Goal: Transaction & Acquisition: Purchase product/service

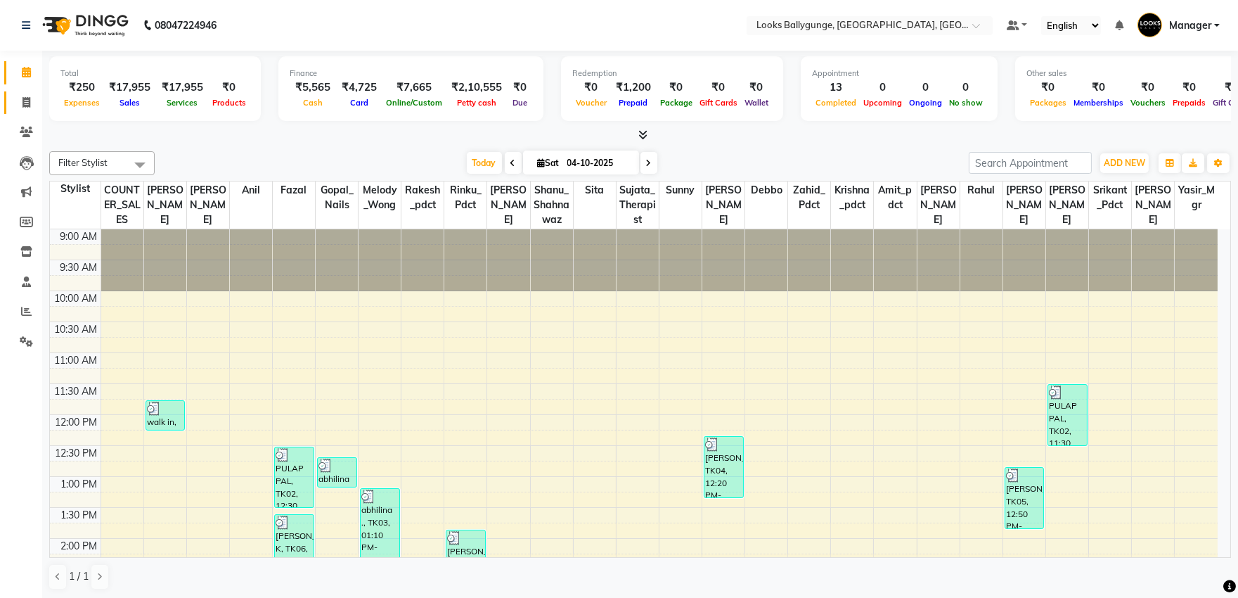
click at [35, 96] on span at bounding box center [26, 103] width 25 height 16
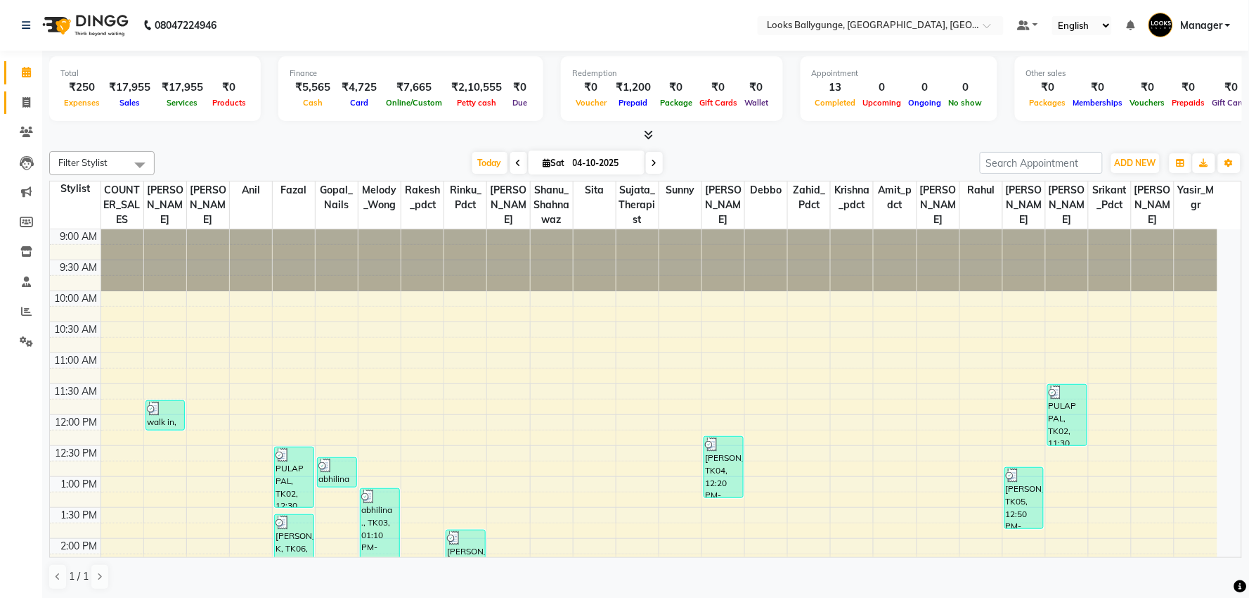
select select "service"
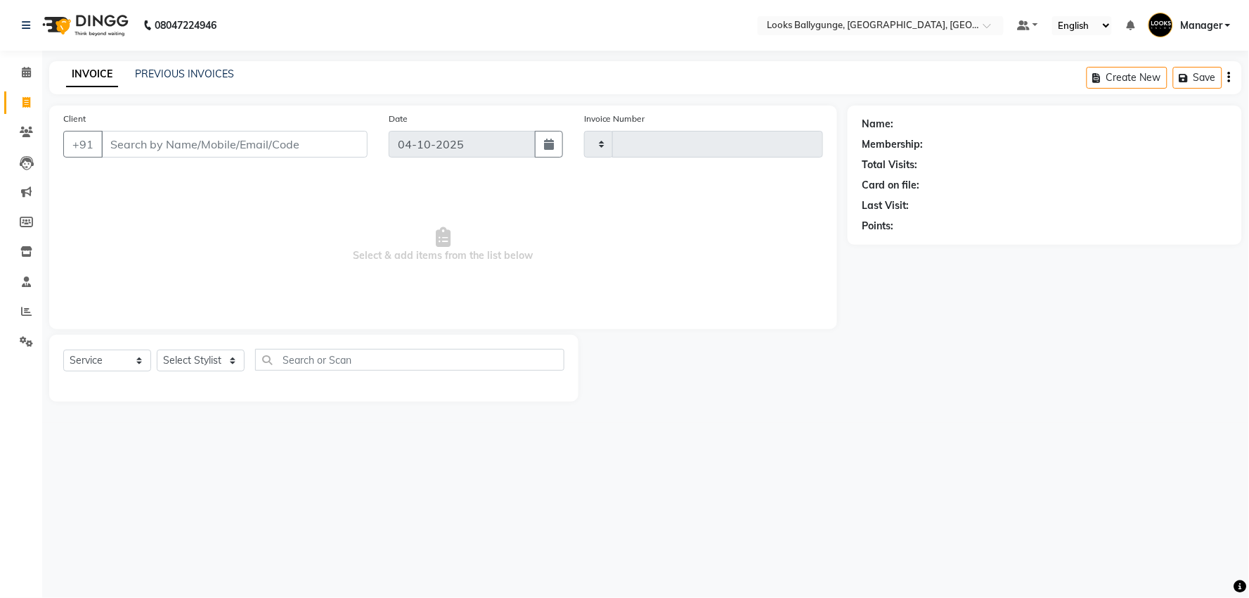
type input "4343"
select select "6477"
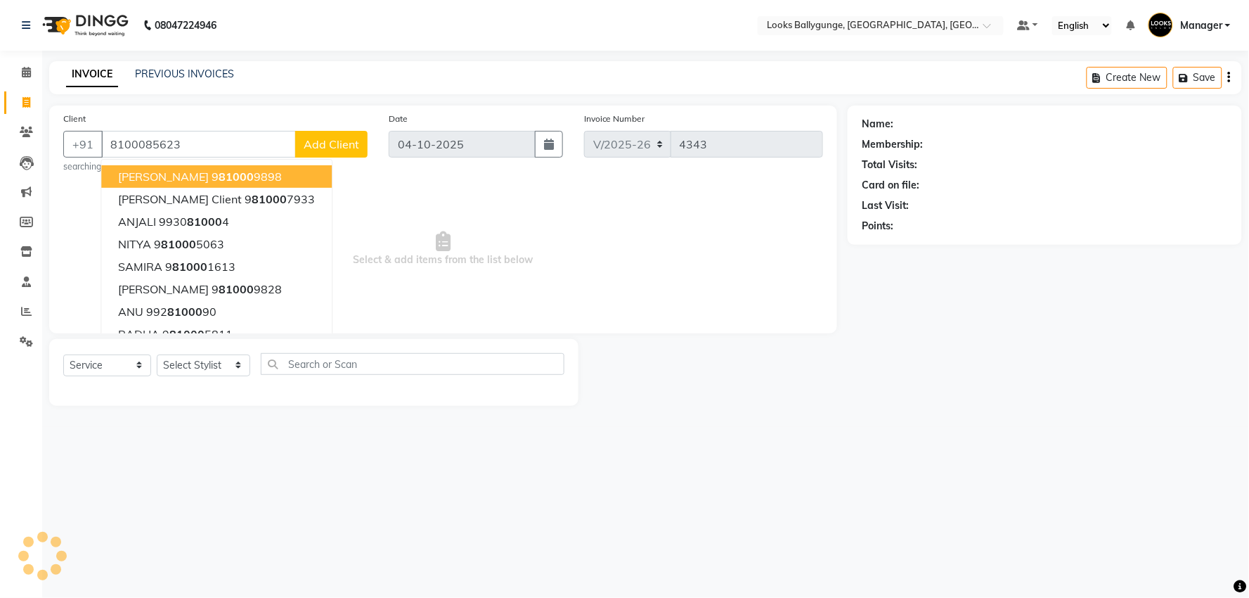
type input "8100085623"
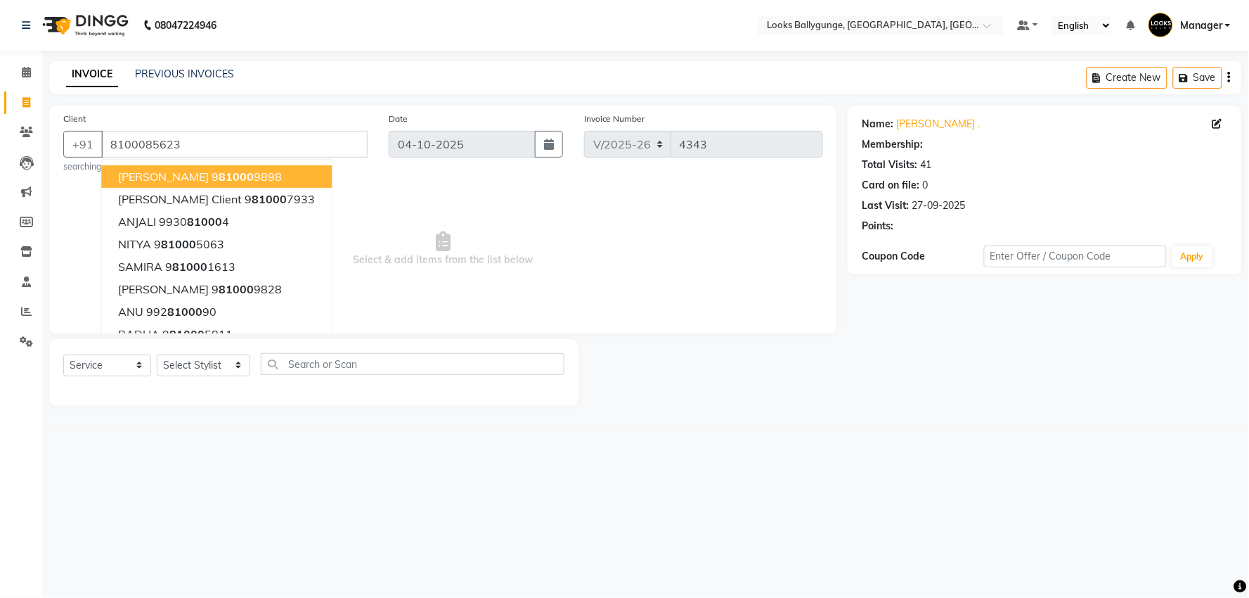
select select "1: Object"
click at [444, 269] on span "Select & add items from the list below" at bounding box center [443, 249] width 760 height 141
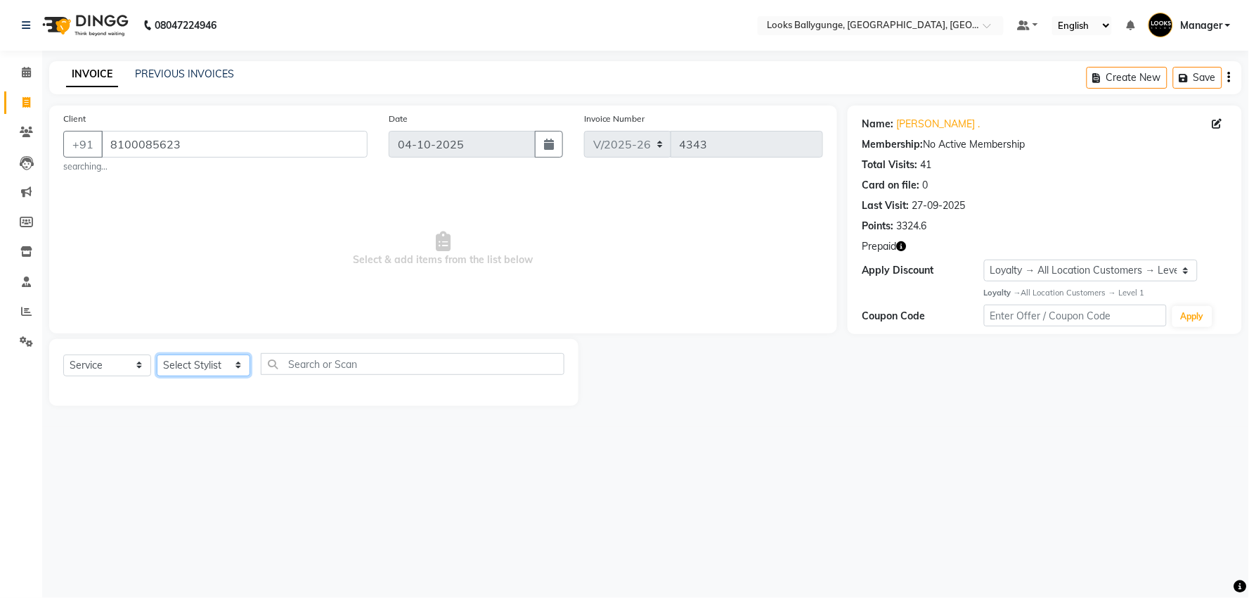
click at [240, 374] on select "Select Stylist [PERSON_NAME] amit_pdct anil [PERSON_NAME] COUNTER_SALES [PERSON…" at bounding box center [204, 365] width 94 height 22
select select "62807"
click at [157, 354] on select "Select Stylist [PERSON_NAME] amit_pdct anil [PERSON_NAME] COUNTER_SALES [PERSON…" at bounding box center [204, 365] width 94 height 22
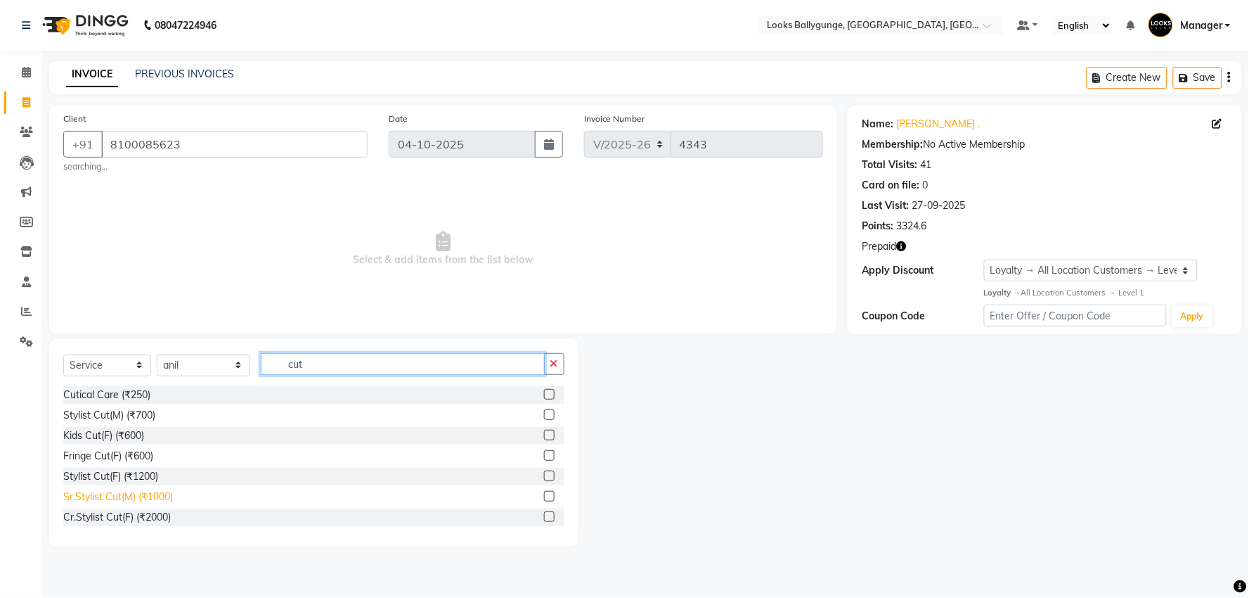
type input "cut"
click at [146, 496] on div "Sr.Stylist Cut(M) (₹1000)" at bounding box center [118, 496] width 110 height 15
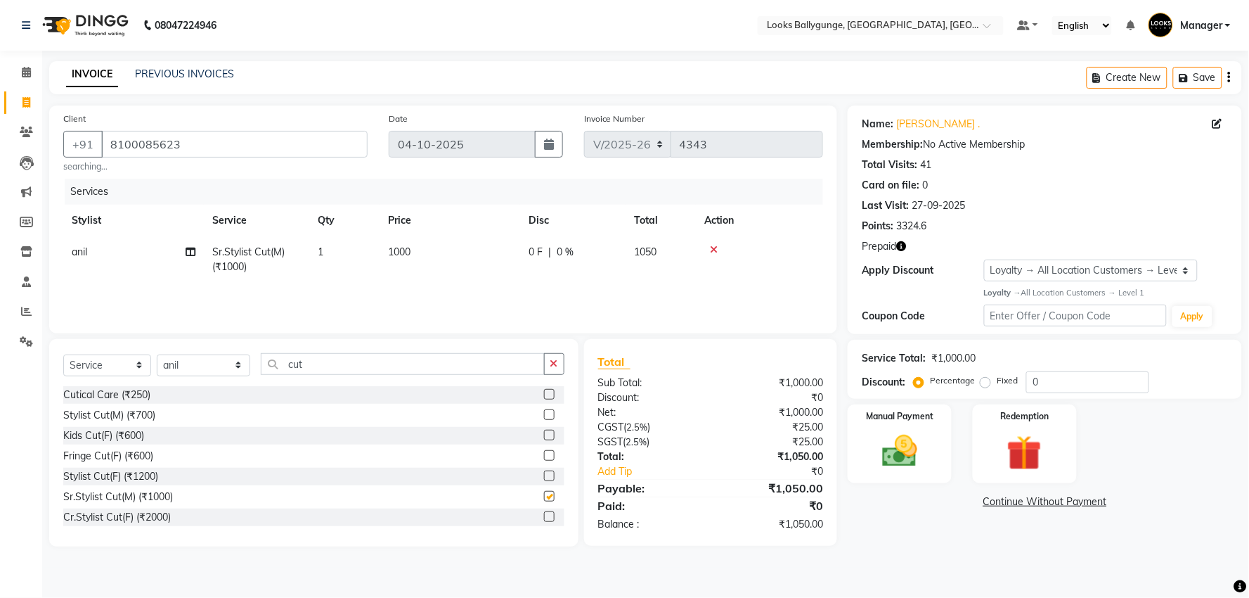
checkbox input "false"
click at [413, 250] on td "1000" at bounding box center [450, 259] width 141 height 46
select select "62807"
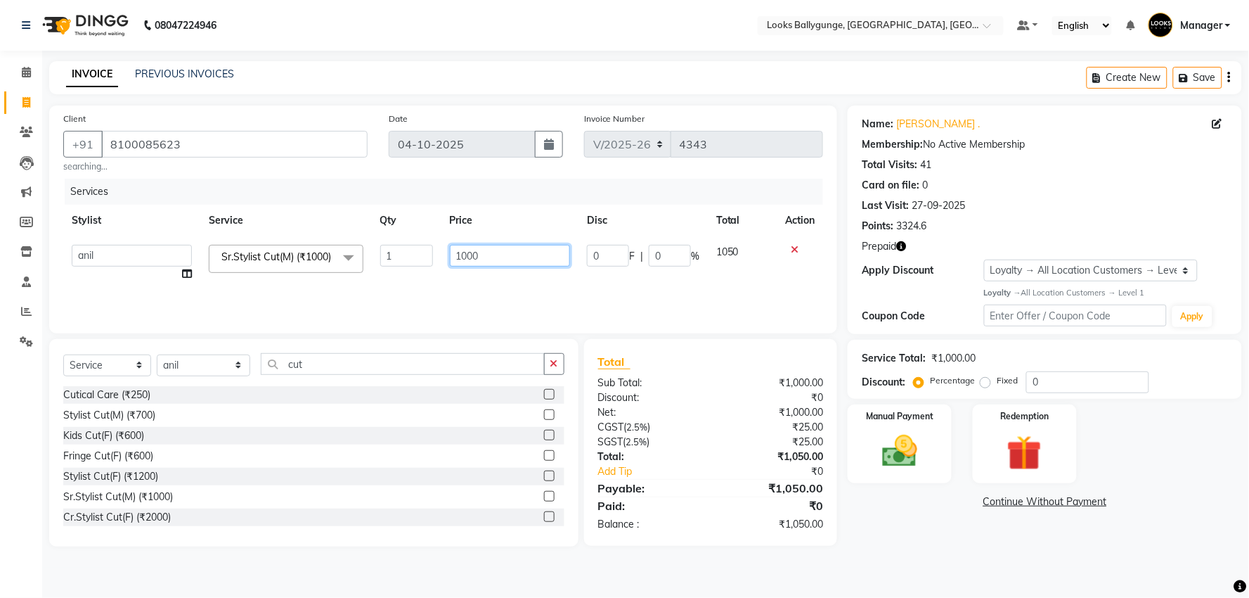
click at [468, 261] on input "1000" at bounding box center [510, 256] width 120 height 22
drag, startPoint x: 484, startPoint y: 257, endPoint x: 450, endPoint y: 257, distance: 33.7
click at [450, 257] on input "1000" at bounding box center [510, 256] width 120 height 22
type input "1100"
click at [311, 368] on input "cut" at bounding box center [403, 364] width 284 height 22
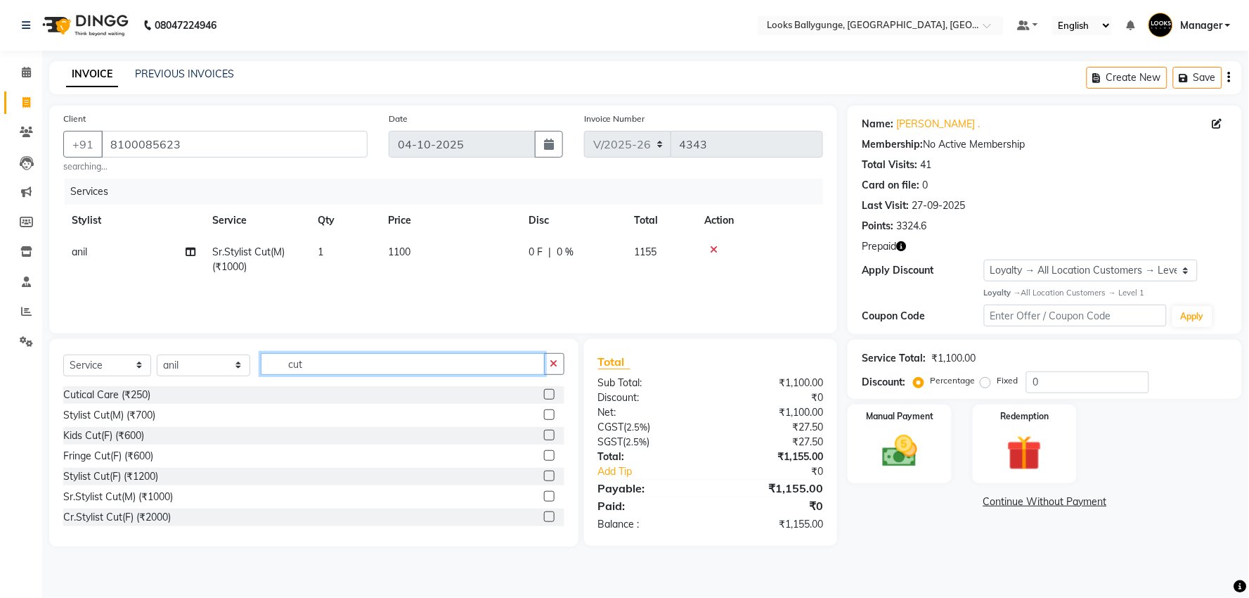
click at [311, 368] on input "cut" at bounding box center [403, 364] width 284 height 22
click at [228, 371] on select "Select Stylist [PERSON_NAME] amit_pdct anil [PERSON_NAME] COUNTER_SALES [PERSON…" at bounding box center [204, 365] width 94 height 22
select select "52672"
click at [157, 354] on select "Select Stylist [PERSON_NAME] amit_pdct anil [PERSON_NAME] COUNTER_SALES [PERSON…" at bounding box center [204, 365] width 94 height 22
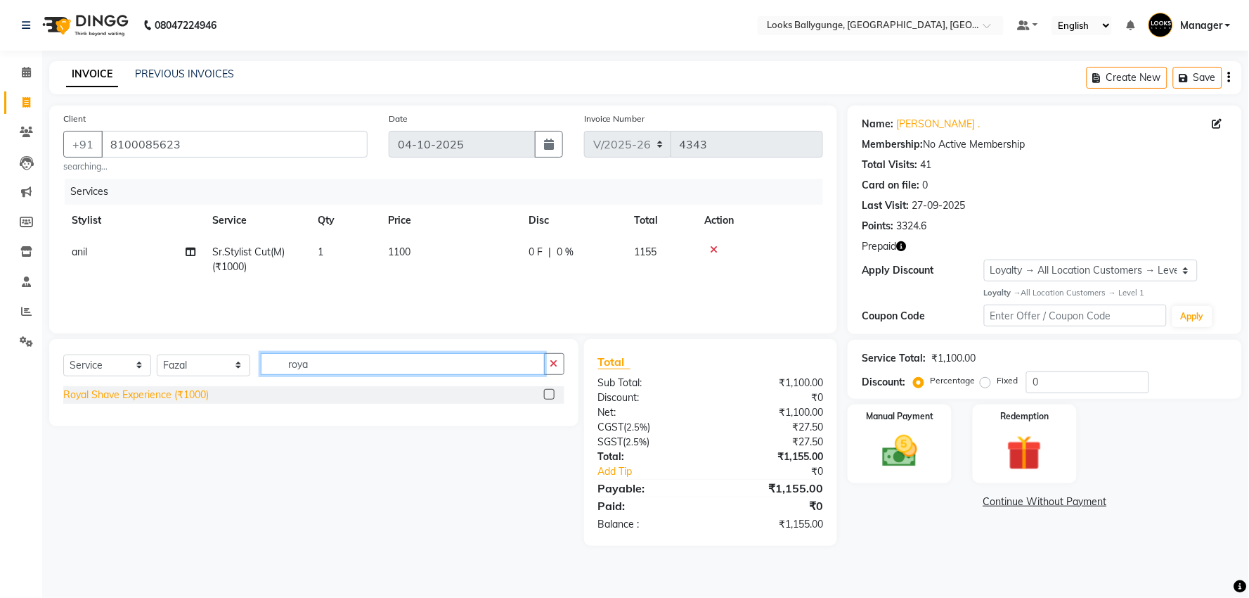
type input "roya"
click at [152, 394] on div "Royal Shave Experience (₹1000)" at bounding box center [136, 394] width 146 height 15
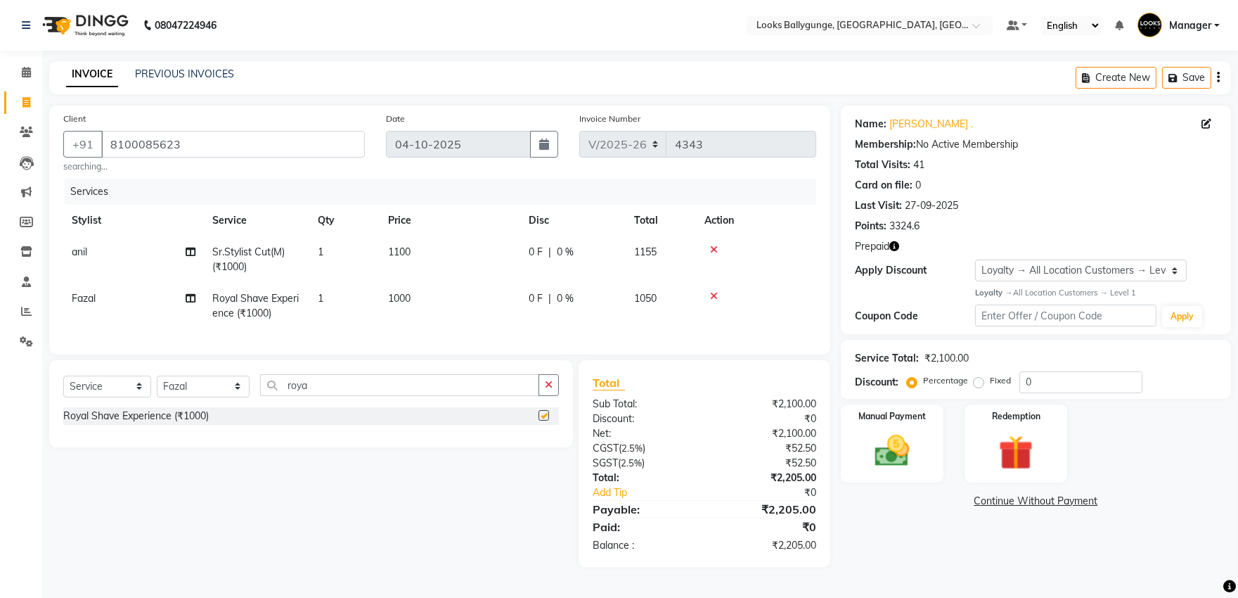
checkbox input "false"
click at [416, 300] on td "1000" at bounding box center [450, 306] width 141 height 46
select select "52672"
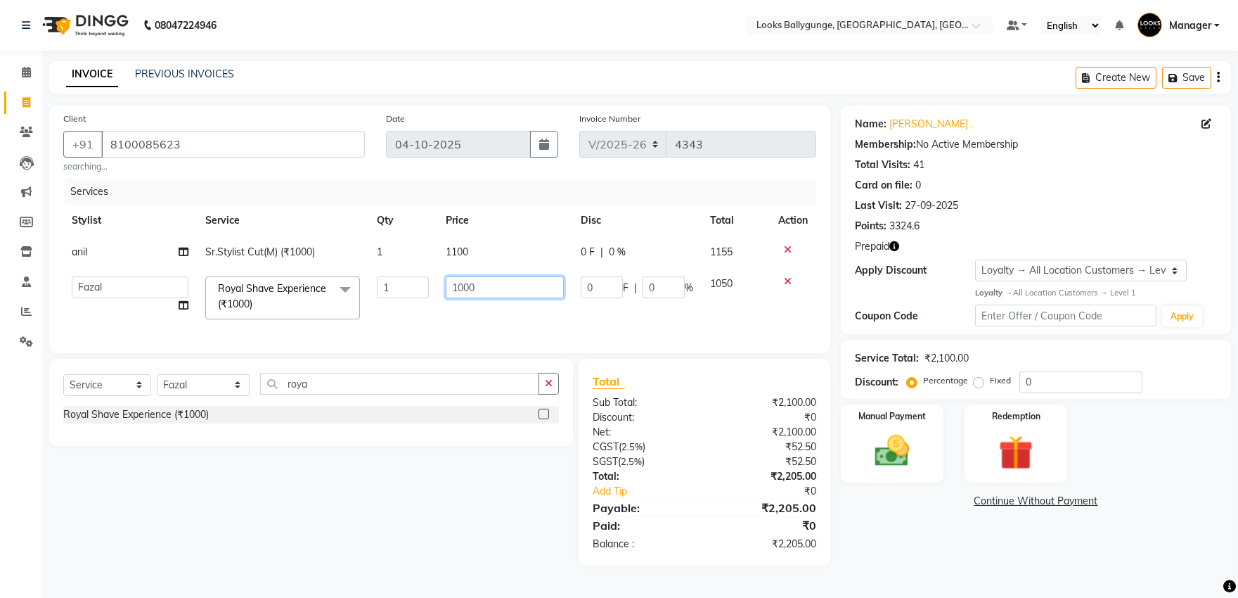
drag, startPoint x: 433, startPoint y: 283, endPoint x: 397, endPoint y: 285, distance: 36.6
click at [397, 285] on tr "Ali_Stylist amit_pdct anil [PERSON_NAME] COUNTER_SALES [PERSON_NAME] Gopal_Nail…" at bounding box center [439, 298] width 753 height 60
type input "700"
click at [1006, 425] on div "Redemption" at bounding box center [1016, 443] width 107 height 81
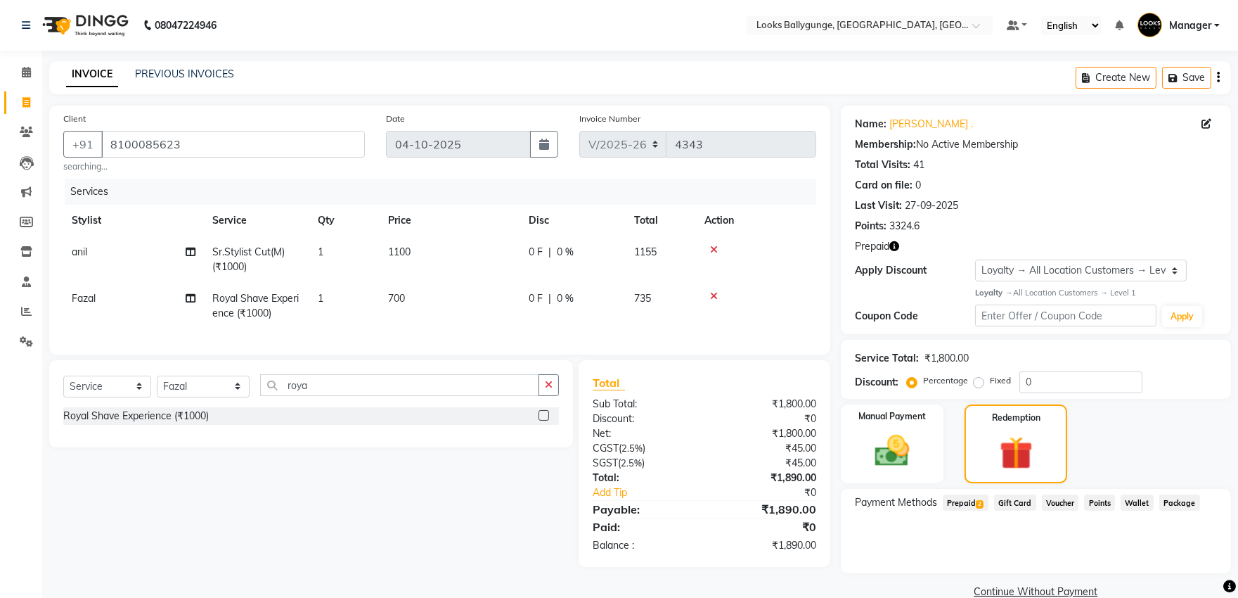
click at [983, 504] on span "2" at bounding box center [980, 504] width 8 height 8
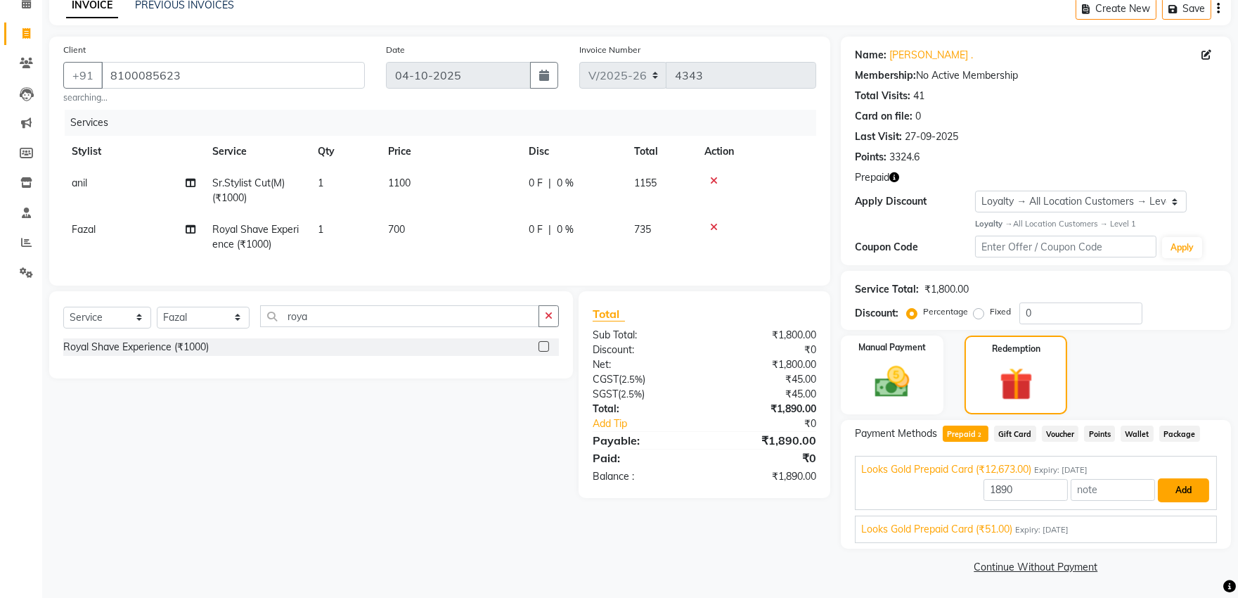
click at [1176, 486] on button "Add" at bounding box center [1183, 490] width 51 height 24
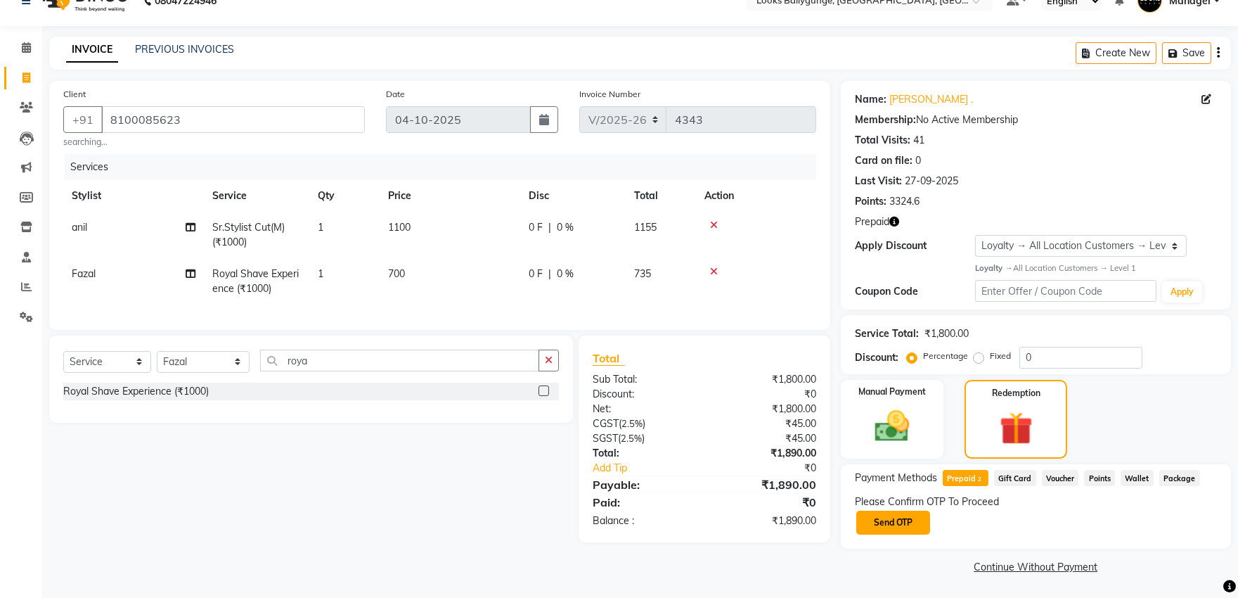
click at [916, 524] on button "Send OTP" at bounding box center [893, 522] width 74 height 24
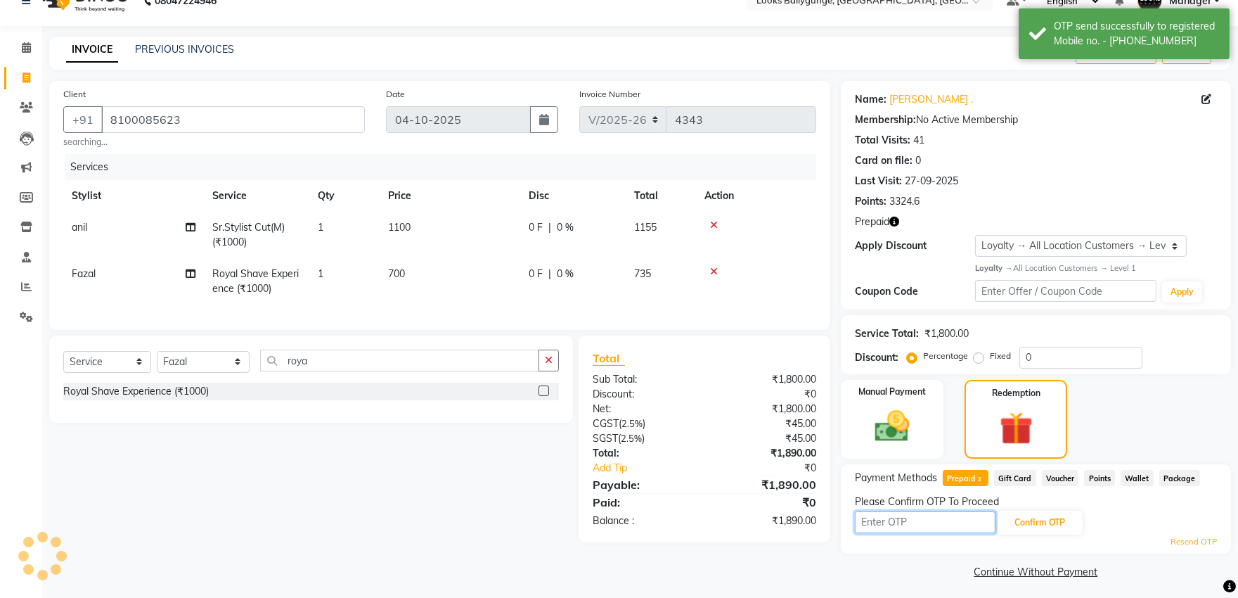
click at [903, 514] on input "text" at bounding box center [925, 522] width 141 height 22
click at [893, 218] on icon "button" at bounding box center [894, 222] width 10 height 10
click at [922, 527] on input "text" at bounding box center [925, 522] width 141 height 22
type input "7932"
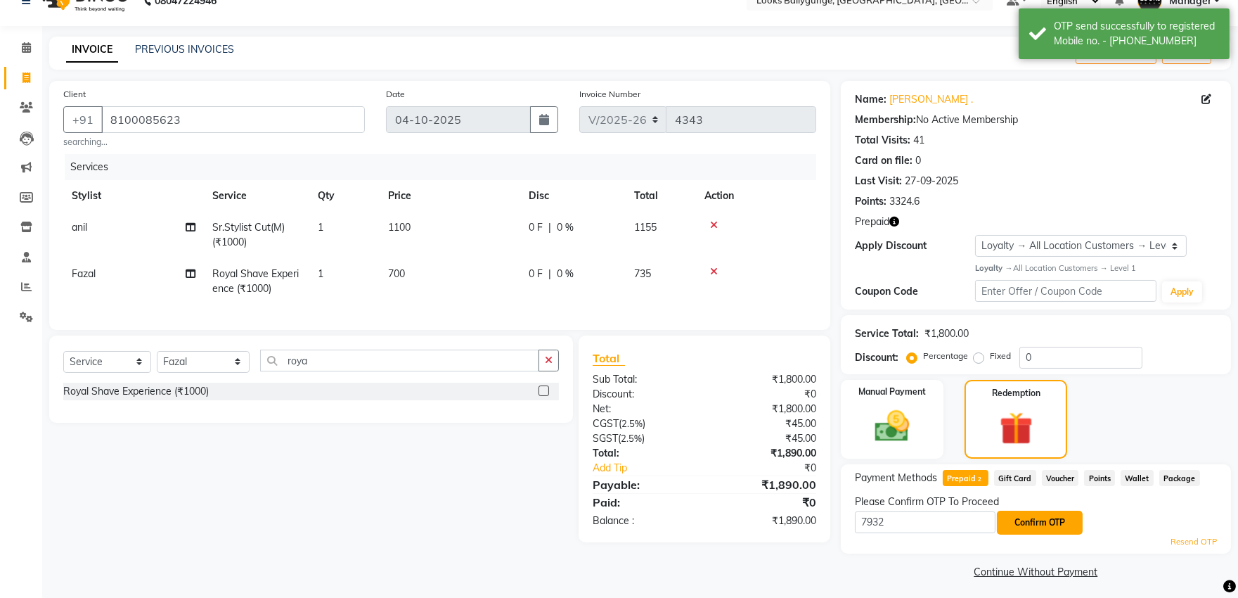
click at [1043, 524] on button "Confirm OTP" at bounding box center [1040, 522] width 86 height 24
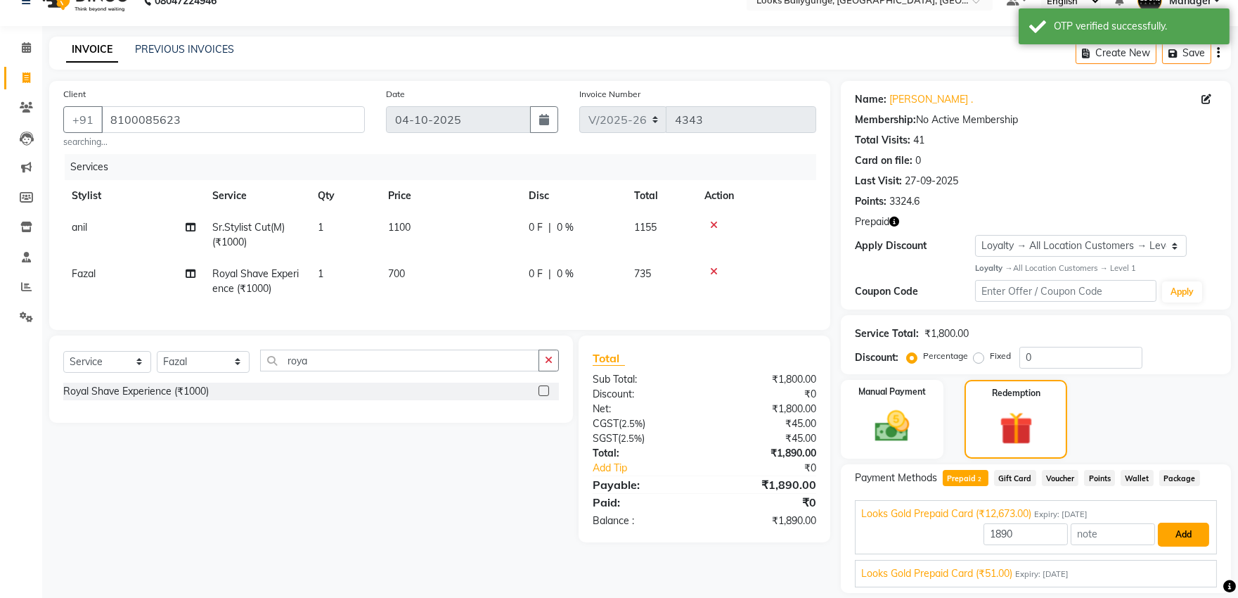
click at [1188, 536] on button "Add" at bounding box center [1183, 534] width 51 height 24
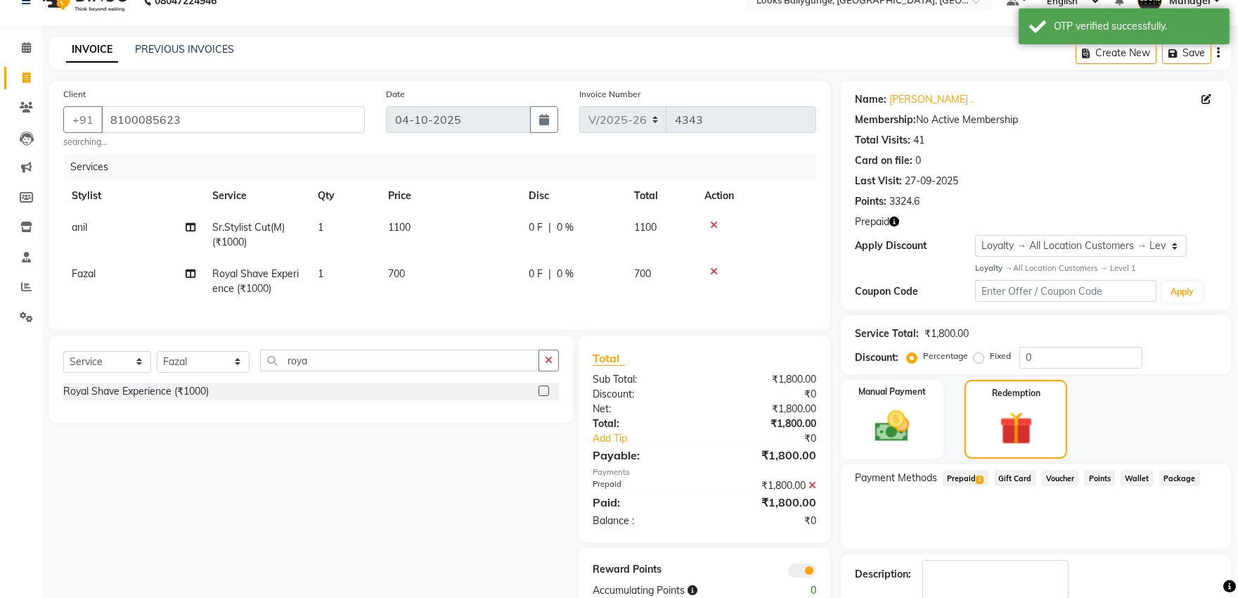
scroll to position [104, 0]
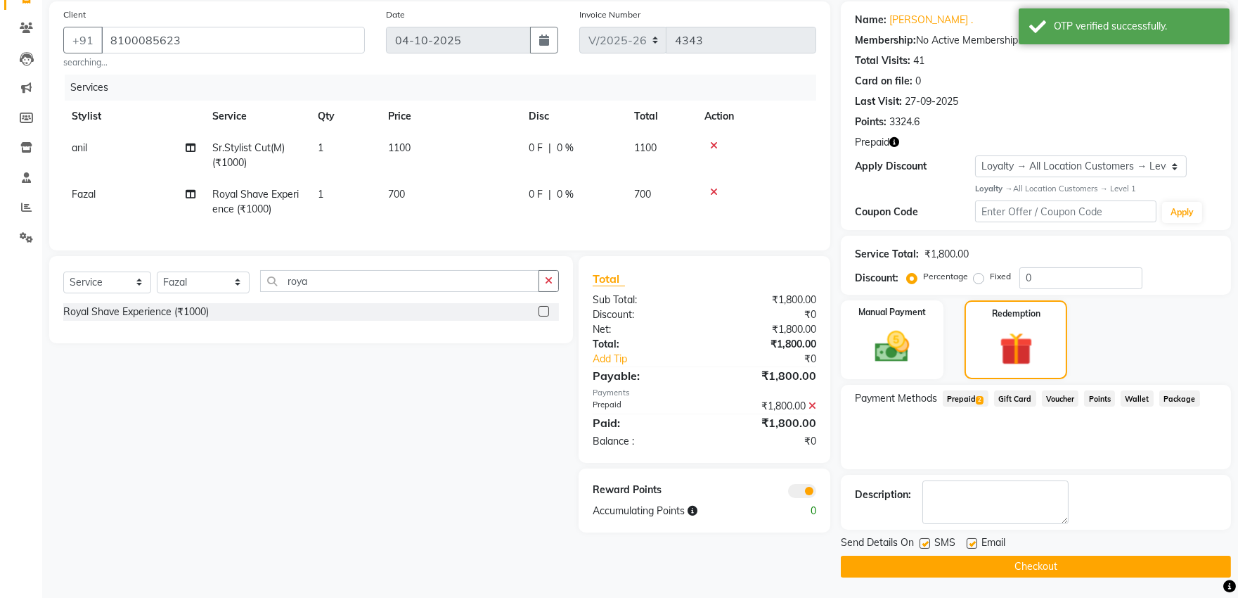
click at [958, 574] on button "Checkout" at bounding box center [1036, 566] width 390 height 22
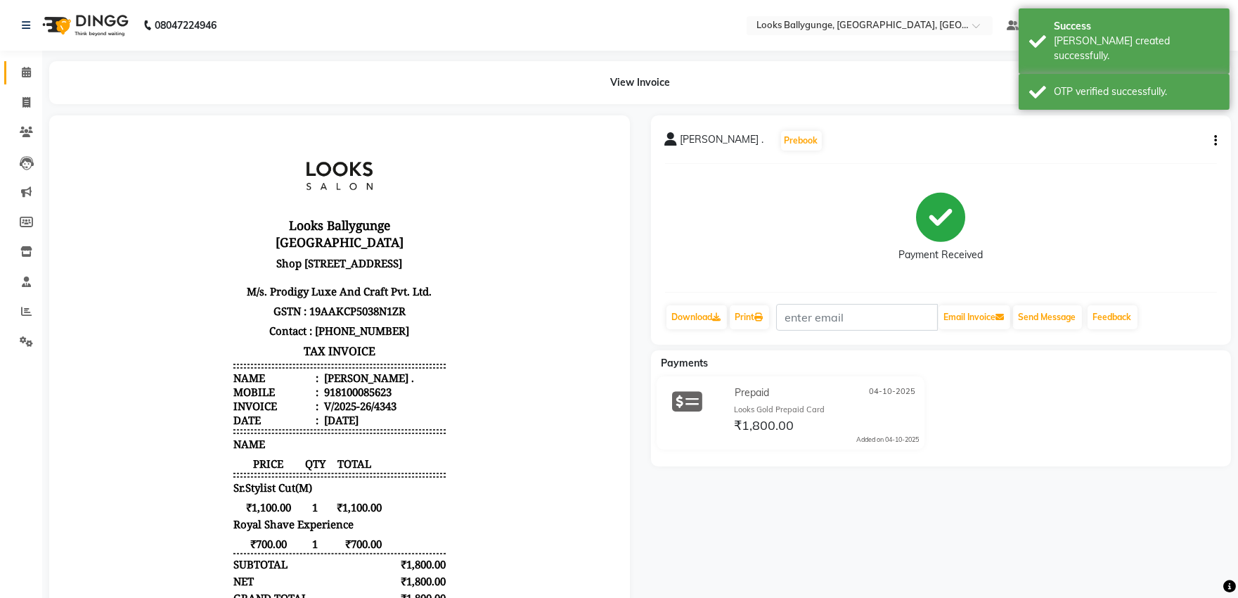
click at [26, 81] on link "Calendar" at bounding box center [21, 72] width 34 height 23
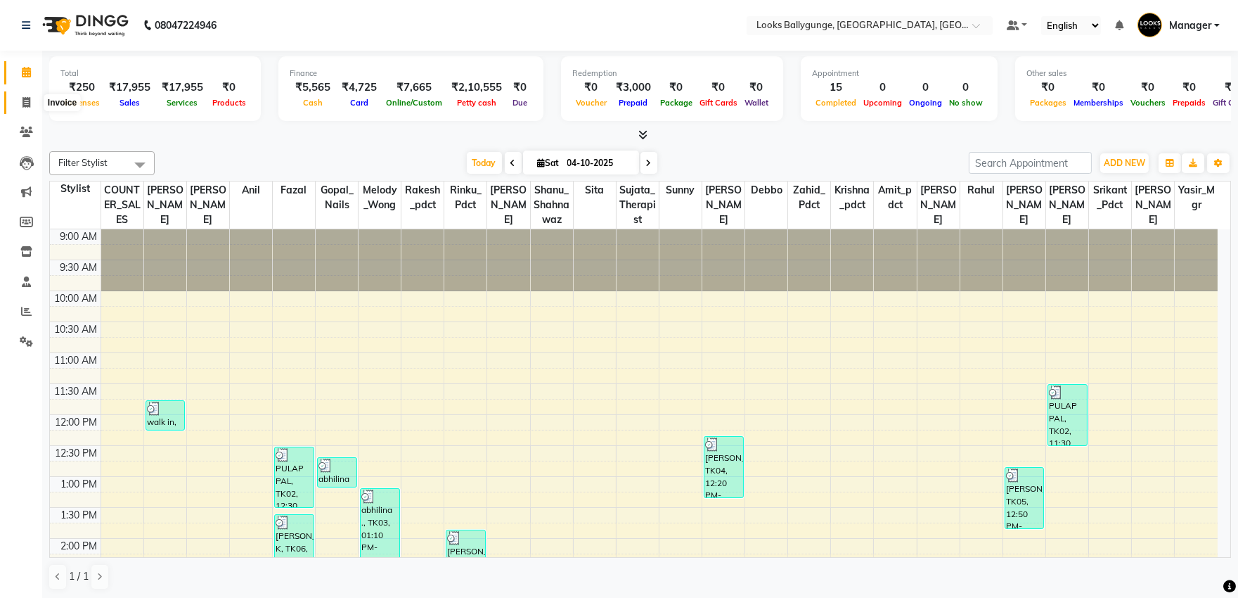
click at [32, 96] on span at bounding box center [26, 103] width 25 height 16
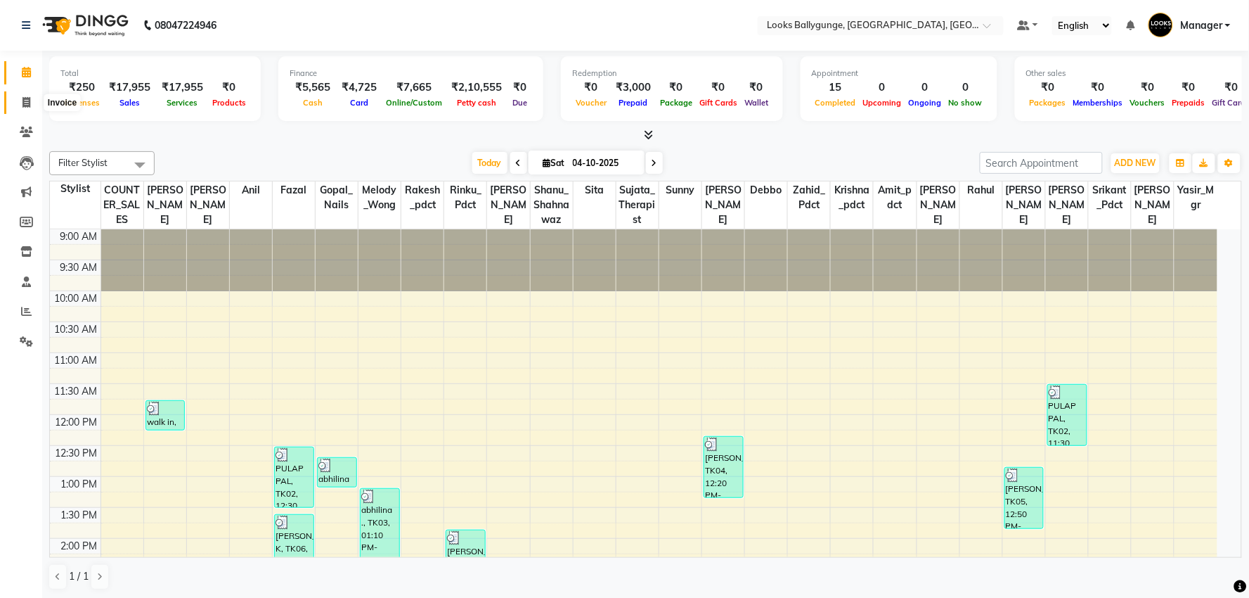
select select "6477"
select select "service"
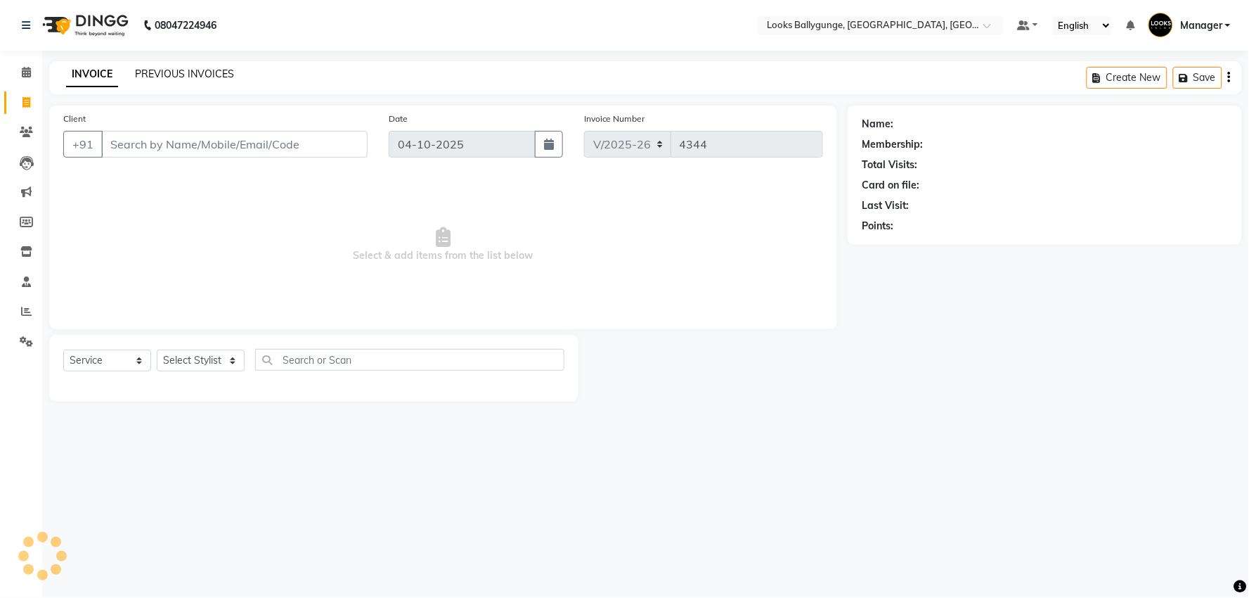
click at [199, 69] on link "PREVIOUS INVOICES" at bounding box center [184, 73] width 99 height 13
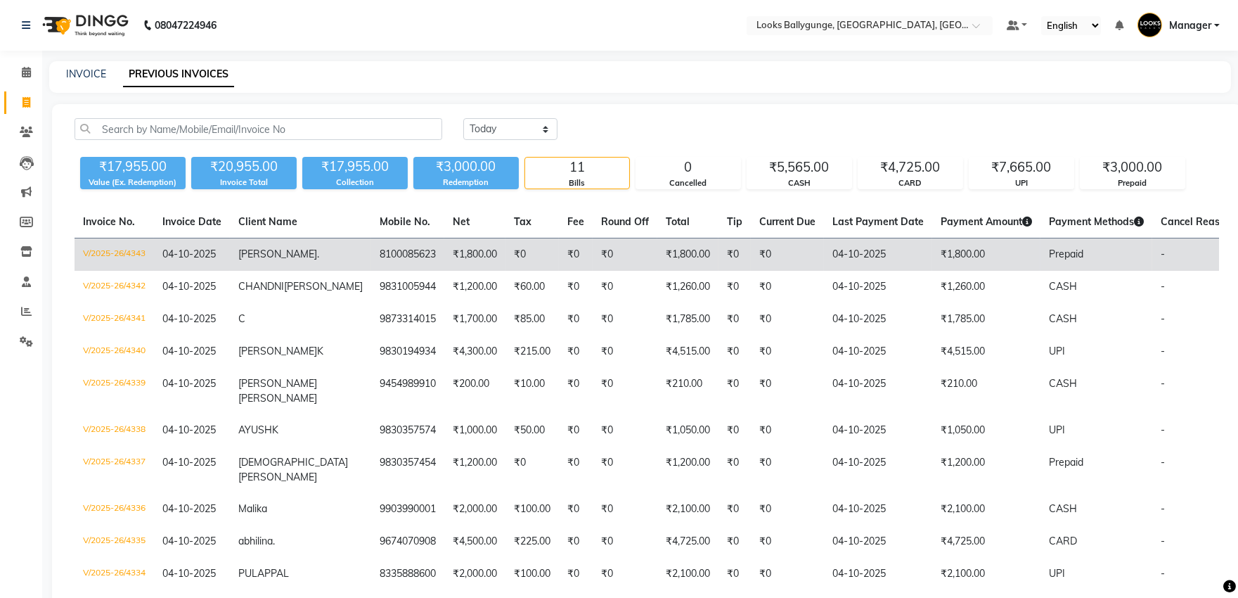
click at [249, 239] on td "[PERSON_NAME] ." at bounding box center [300, 254] width 141 height 33
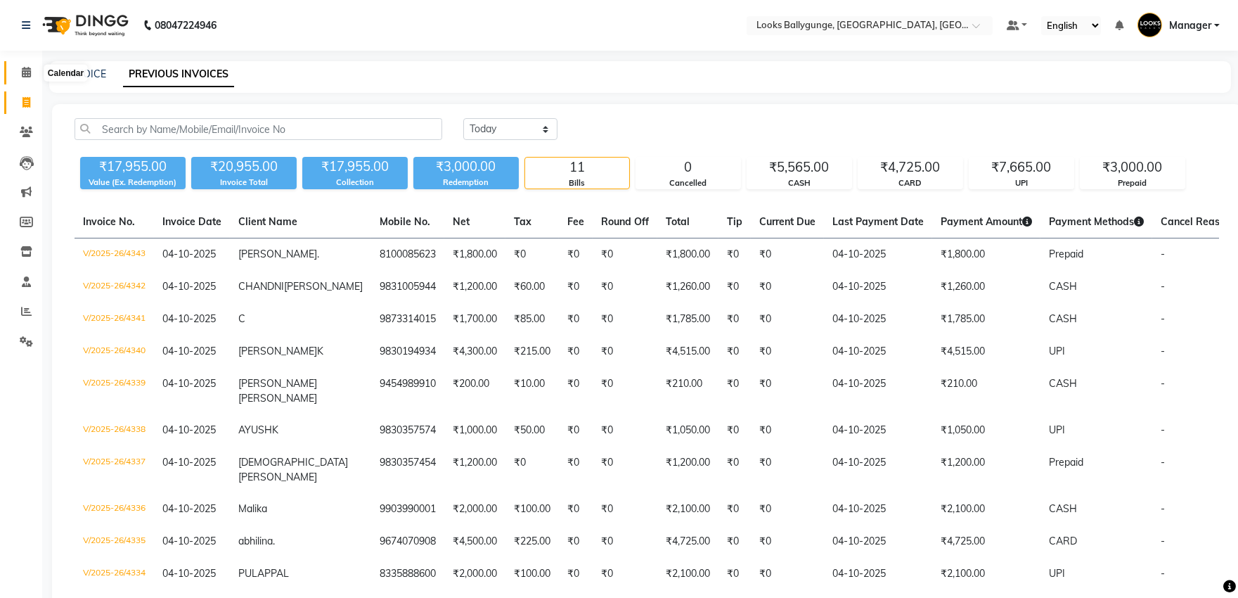
click at [32, 73] on span at bounding box center [26, 73] width 25 height 16
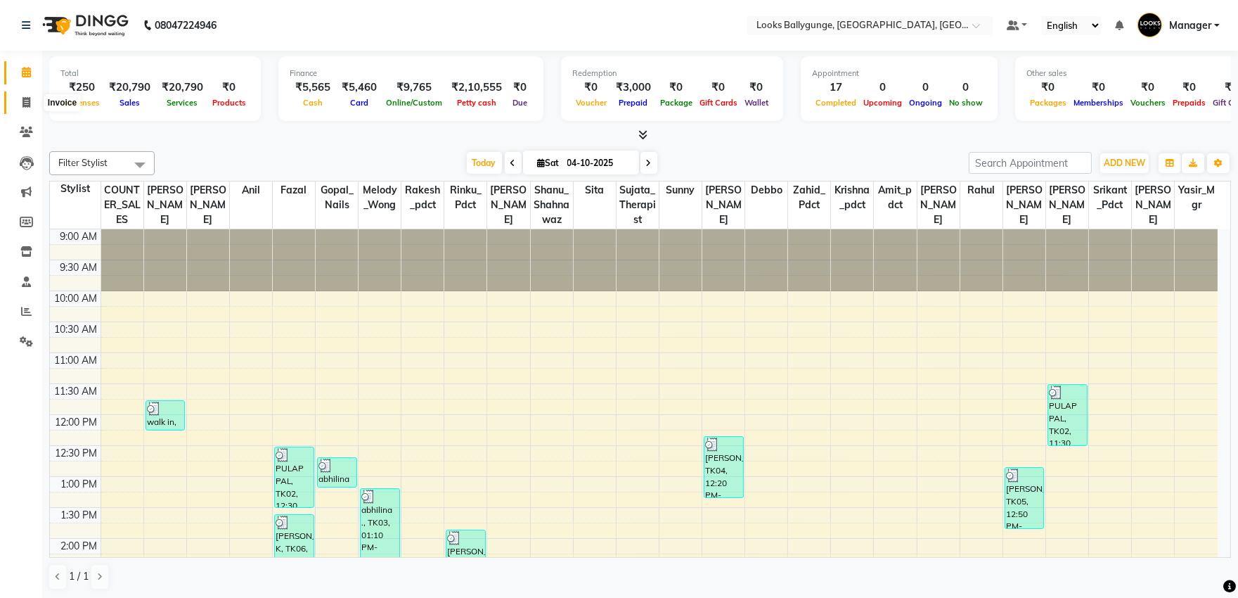
click at [19, 101] on span at bounding box center [26, 103] width 25 height 16
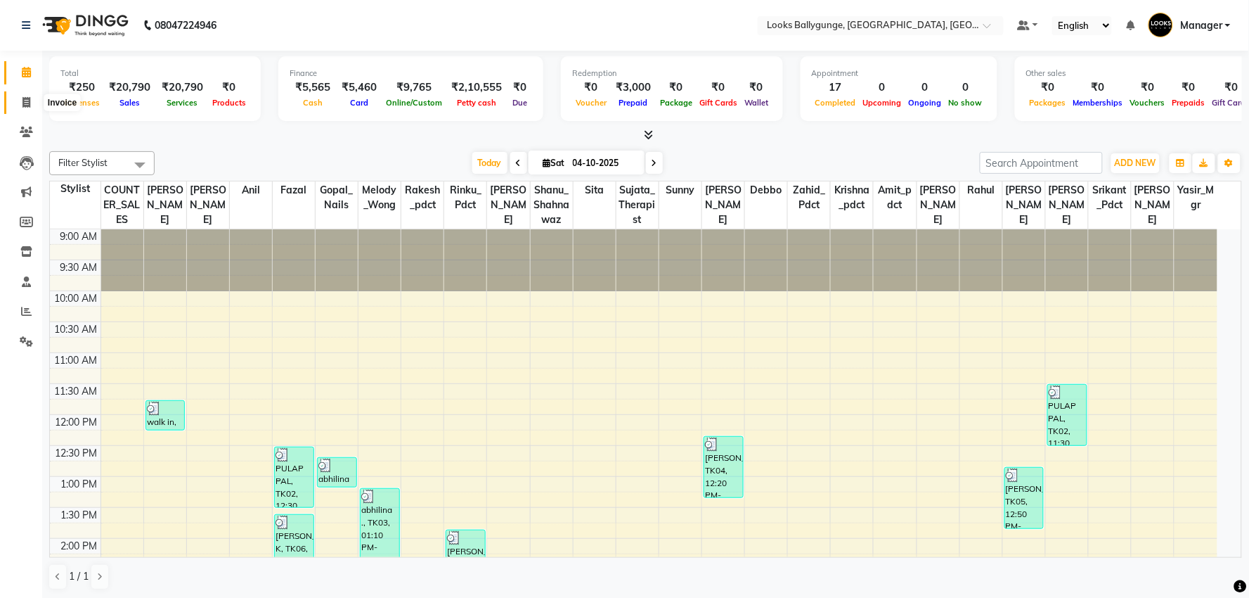
select select "6477"
select select "service"
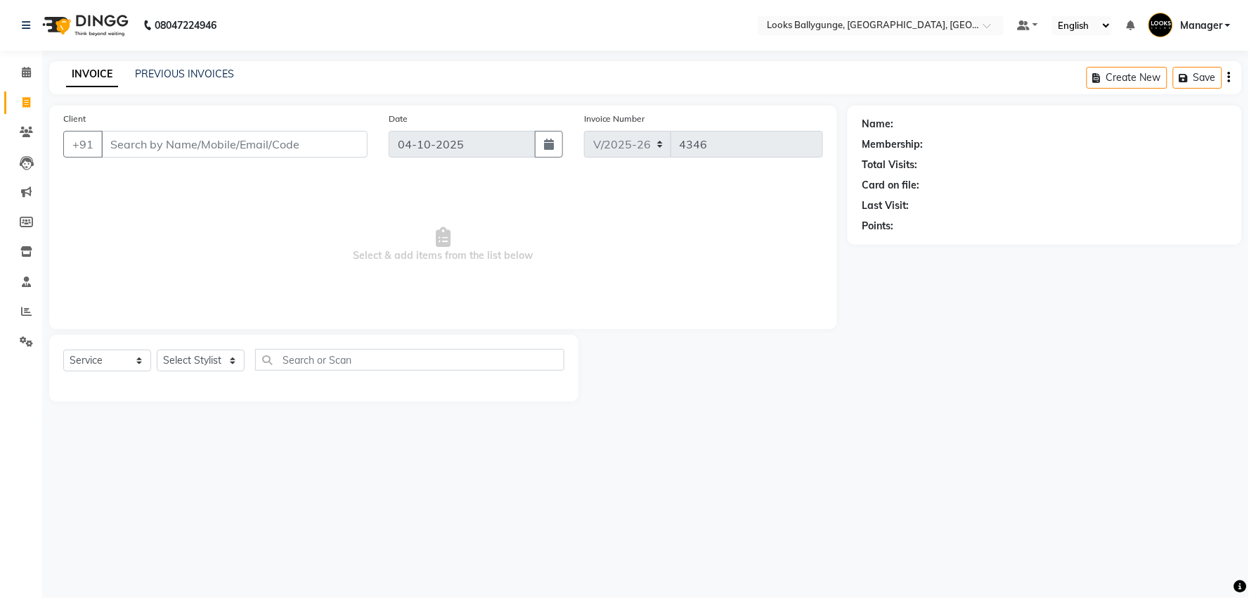
click at [246, 139] on input "Client" at bounding box center [234, 144] width 266 height 27
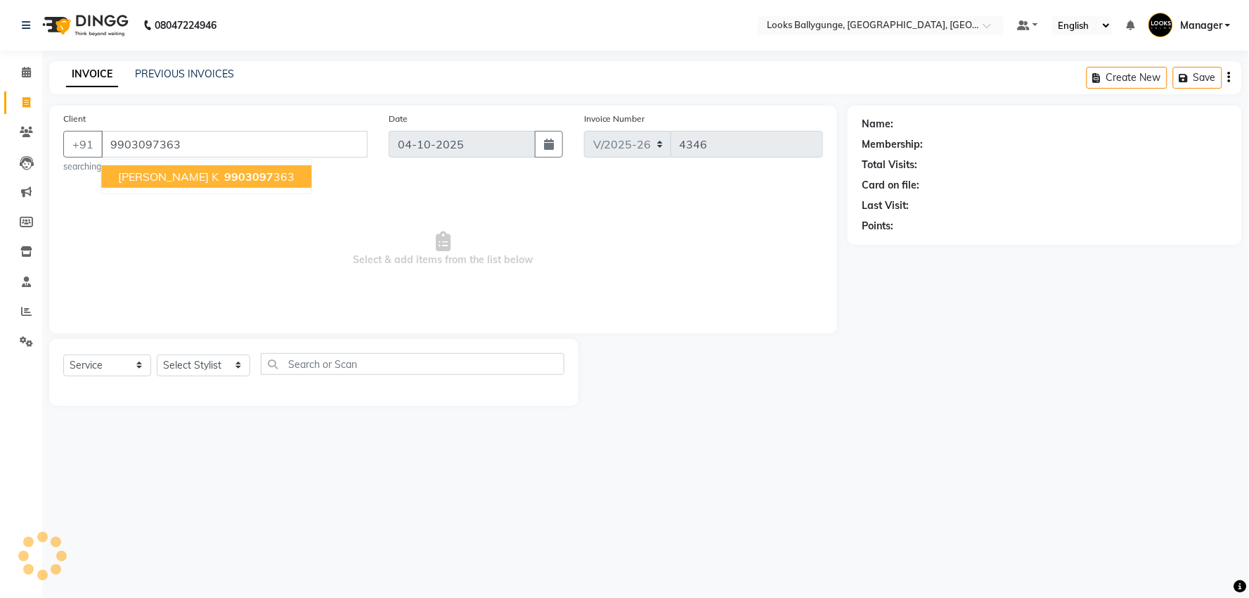
type input "9903097363"
select select "1: Object"
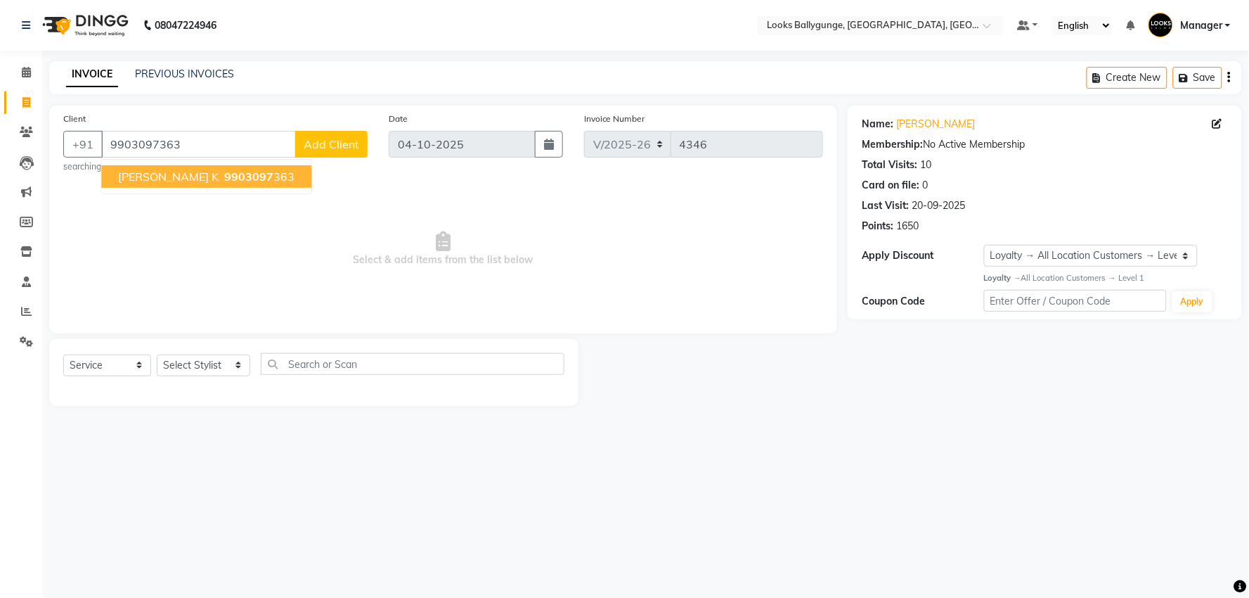
click at [224, 174] on span "9903097" at bounding box center [248, 176] width 49 height 14
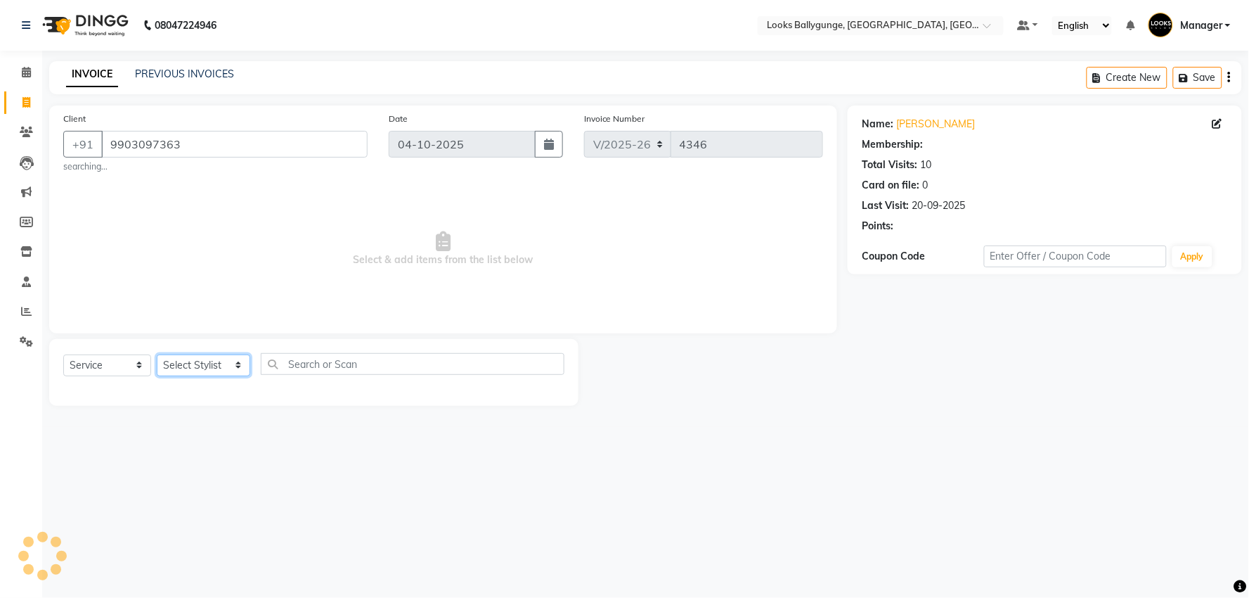
select select "1: Object"
click at [212, 363] on select "Select Stylist [PERSON_NAME] amit_pdct anil [PERSON_NAME] COUNTER_SALES [PERSON…" at bounding box center [204, 365] width 94 height 22
select select "50051"
click at [157, 354] on select "Select Stylist [PERSON_NAME] amit_pdct anil [PERSON_NAME] COUNTER_SALES [PERSON…" at bounding box center [204, 365] width 94 height 22
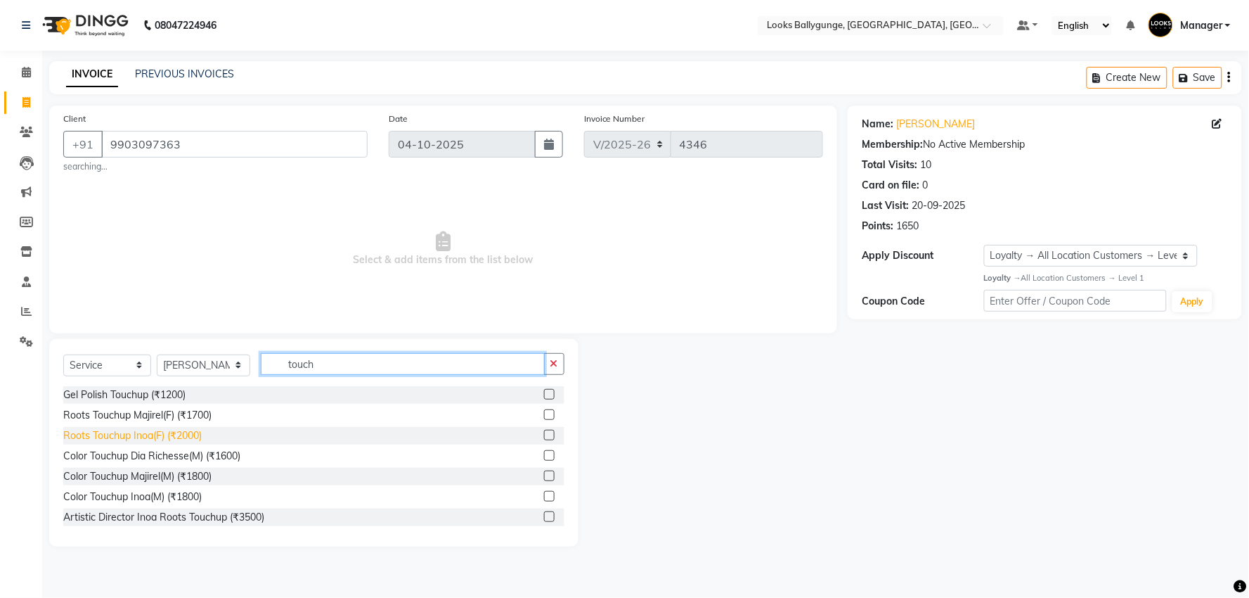
type input "touch"
click at [152, 442] on div "Roots Touchup Inoa(F) (₹2000)" at bounding box center [132, 435] width 139 height 15
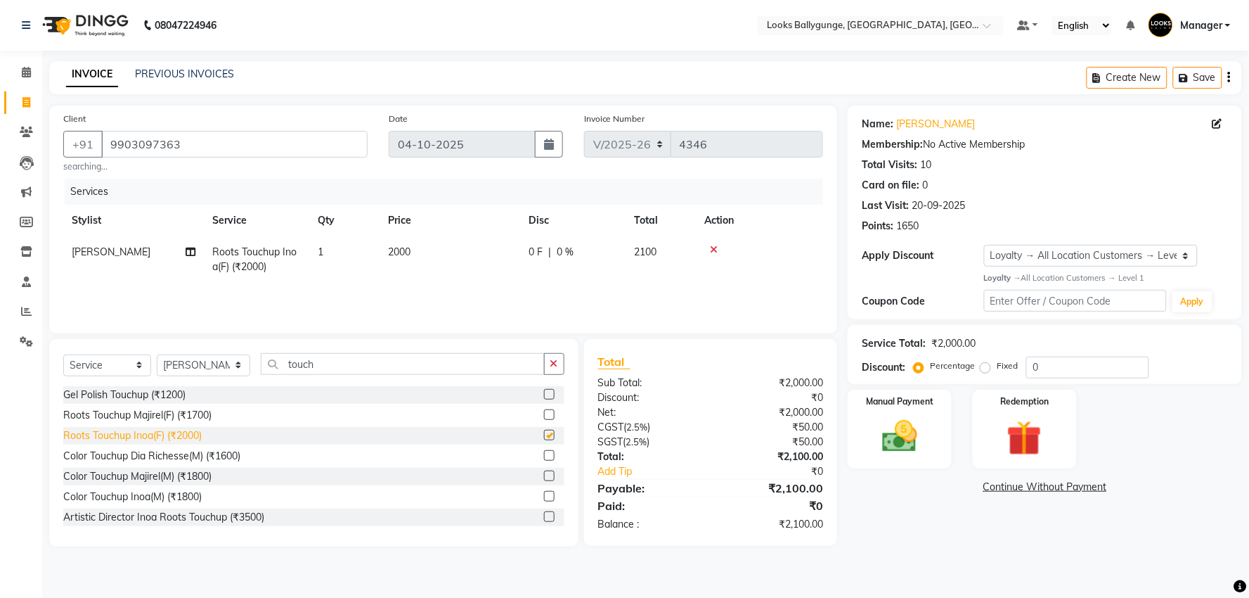
checkbox input "false"
click at [143, 366] on select "Select Service Product Membership Package Voucher Prepaid Gift Card" at bounding box center [107, 365] width 88 height 22
select select "product"
click at [63, 354] on select "Select Service Product Membership Package Voucher Prepaid Gift Card" at bounding box center [107, 365] width 88 height 22
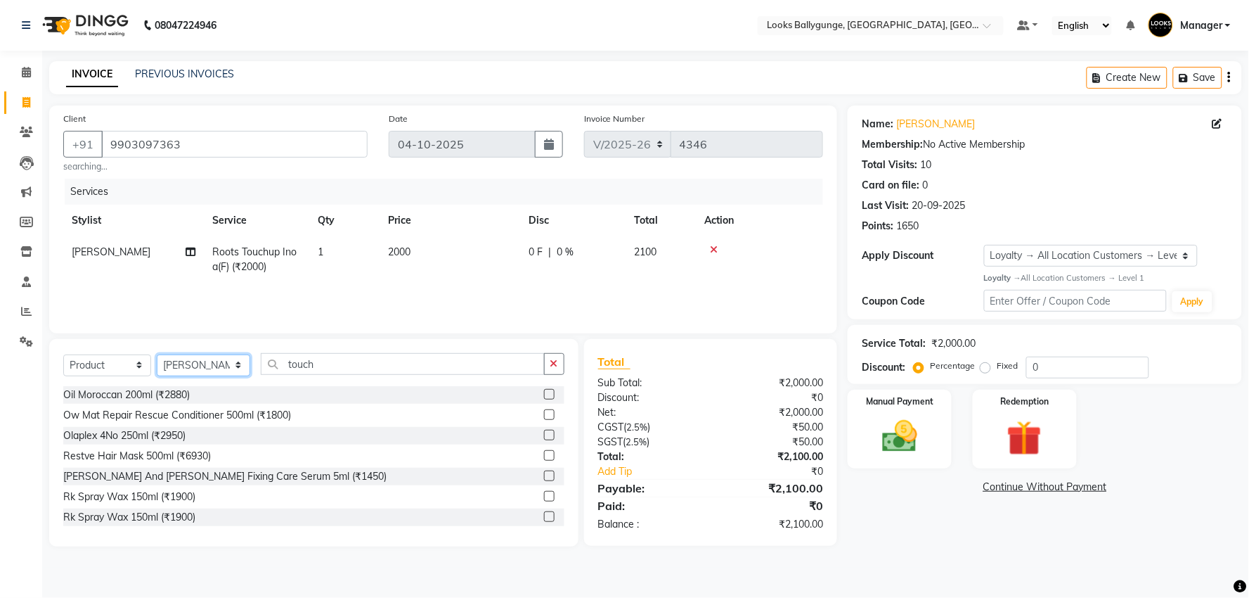
click at [221, 366] on select "Select Stylist [PERSON_NAME] amit_pdct anil [PERSON_NAME] COUNTER_SALES [PERSON…" at bounding box center [204, 365] width 94 height 22
click at [157, 354] on select "Select Stylist [PERSON_NAME] amit_pdct anil [PERSON_NAME] COUNTER_SALES [PERSON…" at bounding box center [204, 365] width 94 height 22
drag, startPoint x: 328, startPoint y: 360, endPoint x: 283, endPoint y: 357, distance: 45.8
click at [283, 357] on input "touch" at bounding box center [403, 364] width 284 height 22
type input "3474636858002"
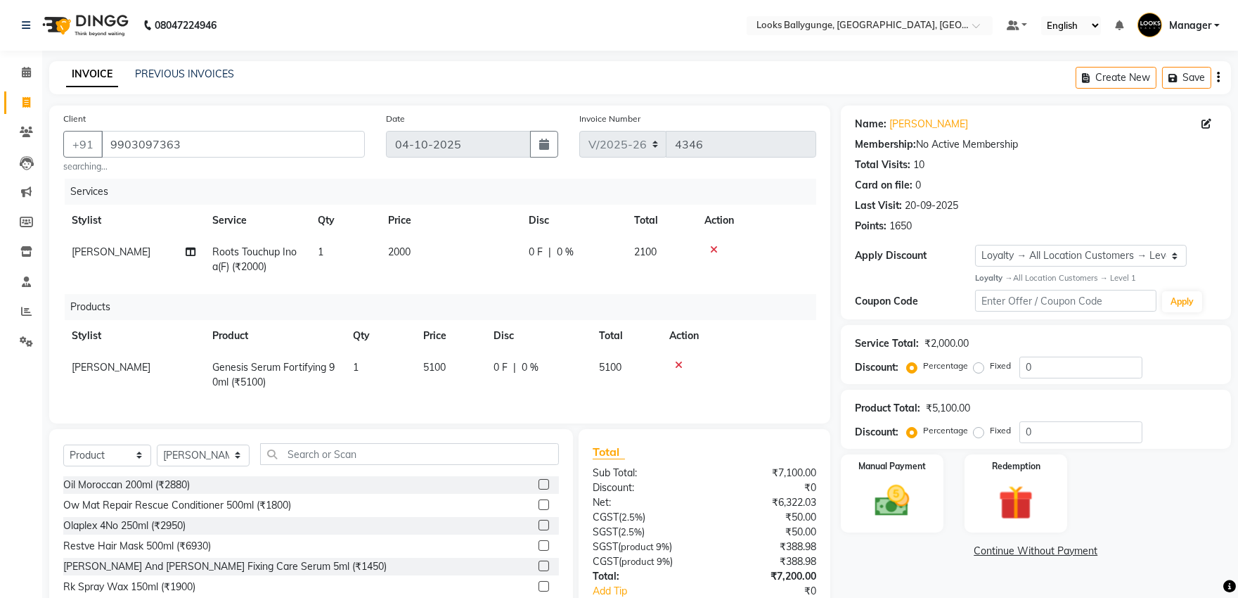
click at [712, 251] on icon at bounding box center [714, 250] width 8 height 10
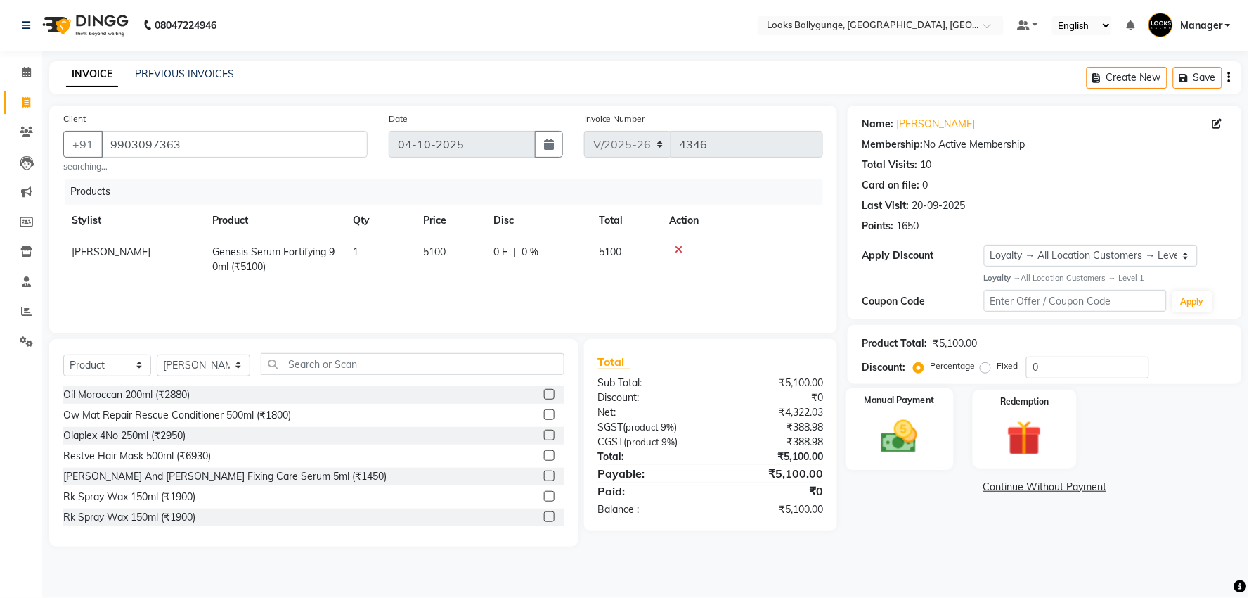
drag, startPoint x: 887, startPoint y: 439, endPoint x: 893, endPoint y: 444, distance: 8.0
click at [887, 439] on img at bounding box center [899, 437] width 59 height 42
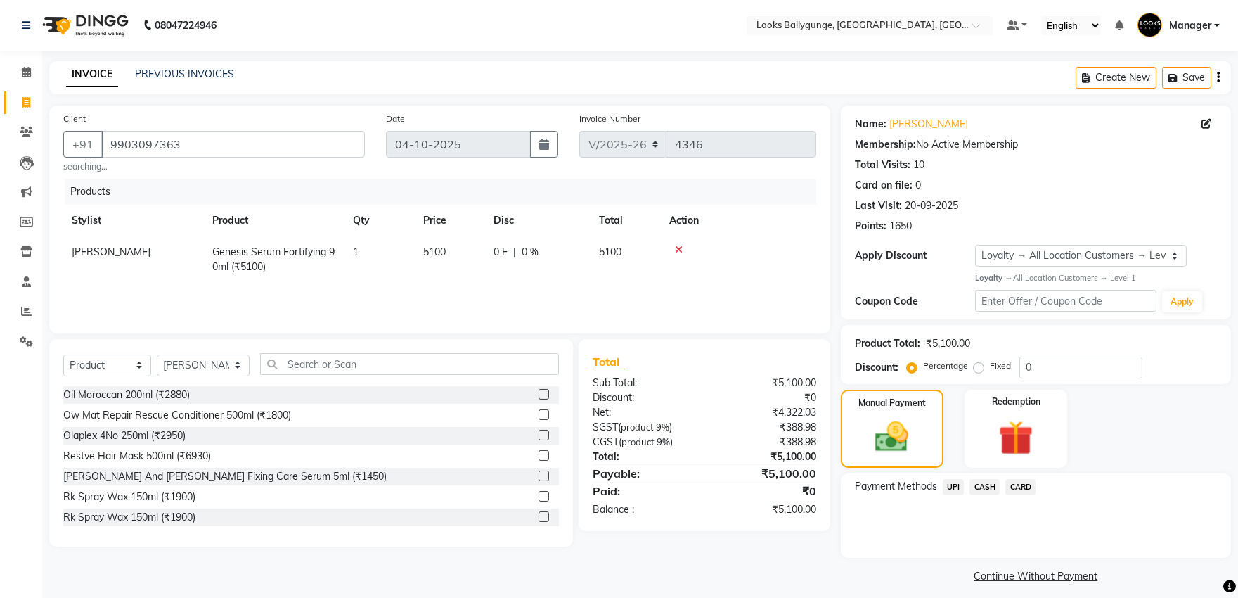
click at [1027, 486] on span "CARD" at bounding box center [1020, 487] width 30 height 16
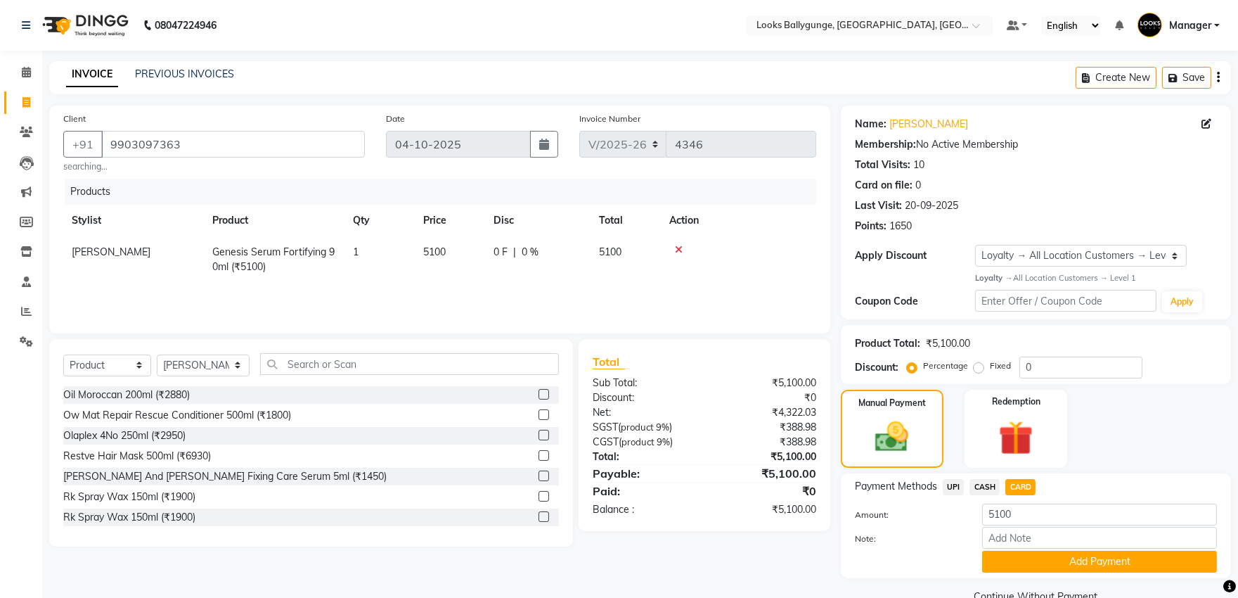
click at [1048, 558] on button "Add Payment" at bounding box center [1099, 562] width 235 height 22
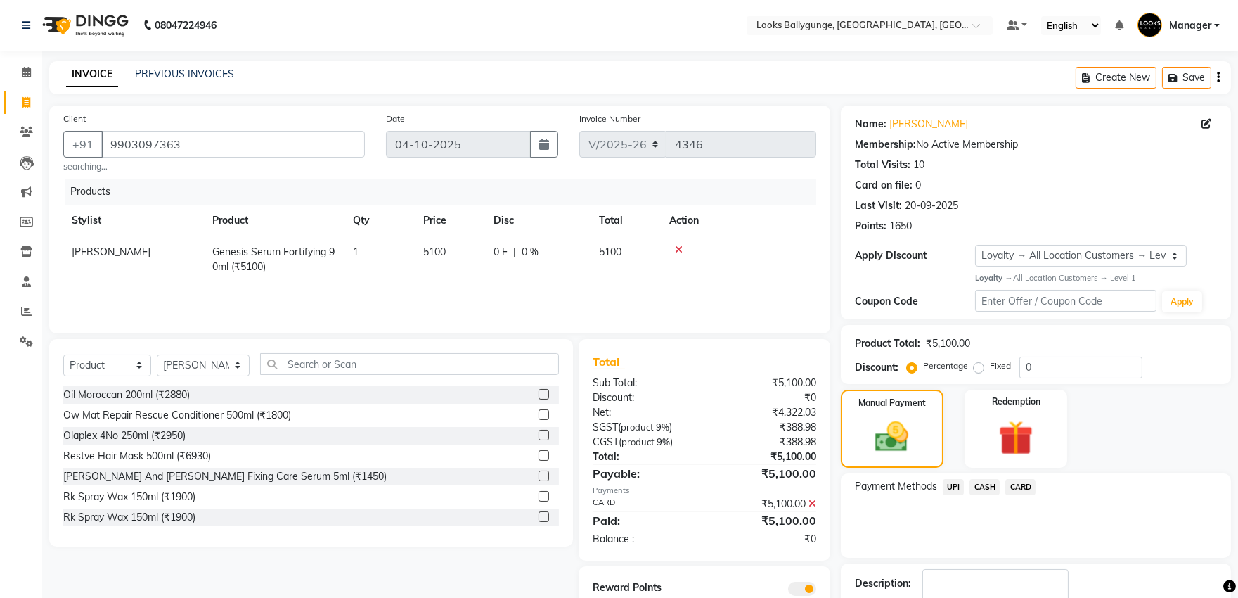
scroll to position [89, 0]
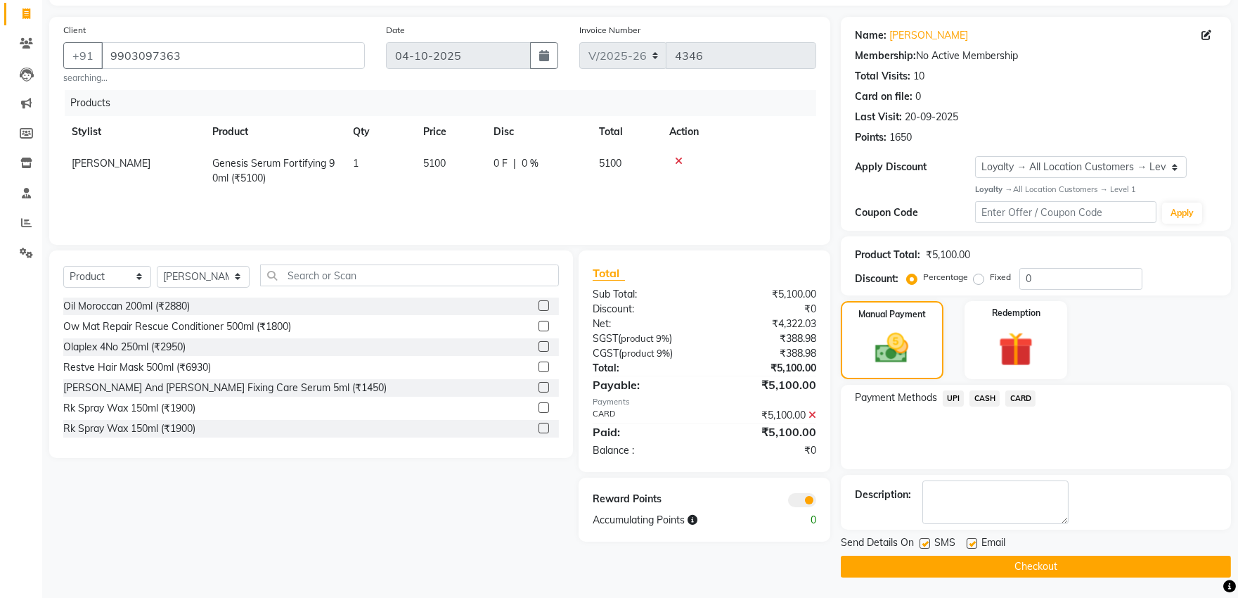
click at [1042, 563] on button "Checkout" at bounding box center [1036, 566] width 390 height 22
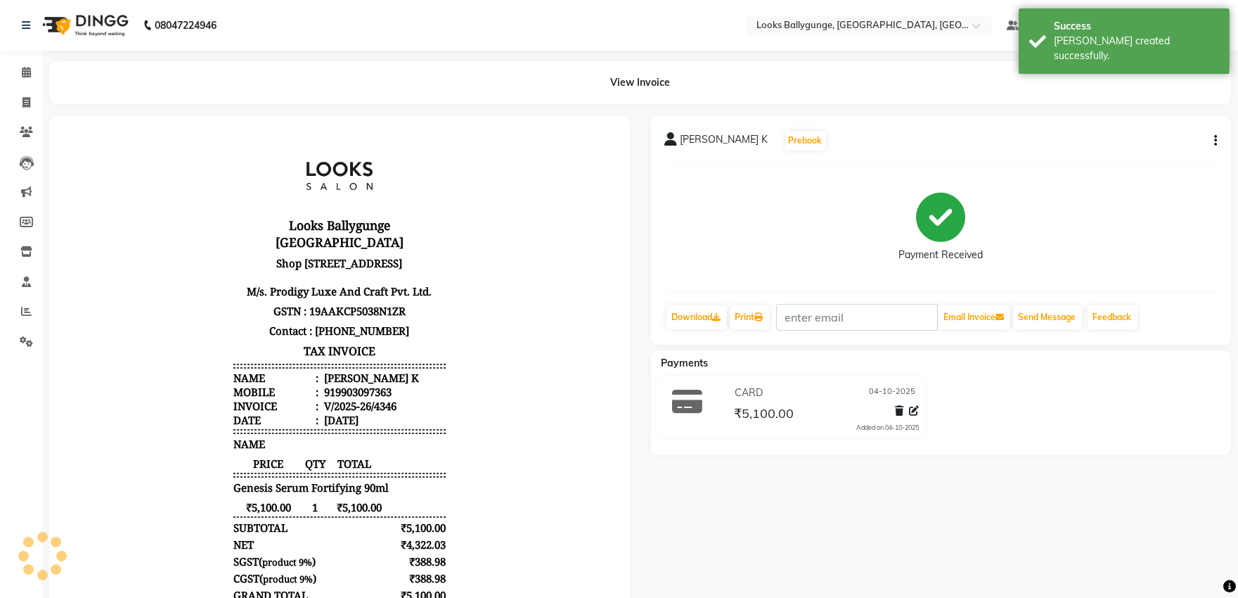
click at [12, 52] on div "Calendar Invoice Clients Leads Marketing Members Inventory Staff Reports Settin…" at bounding box center [95, 394] width 190 height 708
click at [19, 70] on span at bounding box center [26, 73] width 25 height 16
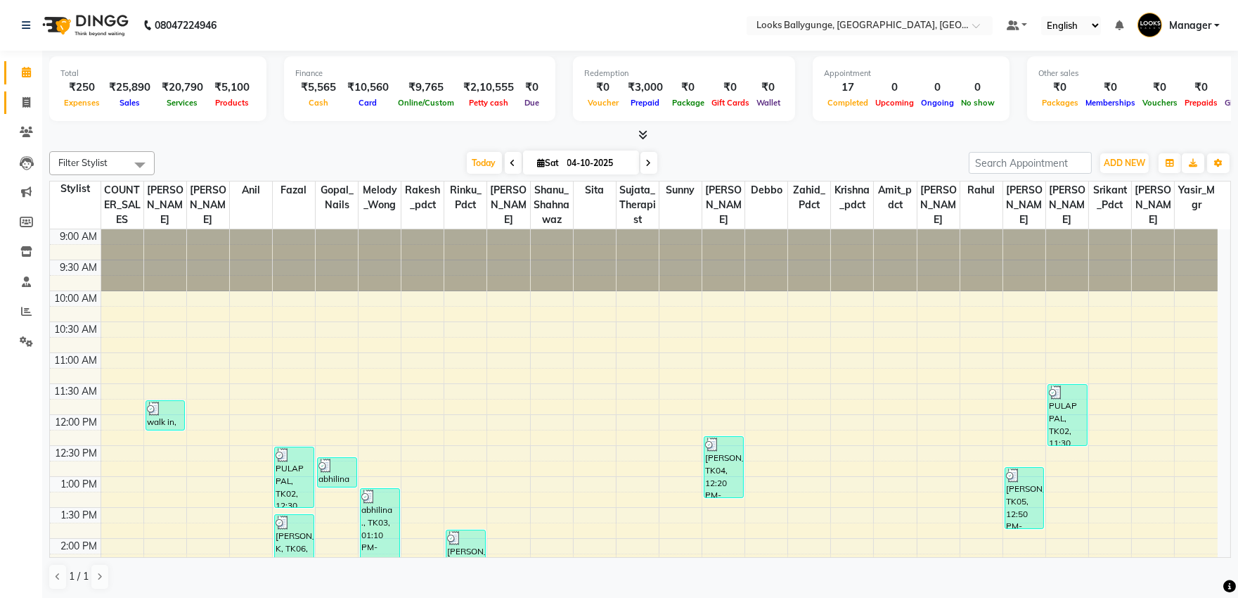
click at [19, 98] on span at bounding box center [26, 103] width 25 height 16
select select "service"
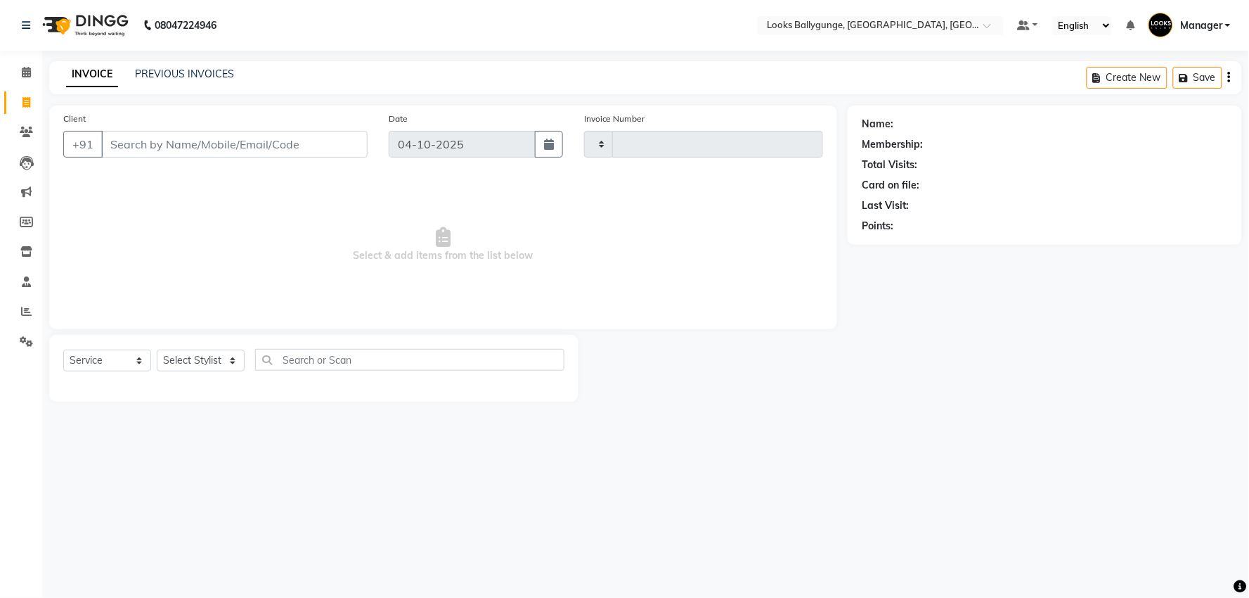
type input "4347"
select select "6477"
click at [206, 363] on select "Select Stylist" at bounding box center [201, 360] width 88 height 22
click at [157, 350] on select "Select Stylist [PERSON_NAME] amit_pdct anil [PERSON_NAME] COUNTER_SALES [PERSON…" at bounding box center [204, 360] width 94 height 22
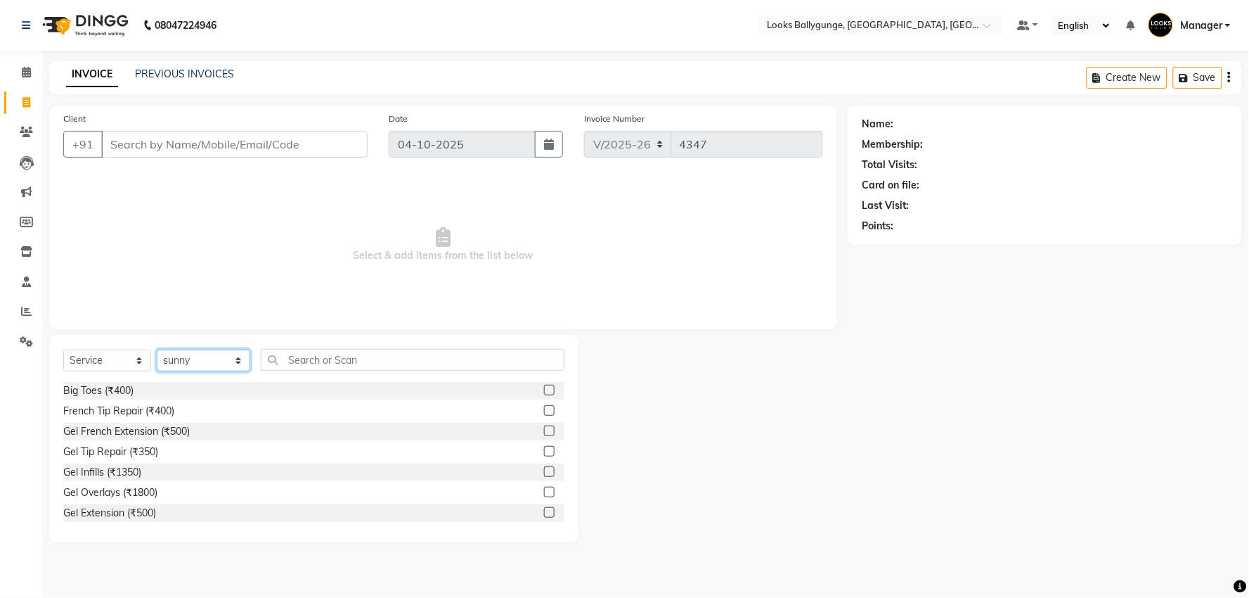
select select "57264"
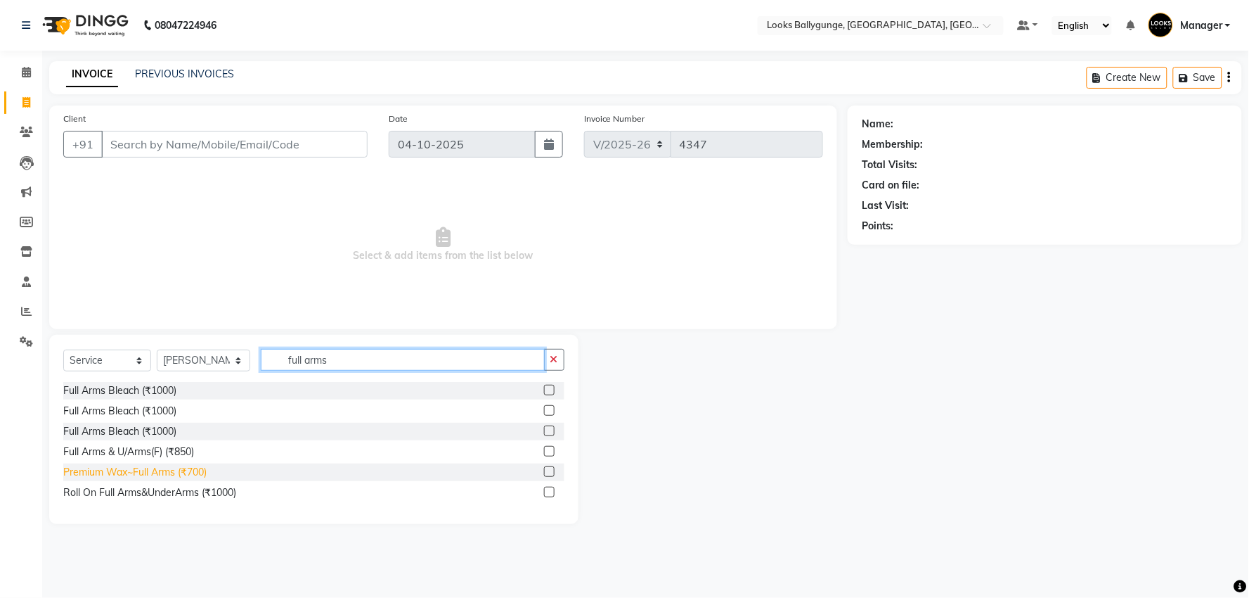
type input "full arms"
click at [155, 474] on div "Premium Wax~Full Arms (₹700)" at bounding box center [134, 472] width 143 height 15
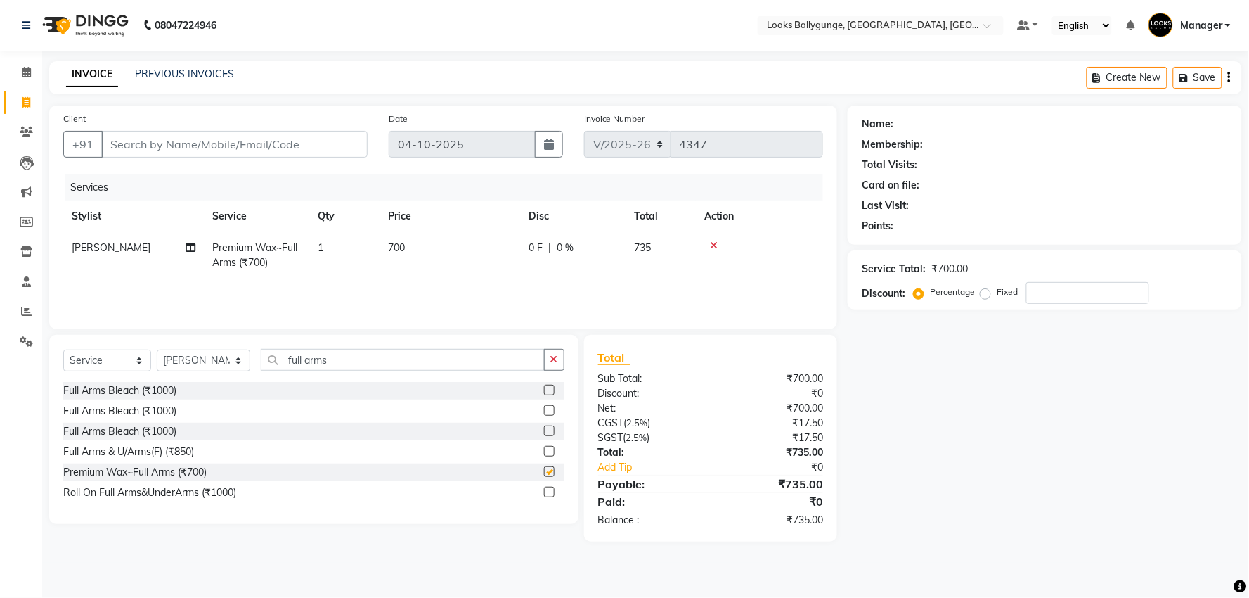
checkbox input "false"
click at [399, 250] on span "700" at bounding box center [396, 247] width 17 height 13
select select "57264"
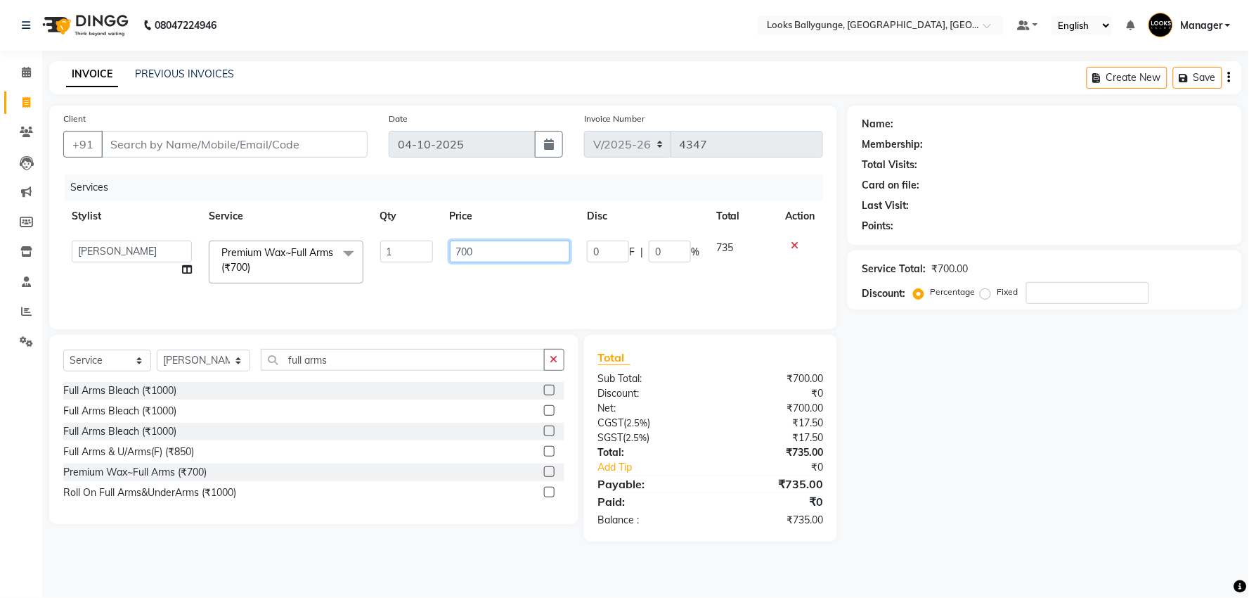
drag, startPoint x: 508, startPoint y: 257, endPoint x: 340, endPoint y: 248, distance: 167.5
click at [340, 248] on tr "Ali_Stylist amit_pdct anil [PERSON_NAME] COUNTER_SALES [PERSON_NAME] Gopal_Nail…" at bounding box center [443, 262] width 760 height 60
type input "1200"
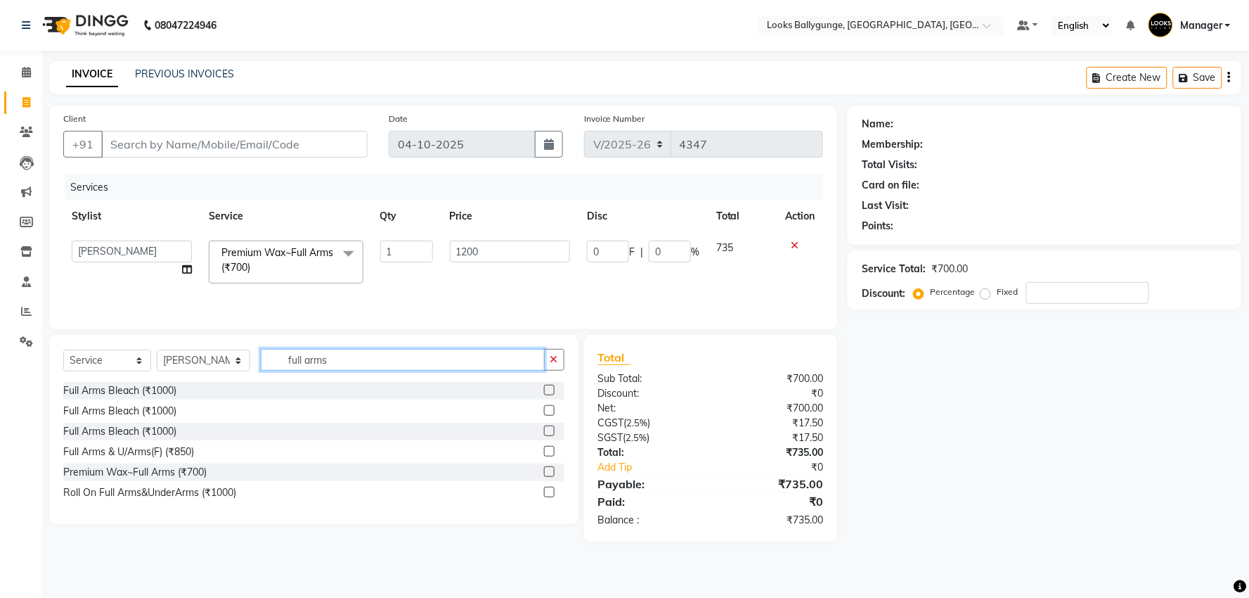
click at [345, 366] on input "full arms" at bounding box center [403, 360] width 284 height 22
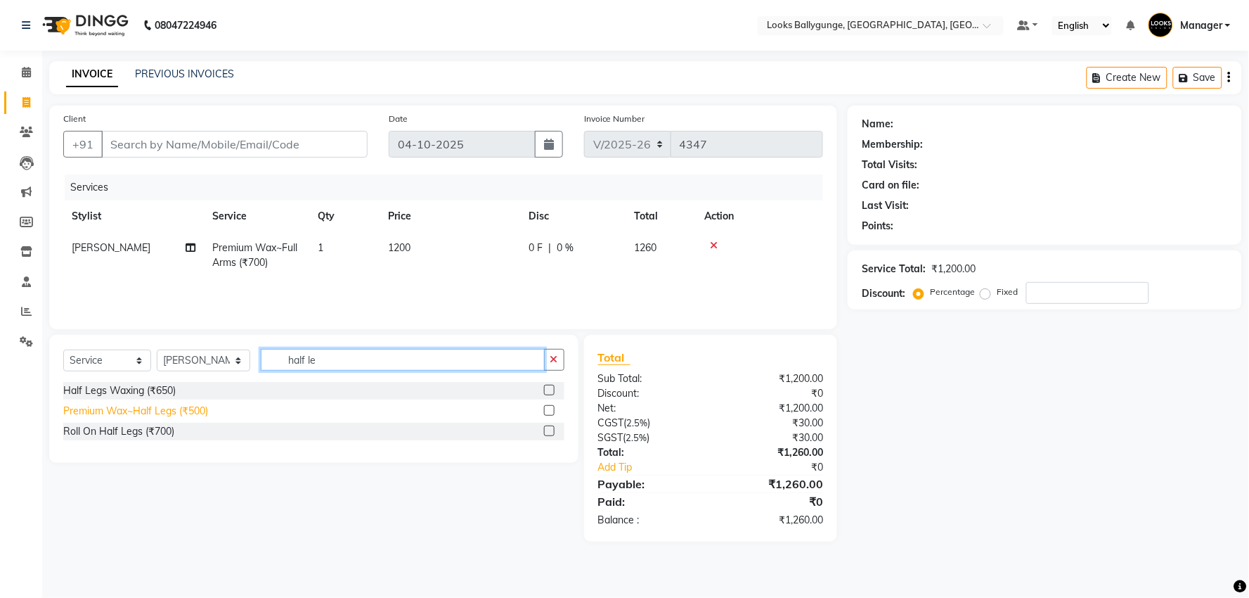
type input "half le"
click at [163, 416] on div "Premium Wax~Half Legs (₹500)" at bounding box center [135, 411] width 145 height 15
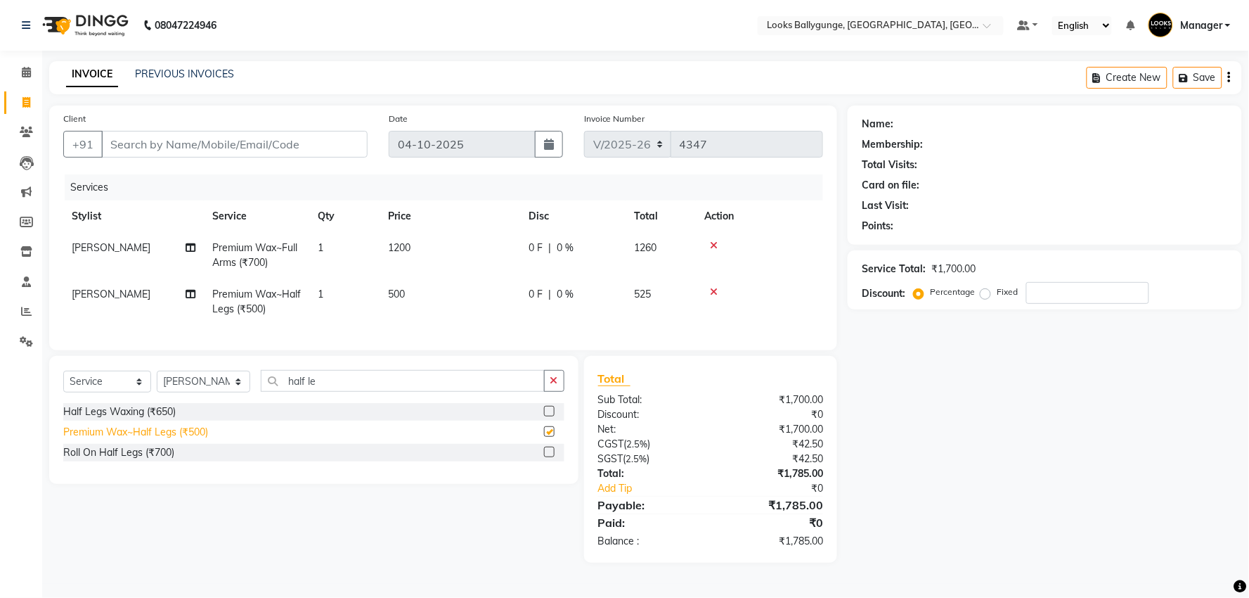
checkbox input "false"
click at [405, 295] on span "500" at bounding box center [396, 294] width 17 height 13
select select "57264"
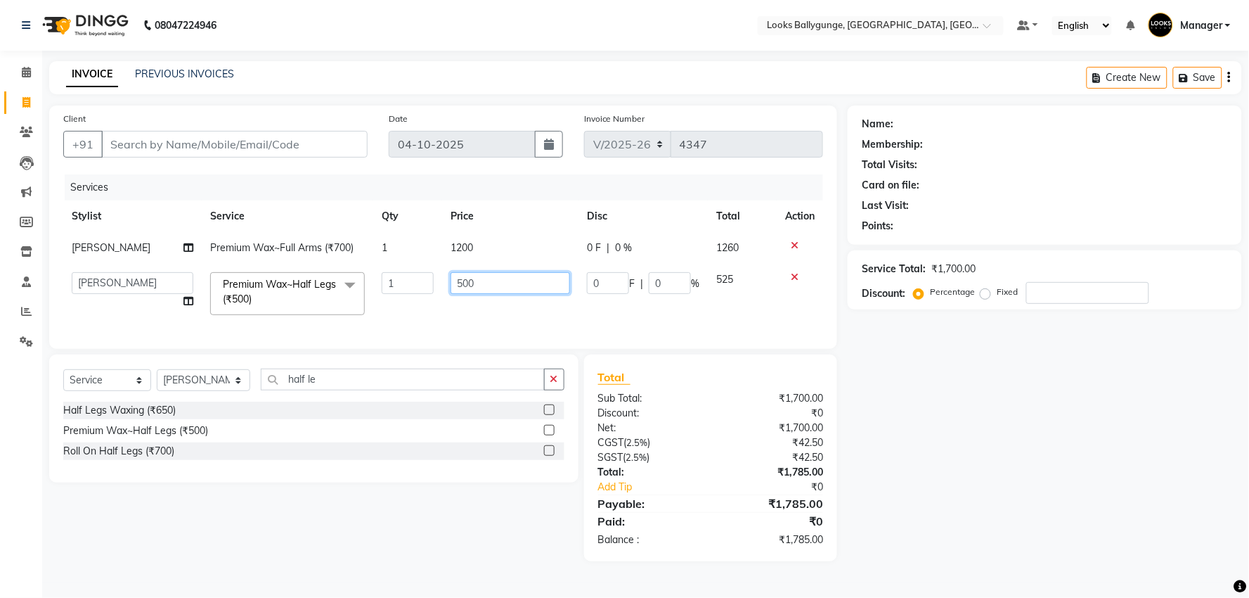
drag, startPoint x: 476, startPoint y: 286, endPoint x: 415, endPoint y: 281, distance: 61.4
click at [415, 281] on tr "Ali_Stylist amit_pdct anil [PERSON_NAME] COUNTER_SALES [PERSON_NAME] Gopal_Nail…" at bounding box center [443, 294] width 760 height 60
type input "800"
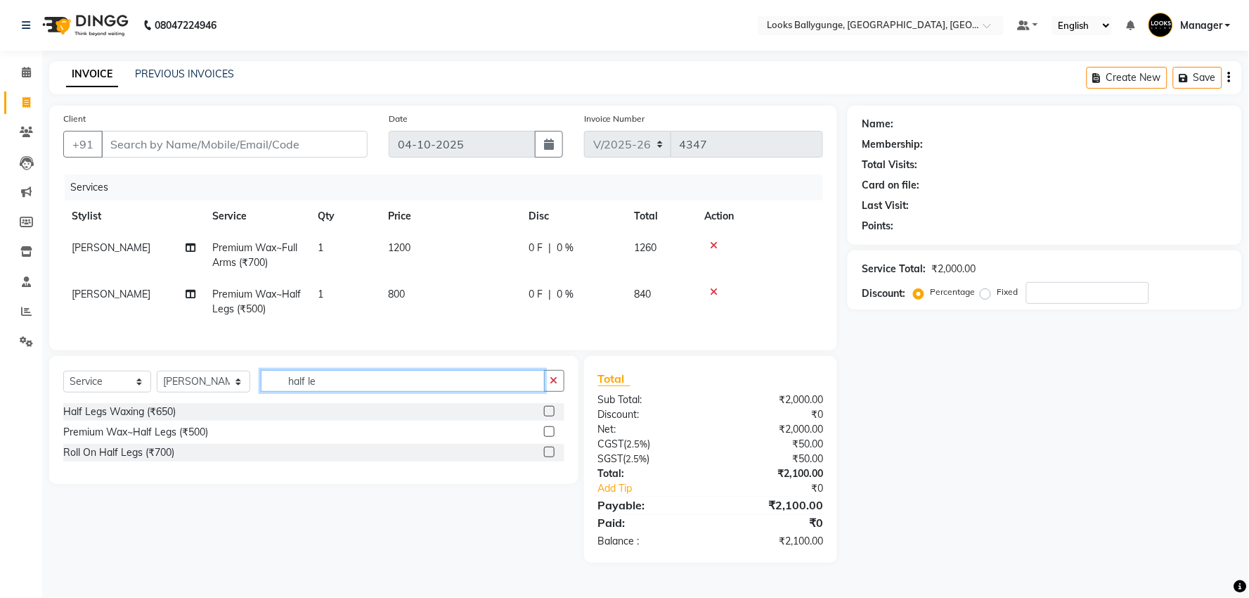
click at [336, 385] on input "half le" at bounding box center [403, 381] width 284 height 22
click at [334, 382] on input "half le" at bounding box center [403, 381] width 284 height 22
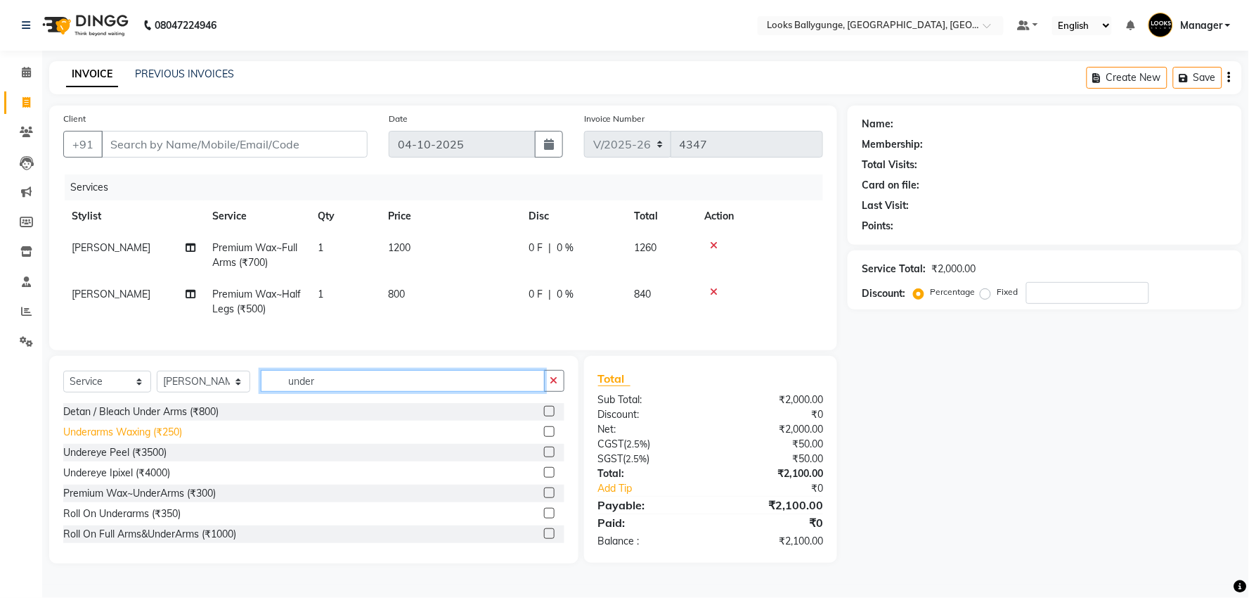
type input "under"
click at [170, 439] on div "Underarms Waxing (₹250)" at bounding box center [122, 432] width 119 height 15
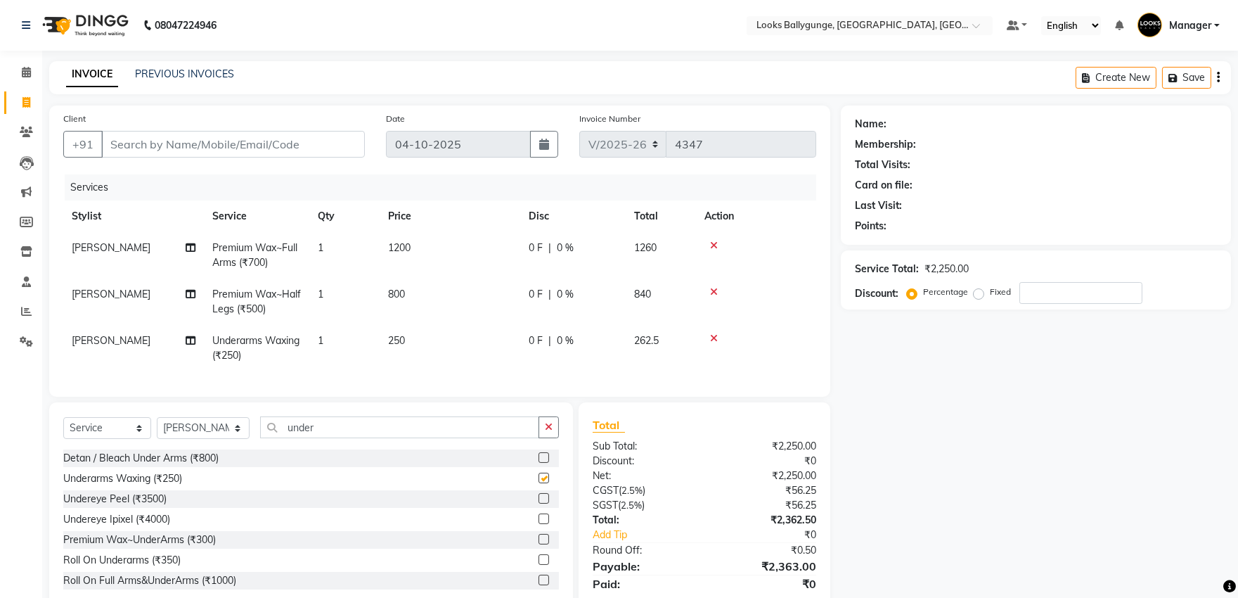
checkbox input "false"
click at [396, 347] on td "250" at bounding box center [450, 348] width 141 height 46
select select "57264"
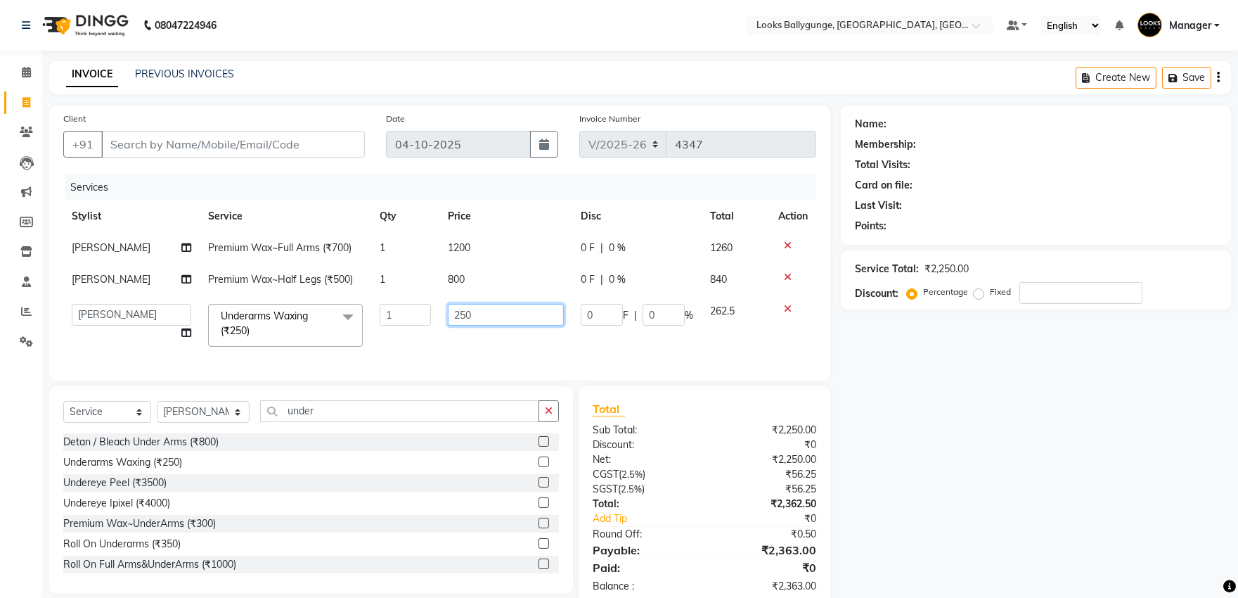
click at [406, 308] on tr "Ali_Stylist amit_pdct anil [PERSON_NAME] COUNTER_SALES [PERSON_NAME] Gopal_Nail…" at bounding box center [439, 325] width 753 height 60
type input "500"
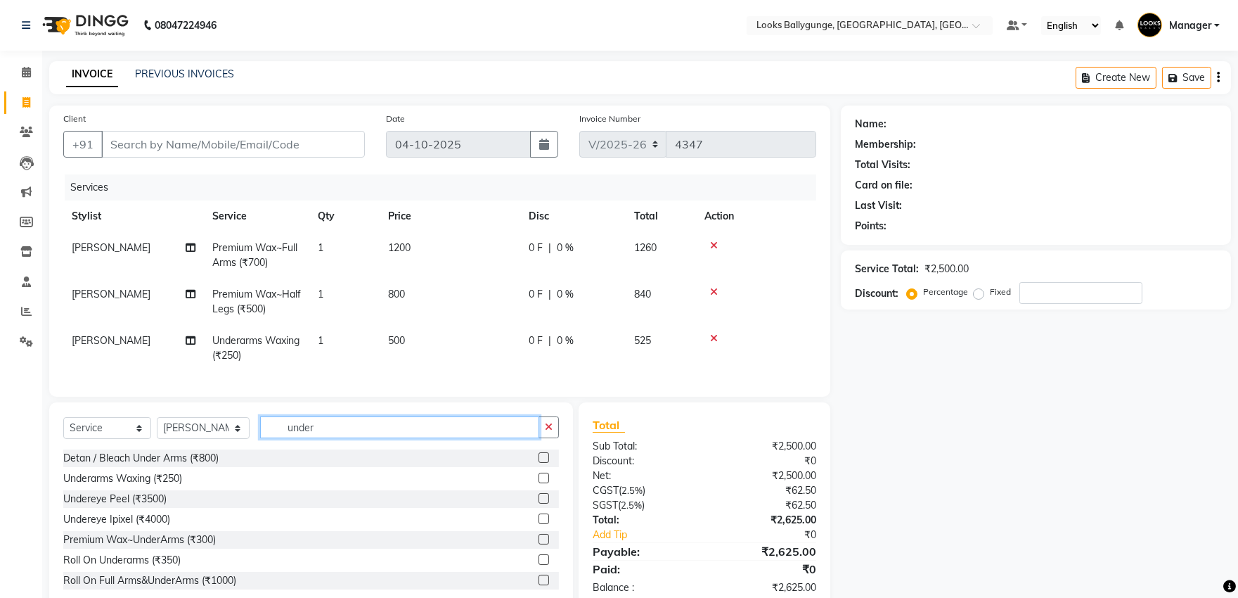
click at [345, 427] on input "under" at bounding box center [399, 427] width 279 height 22
click at [217, 434] on select "Select Stylist [PERSON_NAME] amit_pdct anil [PERSON_NAME] COUNTER_SALES [PERSON…" at bounding box center [203, 428] width 93 height 22
select select "61707"
click at [157, 429] on select "Select Stylist [PERSON_NAME] amit_pdct anil [PERSON_NAME] COUNTER_SALES [PERSON…" at bounding box center [203, 428] width 93 height 22
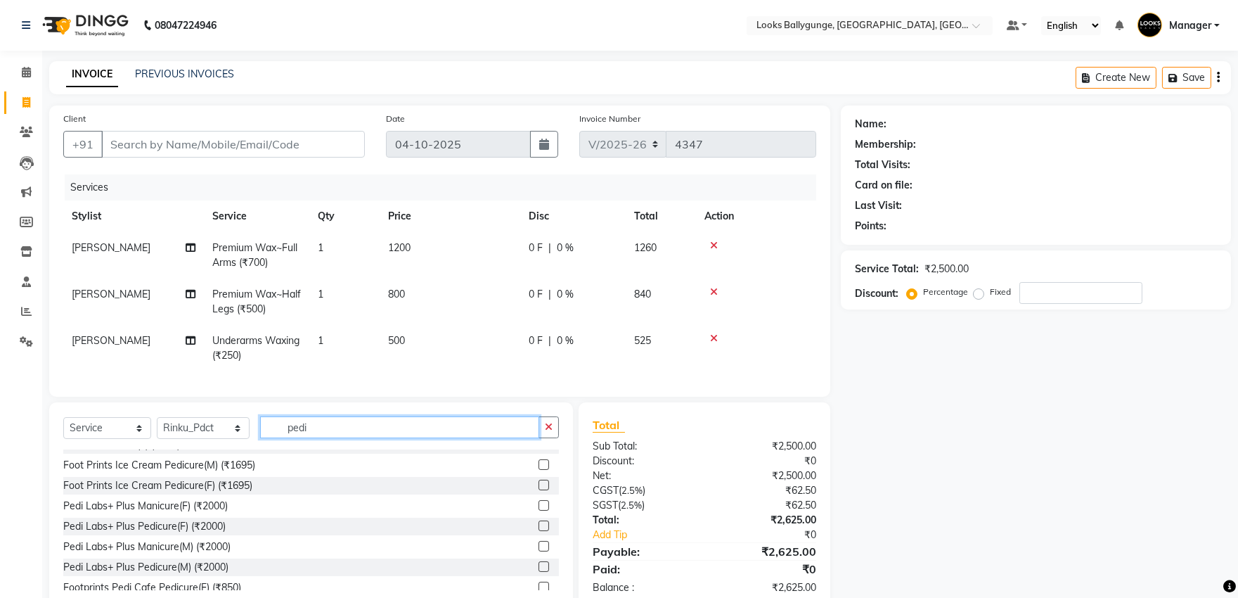
scroll to position [205, 0]
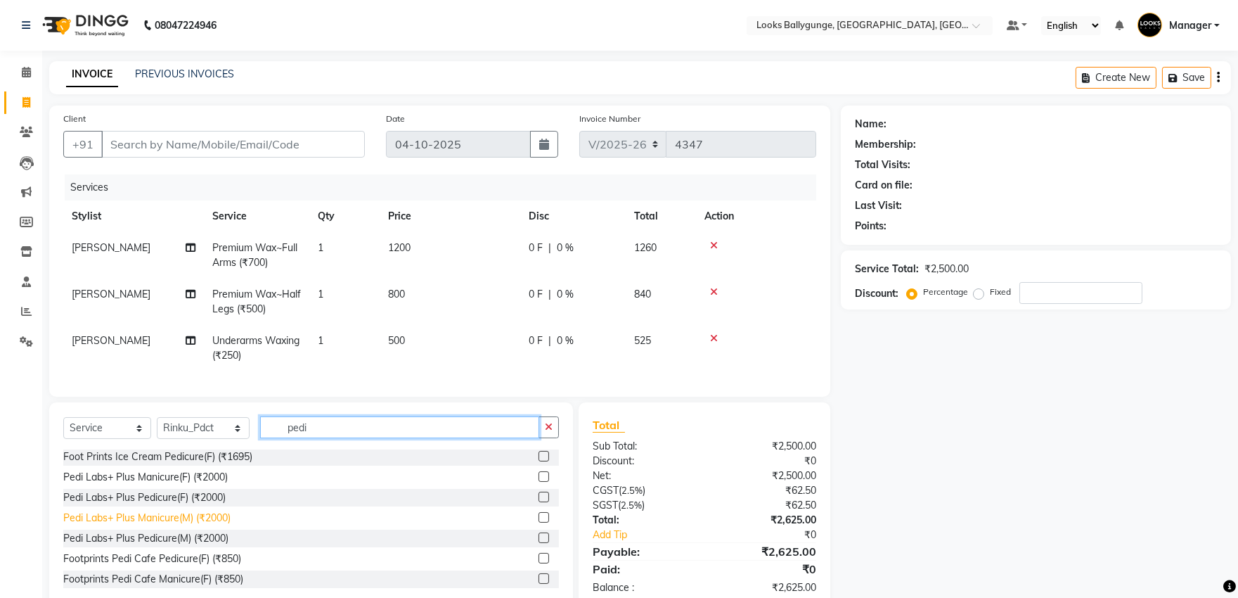
type input "pedi"
click at [227, 525] on div "Pedi Labs+ Plus Manicure(M) (₹2000)" at bounding box center [146, 517] width 167 height 15
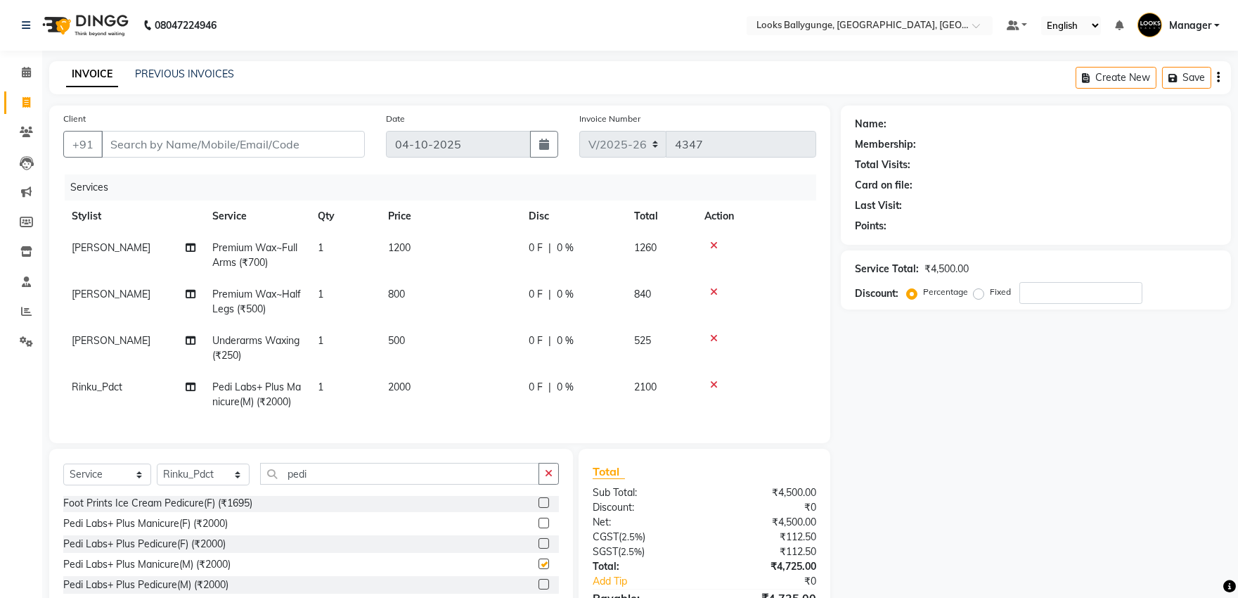
checkbox input "false"
click at [402, 378] on td "2000" at bounding box center [450, 394] width 141 height 46
select select "61707"
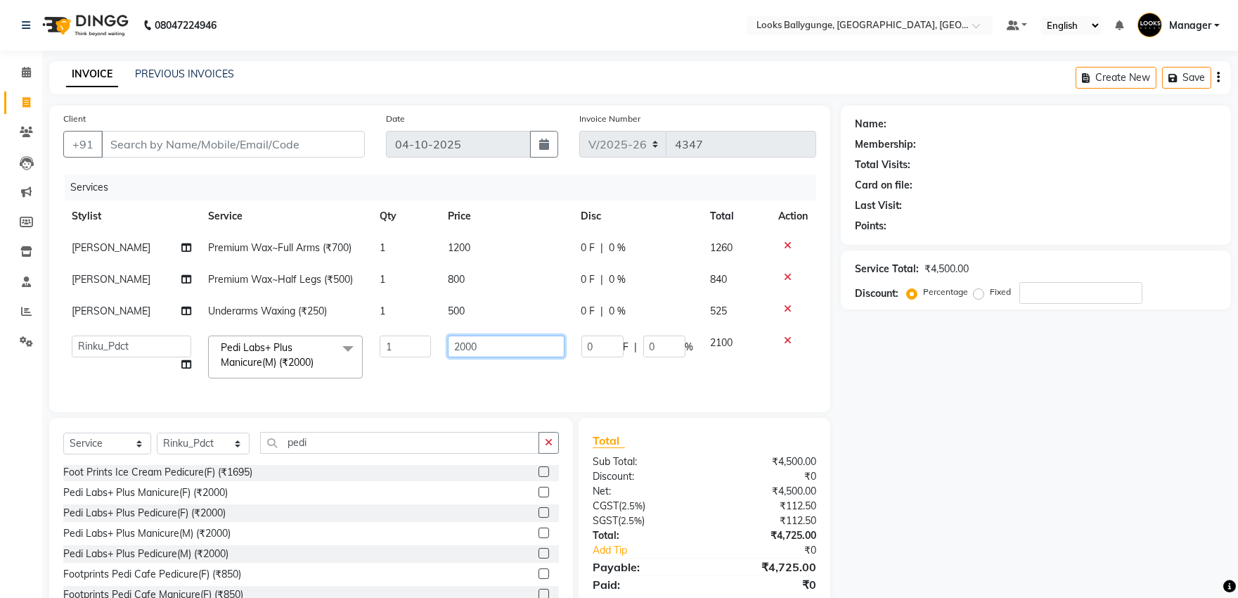
drag, startPoint x: 482, startPoint y: 359, endPoint x: 481, endPoint y: 350, distance: 9.2
click at [481, 354] on td "2000" at bounding box center [505, 357] width 133 height 60
click at [788, 340] on tbody "[PERSON_NAME] Premium Wax~Full Arms (₹700) 1 1200 0 F | 0 % 1260 [PERSON_NAME] …" at bounding box center [439, 309] width 753 height 155
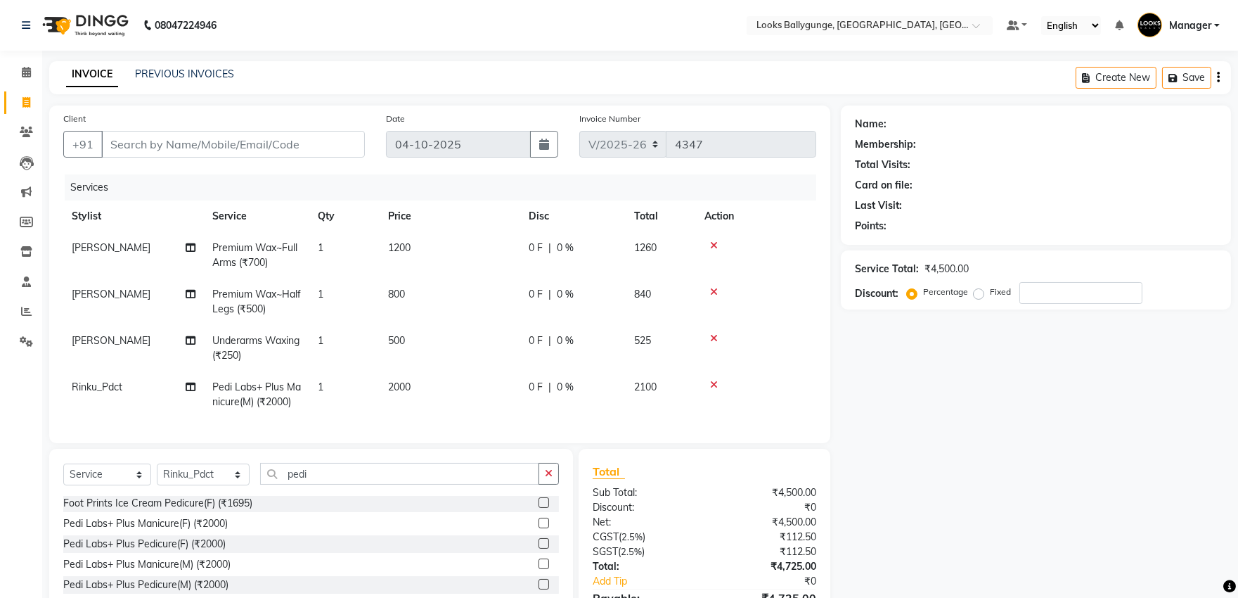
scroll to position [78, 0]
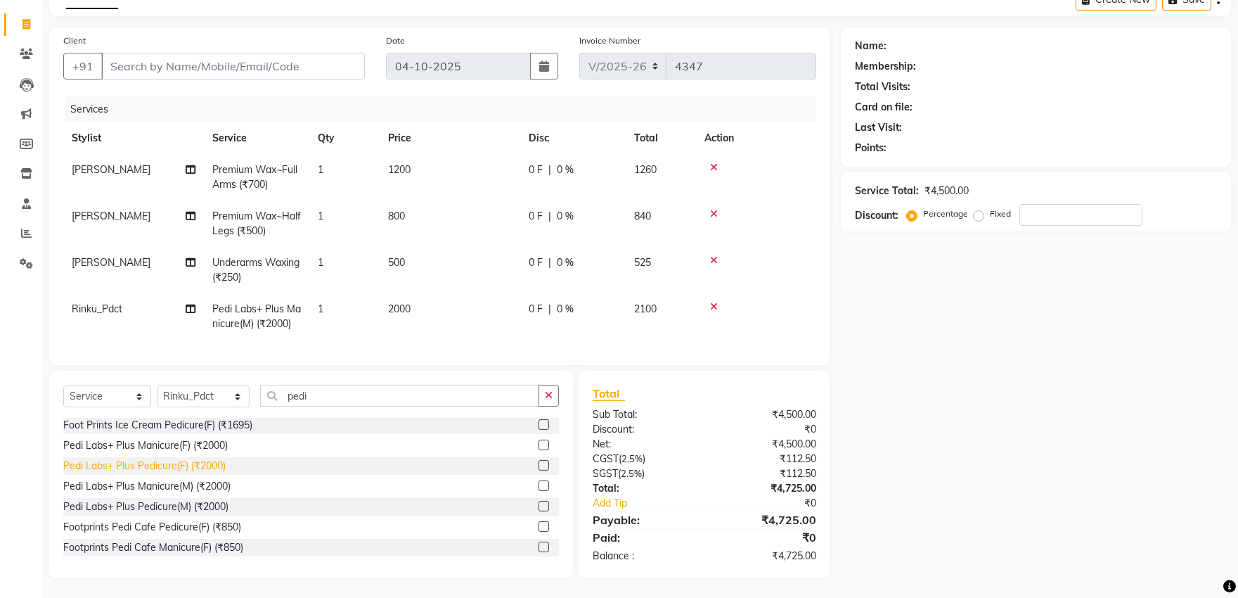
click at [181, 473] on div "Pedi Labs+ Plus Pedicure(F) (₹2000)" at bounding box center [144, 465] width 162 height 15
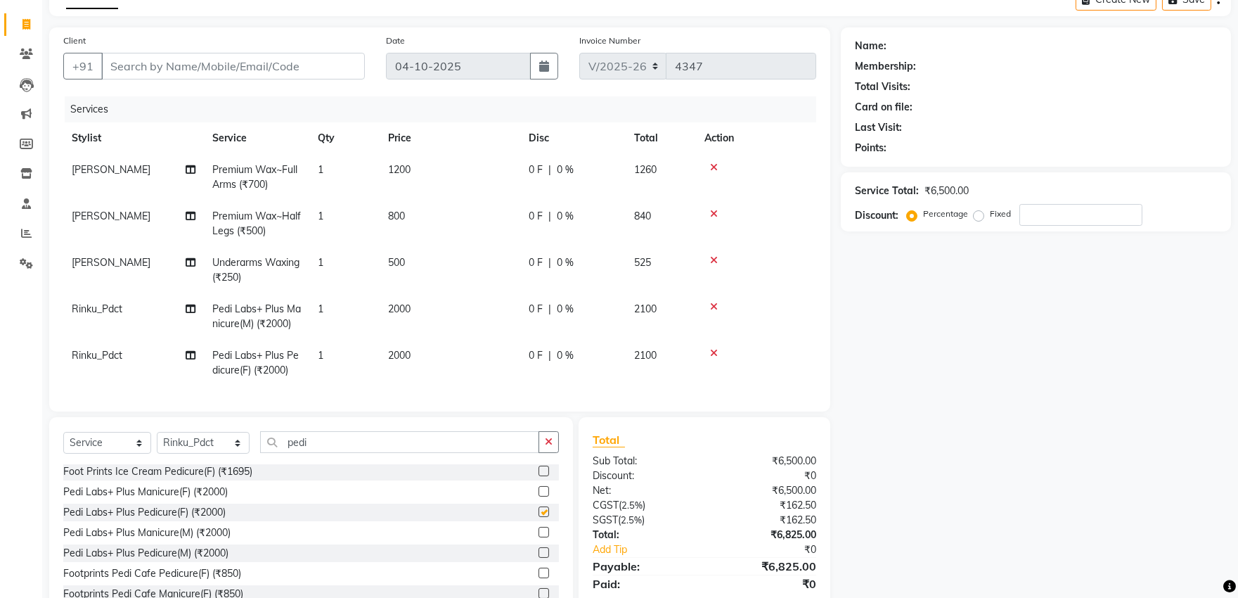
checkbox input "false"
click at [404, 359] on span "2000" at bounding box center [399, 355] width 22 height 13
select select "61707"
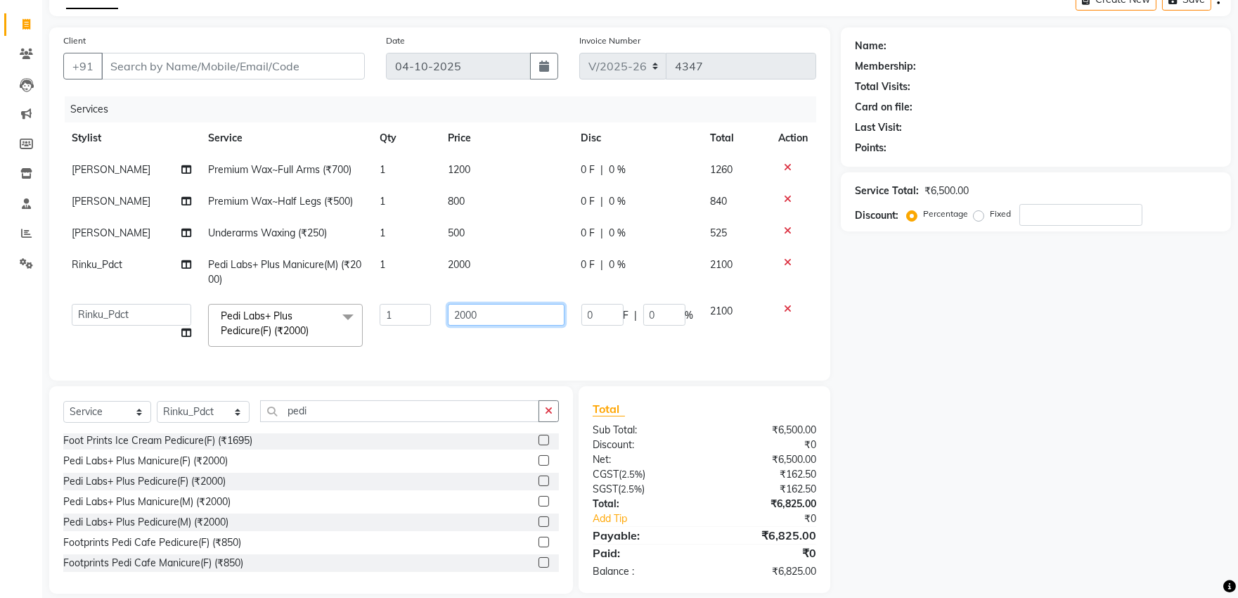
drag, startPoint x: 494, startPoint y: 318, endPoint x: 395, endPoint y: 314, distance: 98.5
click at [399, 314] on tr "Ali_Stylist amit_pdct anil [PERSON_NAME] COUNTER_SALES [PERSON_NAME] Gopal_Nail…" at bounding box center [439, 325] width 753 height 60
type input "2200"
click at [446, 361] on div "Services Stylist Service Qty Price Disc Total Action [PERSON_NAME] Premium Wax~…" at bounding box center [439, 231] width 753 height 270
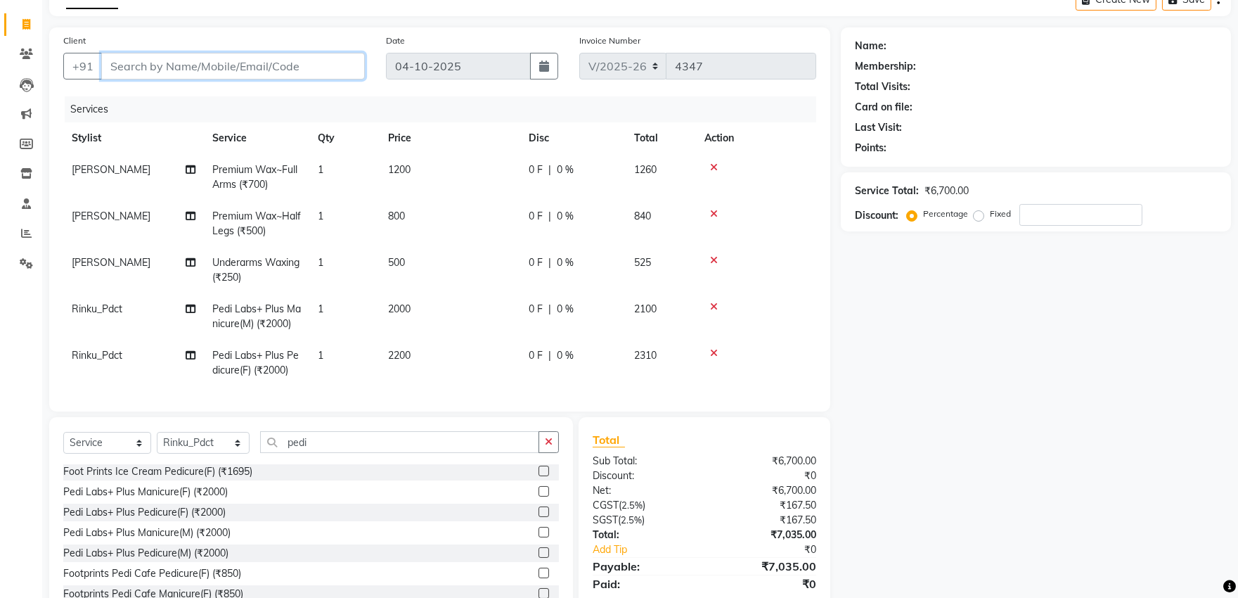
click at [153, 67] on input "Client" at bounding box center [233, 66] width 264 height 27
type input "9"
type input "0"
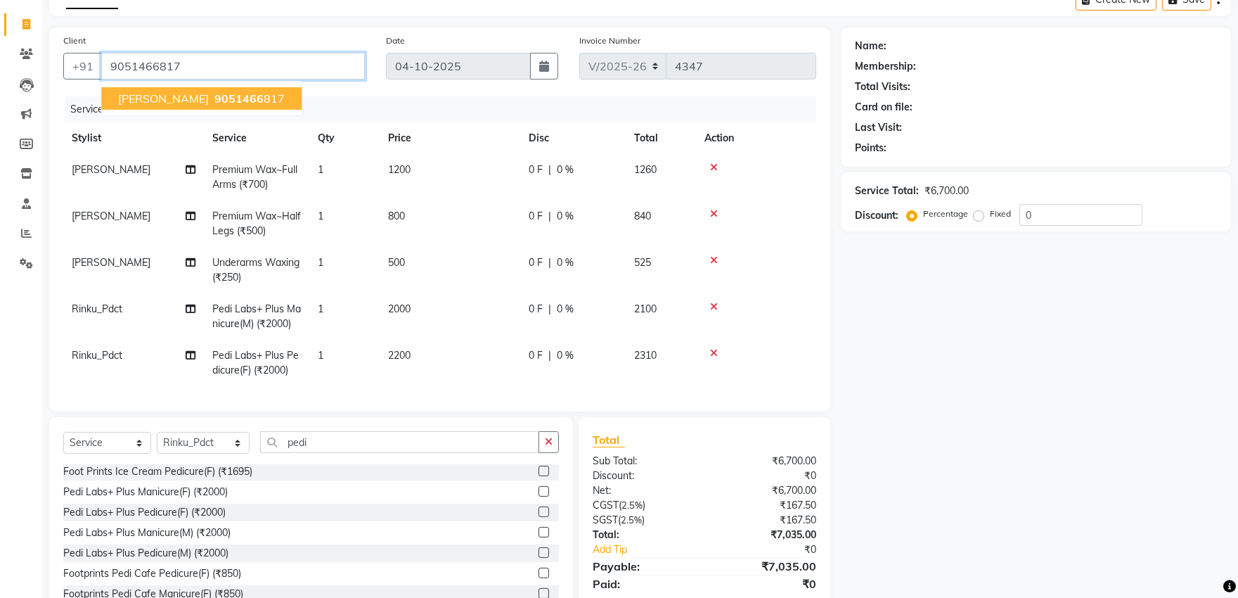
type input "9051466817"
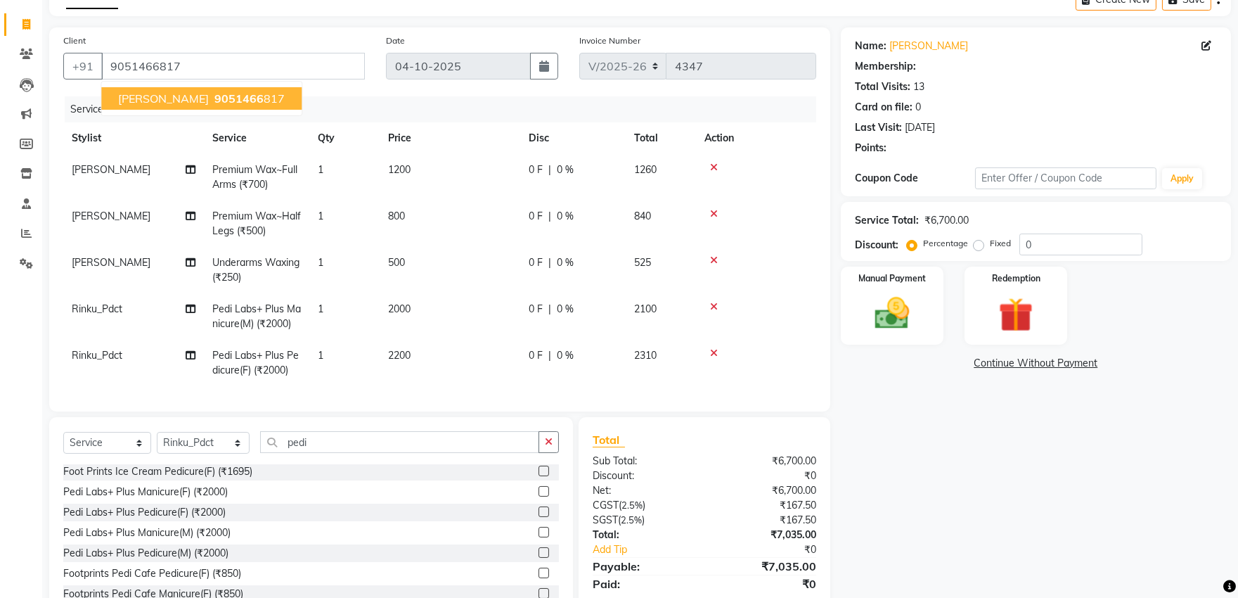
select select "1: Object"
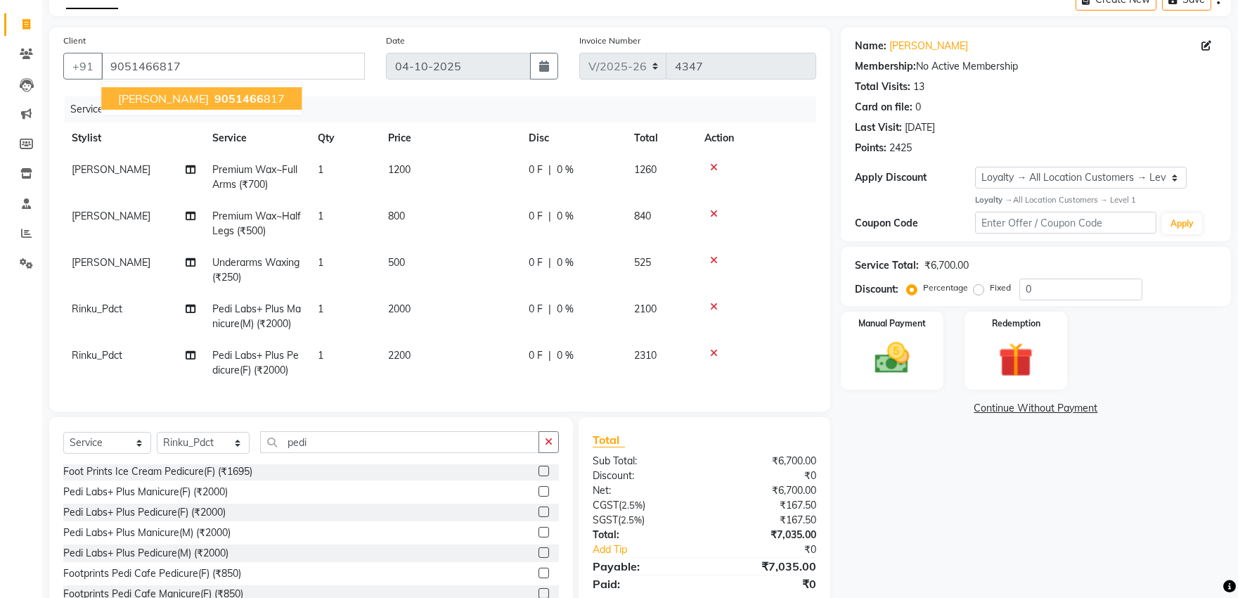
click at [287, 106] on button "[PERSON_NAME] 9051466 817" at bounding box center [201, 98] width 200 height 22
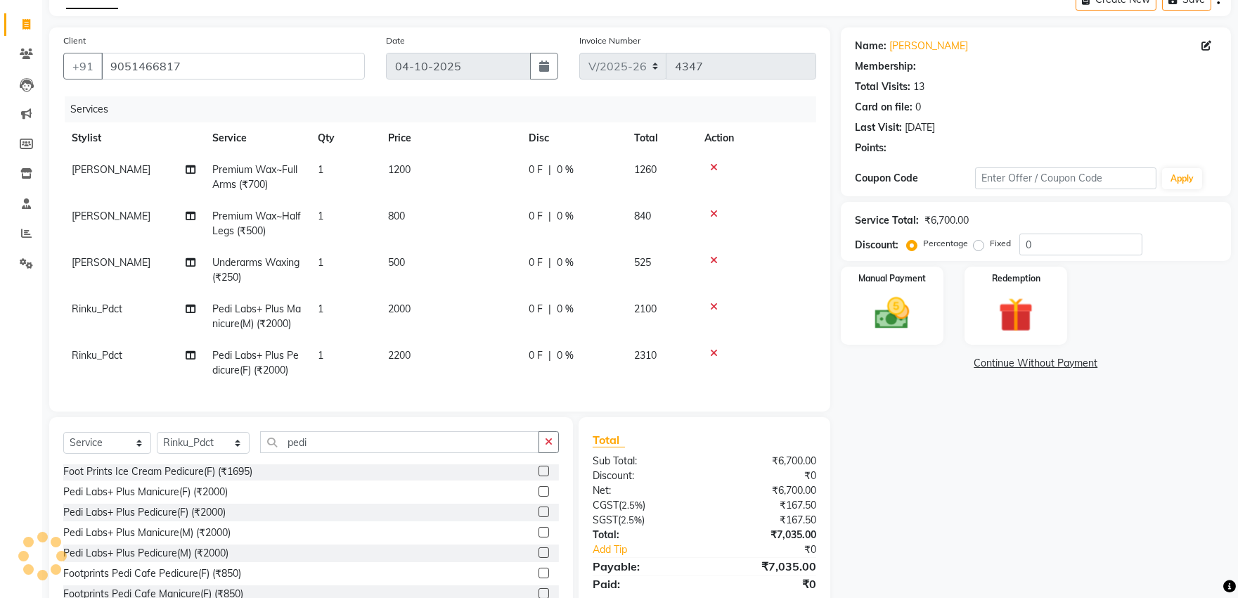
select select "1: Object"
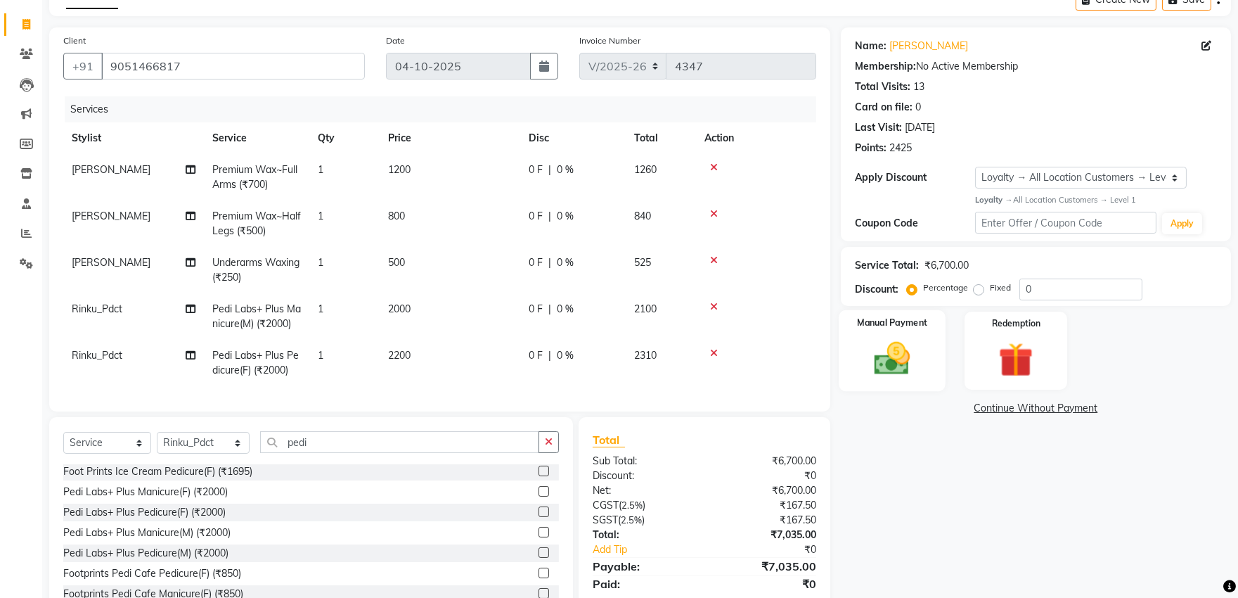
click at [922, 348] on div "Manual Payment" at bounding box center [892, 350] width 107 height 81
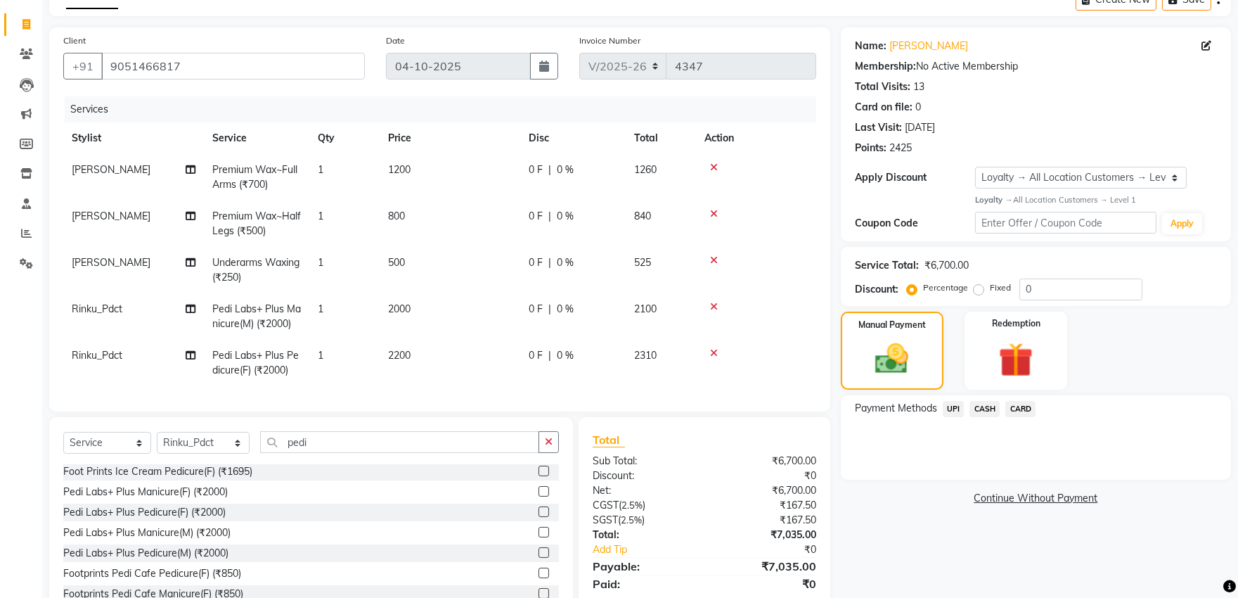
click at [1031, 404] on span "CARD" at bounding box center [1020, 409] width 30 height 16
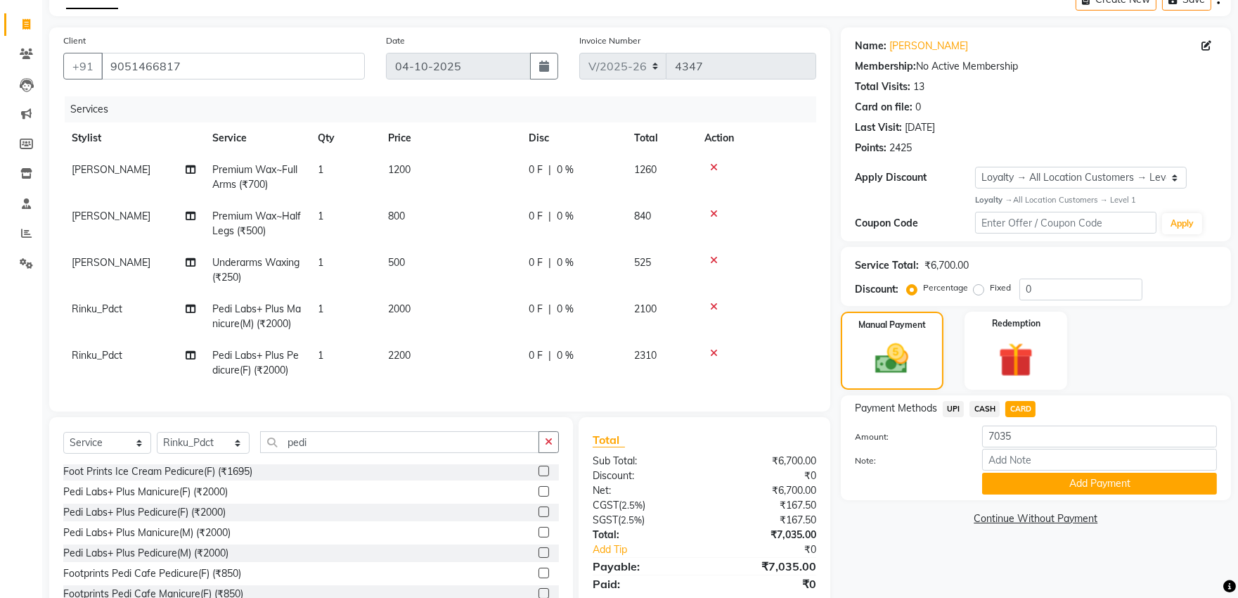
click at [1050, 478] on button "Add Payment" at bounding box center [1099, 483] width 235 height 22
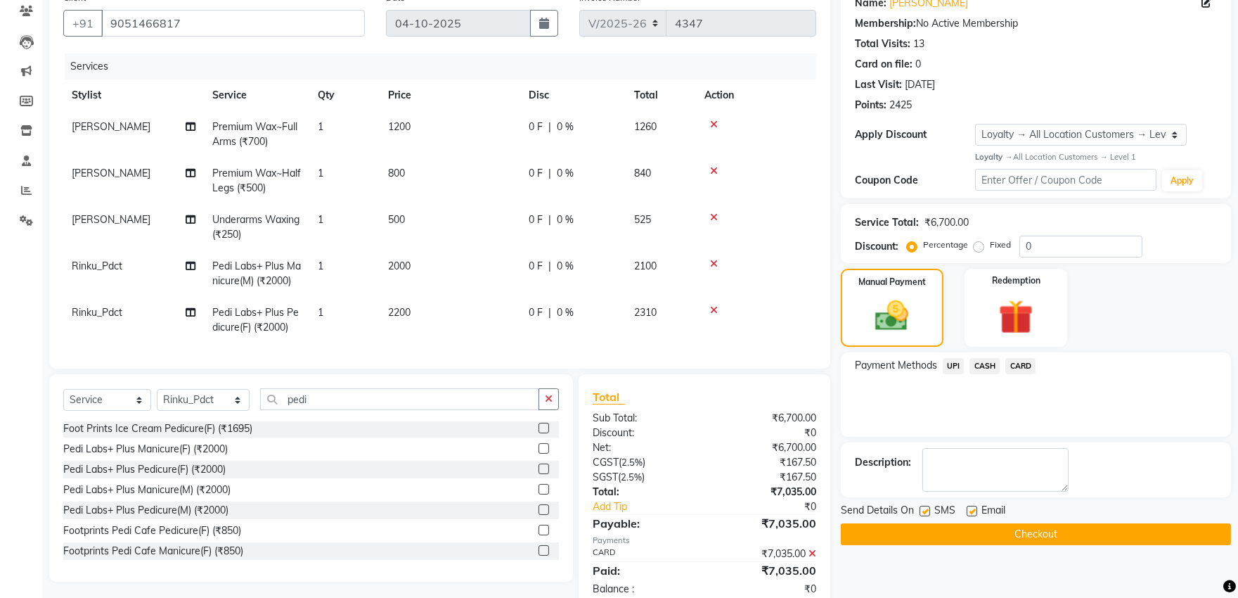
click at [1048, 523] on button "Checkout" at bounding box center [1036, 534] width 390 height 22
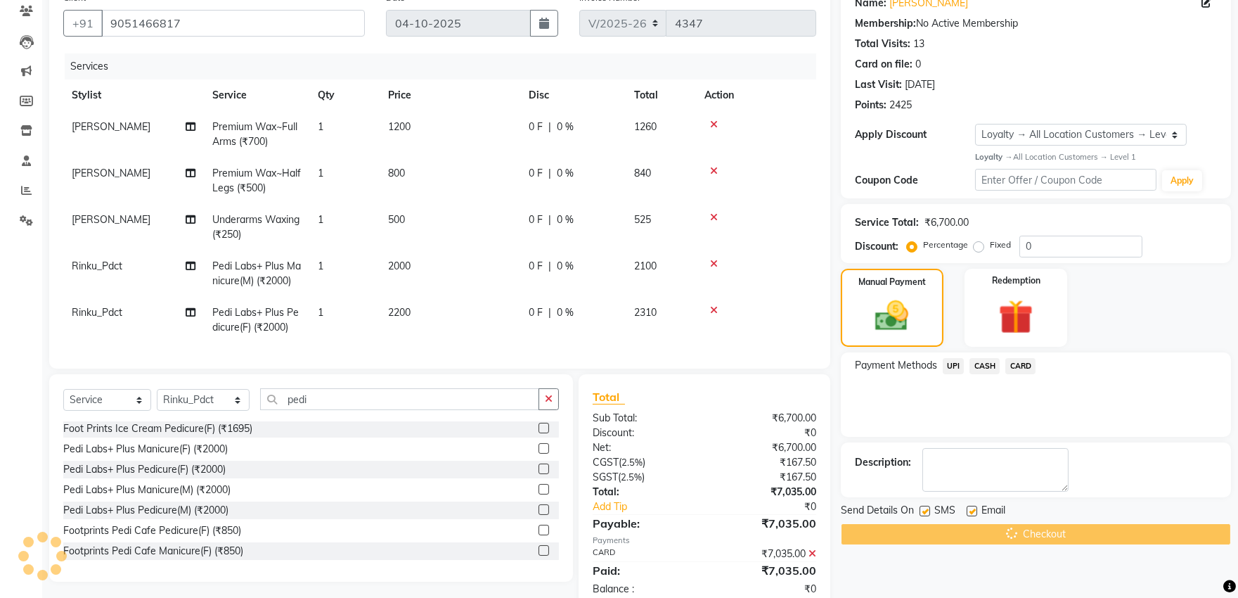
scroll to position [156, 0]
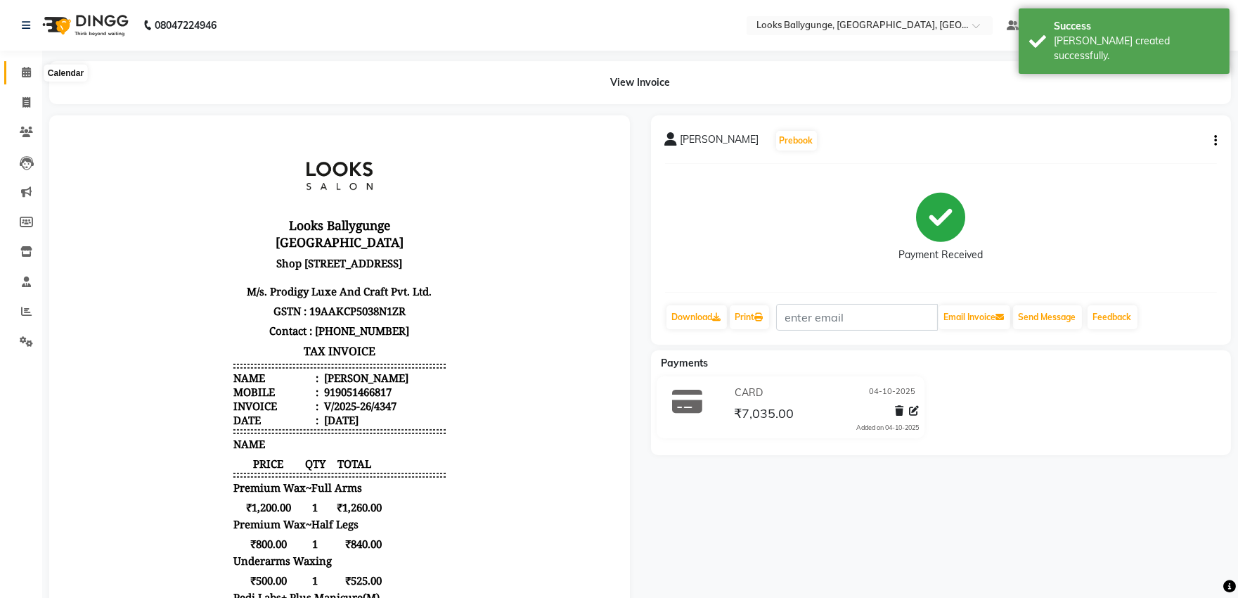
click at [29, 68] on icon at bounding box center [26, 72] width 9 height 11
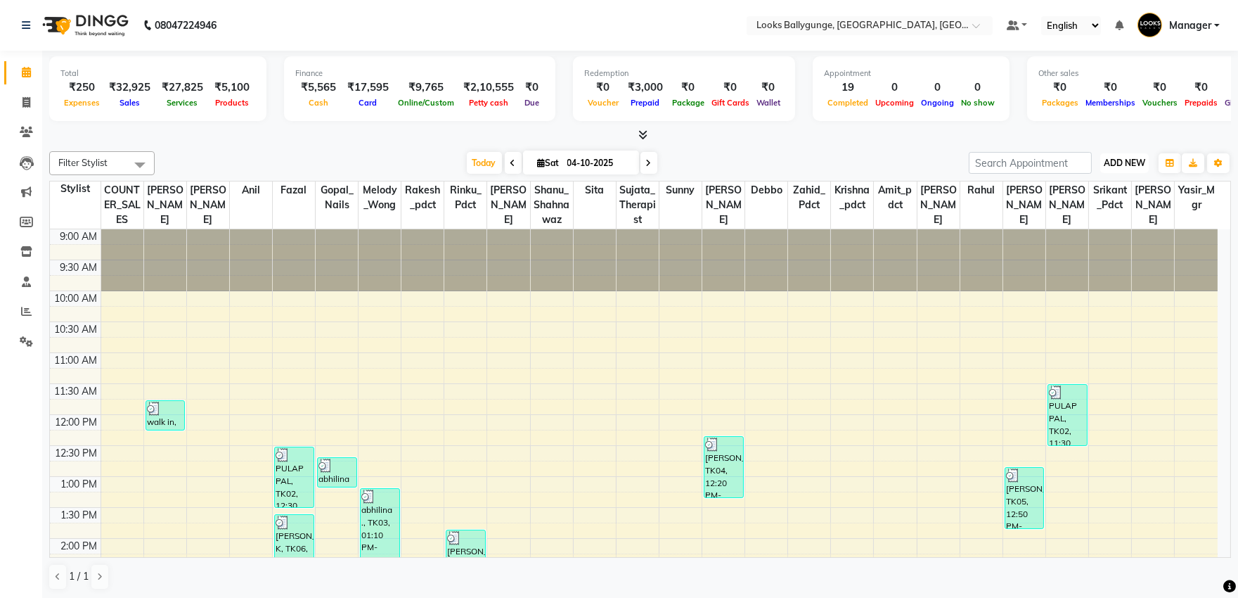
click at [1130, 165] on span "ADD NEW" at bounding box center [1124, 162] width 41 height 11
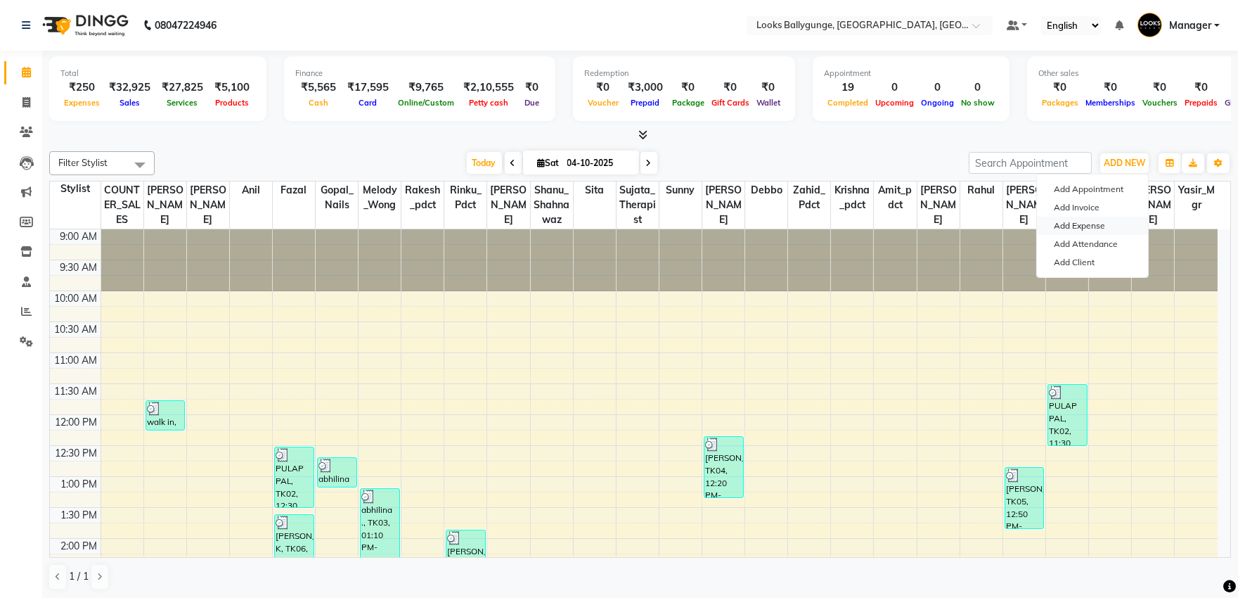
click at [1098, 226] on link "Add Expense" at bounding box center [1092, 226] width 111 height 18
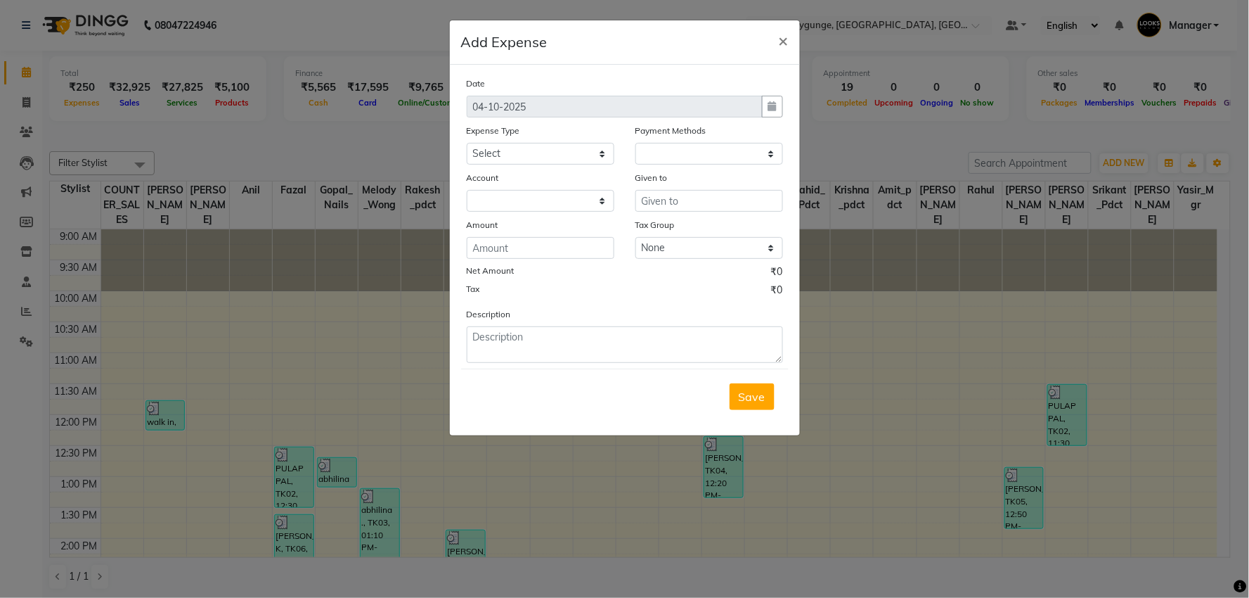
select select "1"
select select "5499"
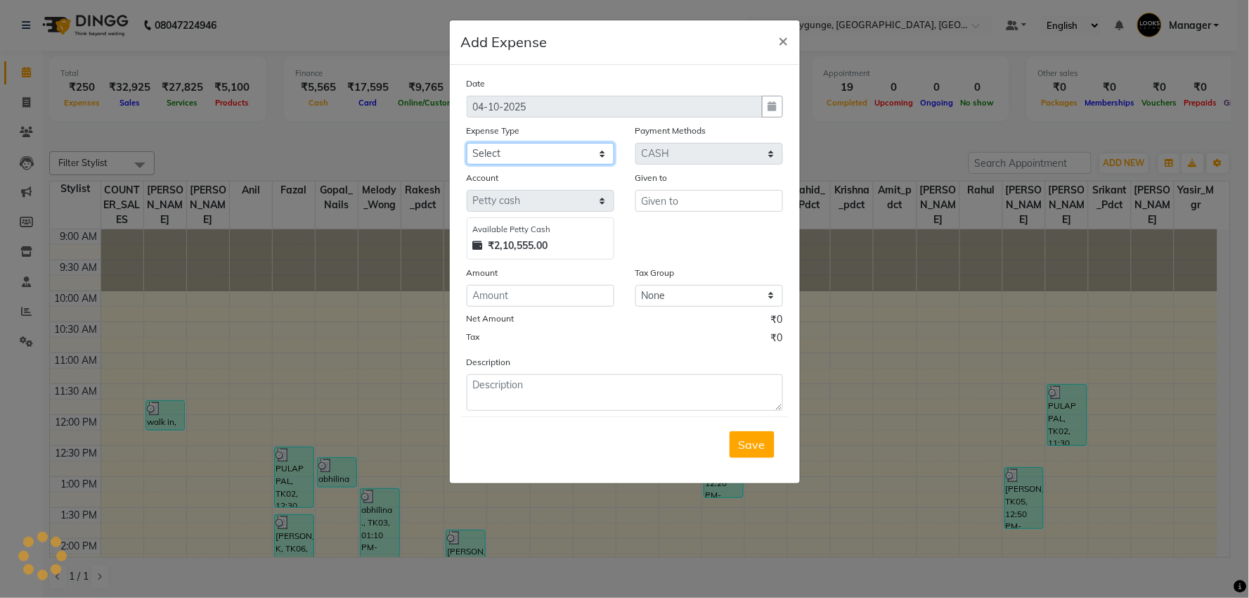
click at [565, 150] on select "Select Accommodation Aesthetics Bank Deposit BLINKIT Cash Handover Client Refun…" at bounding box center [541, 154] width 148 height 22
select select "19564"
click at [467, 143] on select "Select Accommodation Aesthetics Bank Deposit BLINKIT Cash Handover Client Refun…" at bounding box center [541, 154] width 148 height 22
type input "anil"
select select "19731"
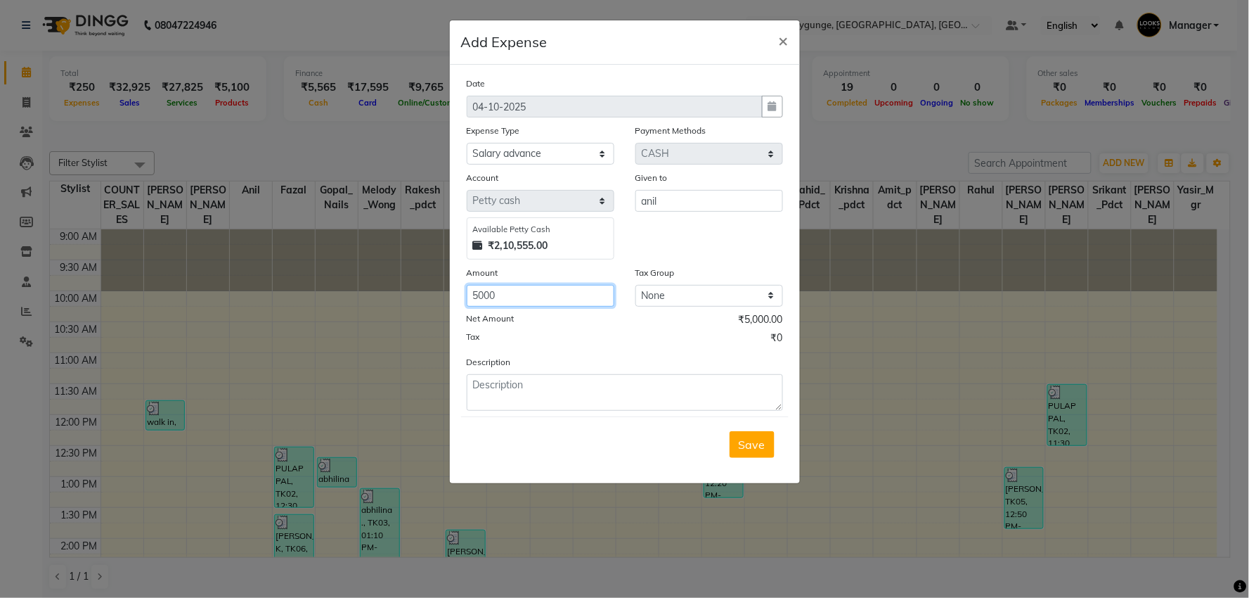
type input "5000"
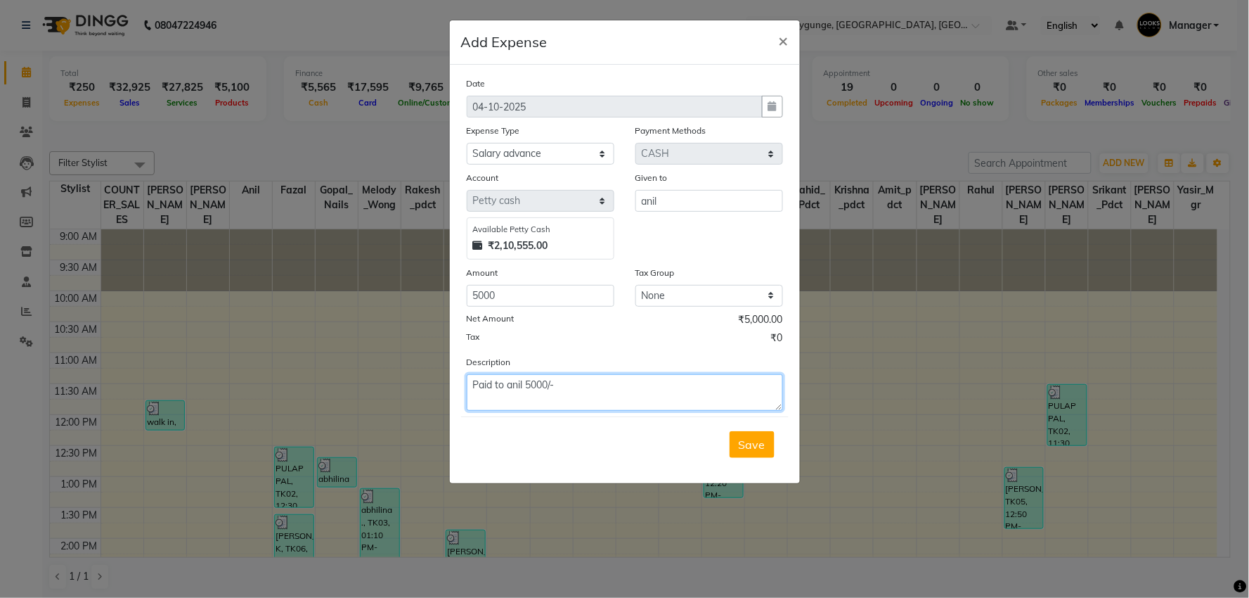
click at [524, 383] on textarea "Paid to anil 5000/-" at bounding box center [625, 392] width 316 height 37
type textarea "Paid to anil Salary advance 5000/-"
click at [742, 437] on span "Save" at bounding box center [752, 444] width 27 height 14
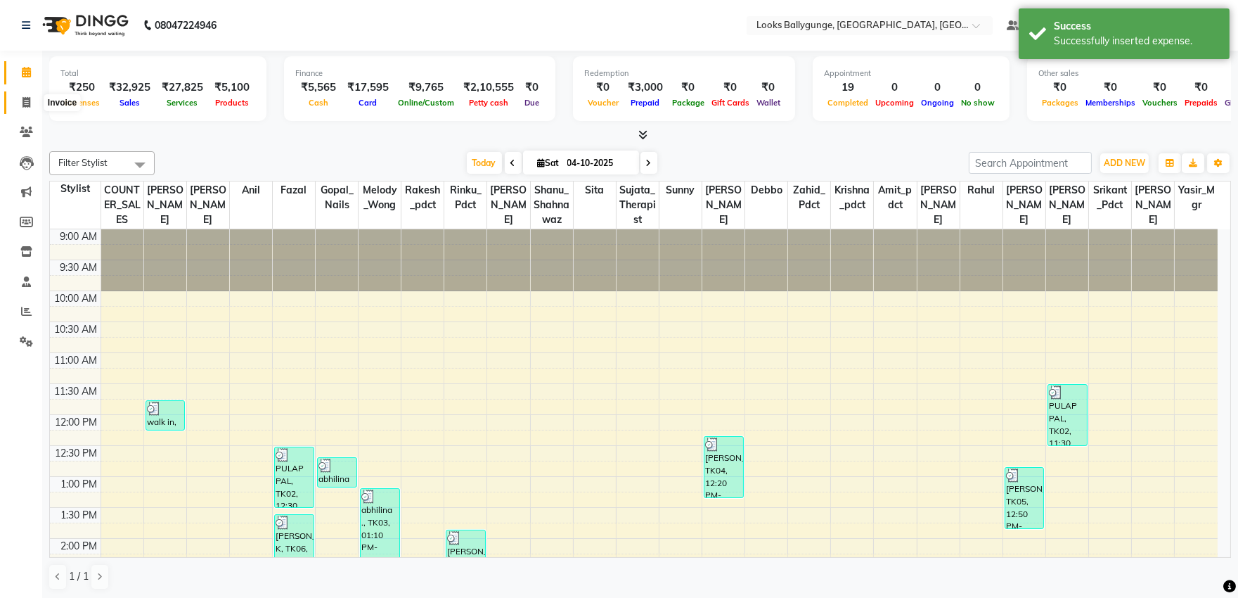
click at [23, 97] on icon at bounding box center [26, 102] width 8 height 11
select select "6477"
select select "service"
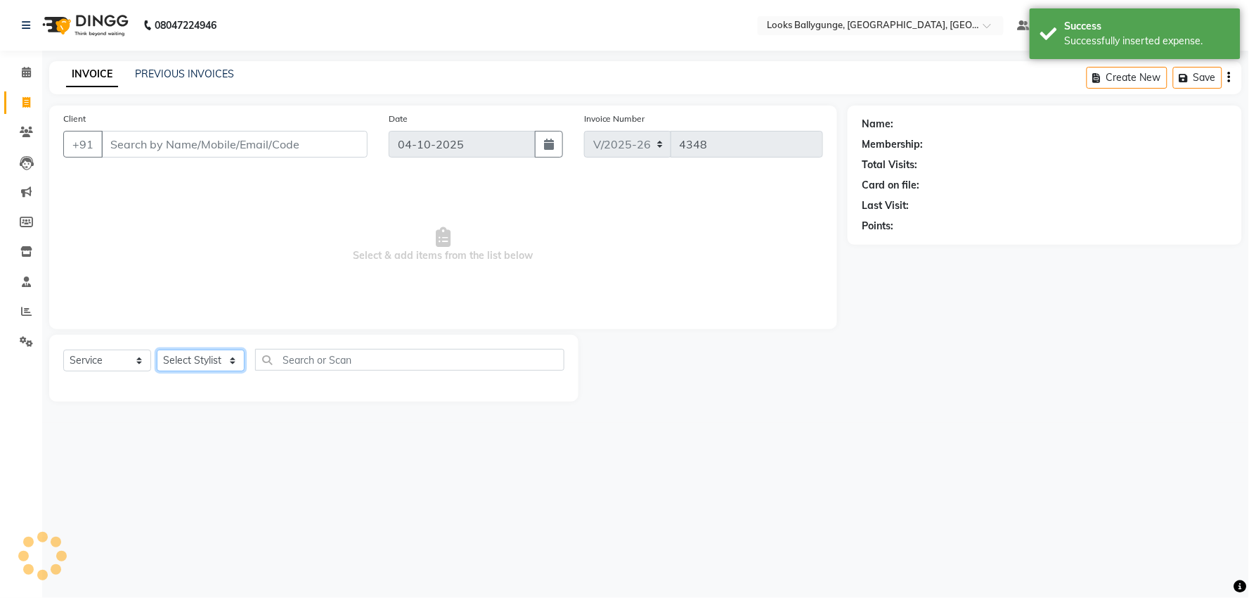
click at [228, 361] on select "Select Stylist" at bounding box center [201, 360] width 88 height 22
select select "68166"
click at [157, 350] on select "Select Stylist [PERSON_NAME] amit_pdct anil [PERSON_NAME] COUNTER_SALES [PERSON…" at bounding box center [204, 360] width 94 height 22
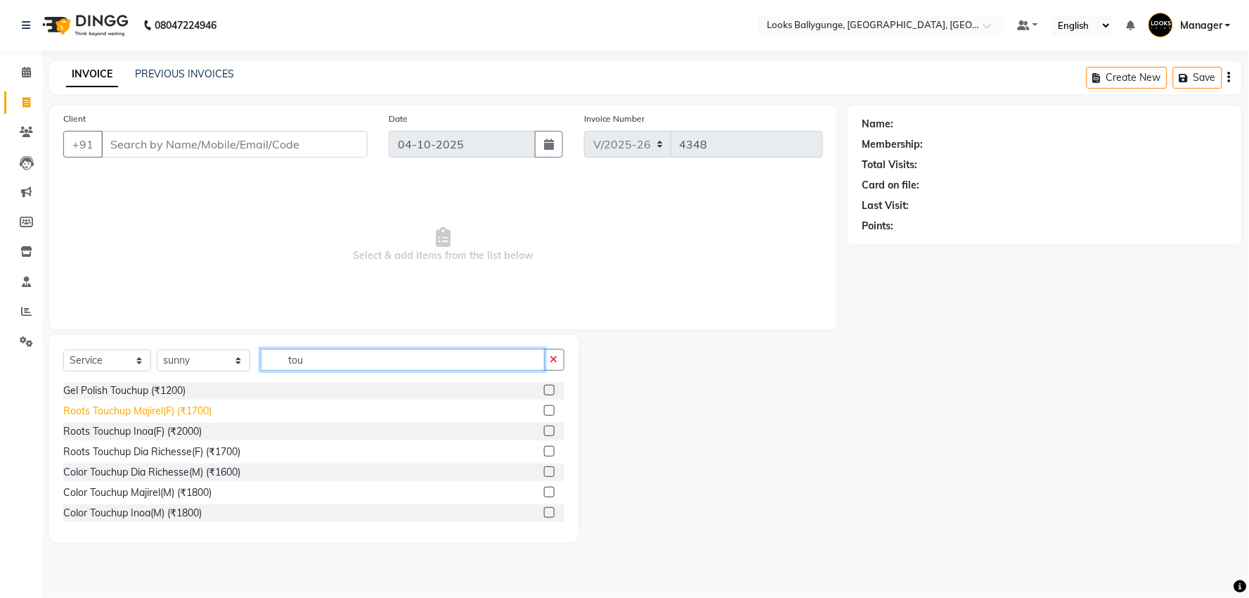
type input "tou"
click at [186, 408] on div "Roots Touchup Majirel(F) (₹1700)" at bounding box center [137, 411] width 148 height 15
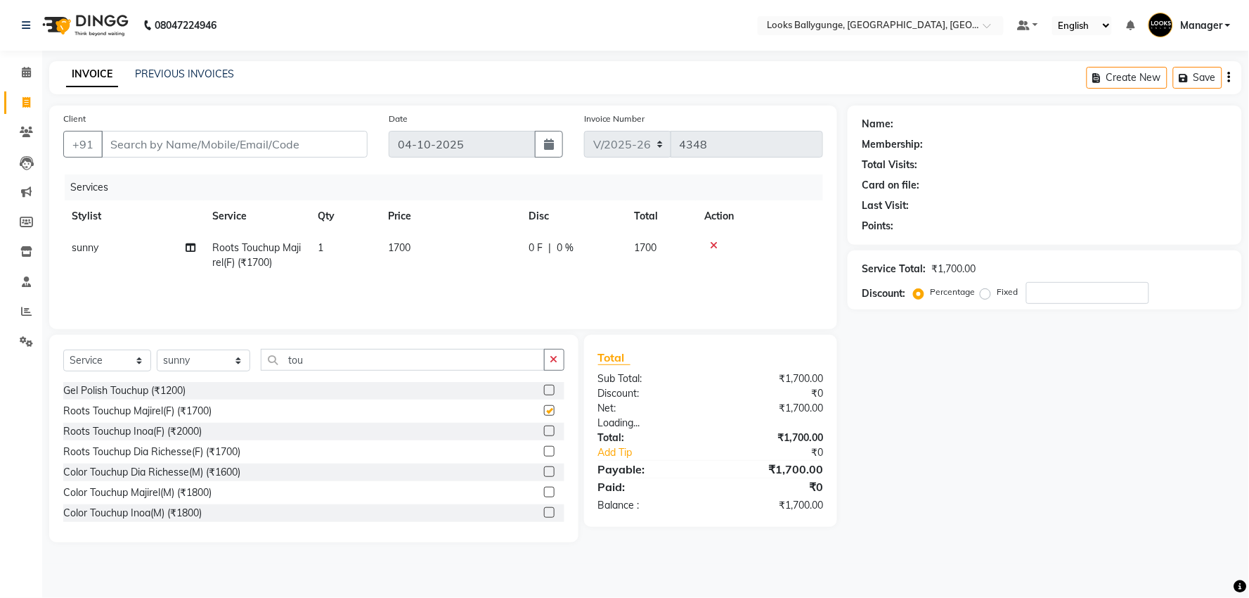
checkbox input "false"
click at [253, 153] on input "Client" at bounding box center [234, 144] width 266 height 27
type input "9"
type input "0"
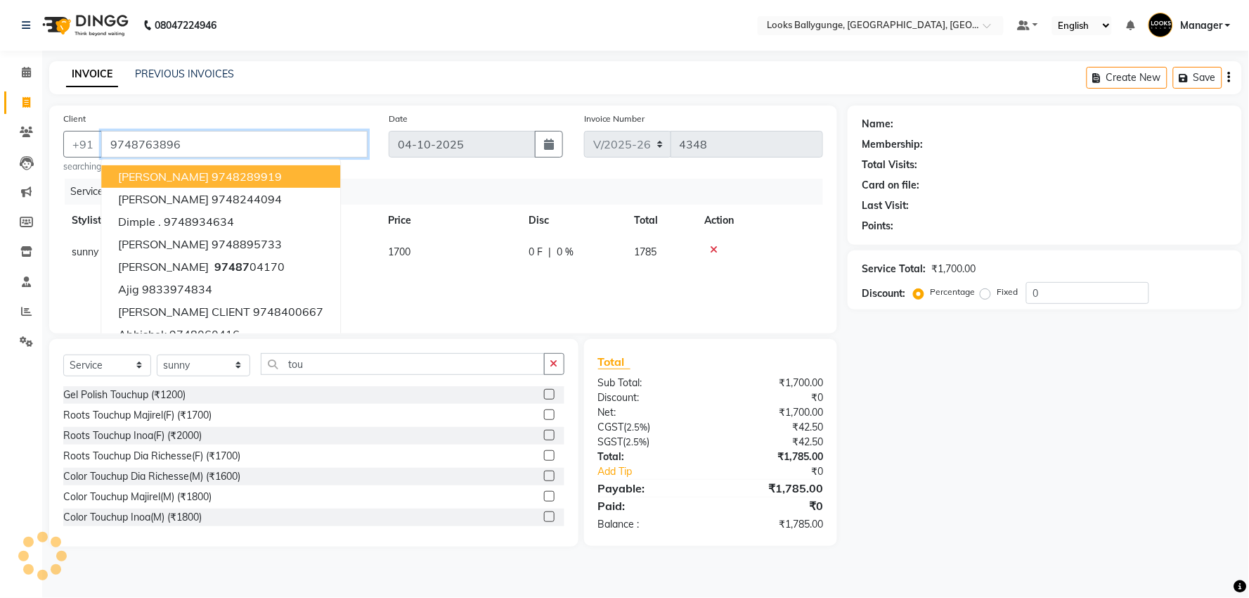
type input "9748763896"
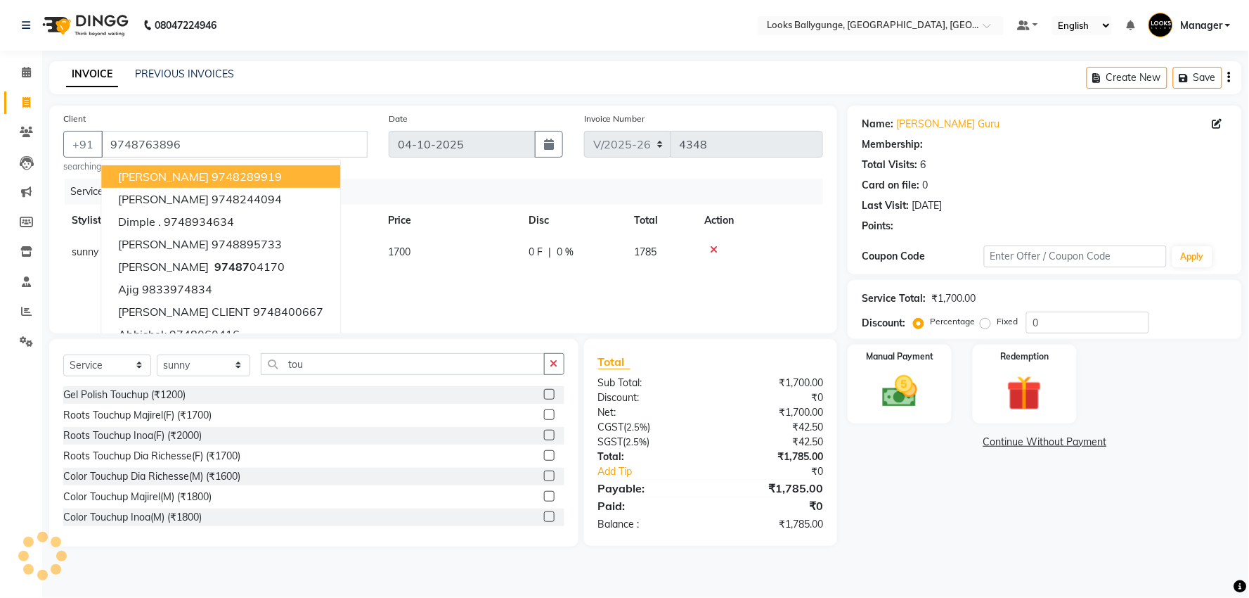
select select "1: Object"
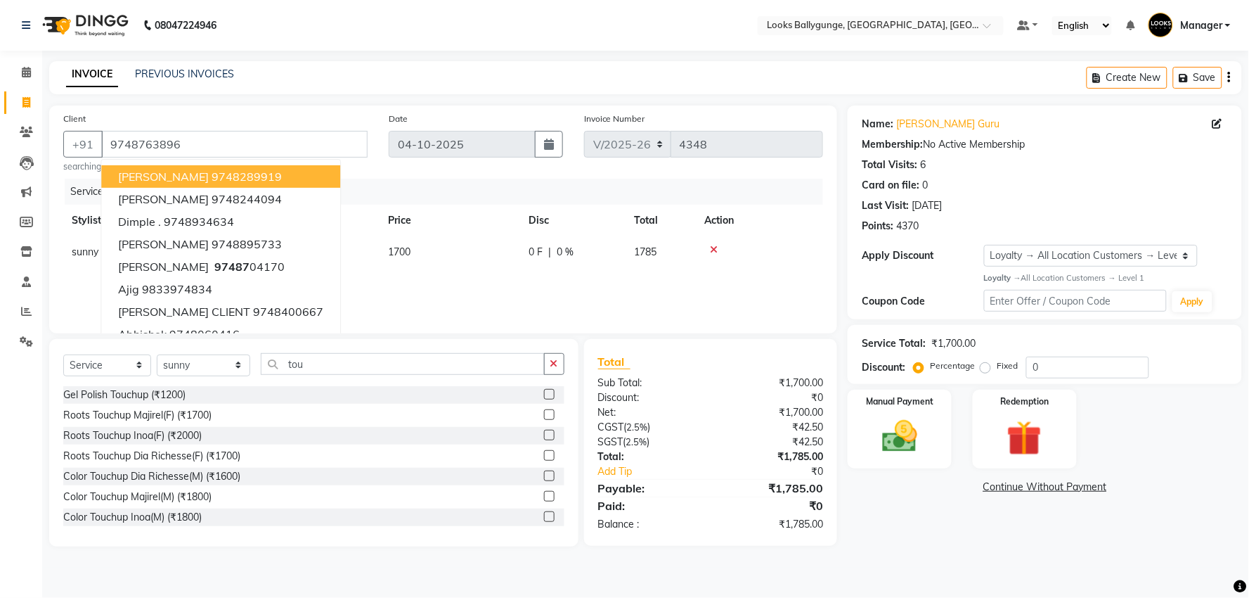
click at [861, 549] on main "INVOICE PREVIOUS INVOICES Create New Save Client [PHONE_NUMBER] [PERSON_NAME] 9…" at bounding box center [645, 314] width 1207 height 506
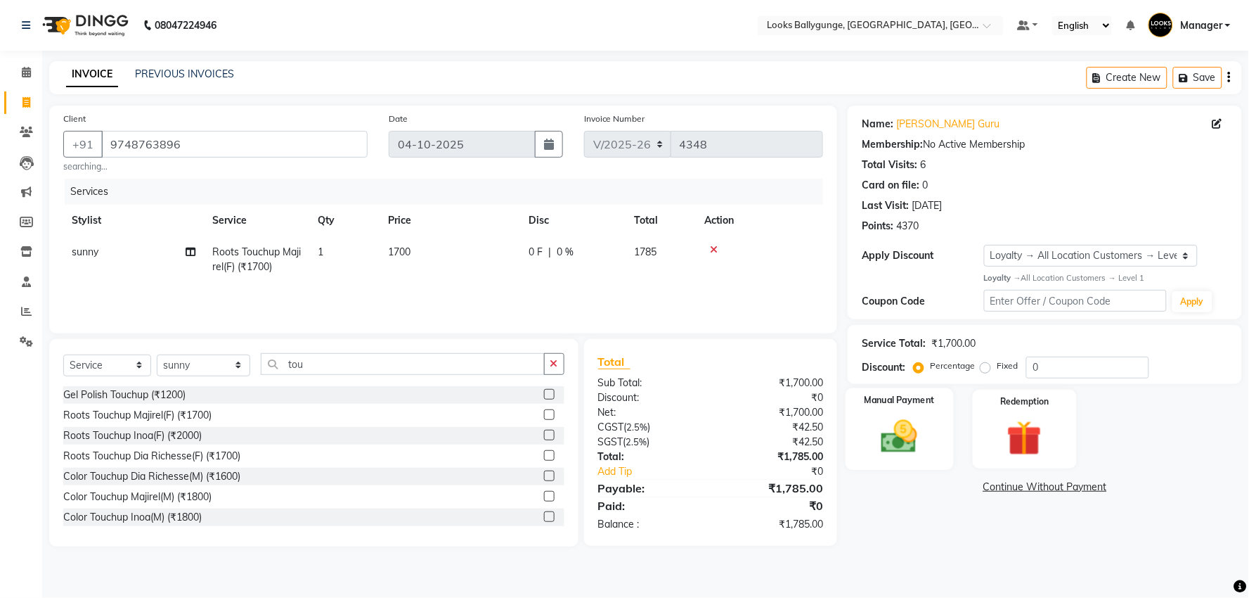
drag, startPoint x: 927, startPoint y: 403, endPoint x: 934, endPoint y: 422, distance: 20.2
click at [927, 404] on label "Manual Payment" at bounding box center [900, 400] width 70 height 13
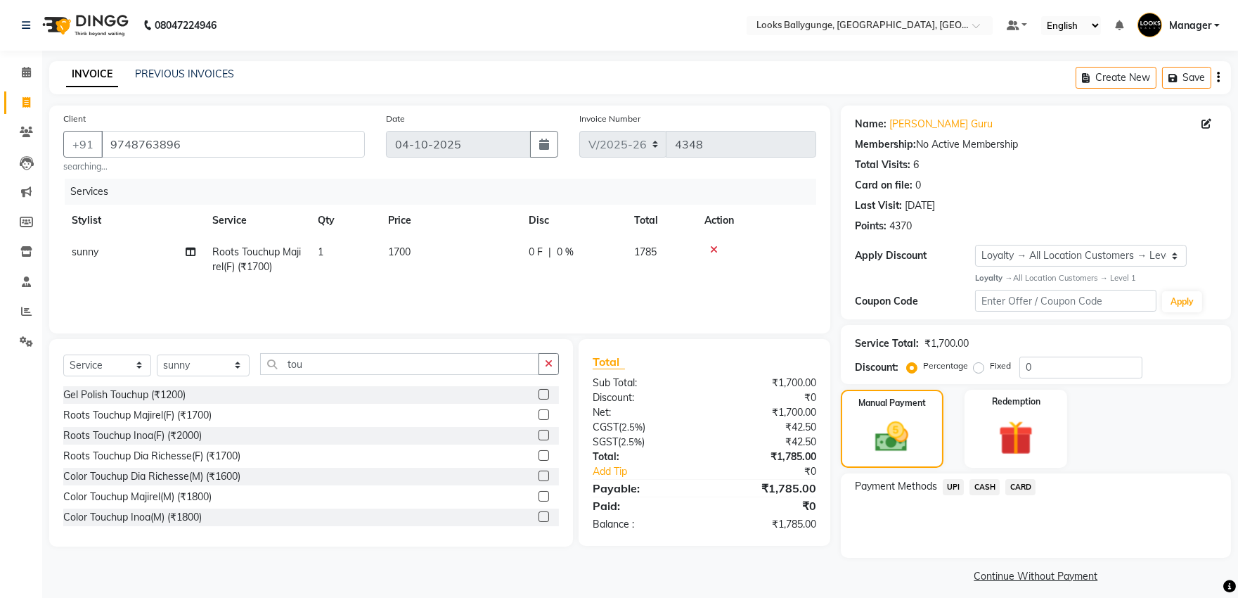
click at [945, 486] on span "UPI" at bounding box center [954, 487] width 22 height 16
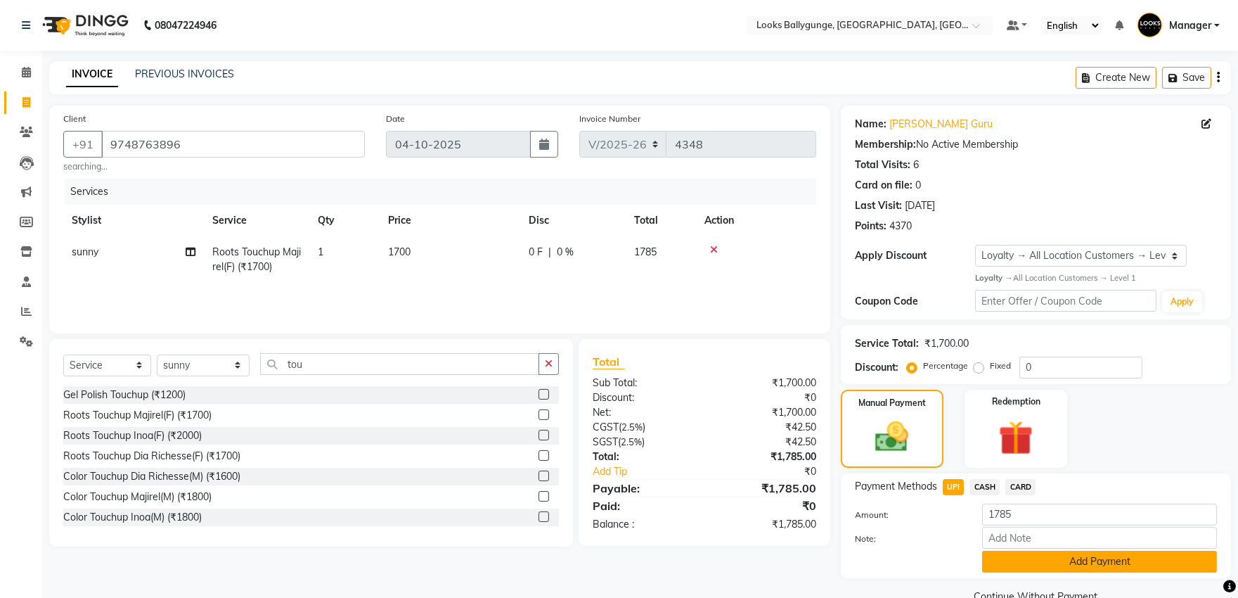
click at [1046, 559] on button "Add Payment" at bounding box center [1099, 562] width 235 height 22
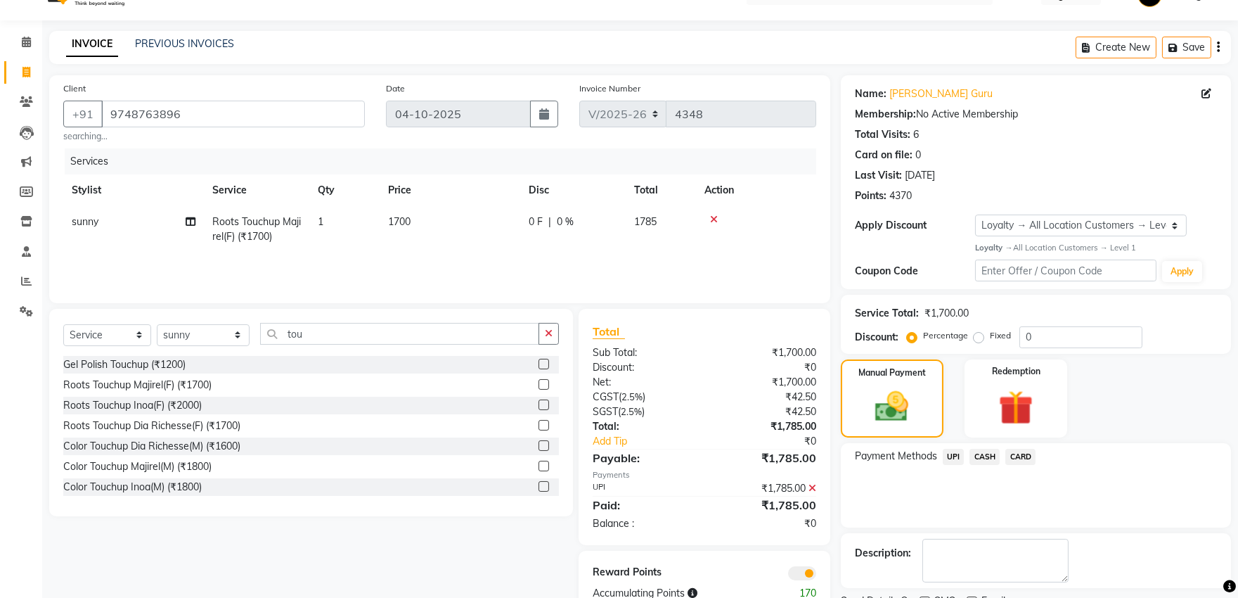
scroll to position [78, 0]
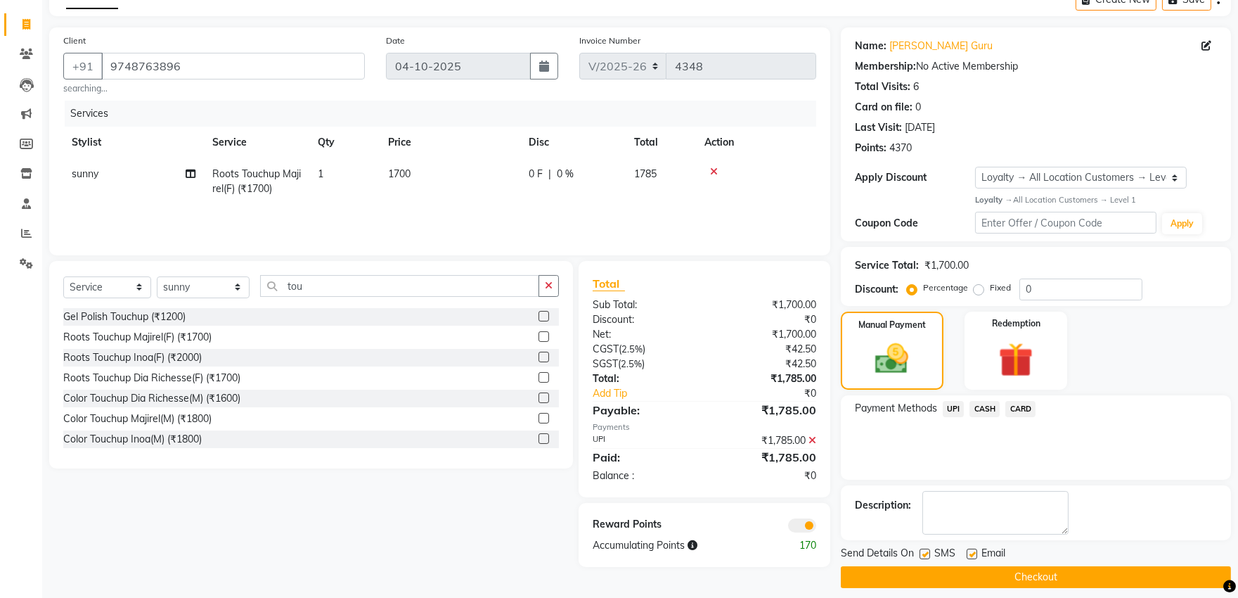
click at [919, 570] on button "Checkout" at bounding box center [1036, 577] width 390 height 22
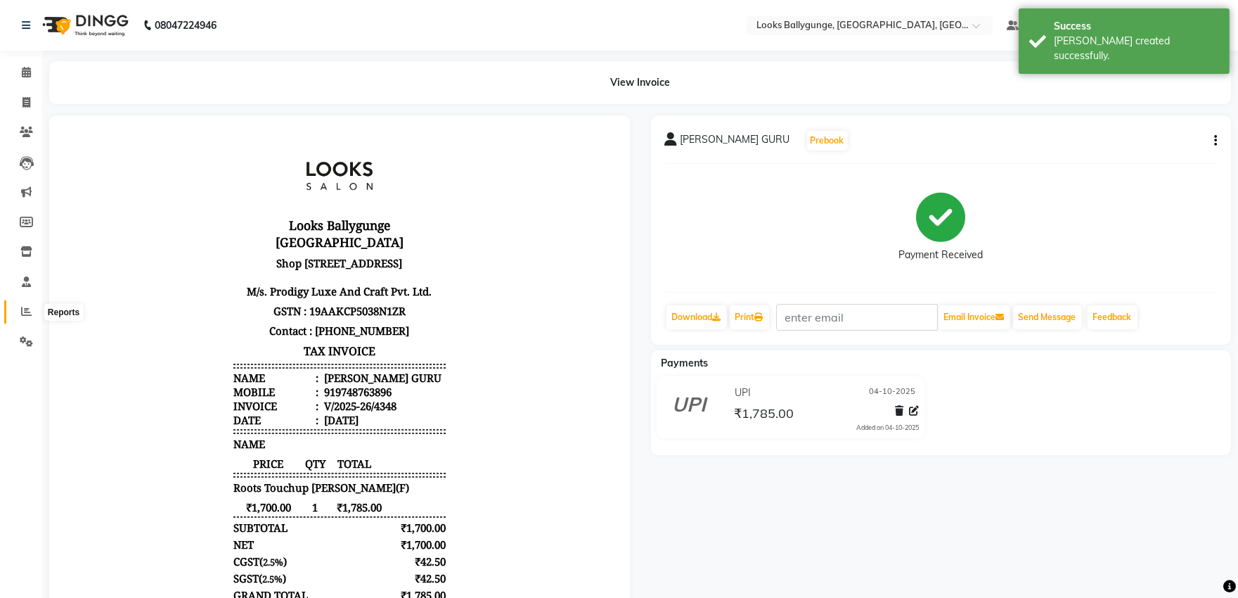
click at [28, 311] on icon at bounding box center [26, 311] width 11 height 11
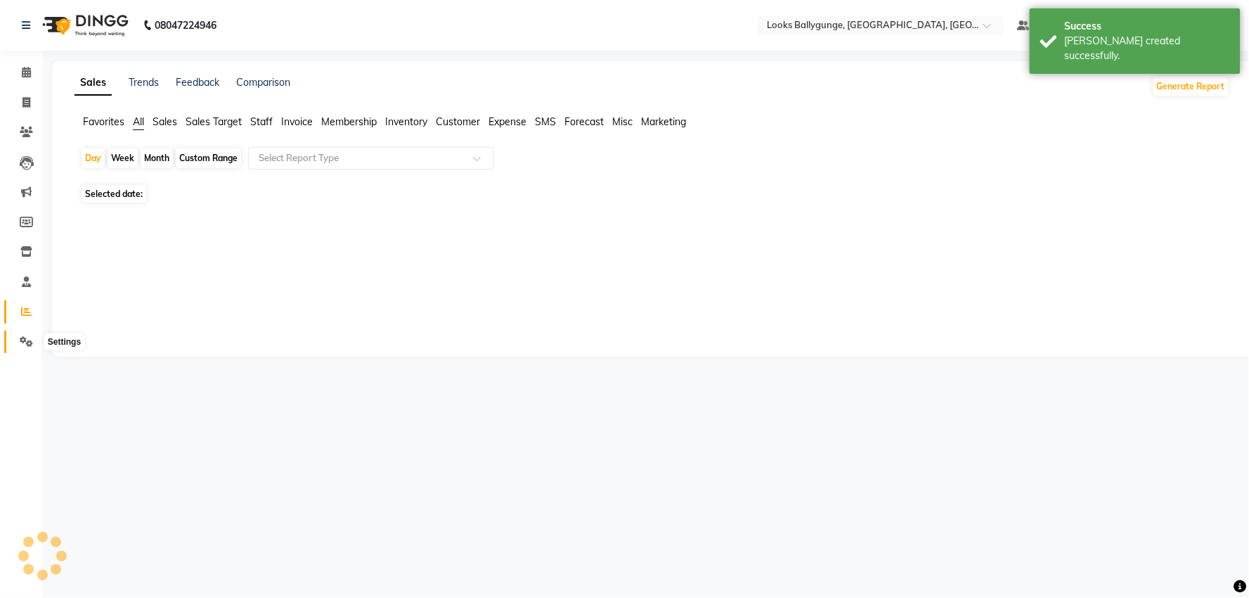
click at [28, 338] on icon at bounding box center [26, 341] width 13 height 11
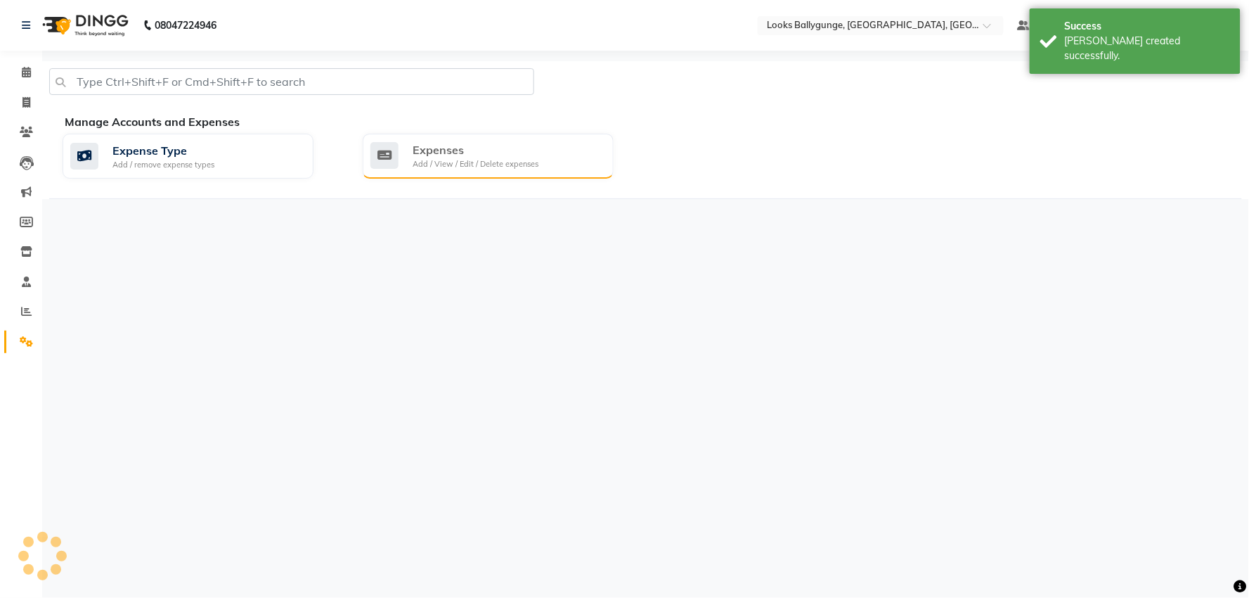
click at [481, 164] on div "Add / View / Edit / Delete expenses" at bounding box center [476, 164] width 126 height 12
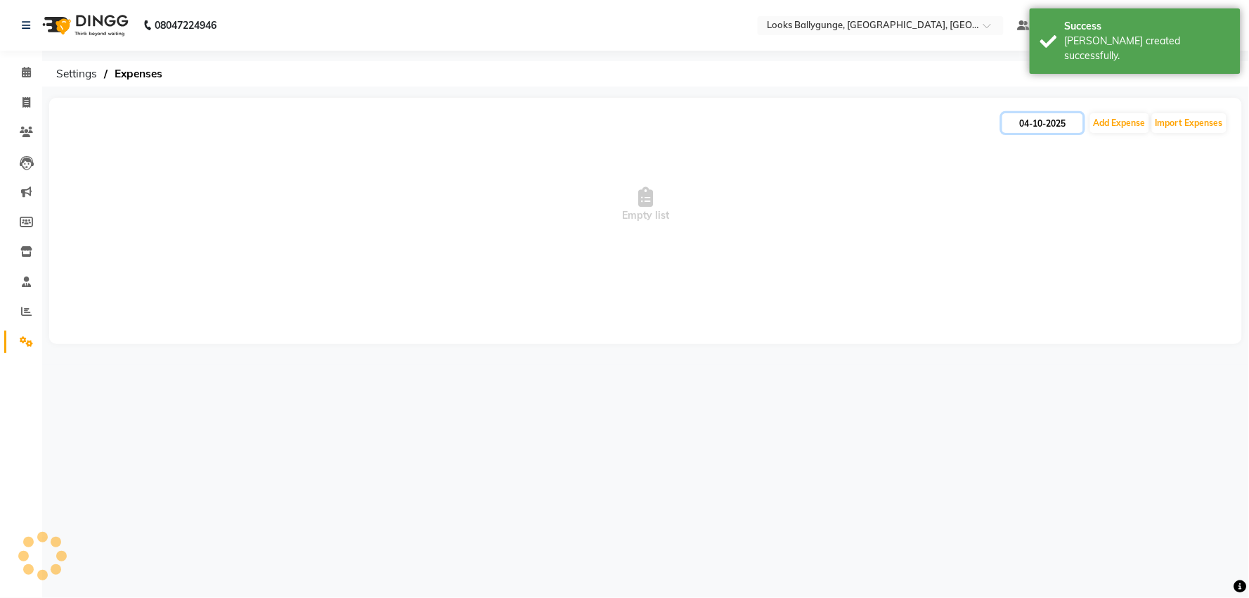
click at [1031, 118] on input "04-10-2025" at bounding box center [1043, 123] width 81 height 20
select select "10"
select select "2025"
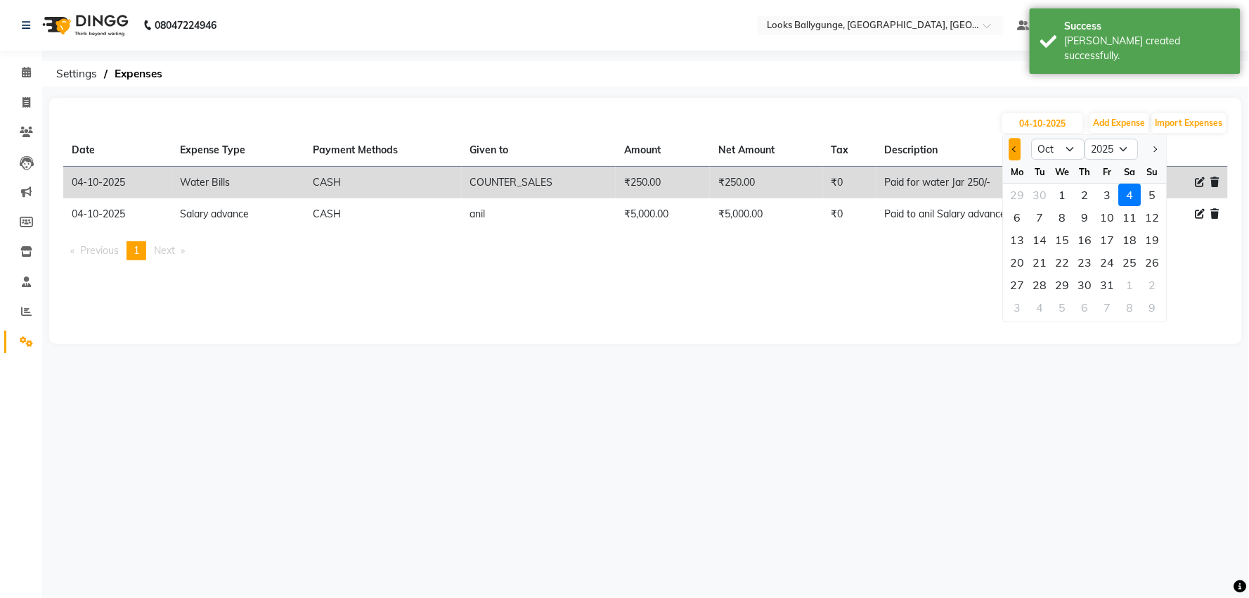
click at [1017, 148] on span "Previous month" at bounding box center [1015, 149] width 6 height 6
select select "9"
click at [1043, 216] on div "9" at bounding box center [1040, 217] width 22 height 22
type input "[DATE]"
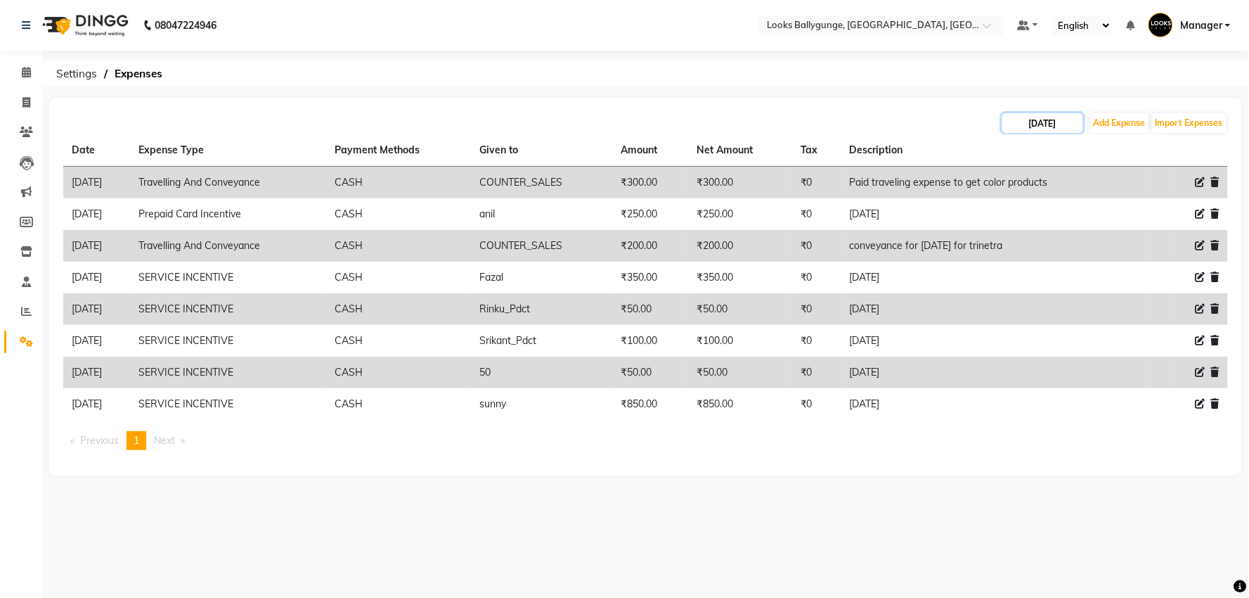
click at [1022, 127] on input "[DATE]" at bounding box center [1043, 123] width 81 height 20
select select "9"
select select "2025"
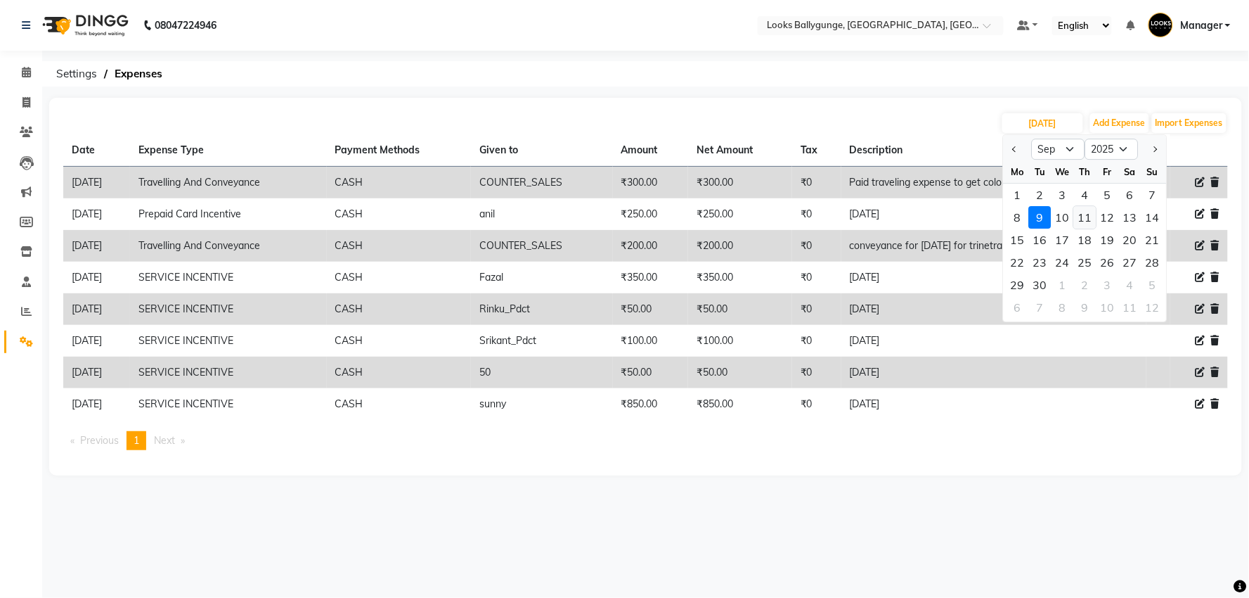
click at [1081, 217] on div "11" at bounding box center [1085, 217] width 22 height 22
type input "[DATE]"
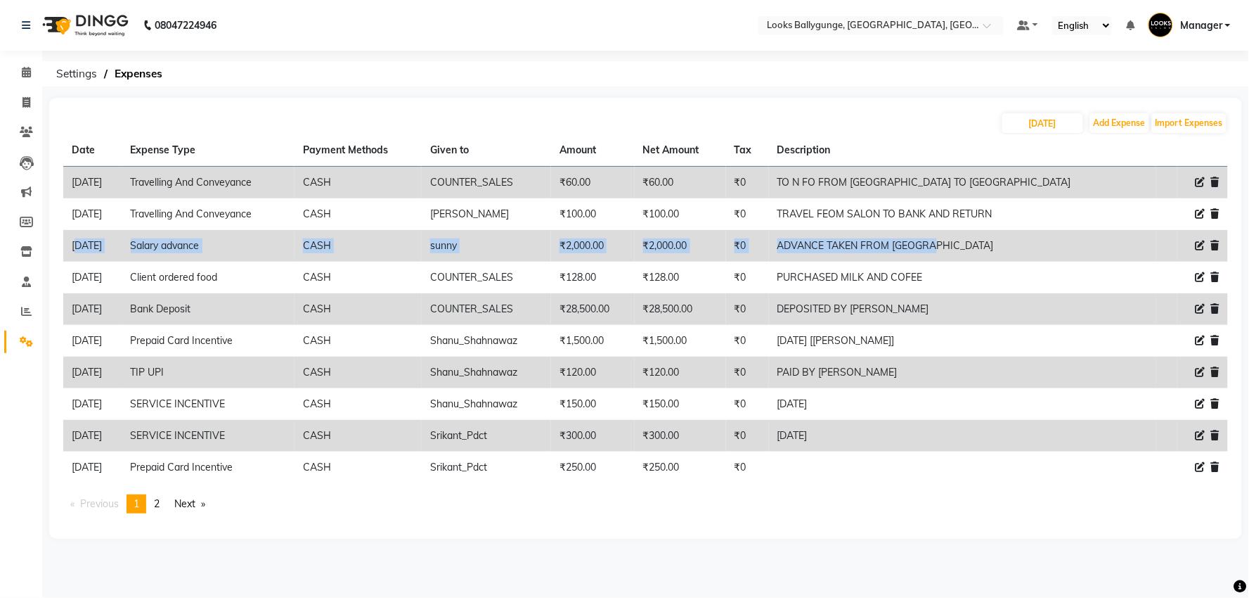
drag, startPoint x: 65, startPoint y: 243, endPoint x: 1037, endPoint y: 241, distance: 971.6
click at [1037, 241] on tr "[DATE] Salary advance CASH sunny ₹2,000.00 ₹2,000.00 ₹0 ADVANCE TAKEN FROM [GEO…" at bounding box center [645, 246] width 1165 height 32
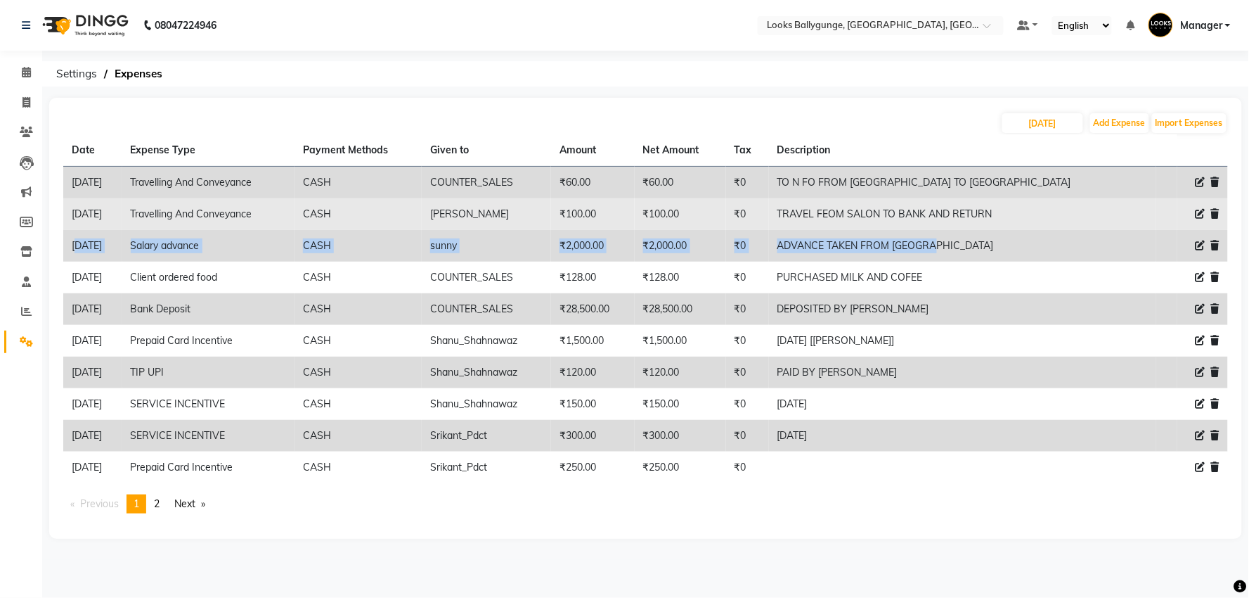
drag, startPoint x: 1105, startPoint y: 213, endPoint x: 855, endPoint y: 212, distance: 249.6
click at [855, 212] on td "TRAVEL FEOM SALON TO BANK AND RETURN" at bounding box center [962, 214] width 387 height 32
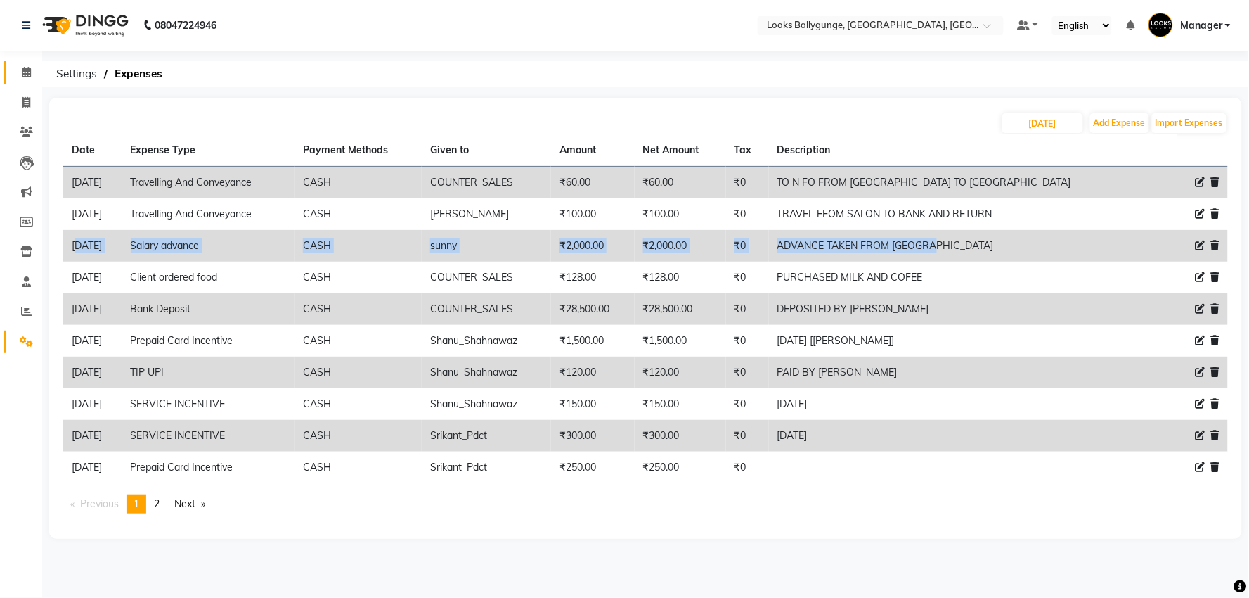
click at [29, 75] on icon at bounding box center [26, 72] width 9 height 11
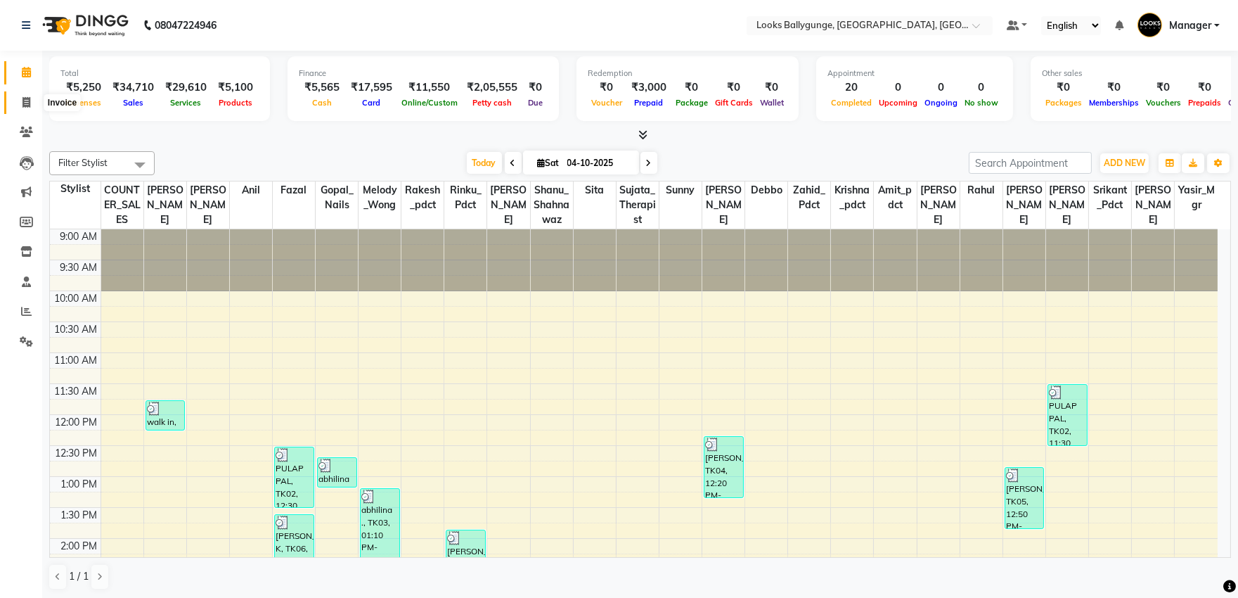
click at [19, 100] on span at bounding box center [26, 103] width 25 height 16
select select "service"
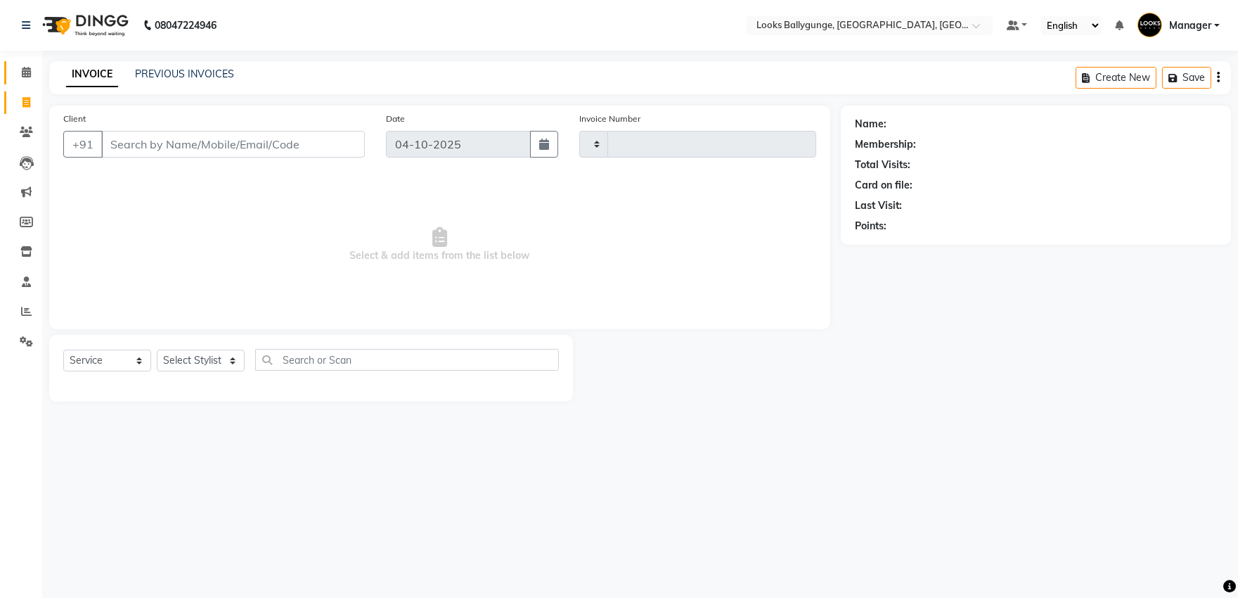
type input "4349"
click at [26, 71] on icon at bounding box center [26, 72] width 9 height 11
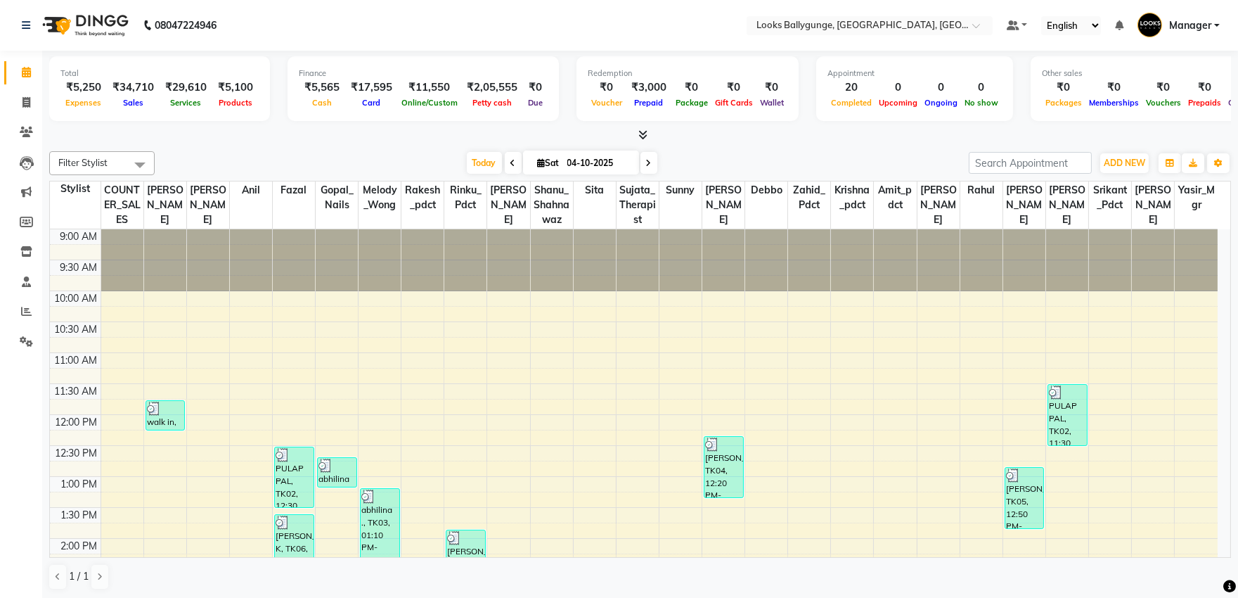
click at [511, 166] on span at bounding box center [513, 163] width 17 height 22
type input "03-10-2025"
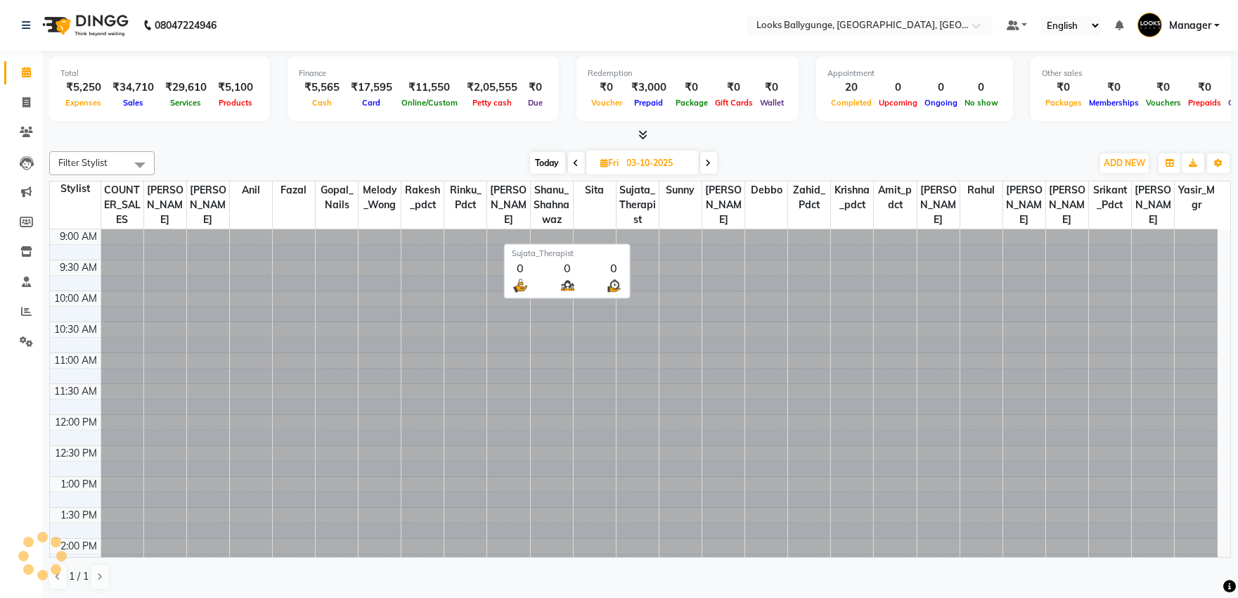
scroll to position [494, 0]
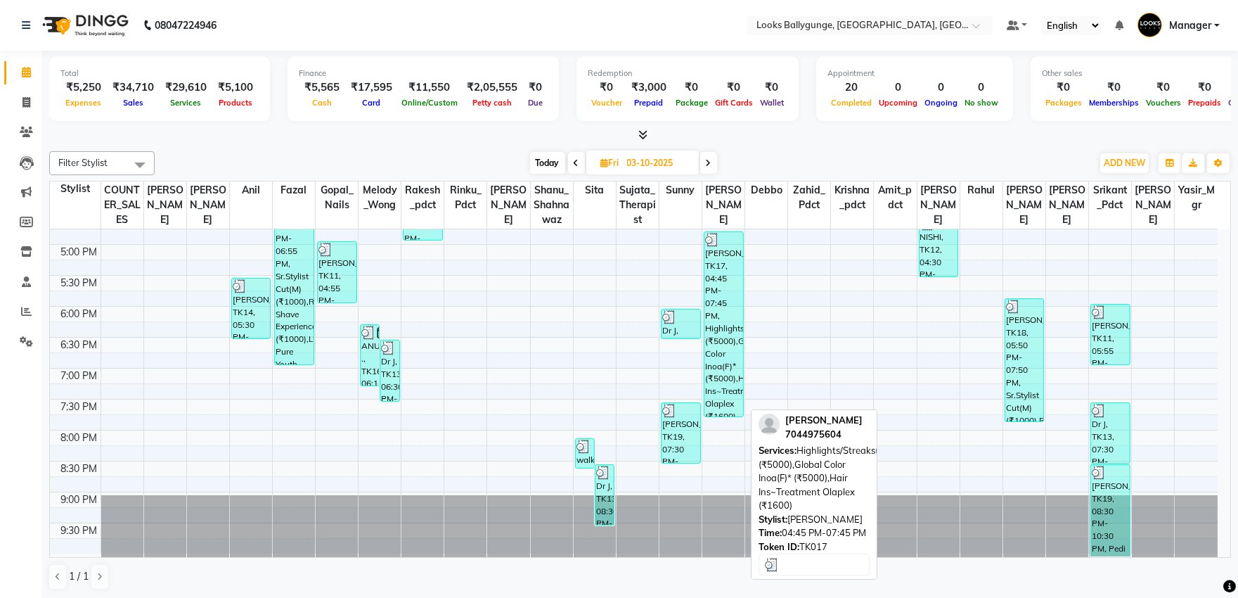
click at [732, 340] on div "[PERSON_NAME], TK17, 04:45 PM-07:45 PM, Highlights/Streaks(F)* (₹5000),Global C…" at bounding box center [723, 324] width 39 height 184
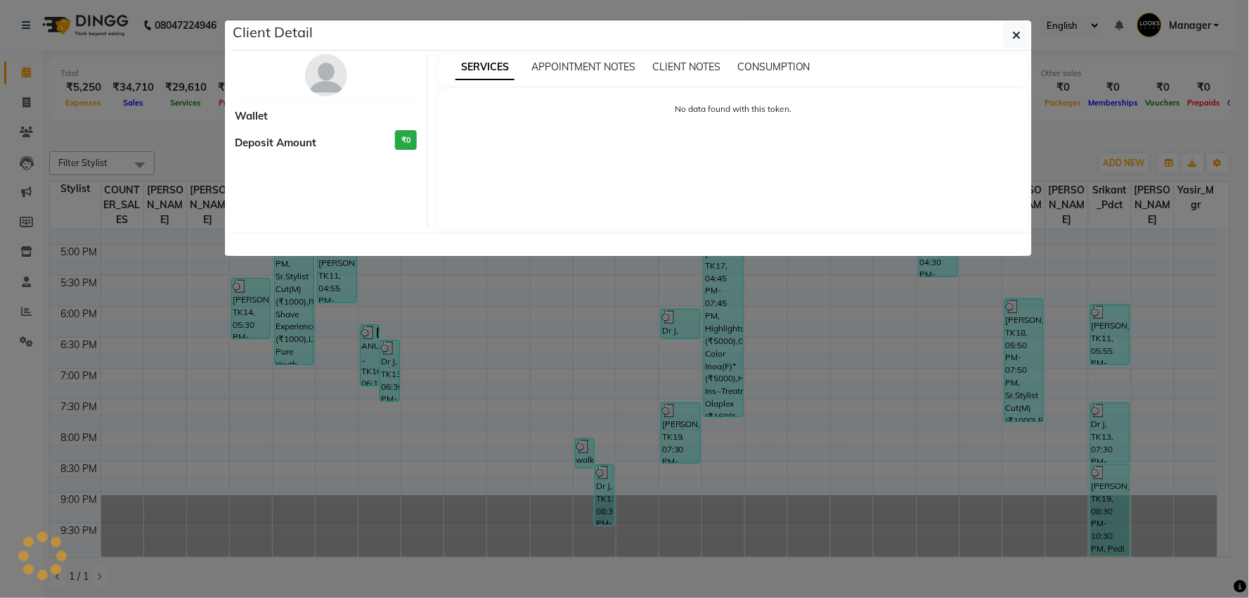
select select "3"
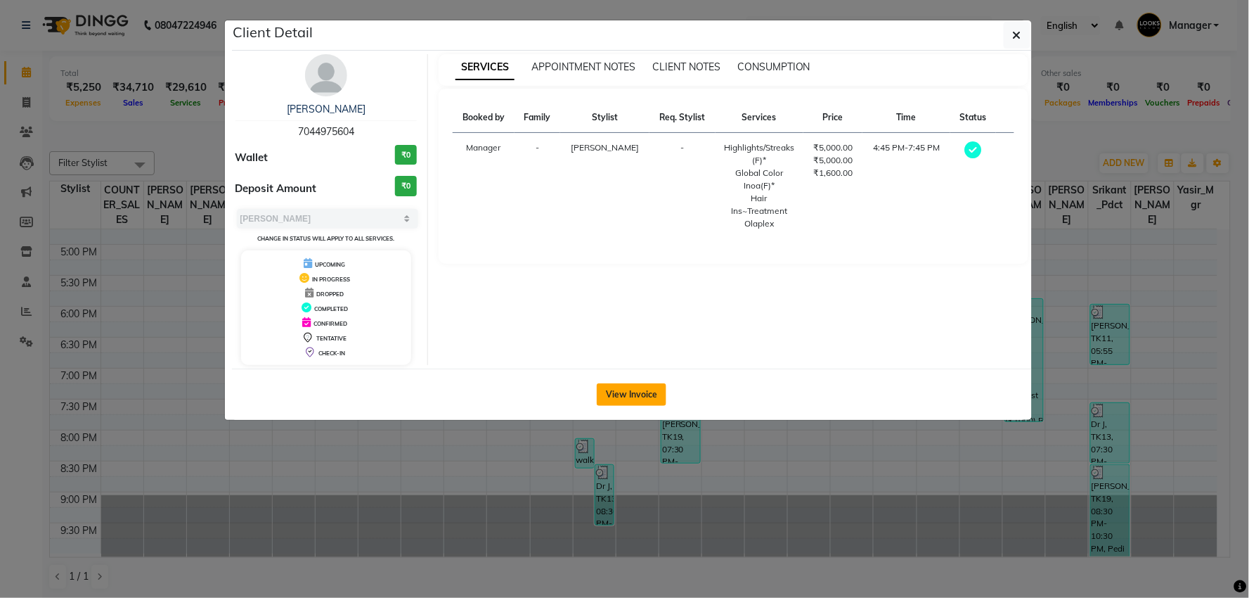
click at [630, 394] on button "View Invoice" at bounding box center [632, 394] width 70 height 22
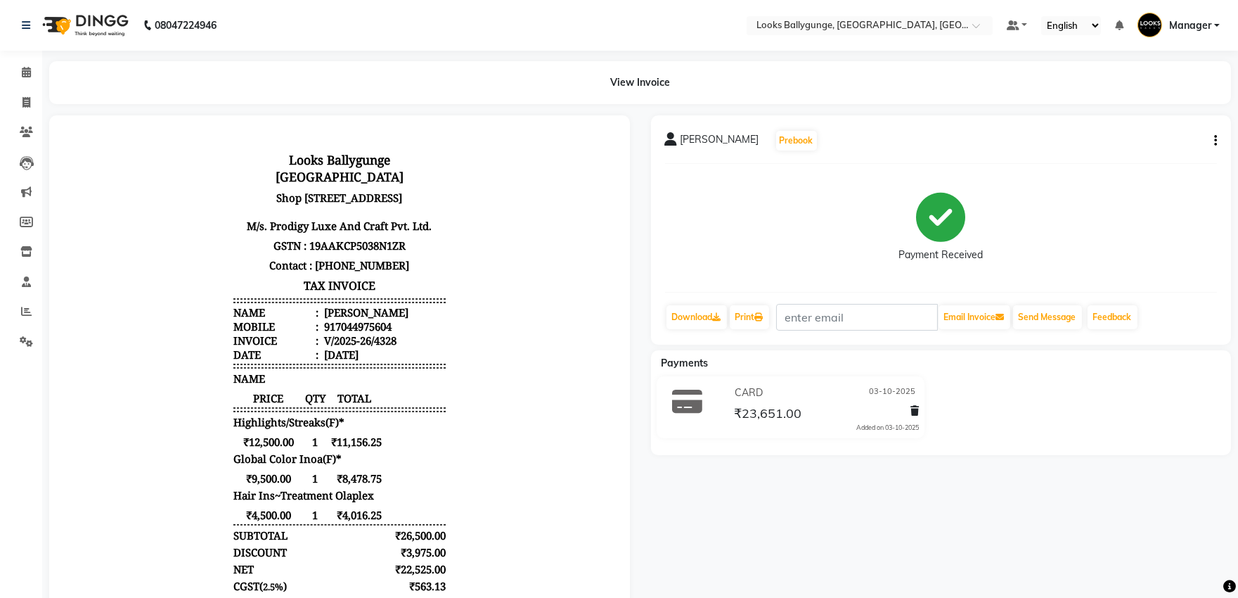
scroll to position [78, 0]
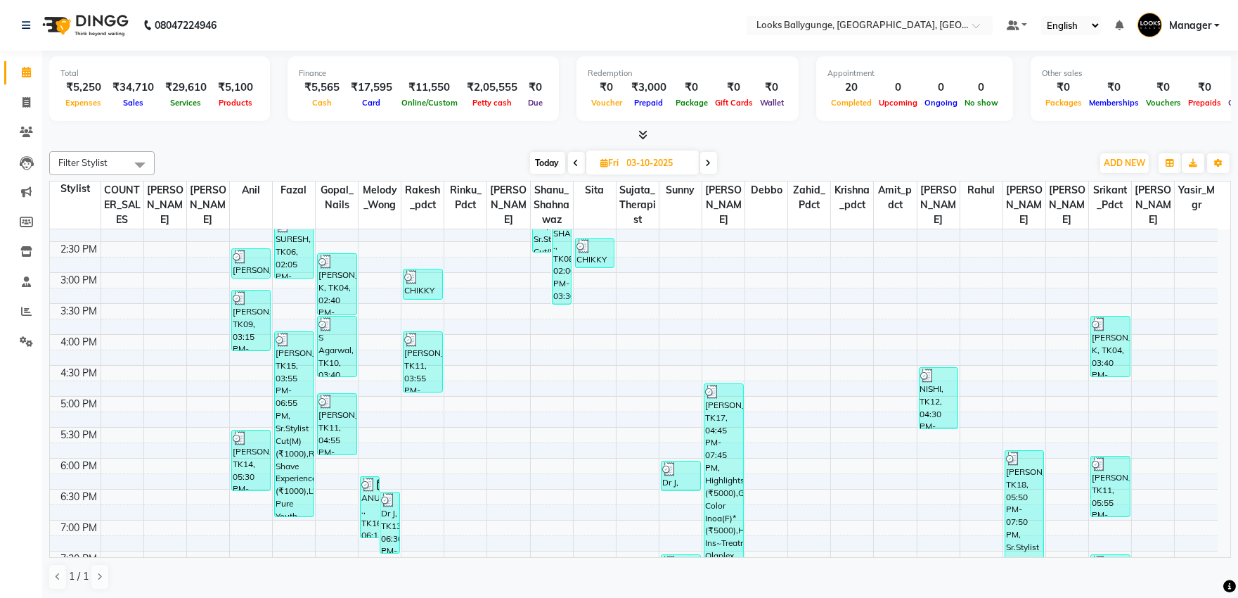
scroll to position [311, 0]
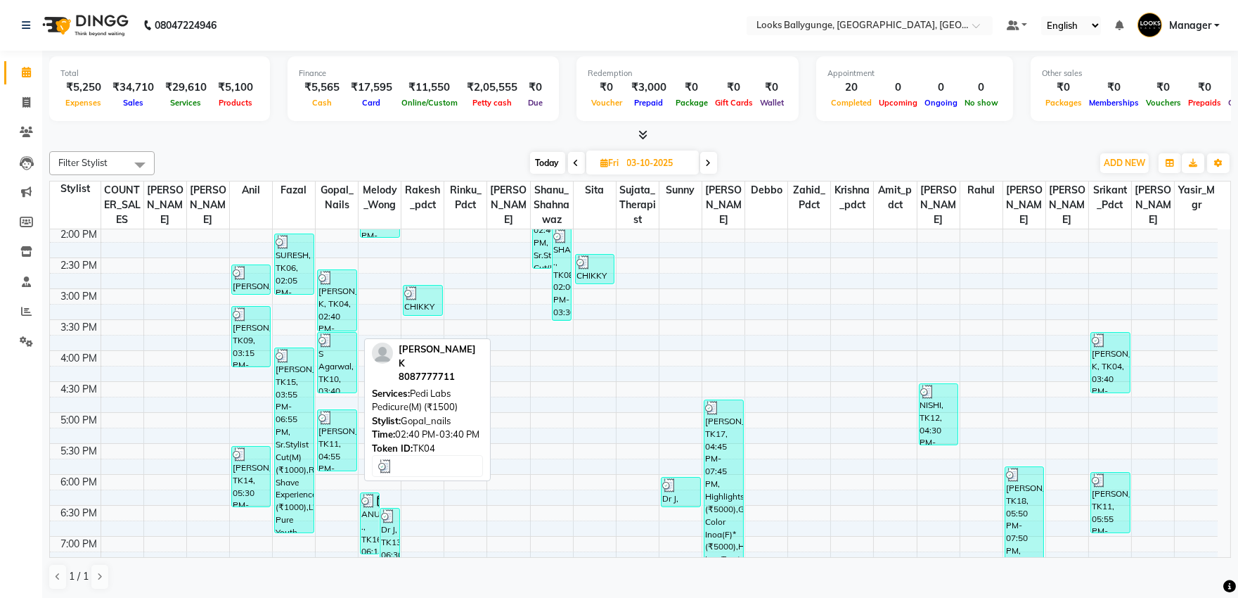
click at [331, 322] on div "[PERSON_NAME] K, TK04, 02:40 PM-03:40 PM, Pedi Labs Pedicure(M) (₹1500)" at bounding box center [337, 300] width 39 height 60
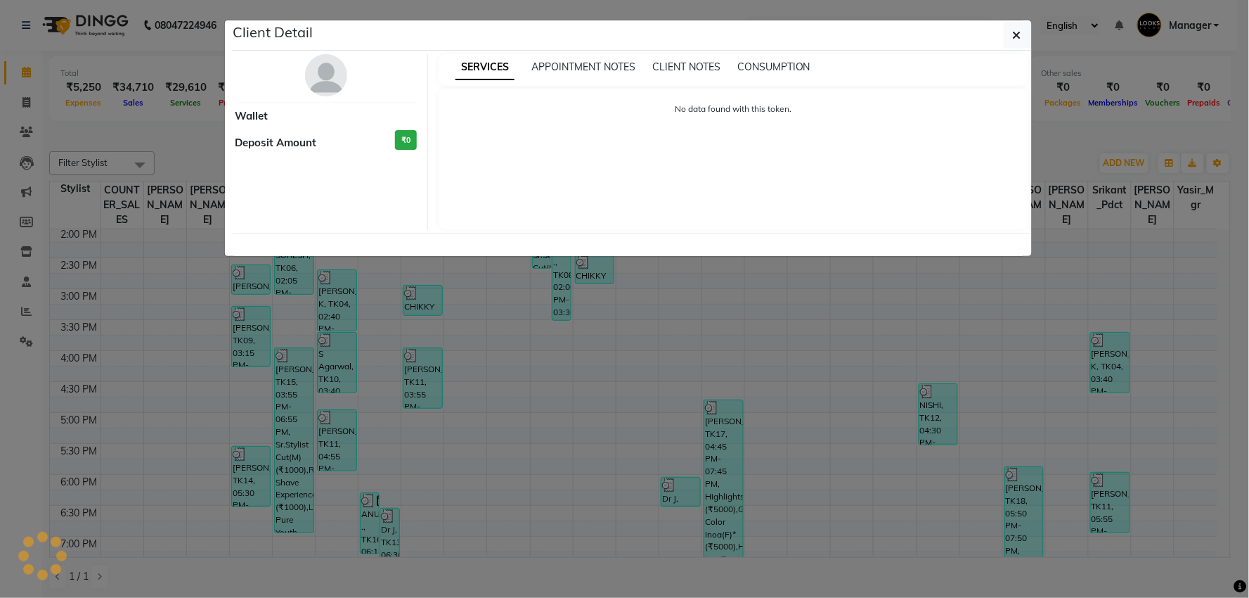
select select "3"
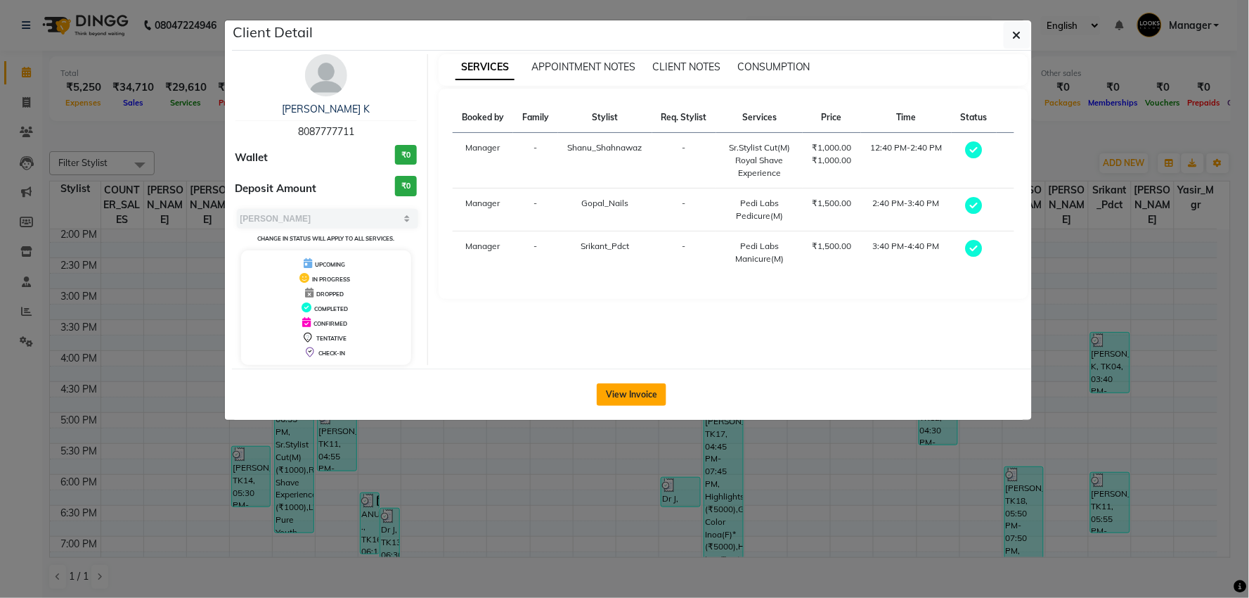
click at [643, 390] on button "View Invoice" at bounding box center [632, 394] width 70 height 22
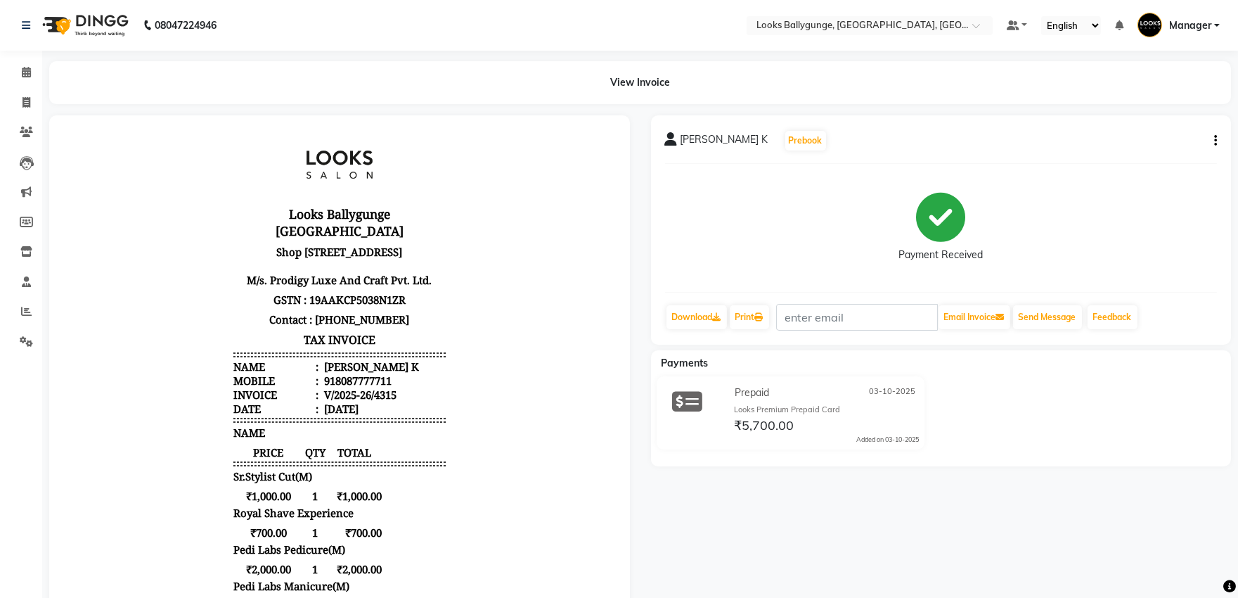
scroll to position [78, 0]
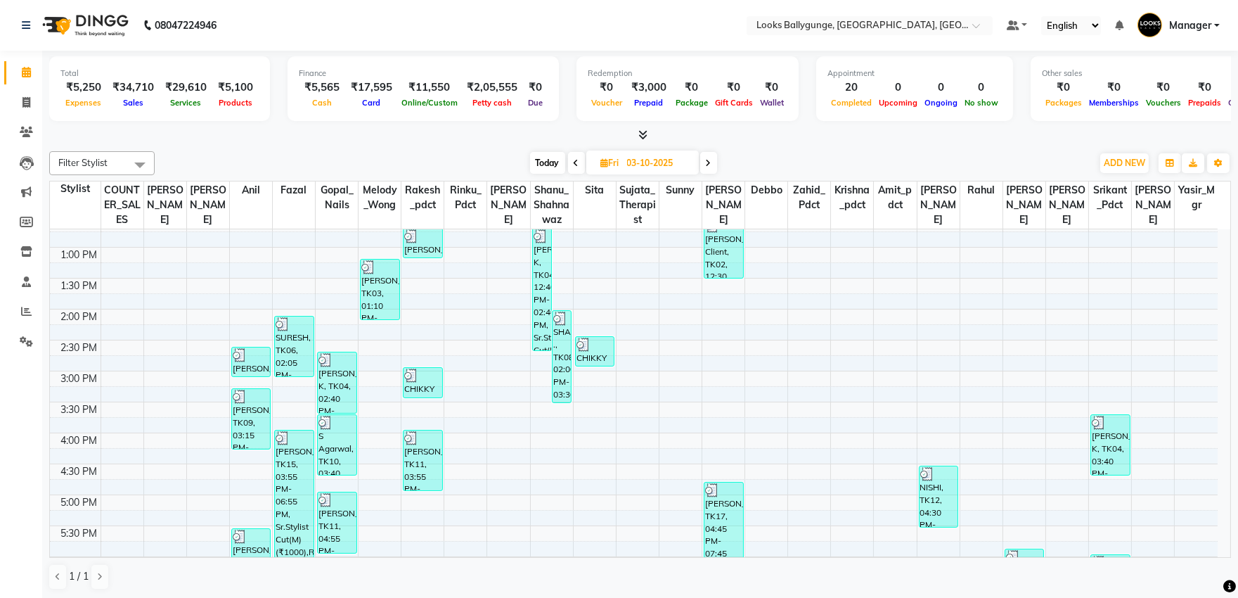
scroll to position [234, 0]
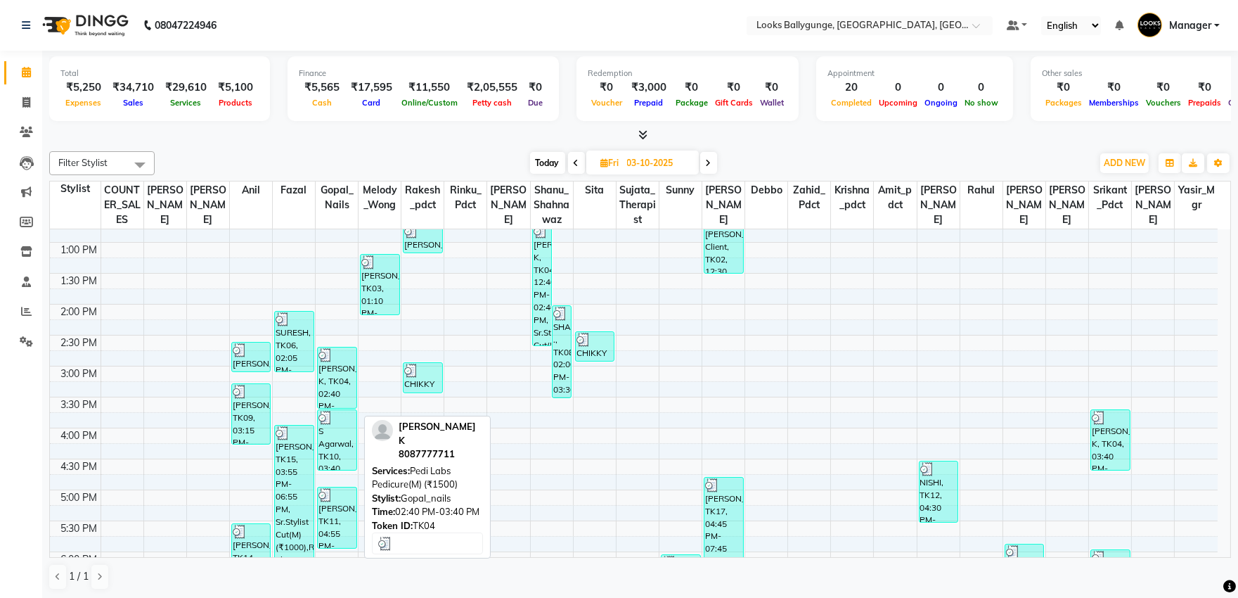
click at [340, 385] on div "[PERSON_NAME] K, TK04, 02:40 PM-03:40 PM, Pedi Labs Pedicure(M) (₹1500)" at bounding box center [337, 377] width 39 height 60
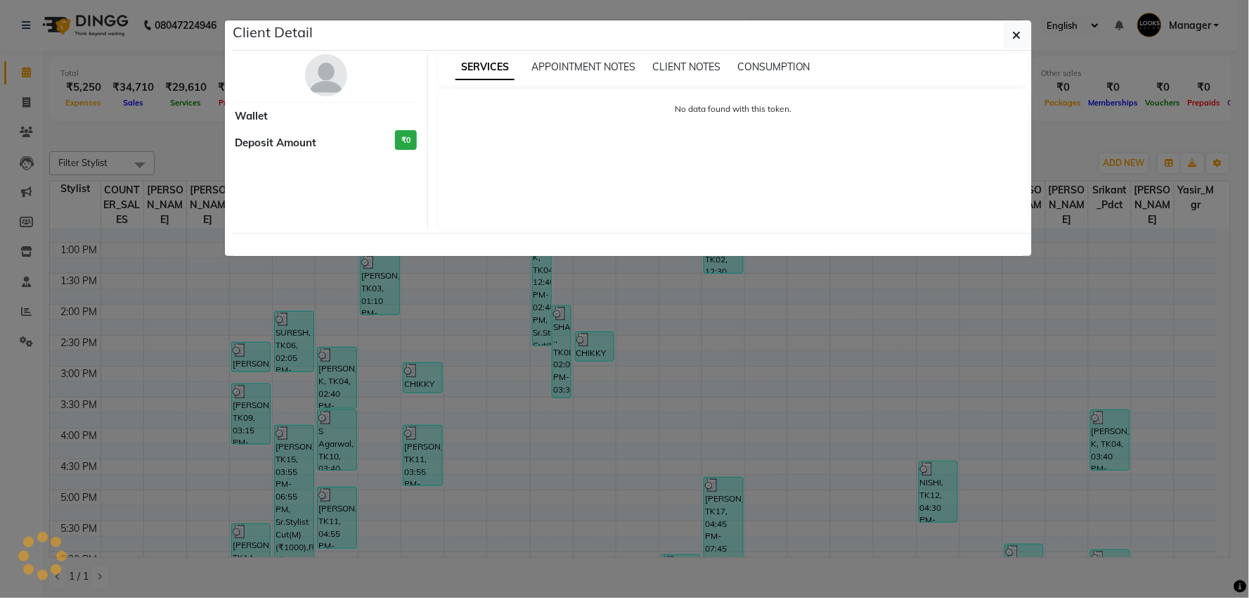
select select "3"
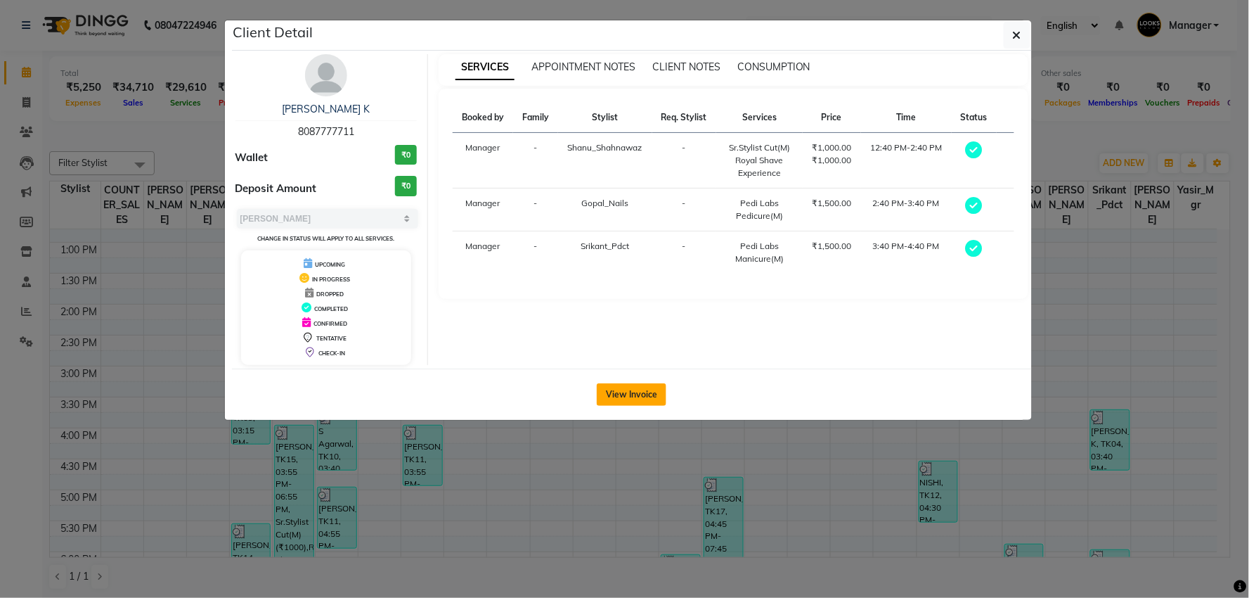
click at [631, 391] on button "View Invoice" at bounding box center [632, 394] width 70 height 22
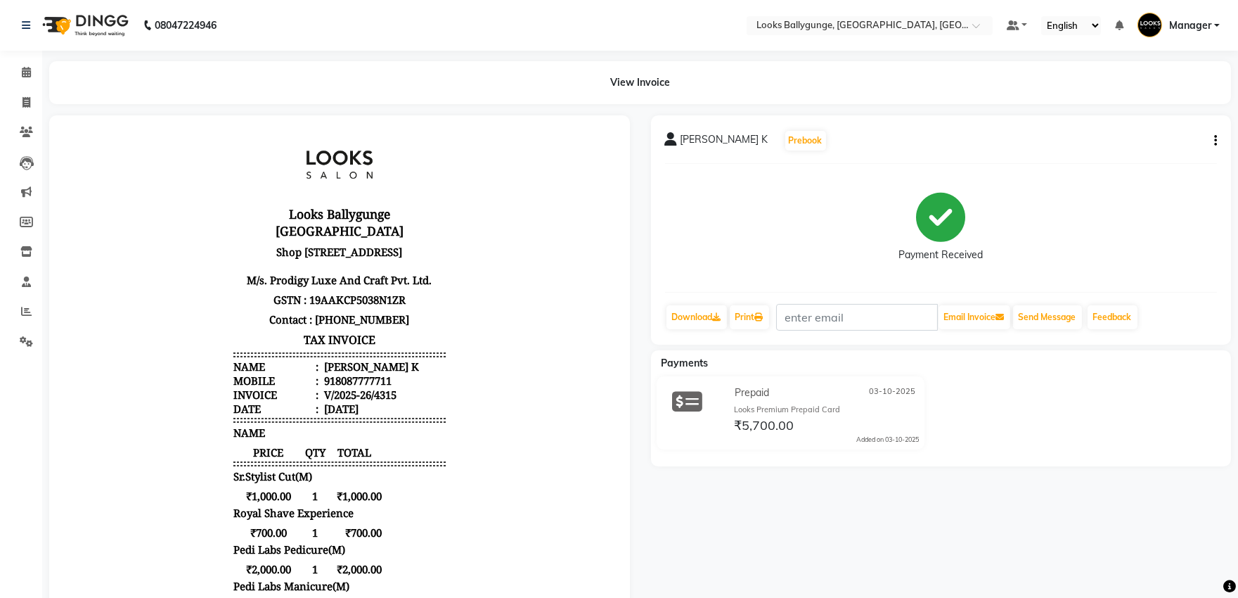
scroll to position [234, 0]
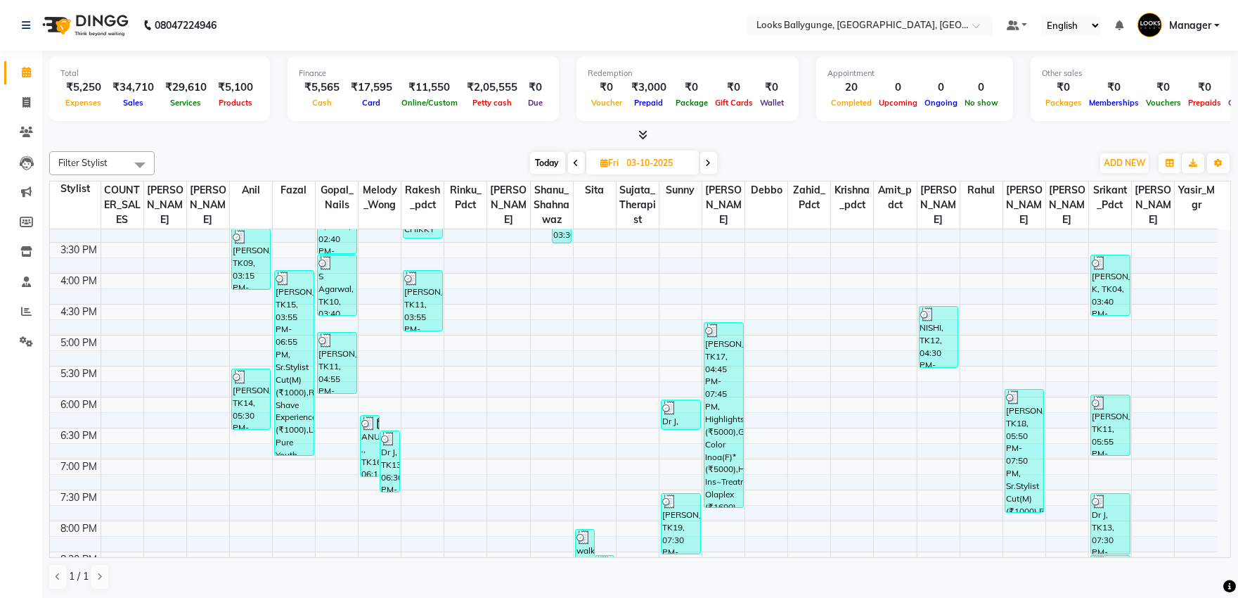
scroll to position [390, 0]
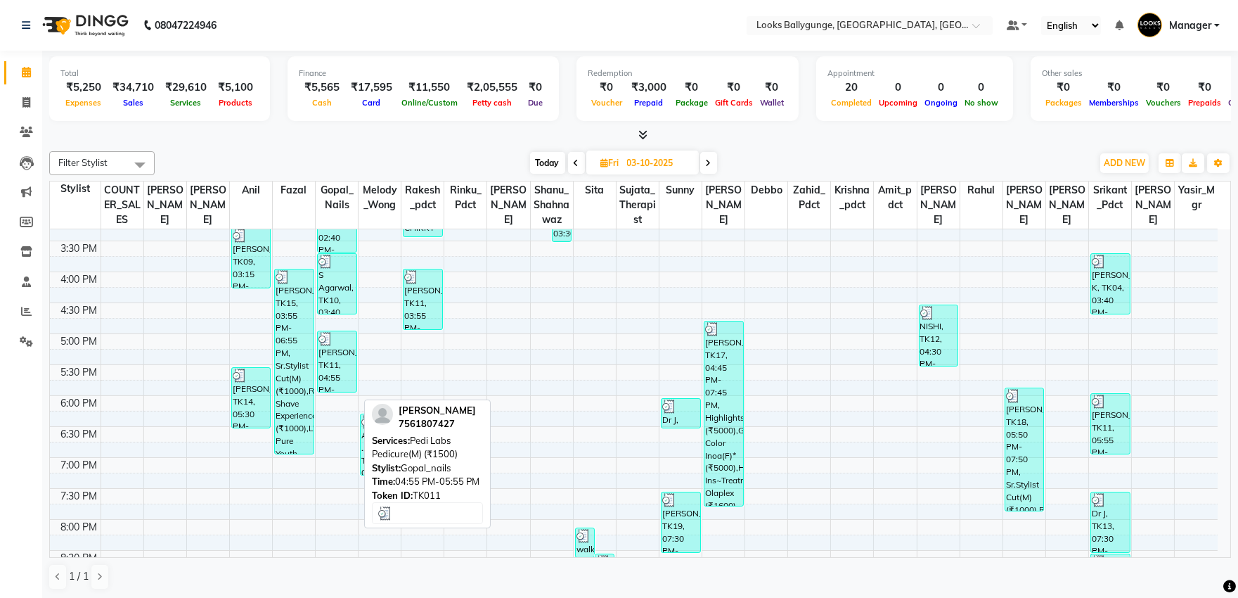
click at [335, 385] on div "[PERSON_NAME], TK11, 04:55 PM-05:55 PM, Pedi Labs Pedicure(M) (₹1500)" at bounding box center [337, 361] width 39 height 60
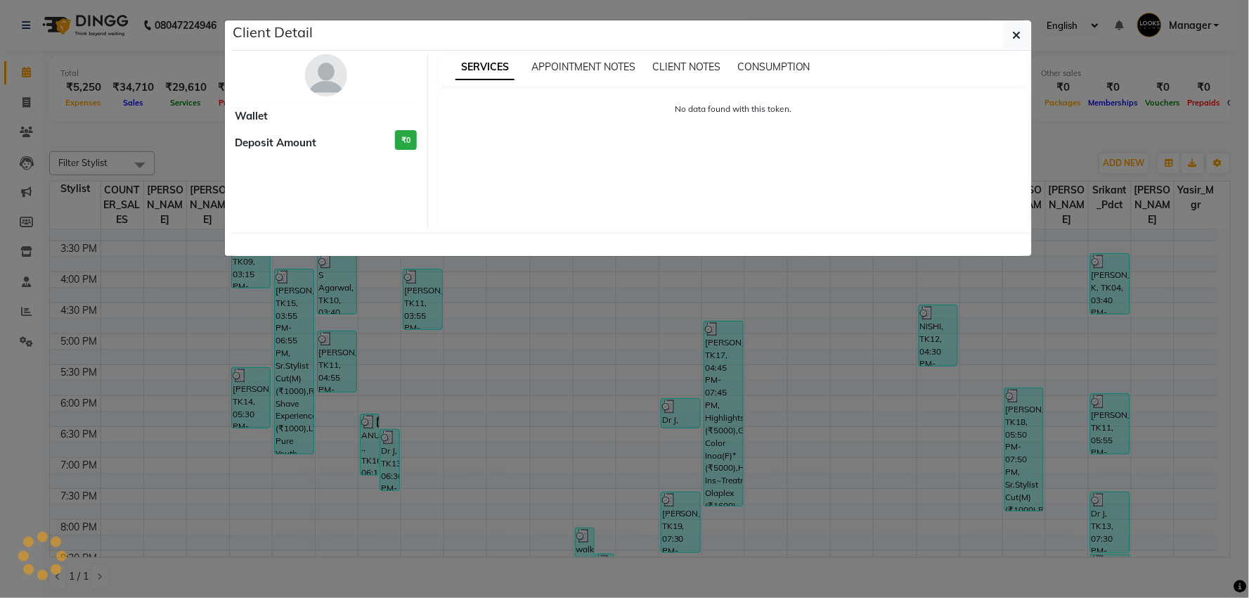
select select "3"
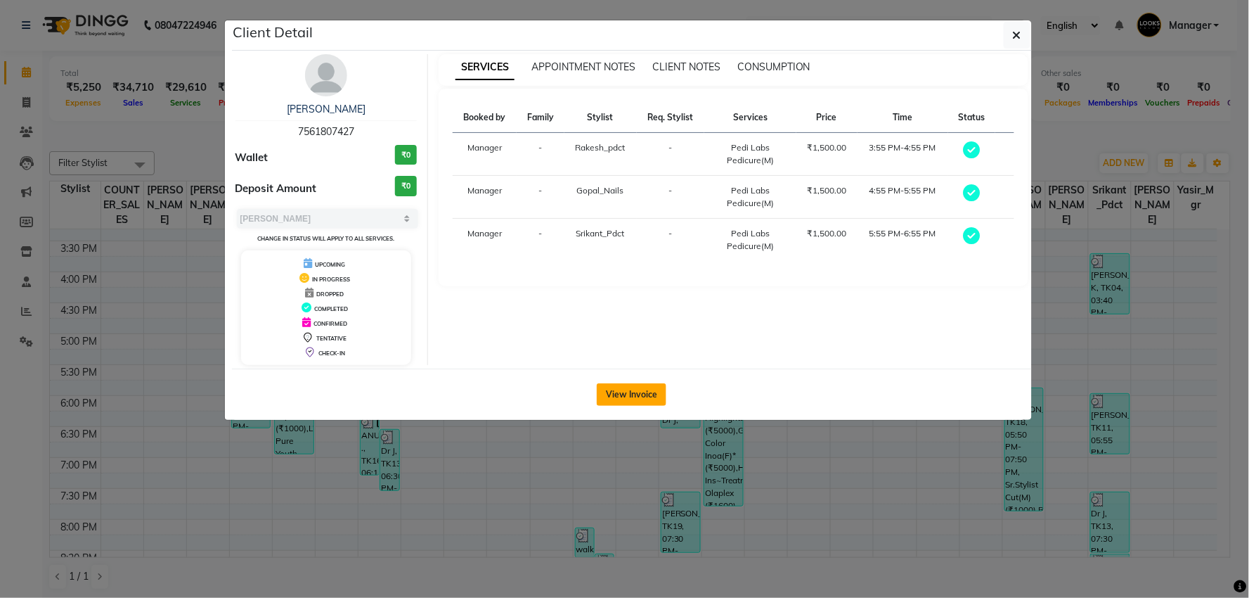
click at [640, 397] on button "View Invoice" at bounding box center [632, 394] width 70 height 22
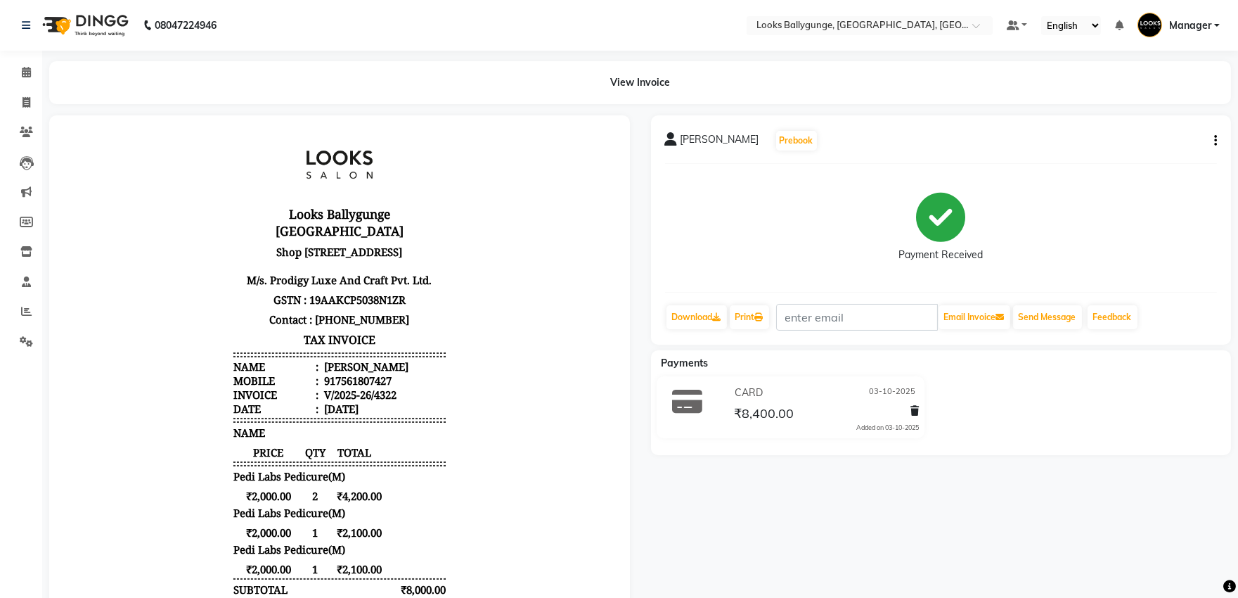
scroll to position [78, 0]
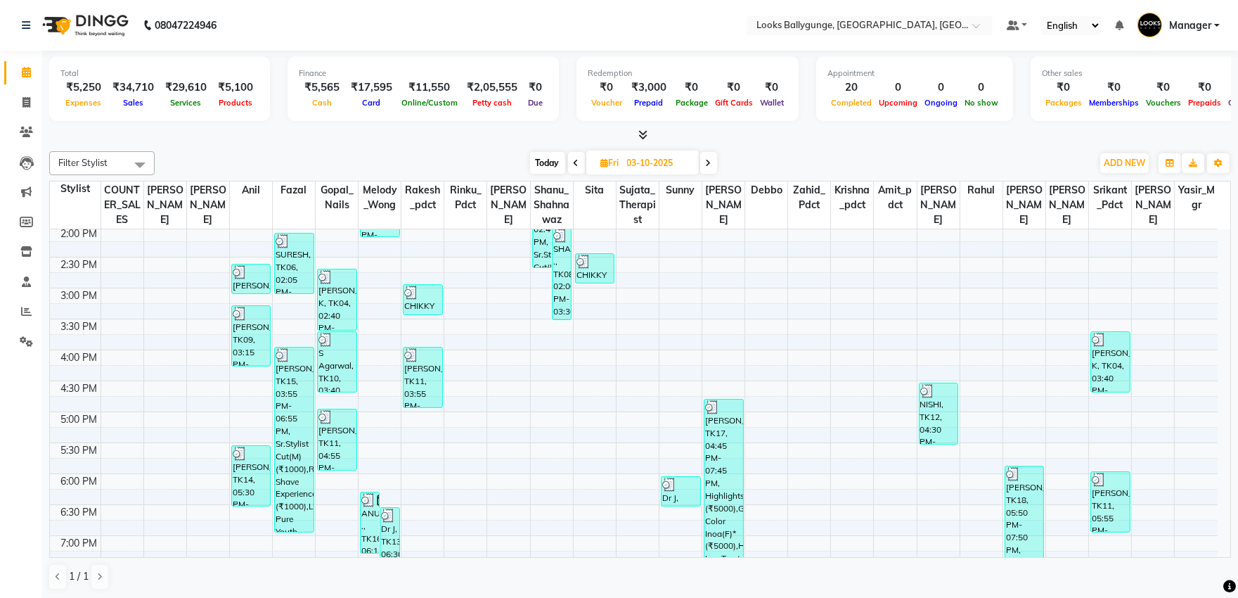
scroll to position [311, 0]
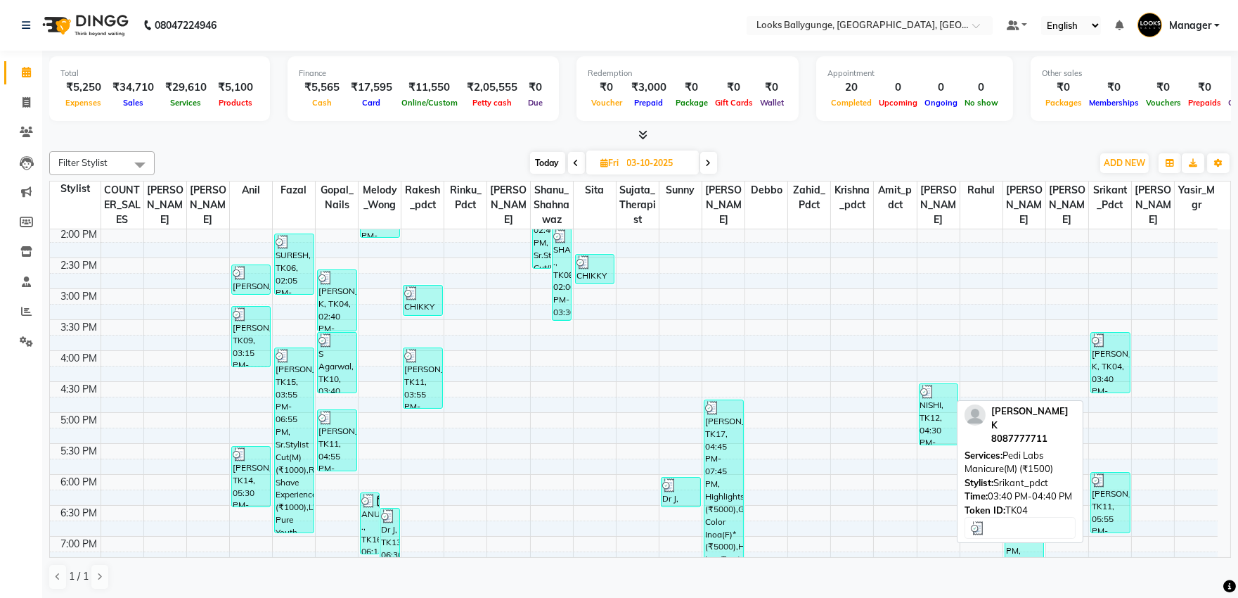
click at [1095, 367] on div "[PERSON_NAME] K, TK04, 03:40 PM-04:40 PM, Pedi Labs Manicure(M) (₹1500)" at bounding box center [1110, 363] width 39 height 60
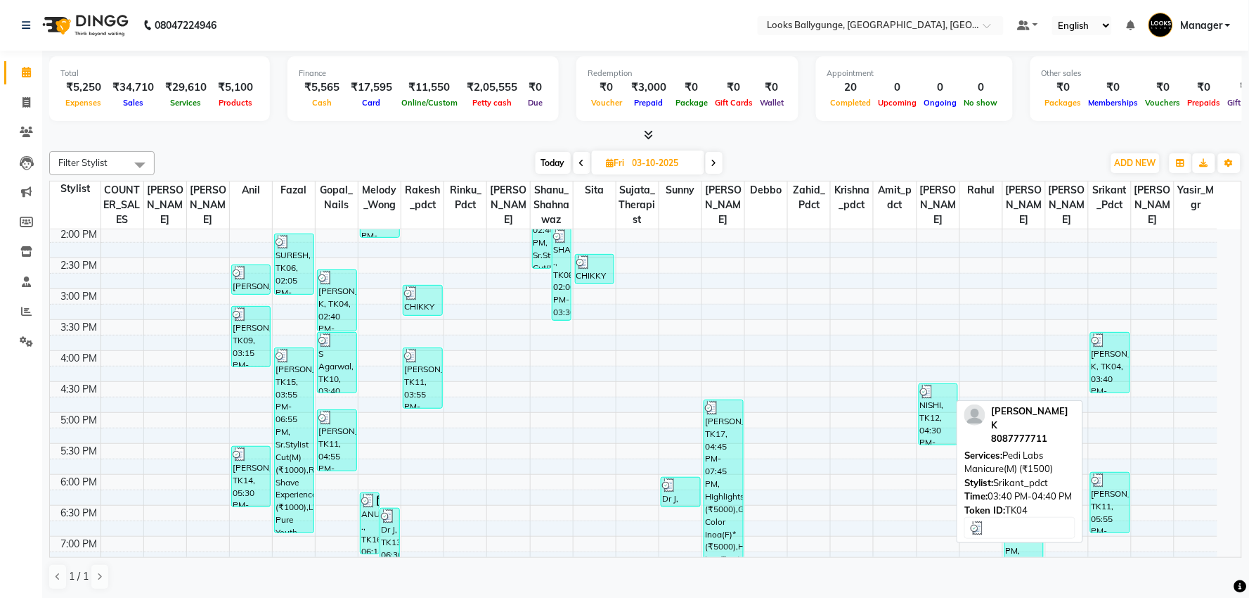
select select "3"
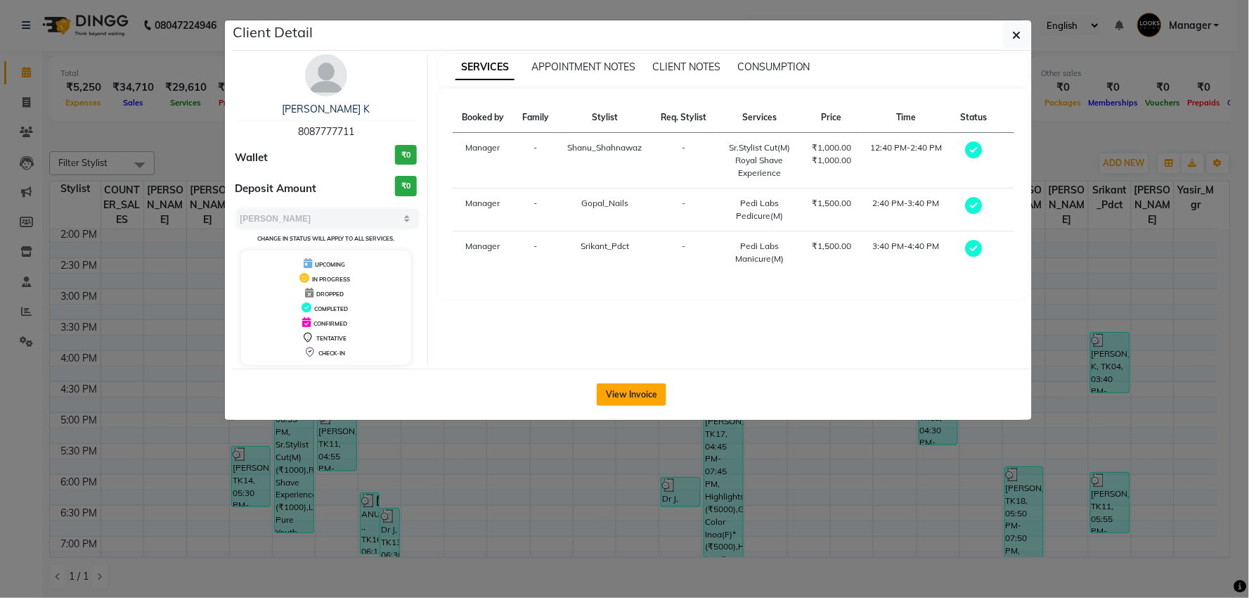
click at [630, 388] on button "View Invoice" at bounding box center [632, 394] width 70 height 22
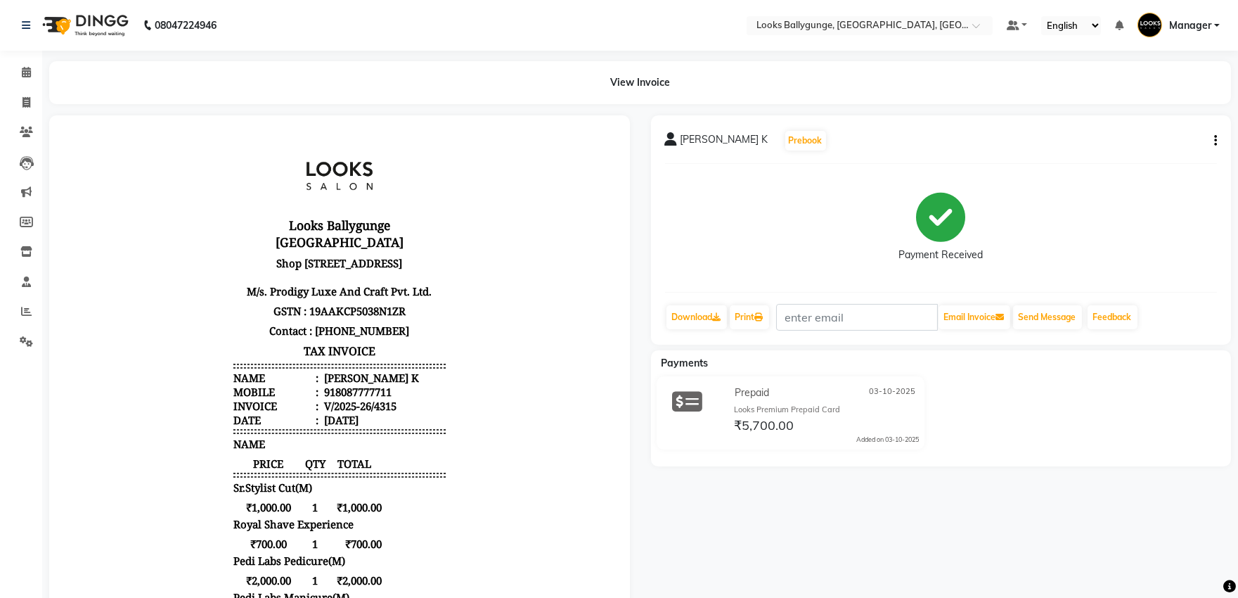
scroll to position [156, 0]
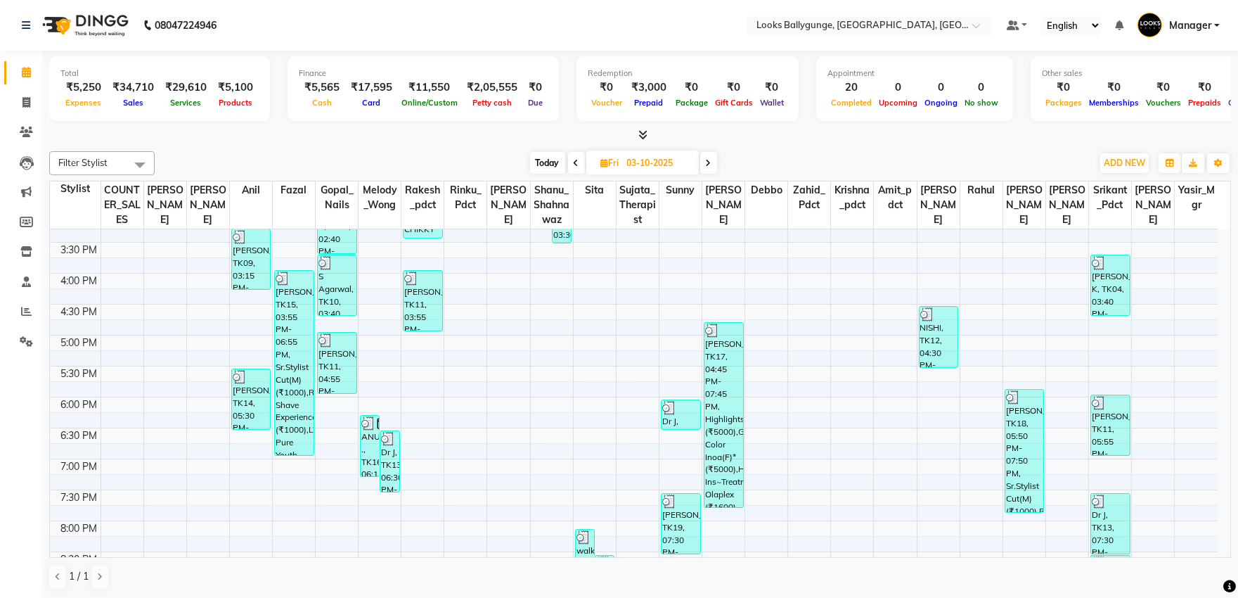
scroll to position [390, 0]
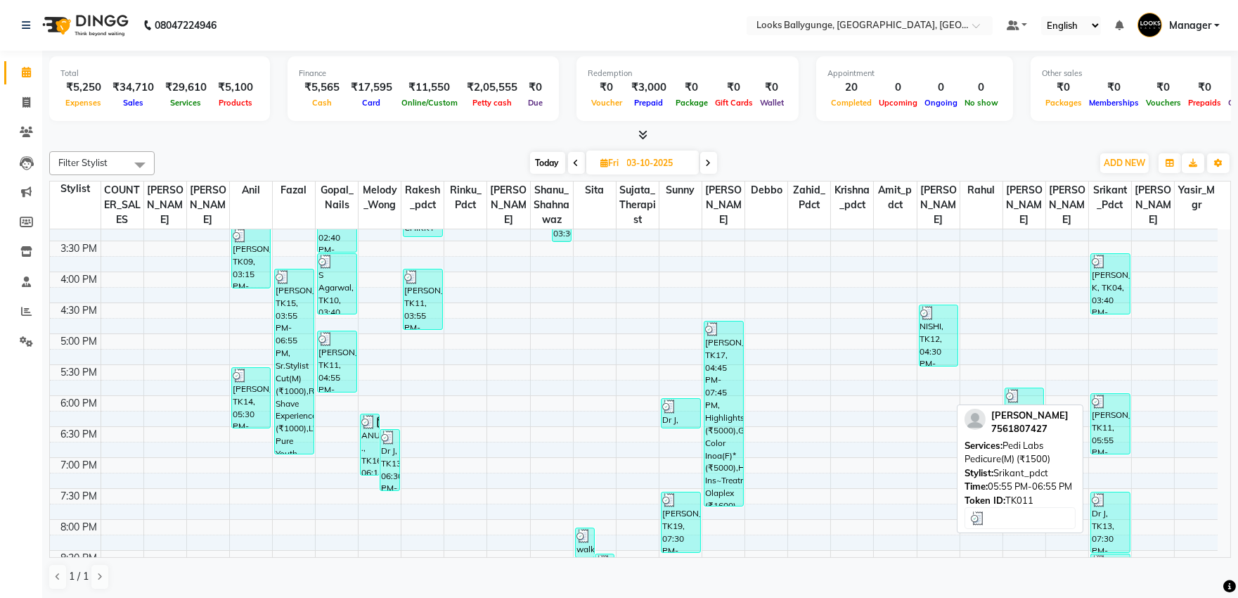
click at [1116, 443] on div "[PERSON_NAME], TK11, 05:55 PM-06:55 PM, Pedi Labs Pedicure(M) (₹1500)" at bounding box center [1110, 424] width 39 height 60
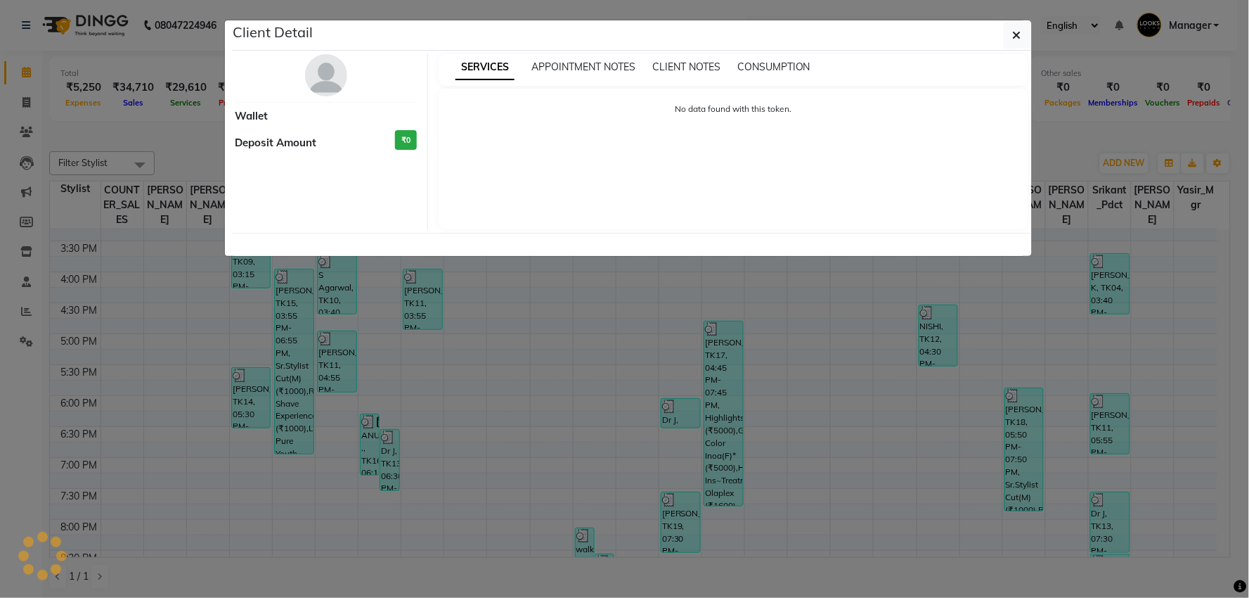
select select "3"
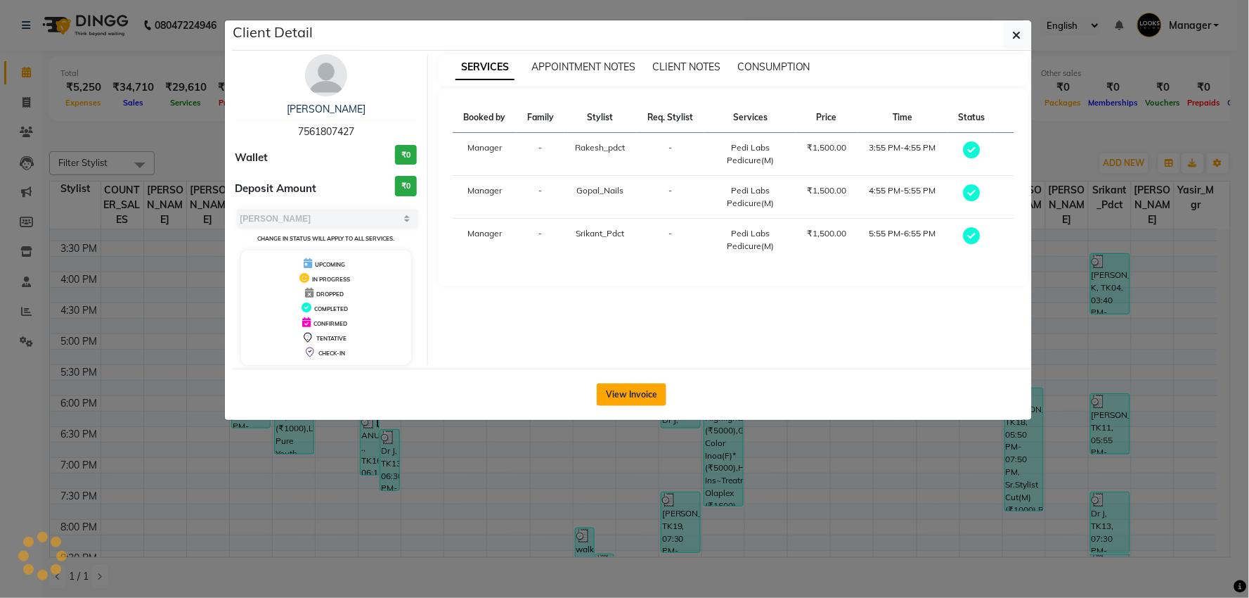
click at [633, 383] on button "View Invoice" at bounding box center [632, 394] width 70 height 22
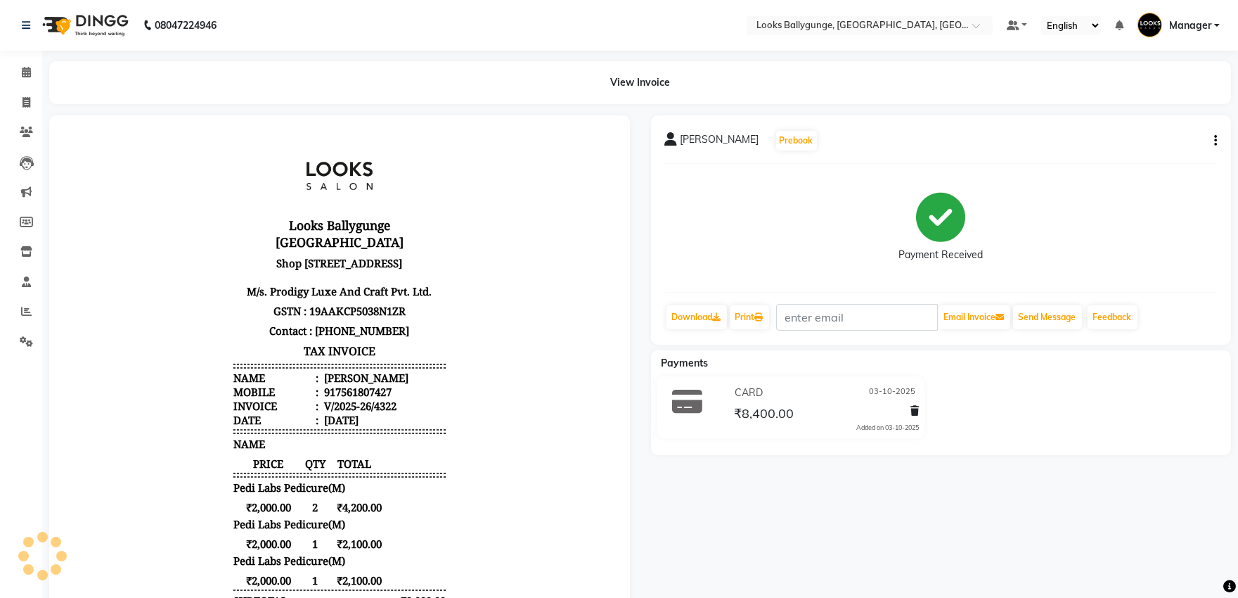
scroll to position [156, 0]
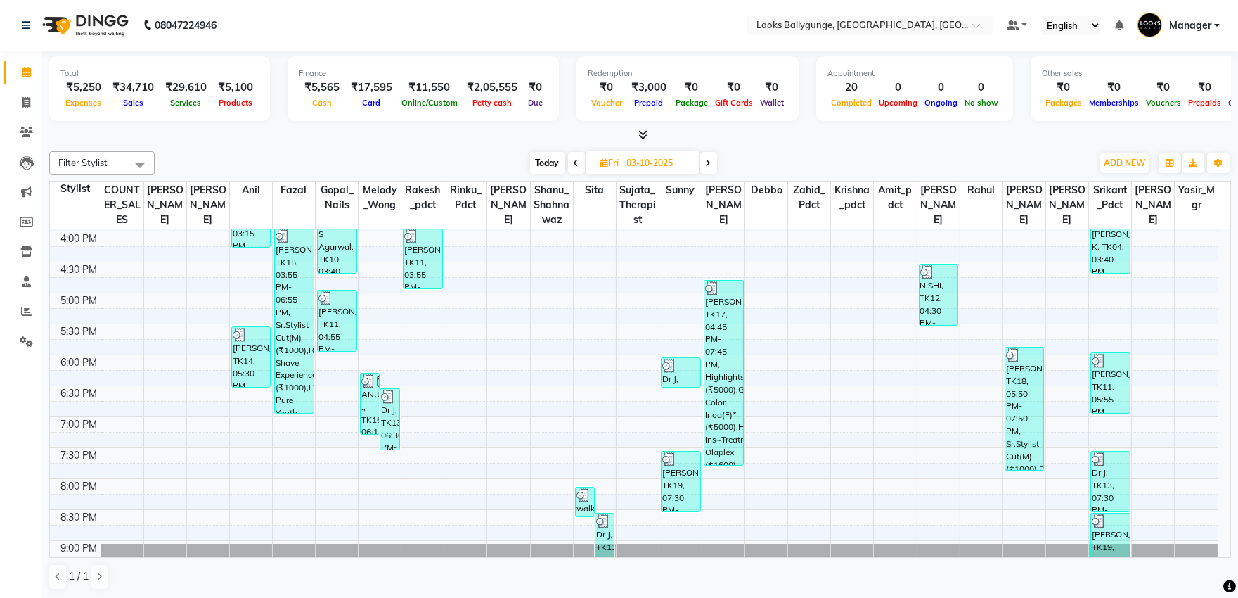
scroll to position [468, 0]
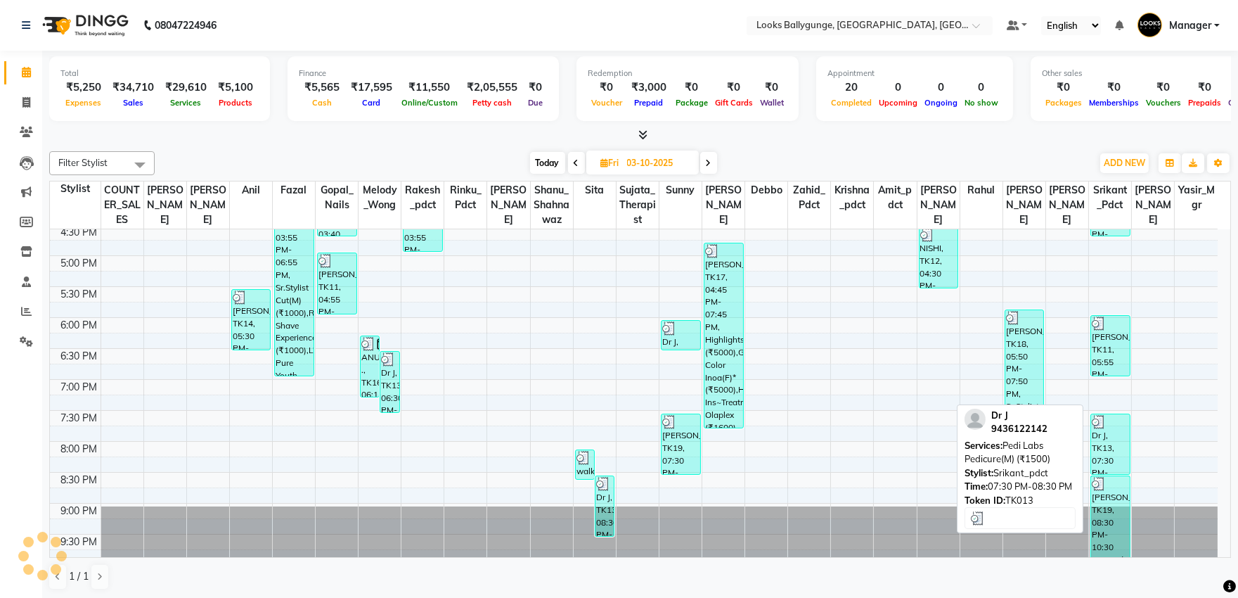
click at [1105, 455] on div "Dr J, TK13, 07:30 PM-08:30 PM, Pedi Labs Pedicure(M) (₹1500)" at bounding box center [1110, 444] width 39 height 60
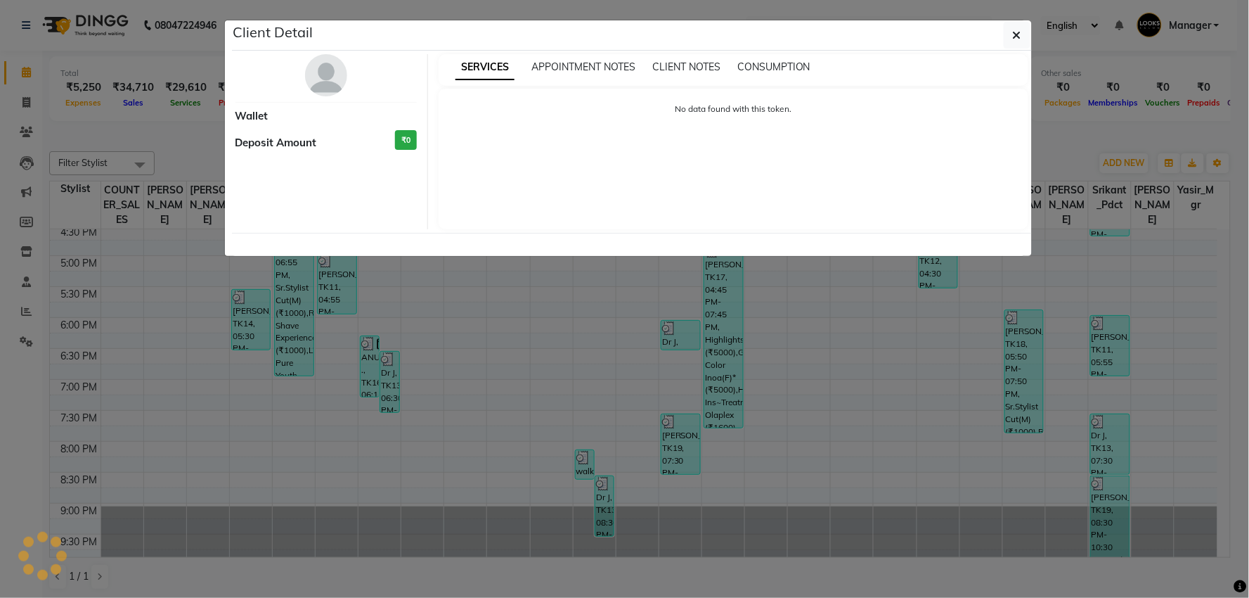
select select "3"
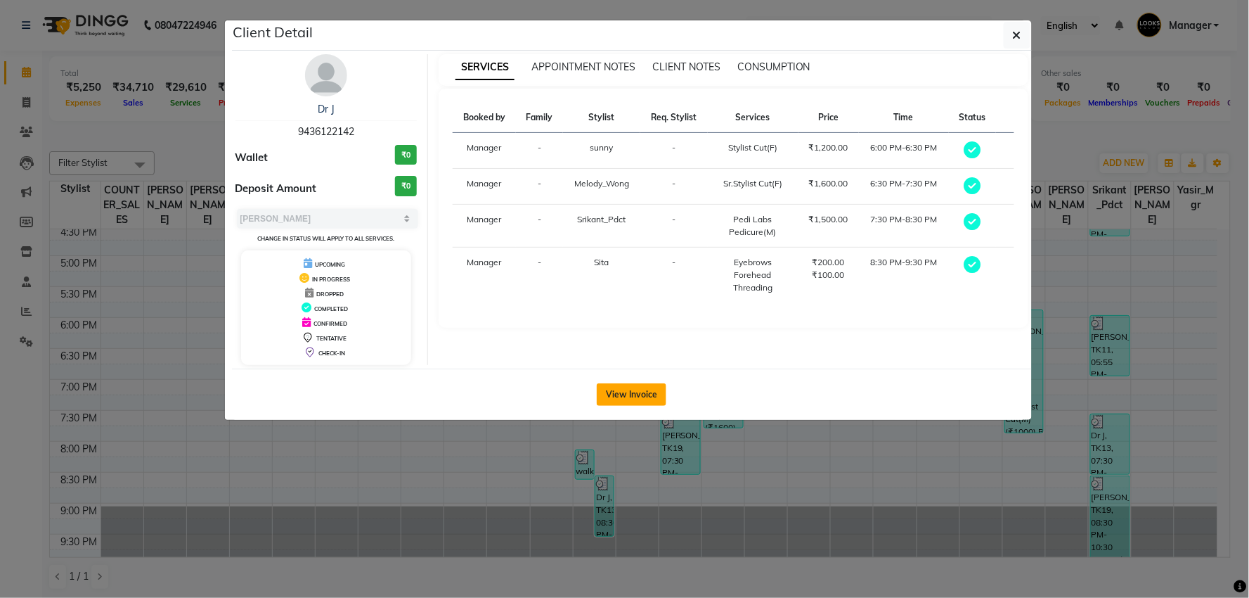
click at [642, 392] on button "View Invoice" at bounding box center [632, 394] width 70 height 22
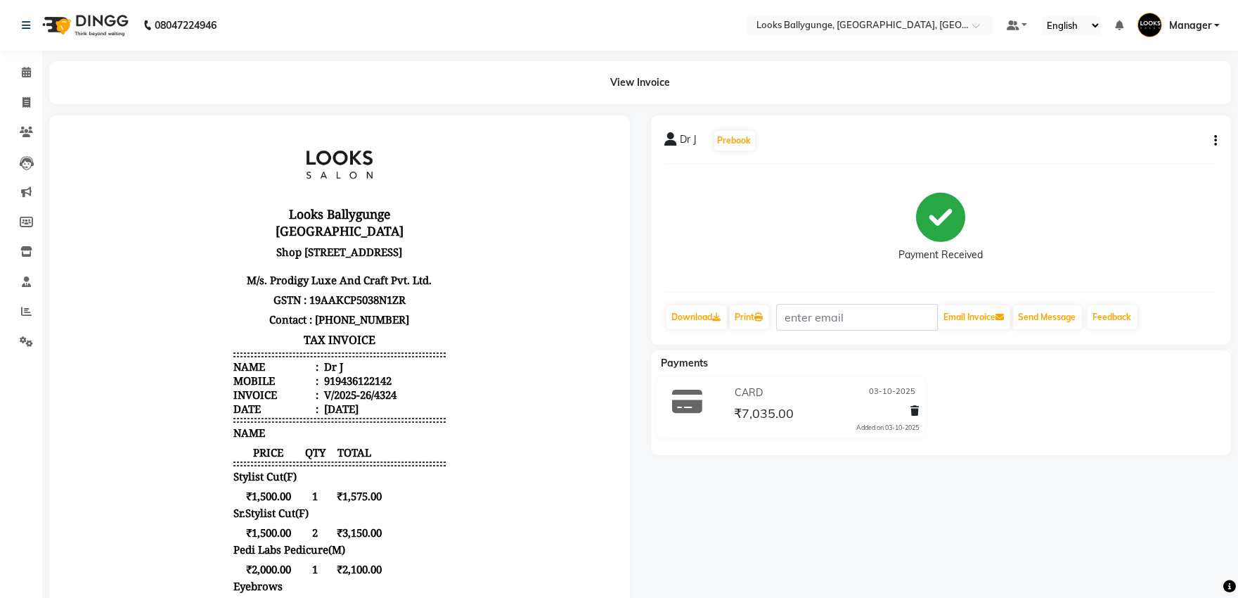
scroll to position [234, 0]
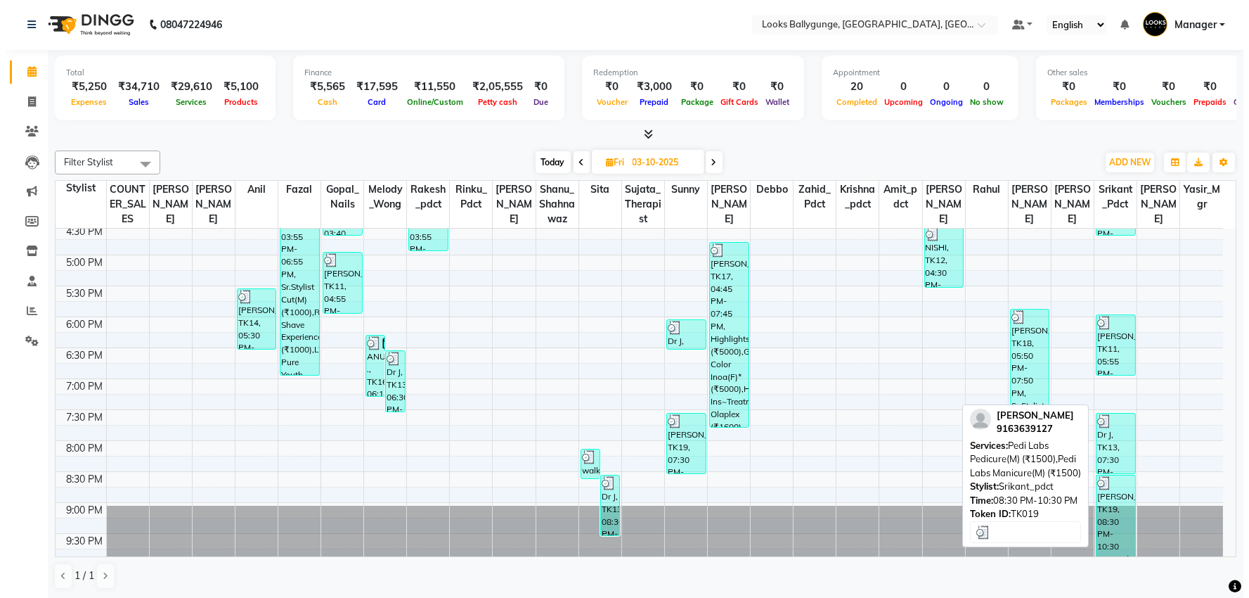
scroll to position [494, 0]
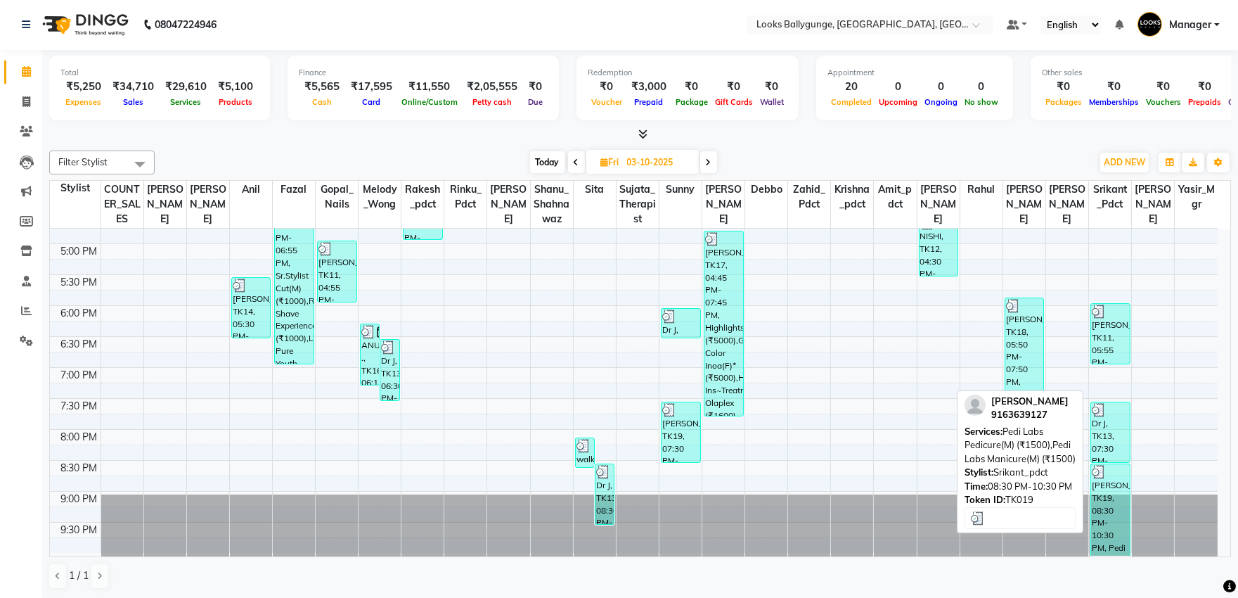
click at [1109, 482] on div "[PERSON_NAME], TK19, 08:30 PM-10:30 PM, Pedi Labs Pedicure(M) (₹1500),Pedi Labs…" at bounding box center [1110, 509] width 39 height 91
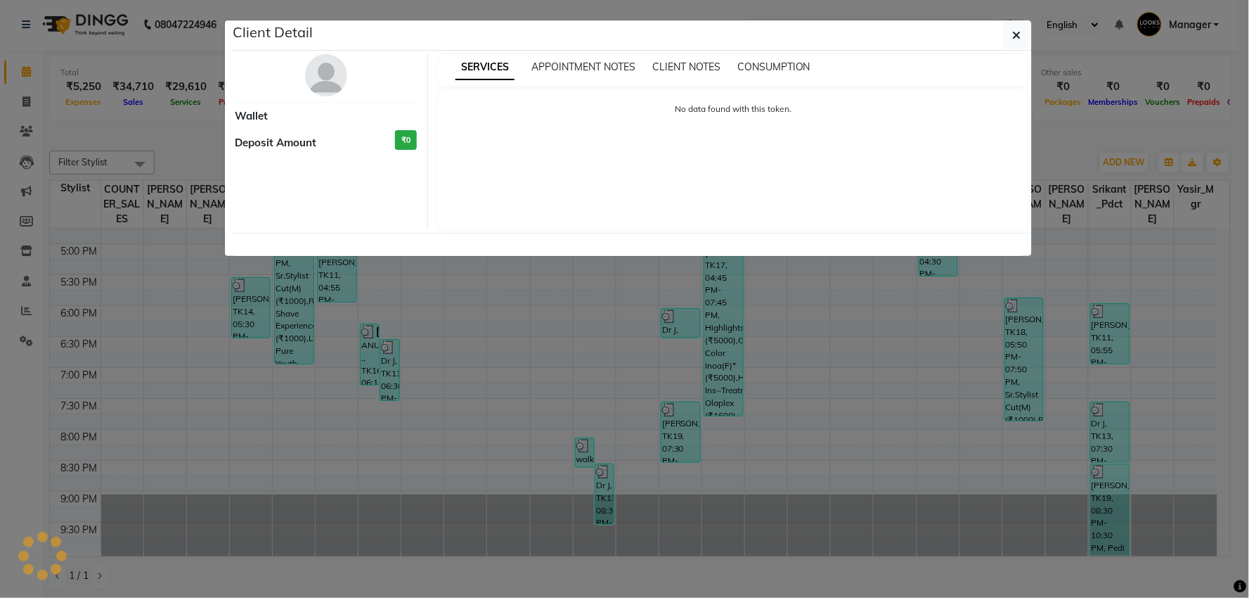
select select "3"
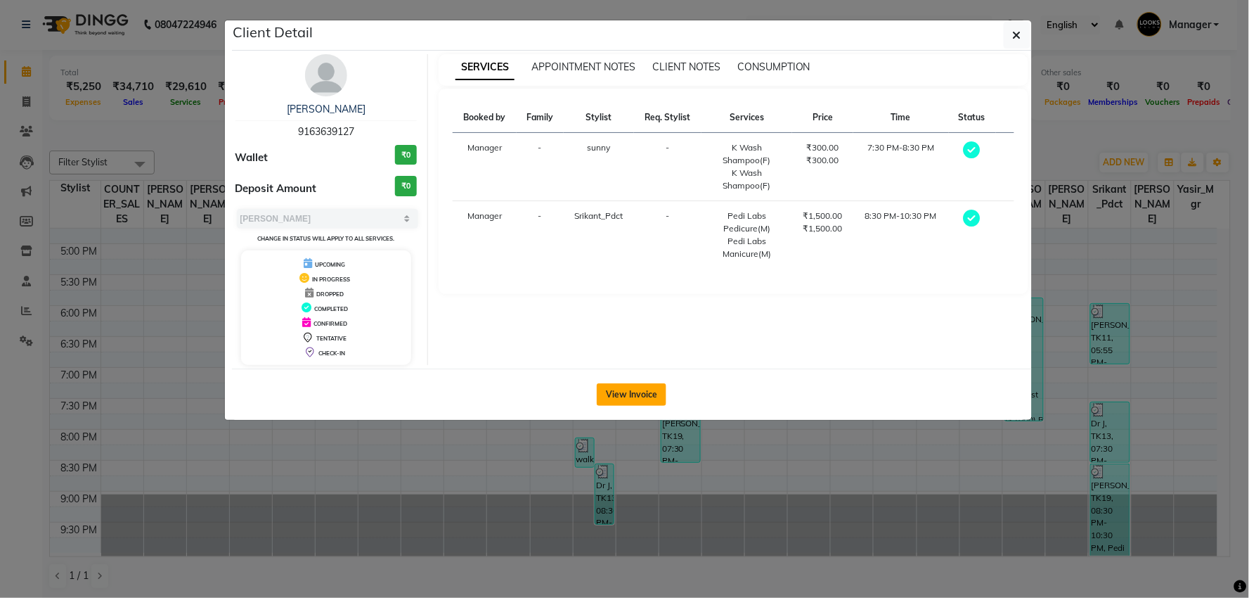
click at [641, 391] on button "View Invoice" at bounding box center [632, 394] width 70 height 22
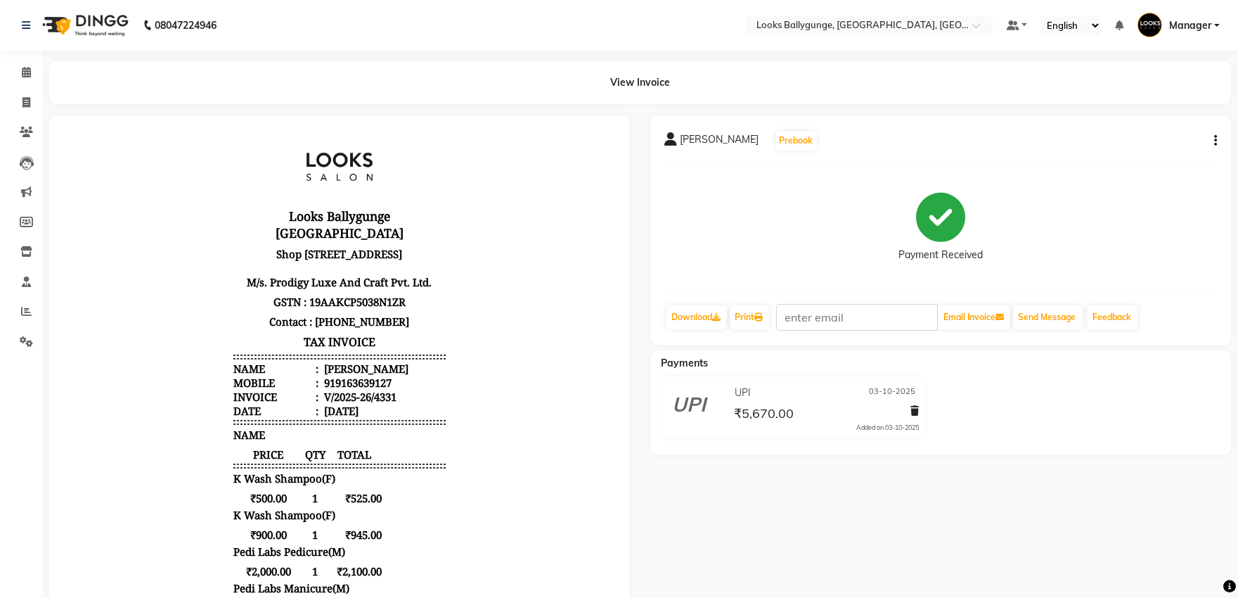
scroll to position [11, 0]
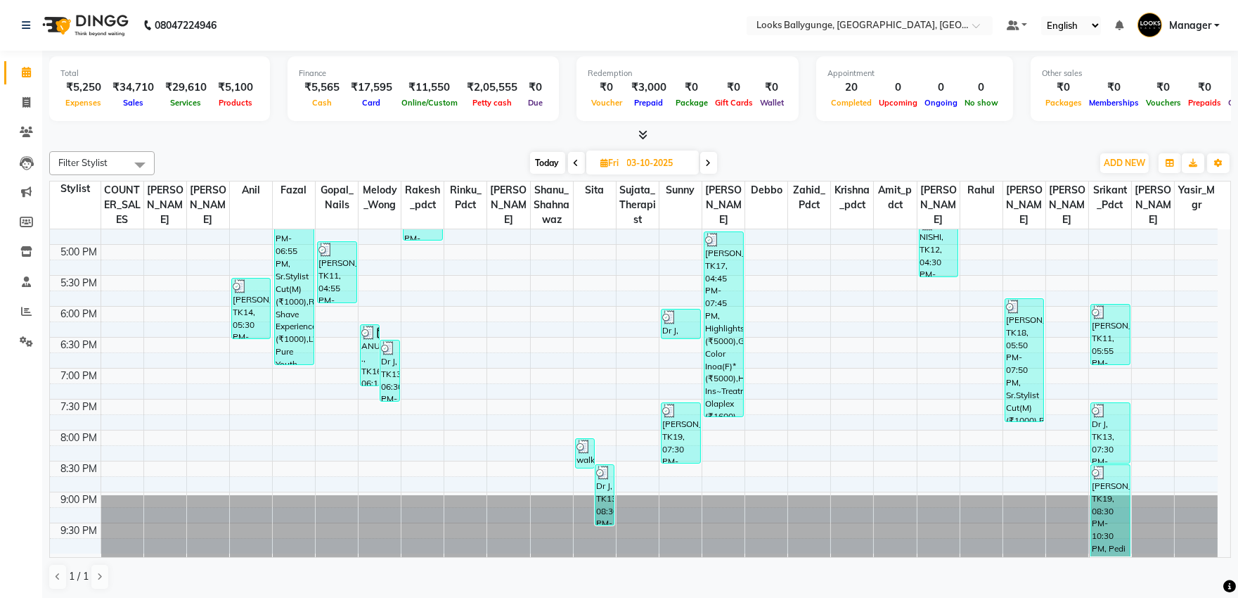
scroll to position [494, 0]
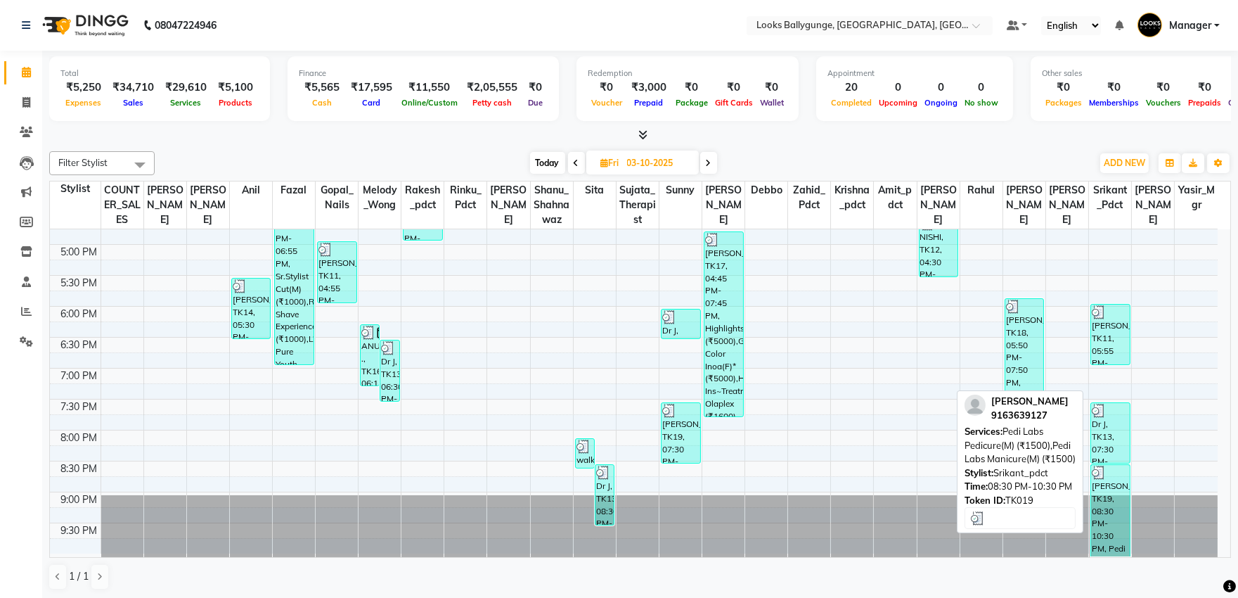
click at [1104, 493] on div "[PERSON_NAME], TK19, 08:30 PM-10:30 PM, Pedi Labs Pedicure(M) (₹1500),Pedi Labs…" at bounding box center [1110, 510] width 39 height 91
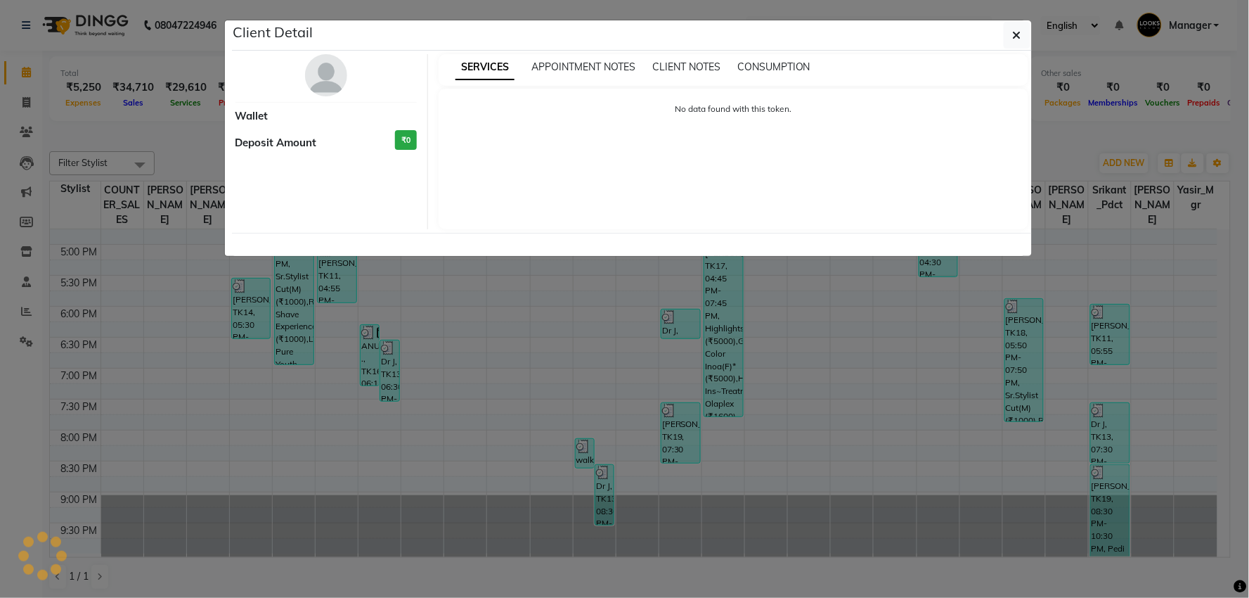
select select "3"
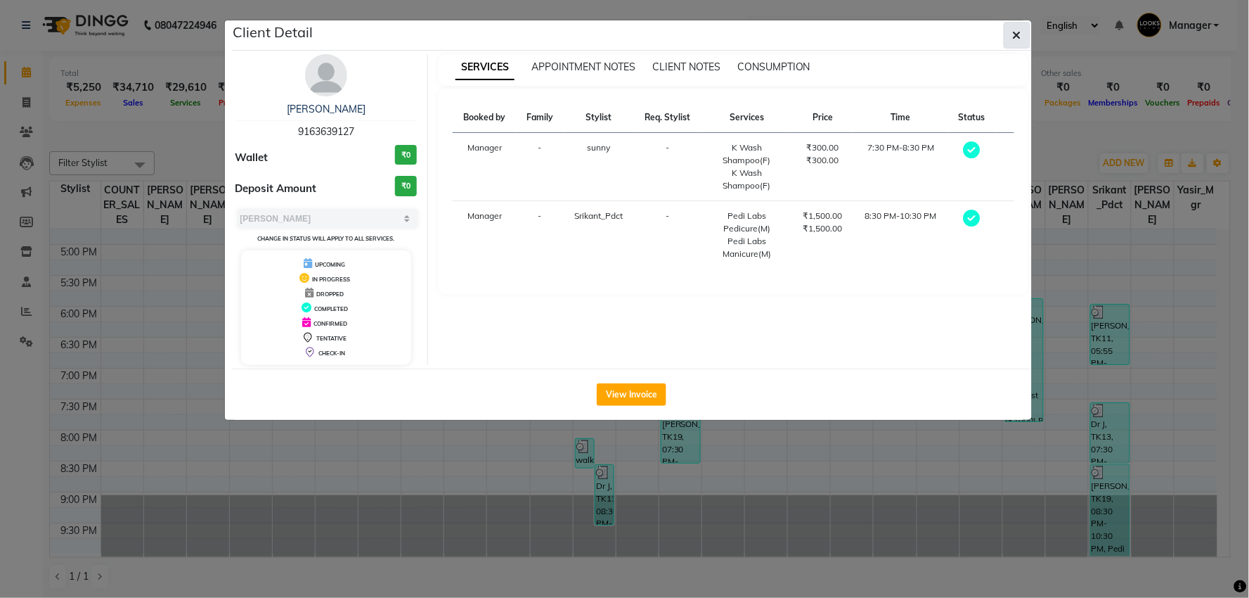
click at [1011, 39] on button "button" at bounding box center [1017, 35] width 27 height 27
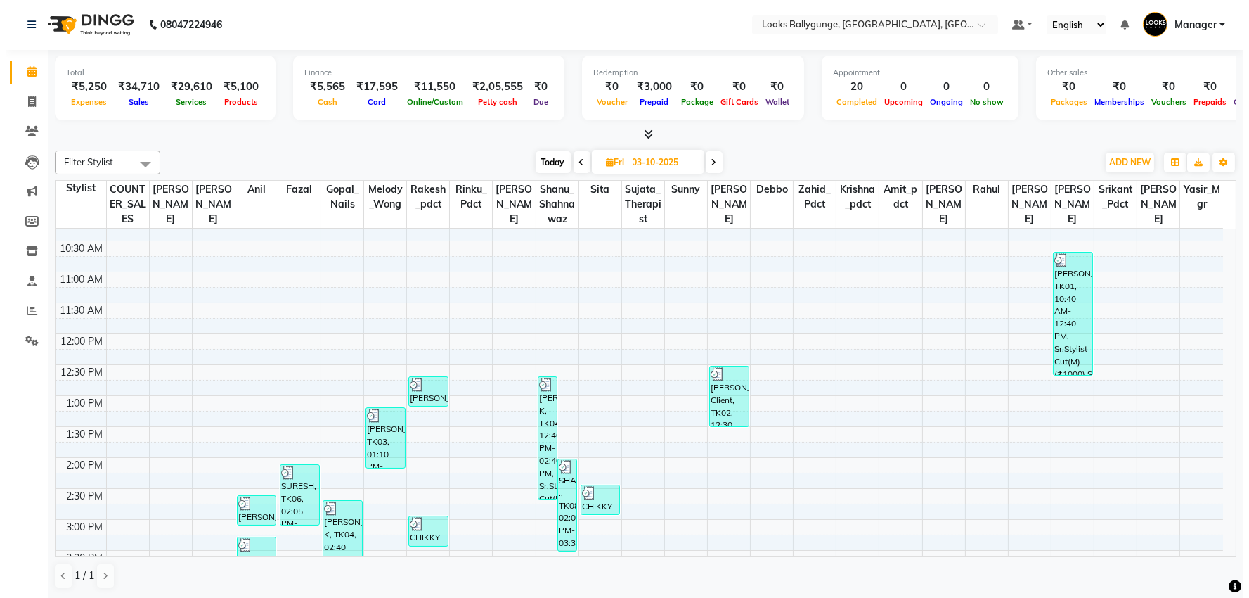
scroll to position [25, 0]
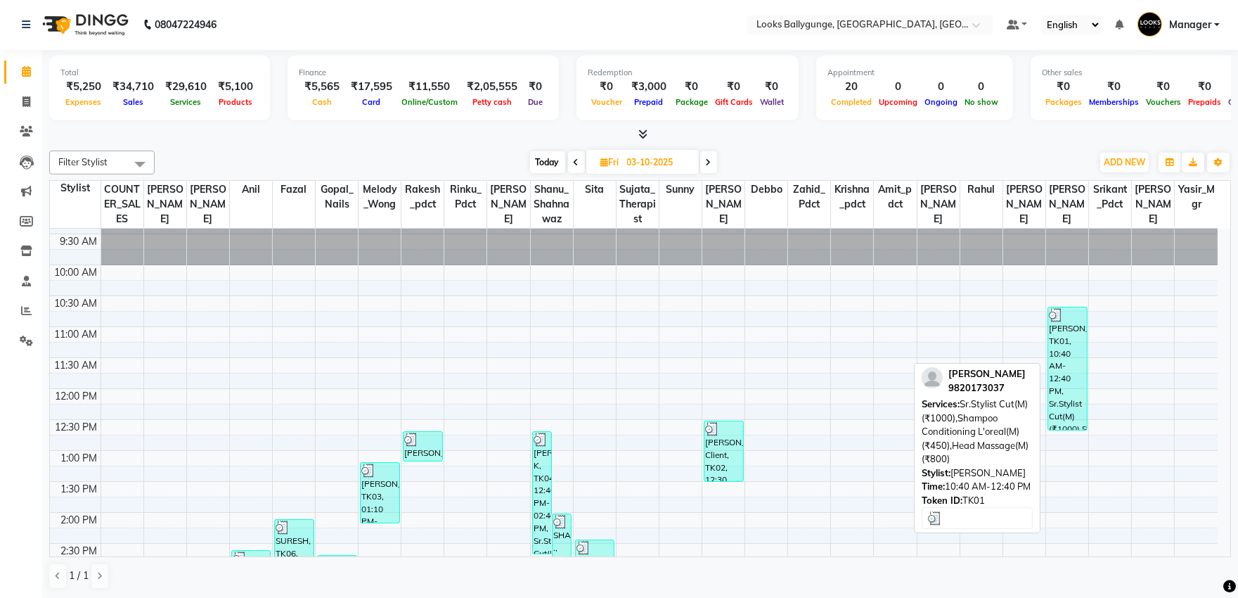
click at [1076, 367] on div "[PERSON_NAME], TK01, 10:40 AM-12:40 PM, Sr.Stylist Cut(M) (₹1000),Shampoo Condi…" at bounding box center [1067, 368] width 39 height 122
select select "3"
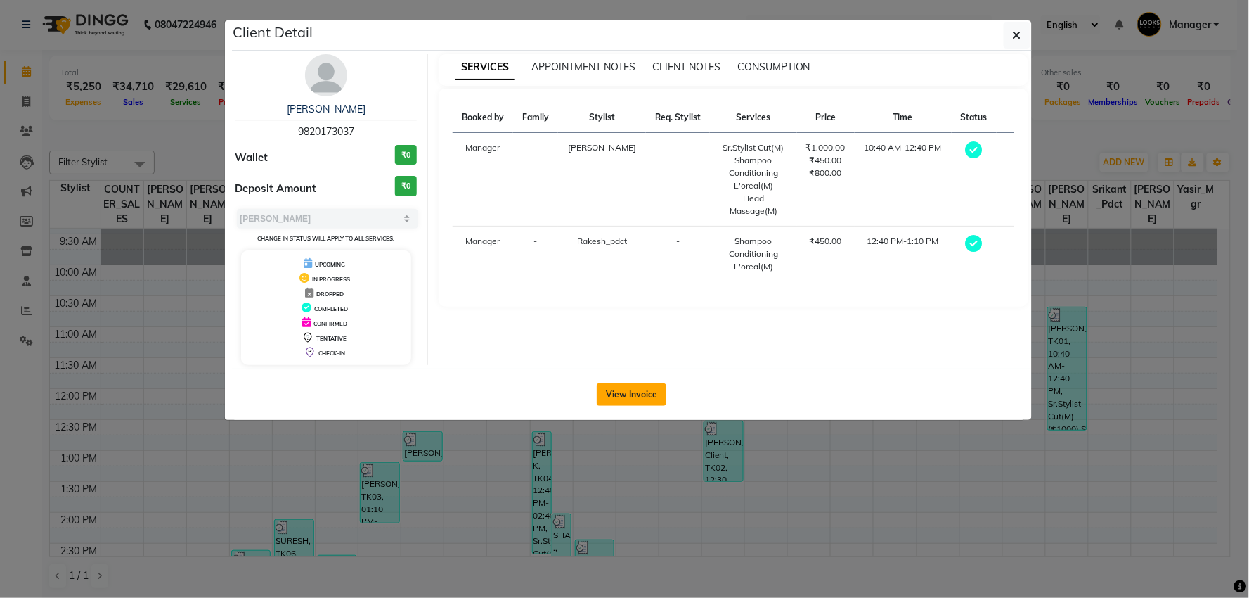
click at [641, 394] on button "View Invoice" at bounding box center [632, 394] width 70 height 22
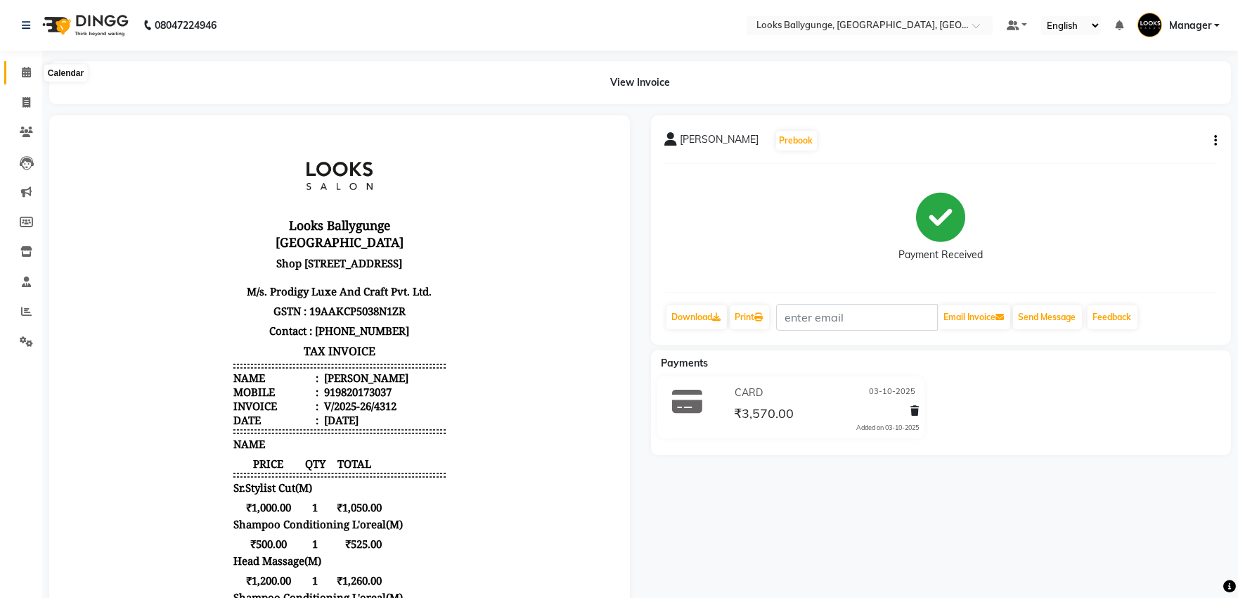
click at [25, 67] on icon at bounding box center [26, 72] width 9 height 11
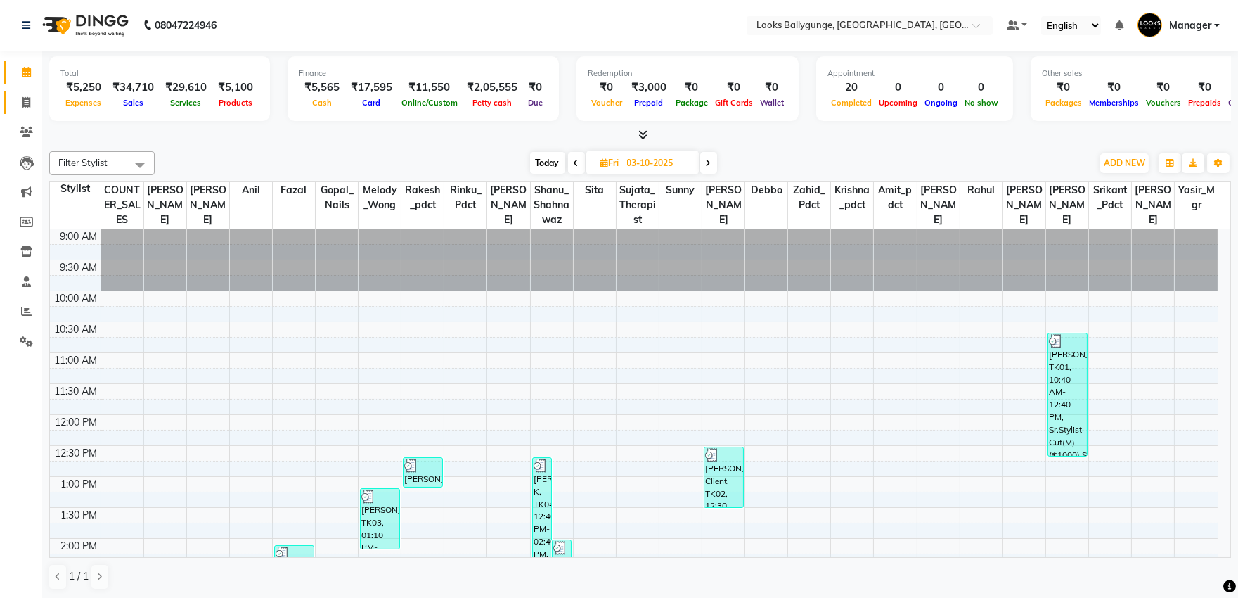
click at [26, 101] on icon at bounding box center [26, 102] width 8 height 11
select select "service"
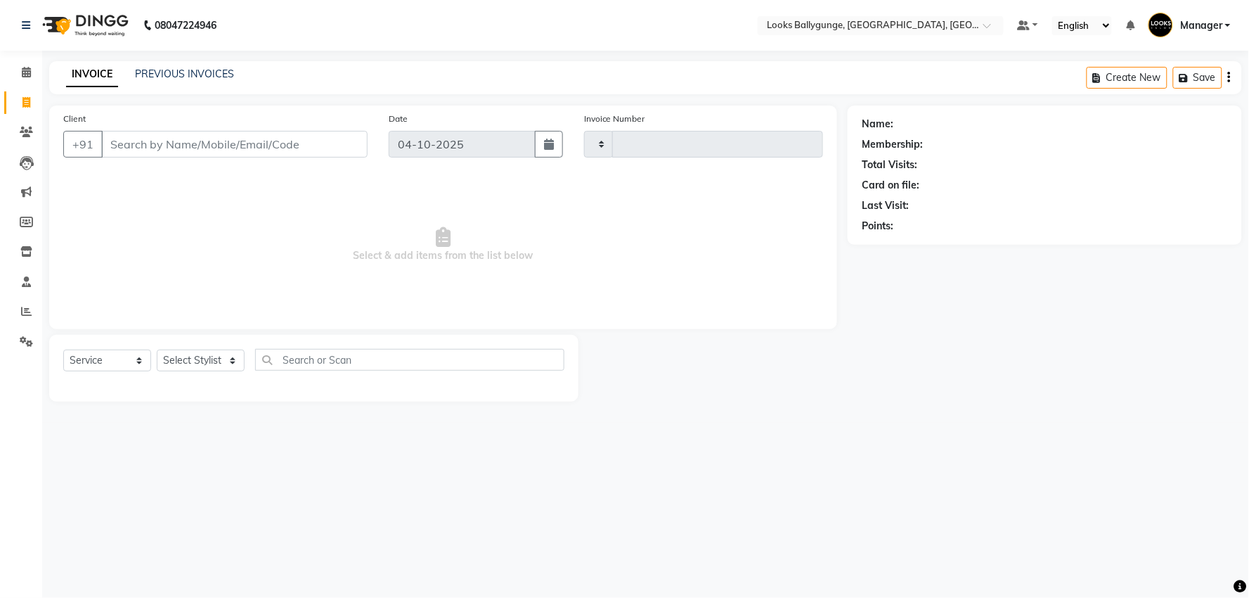
type input "4349"
select select "6477"
click at [207, 367] on select "Select Stylist" at bounding box center [201, 360] width 88 height 22
click at [207, 366] on select "Select Stylist" at bounding box center [201, 360] width 88 height 22
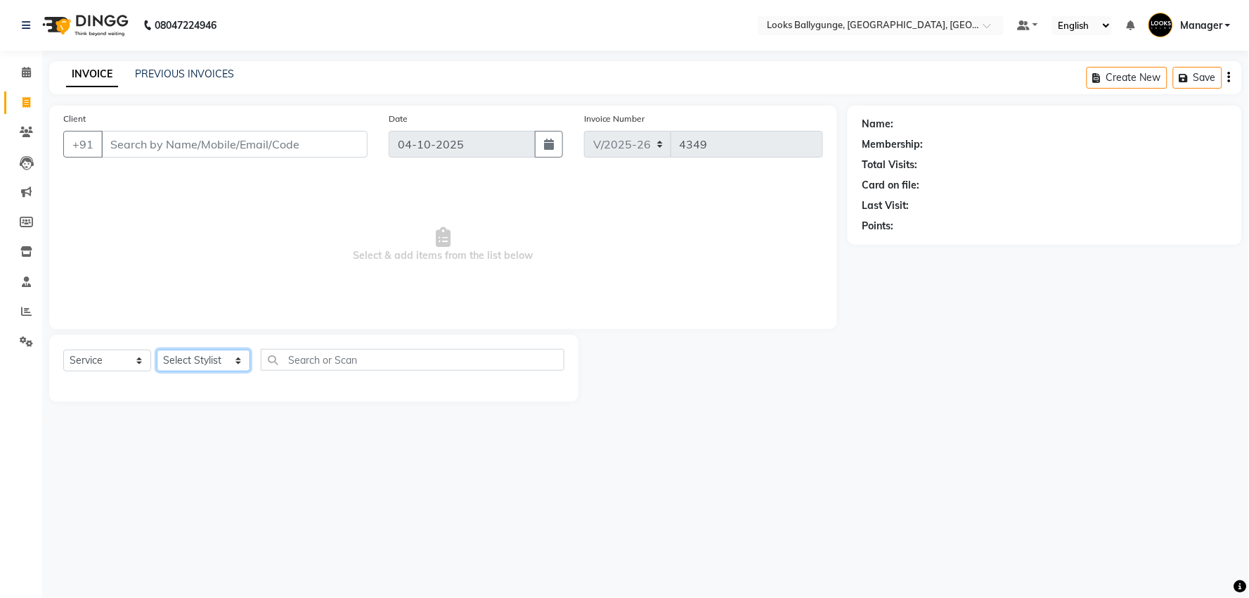
select select "62807"
click at [157, 350] on select "Select Stylist [PERSON_NAME] amit_pdct anil [PERSON_NAME] COUNTER_SALES [PERSON…" at bounding box center [204, 360] width 94 height 22
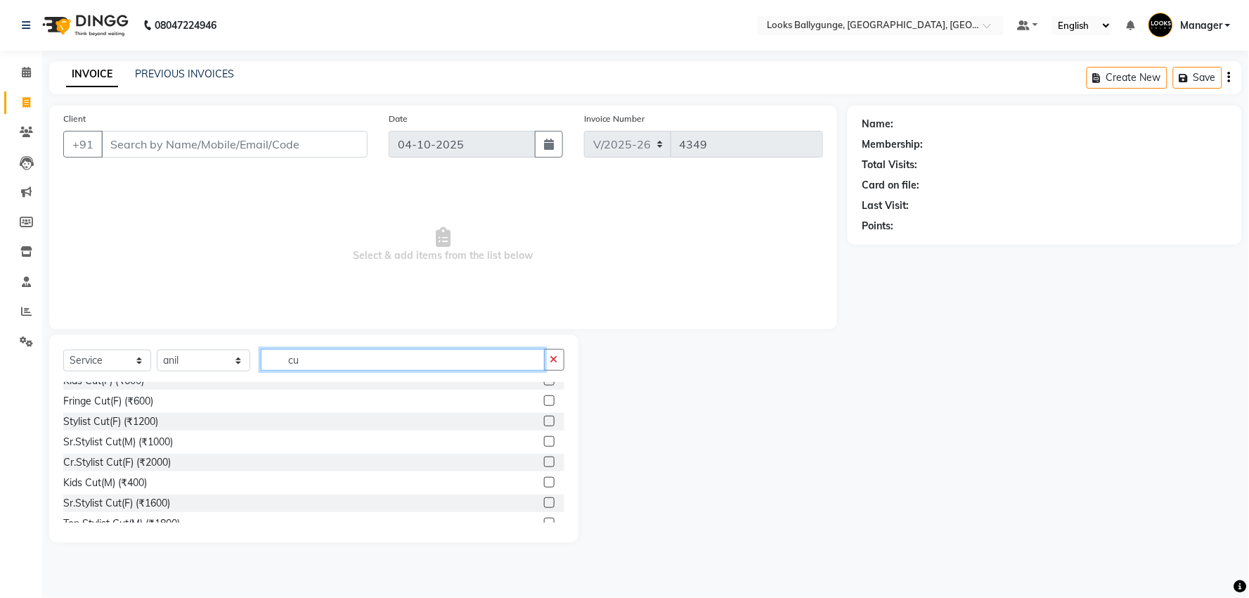
scroll to position [78, 0]
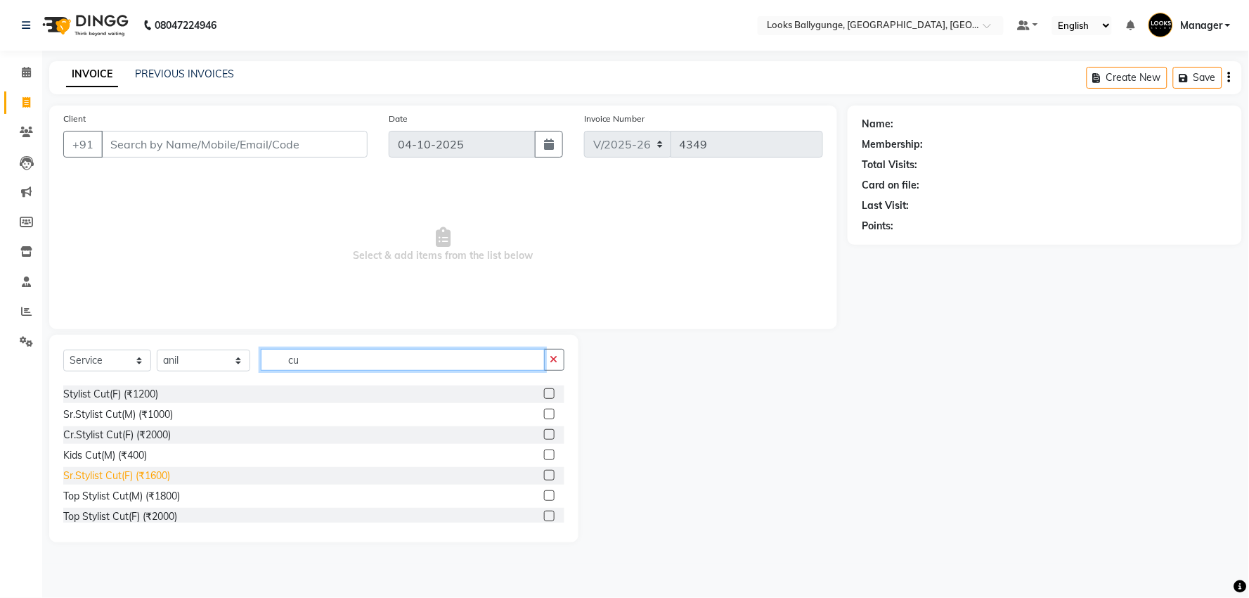
type input "cu"
click at [163, 474] on div "Sr.Stylist Cut(F) (₹1600)" at bounding box center [116, 475] width 107 height 15
checkbox input "false"
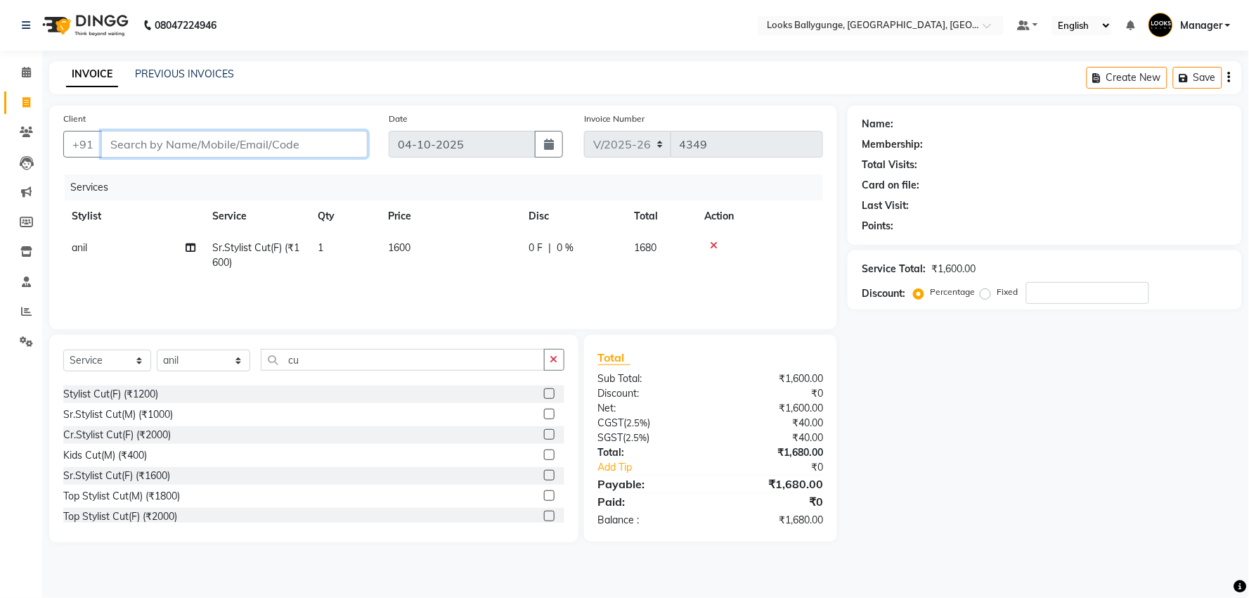
click at [305, 148] on input "Client" at bounding box center [234, 144] width 266 height 27
click at [328, 135] on input "Client" at bounding box center [234, 144] width 266 height 27
click at [145, 359] on select "Select Service Product Membership Package Voucher Prepaid Gift Card" at bounding box center [107, 360] width 88 height 22
select select "product"
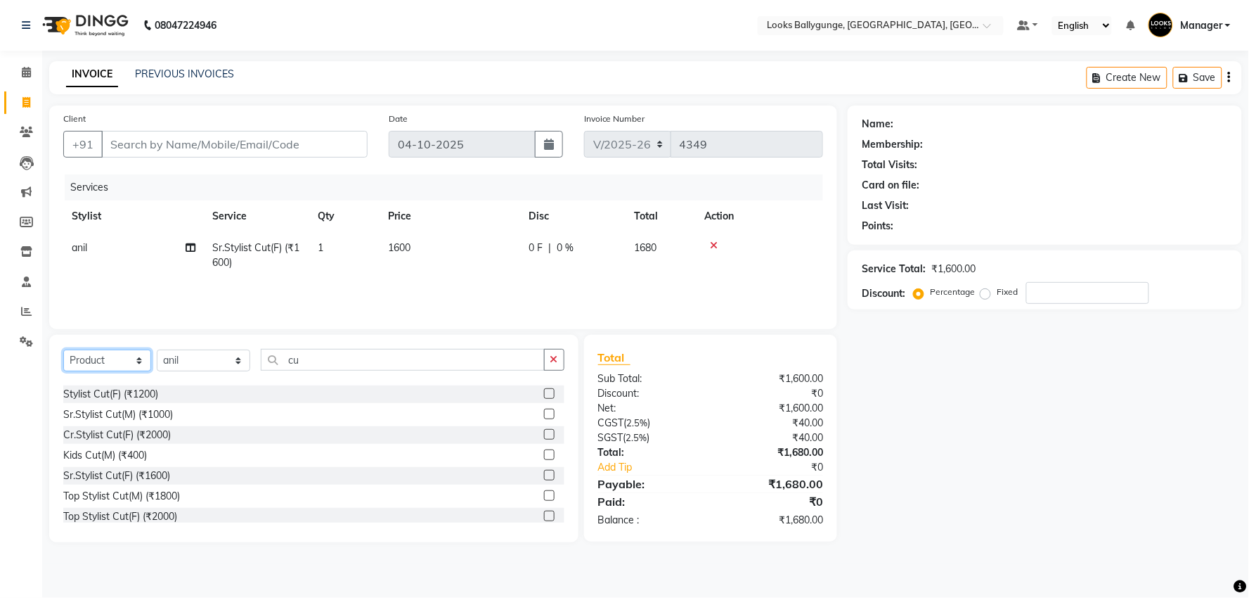
click at [63, 350] on select "Select Service Product Membership Package Voucher Prepaid Gift Card" at bounding box center [107, 360] width 88 height 22
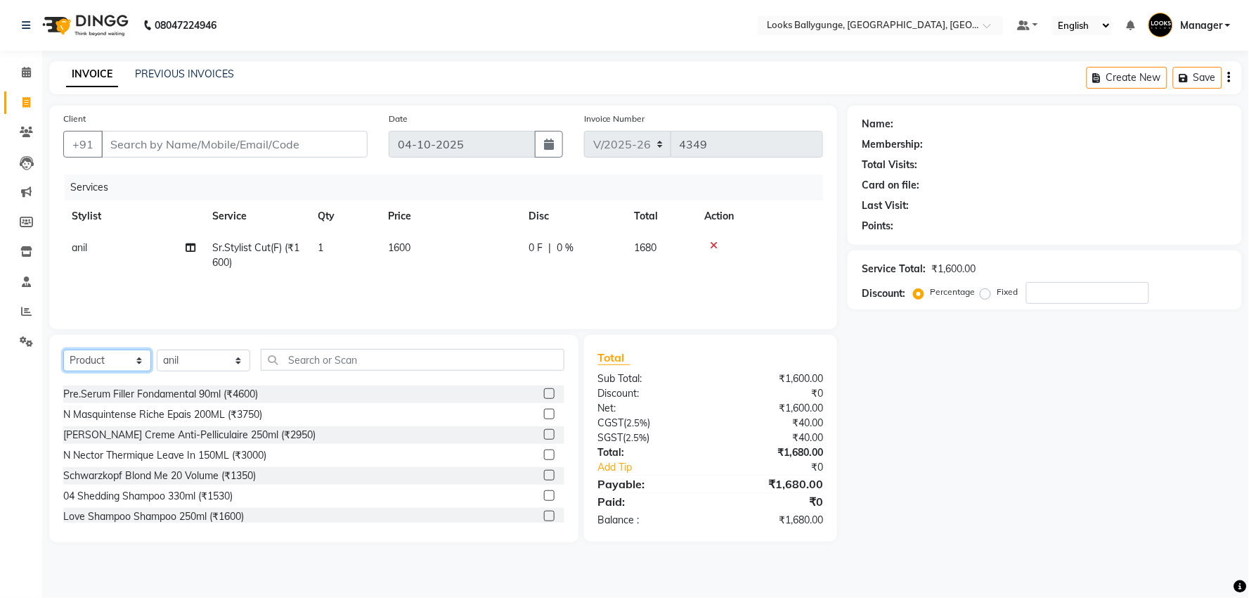
click at [122, 349] on select "Select Service Product Membership Package Voucher Prepaid Gift Card" at bounding box center [107, 360] width 88 height 22
select select "service"
click at [63, 350] on select "Select Service Product Membership Package Voucher Prepaid Gift Card" at bounding box center [107, 360] width 88 height 22
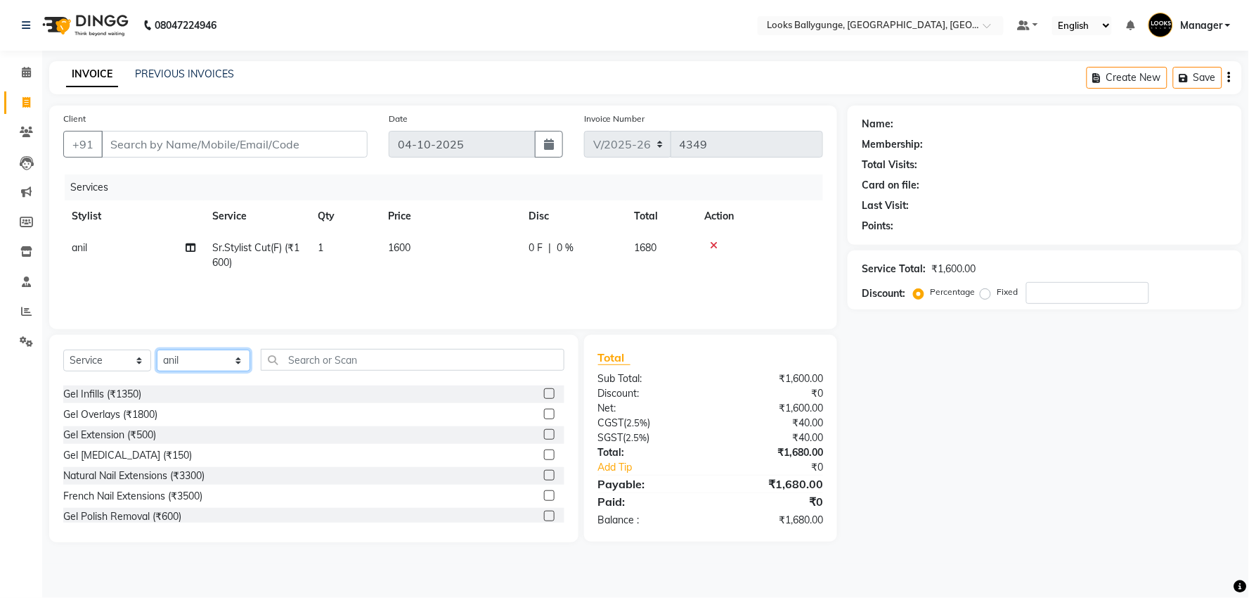
click at [188, 353] on select "Select Stylist [PERSON_NAME] amit_pdct anil [PERSON_NAME] COUNTER_SALES [PERSON…" at bounding box center [204, 360] width 94 height 22
click at [191, 353] on select "Select Stylist [PERSON_NAME] amit_pdct anil [PERSON_NAME] COUNTER_SALES [PERSON…" at bounding box center [204, 360] width 94 height 22
select select "74723"
click at [157, 350] on select "Select Stylist [PERSON_NAME] amit_pdct anil [PERSON_NAME] COUNTER_SALES [PERSON…" at bounding box center [204, 360] width 94 height 22
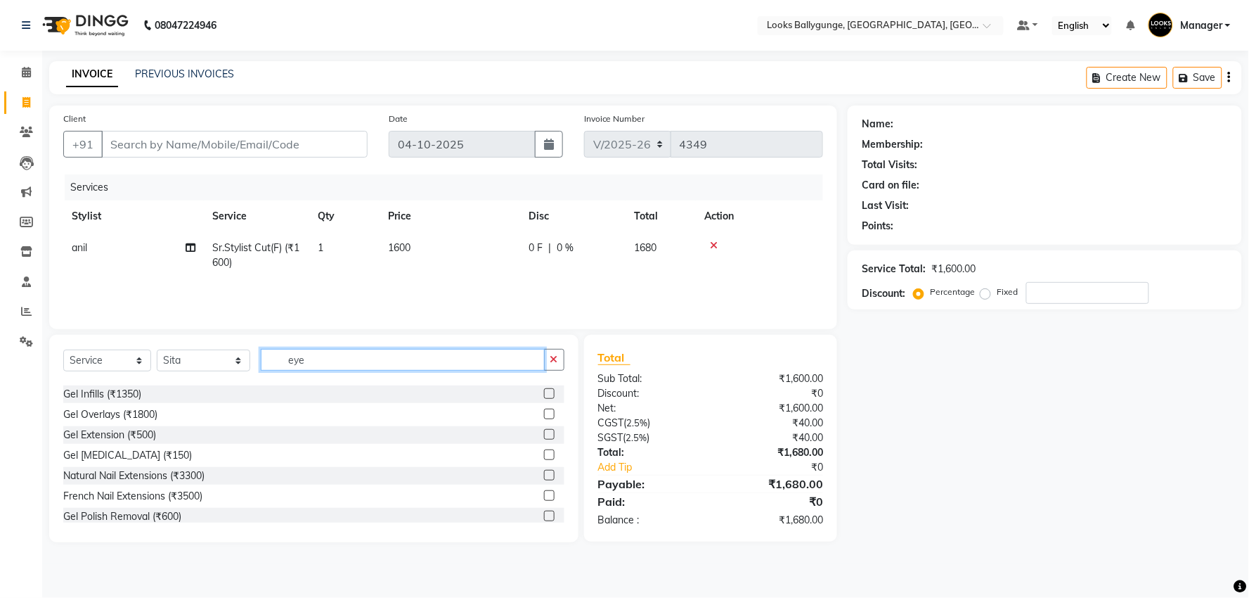
scroll to position [22, 0]
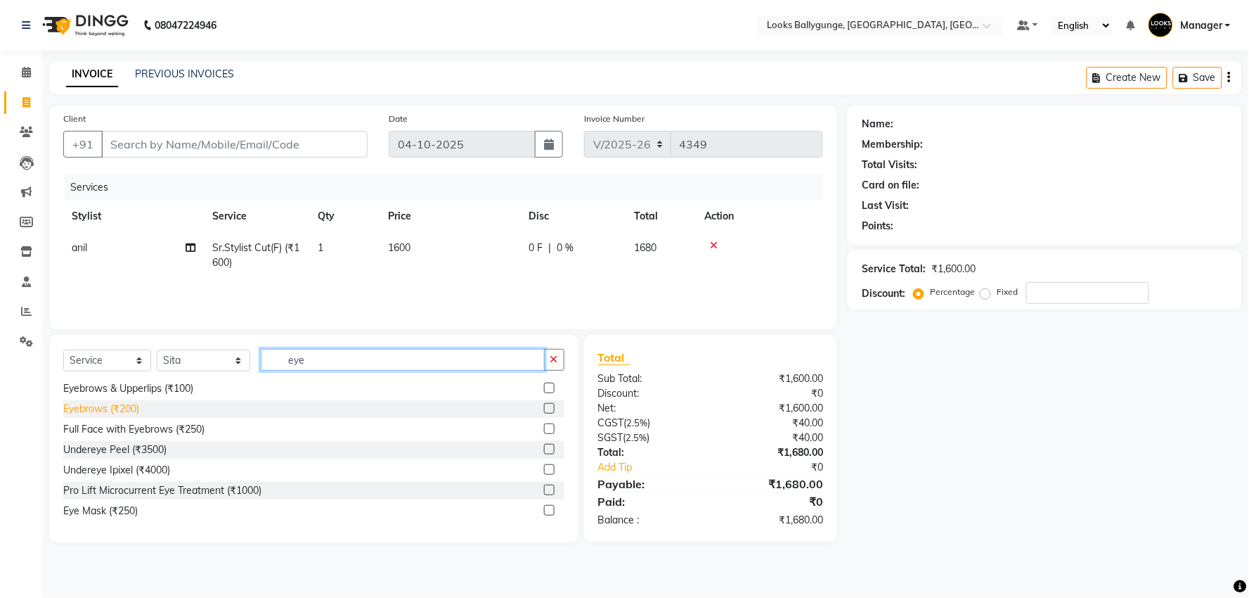
type input "eye"
click at [130, 406] on div "Eyebrows (₹200)" at bounding box center [101, 408] width 76 height 15
checkbox input "false"
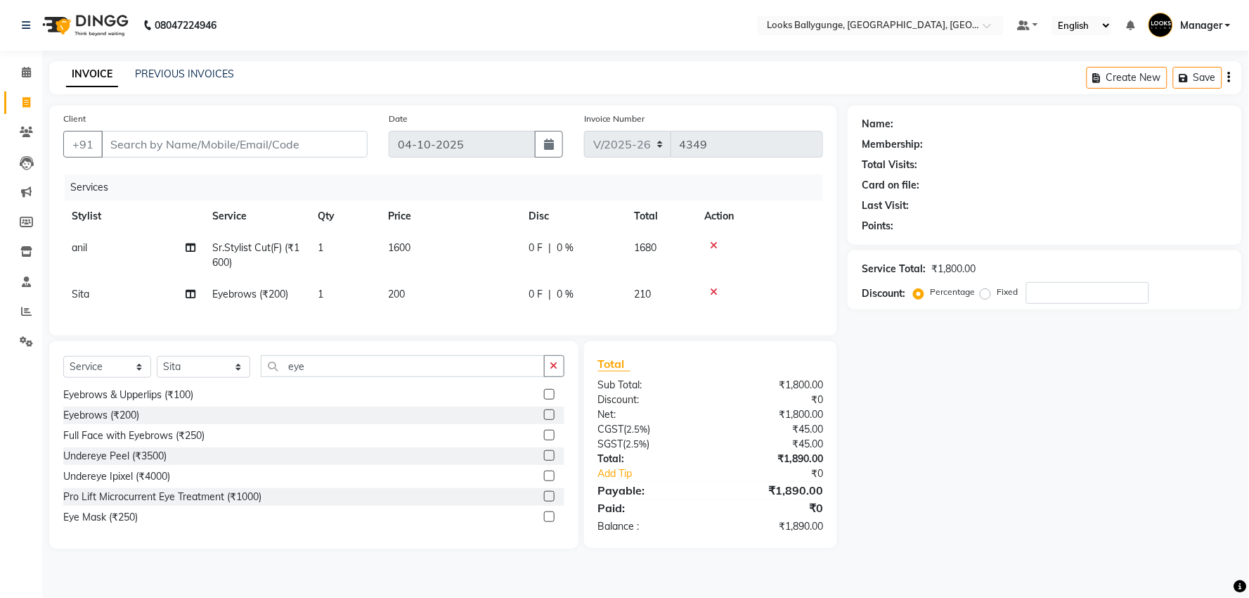
click at [399, 292] on span "200" at bounding box center [396, 294] width 17 height 13
select select "74723"
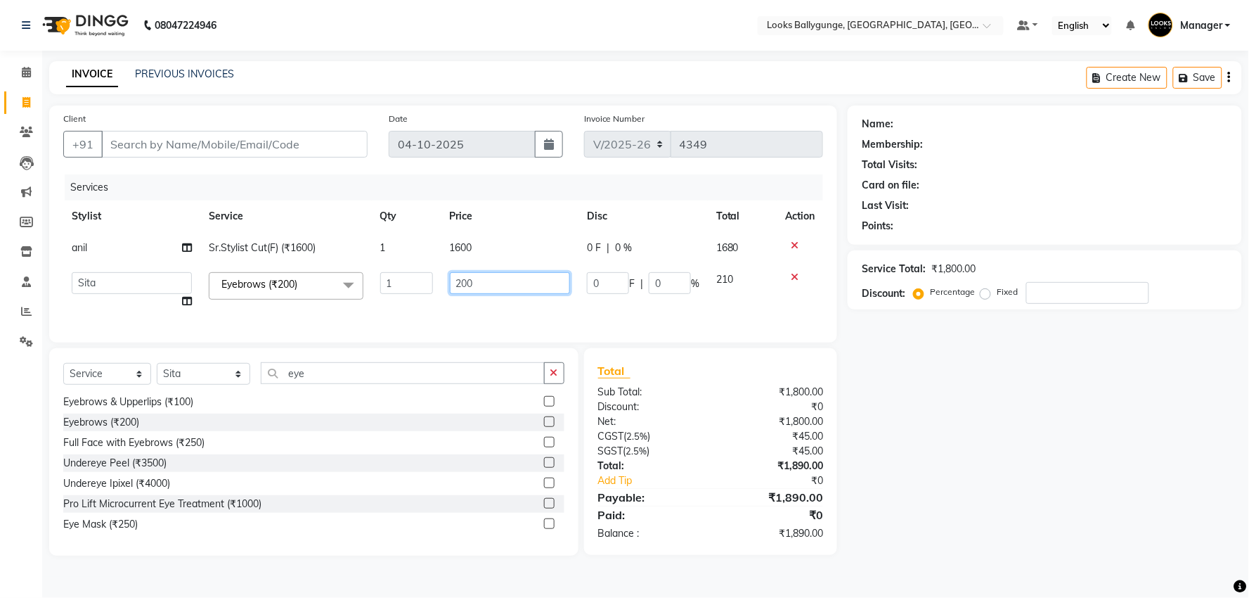
drag, startPoint x: 479, startPoint y: 279, endPoint x: 436, endPoint y: 290, distance: 44.3
click at [437, 290] on tr "Ali_Stylist amit_pdct anil [PERSON_NAME] COUNTER_SALES [PERSON_NAME] Gopal_Nail…" at bounding box center [443, 290] width 760 height 53
type input "100"
click at [135, 385] on select "Select Service Product Membership Package Voucher Prepaid Gift Card" at bounding box center [107, 374] width 88 height 22
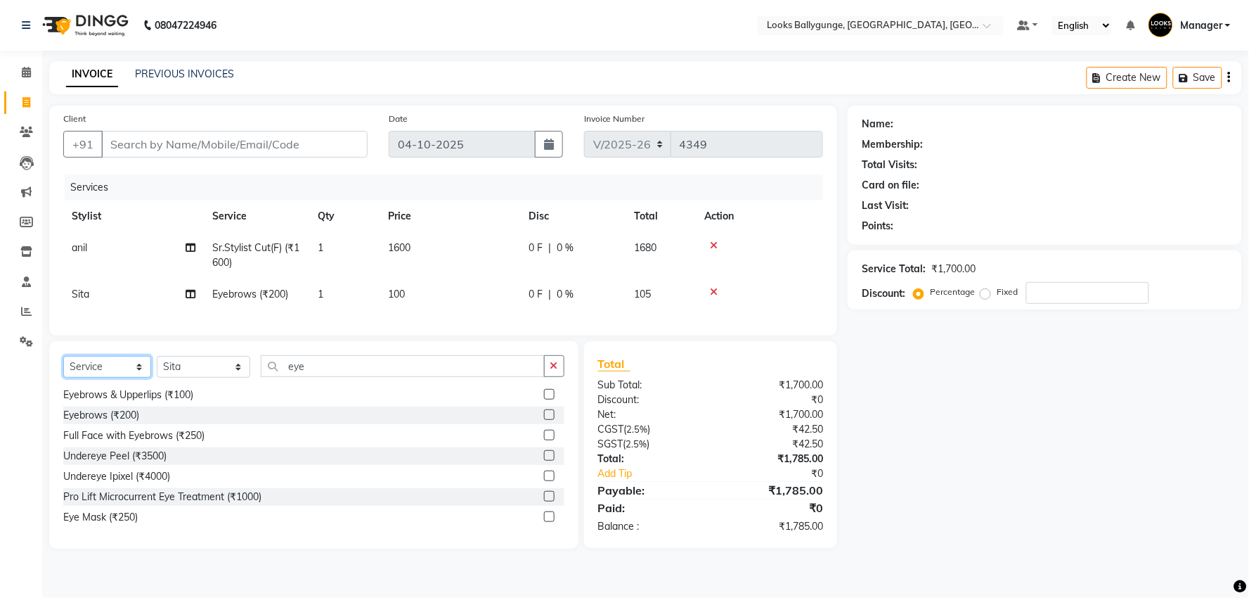
select select "product"
click at [63, 368] on select "Select Service Product Membership Package Voucher Prepaid Gift Card" at bounding box center [107, 367] width 88 height 22
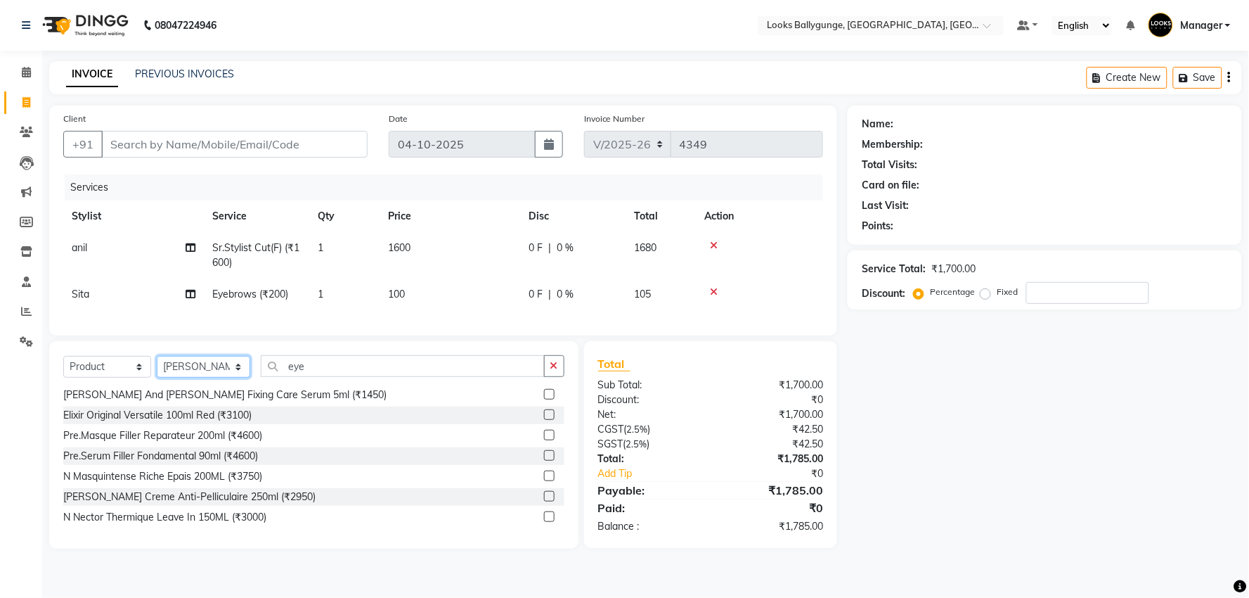
select select "62807"
click at [318, 367] on input "eye" at bounding box center [403, 366] width 284 height 22
click at [318, 368] on input "eye" at bounding box center [403, 366] width 284 height 22
type input "732068459116"
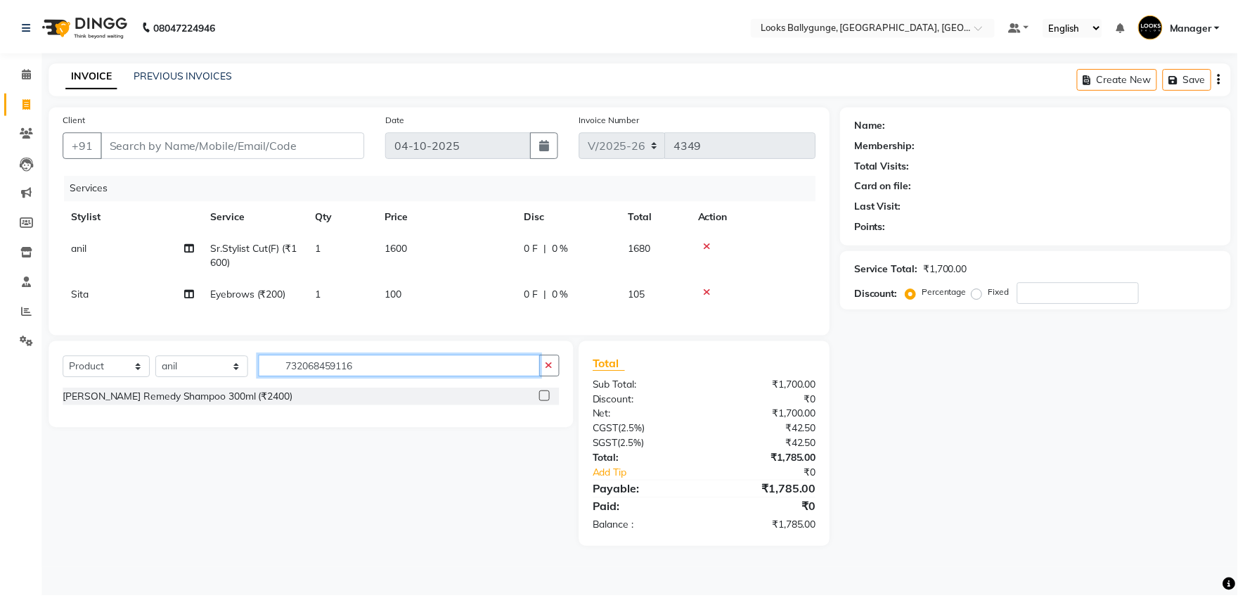
scroll to position [0, 0]
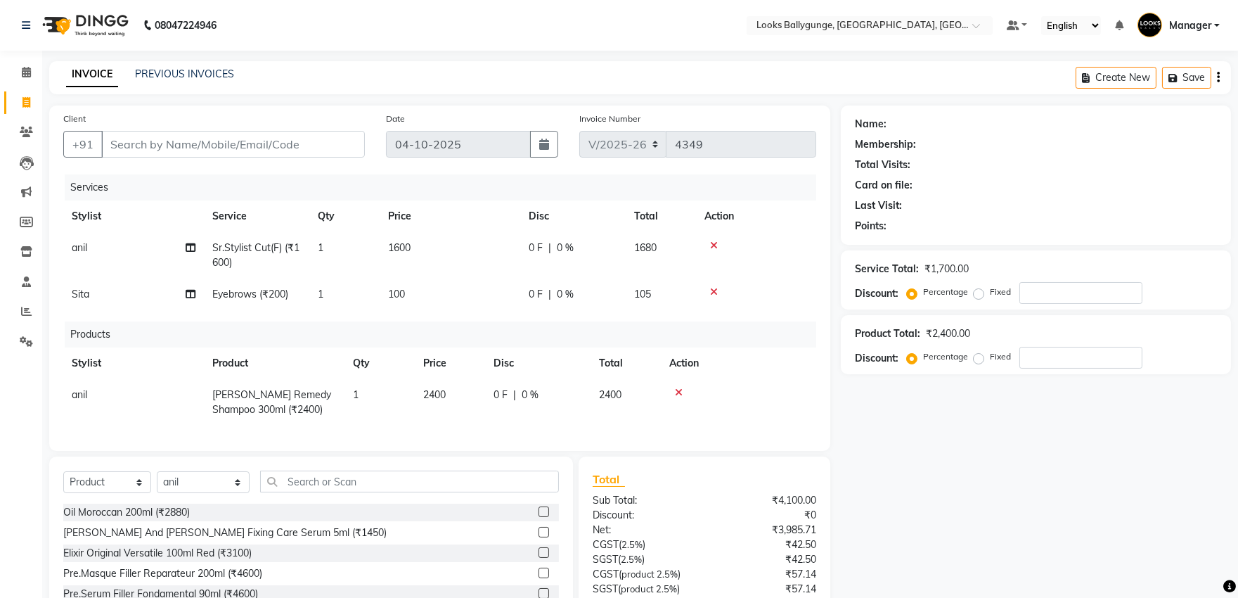
click at [431, 394] on span "2400" at bounding box center [434, 394] width 22 height 13
select select "62807"
drag, startPoint x: 467, startPoint y: 392, endPoint x: 339, endPoint y: 394, distance: 128.0
click at [339, 394] on tr "Ali_Stylist amit_pdct anil [PERSON_NAME] COUNTER_SALES [PERSON_NAME] Krishna_pd…" at bounding box center [439, 402] width 753 height 46
type input "2200"
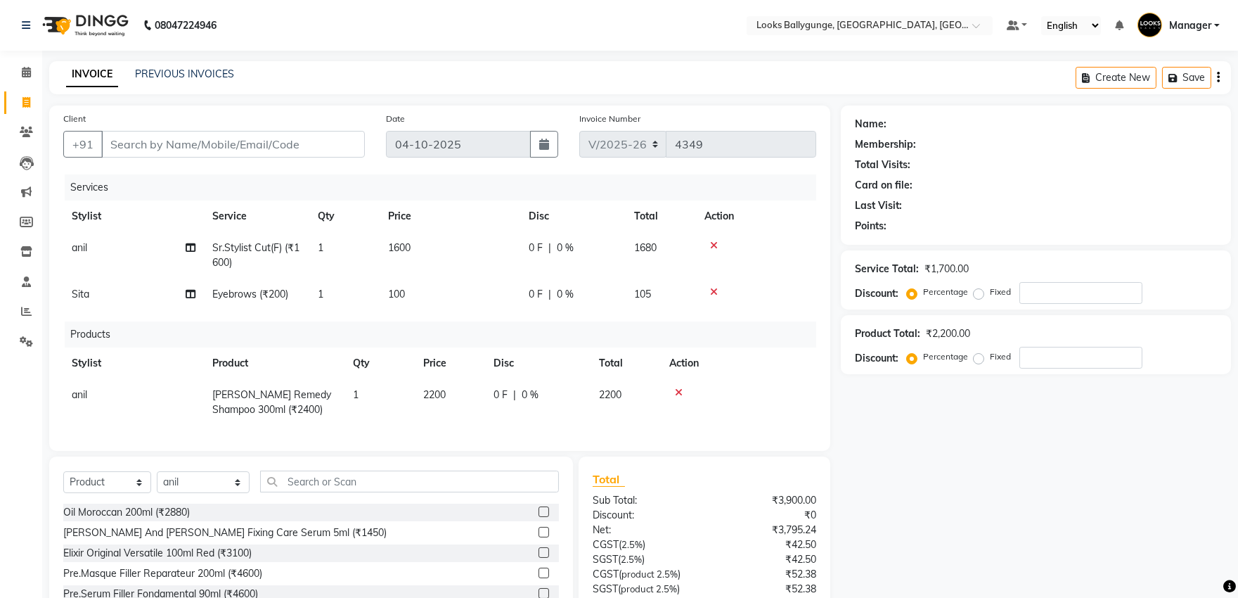
click at [772, 403] on td at bounding box center [738, 402] width 155 height 46
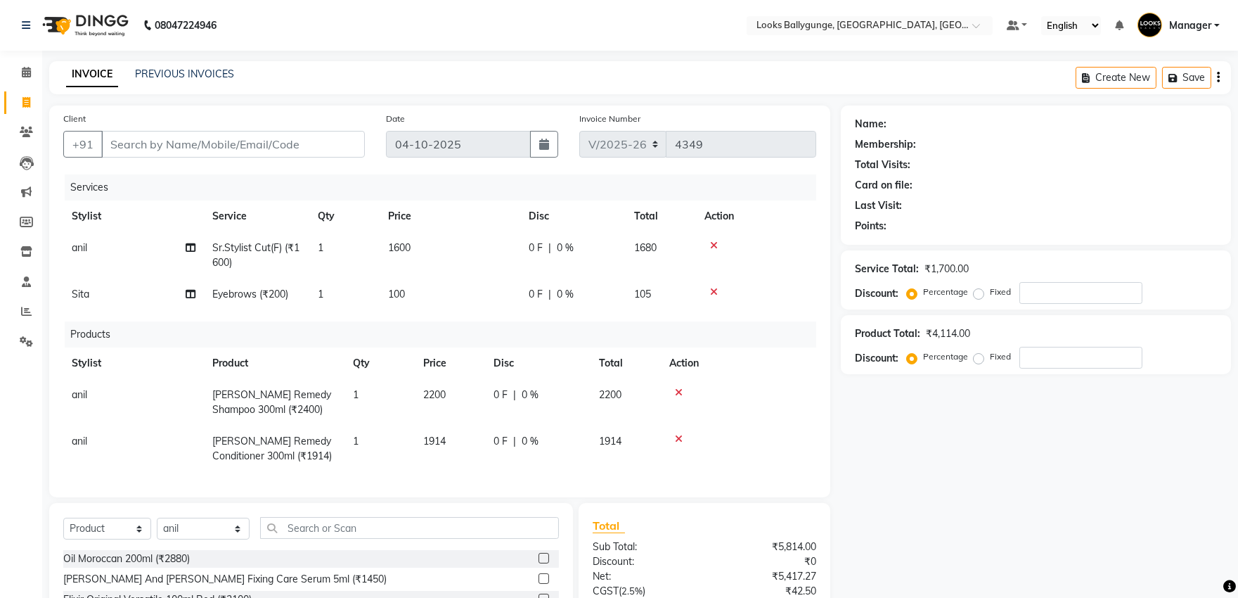
click at [429, 438] on span "1914" at bounding box center [434, 440] width 22 height 13
select select "62807"
drag, startPoint x: 474, startPoint y: 443, endPoint x: 431, endPoint y: 440, distance: 43.0
click at [431, 440] on input "1914" at bounding box center [449, 445] width 53 height 22
type input "2200"
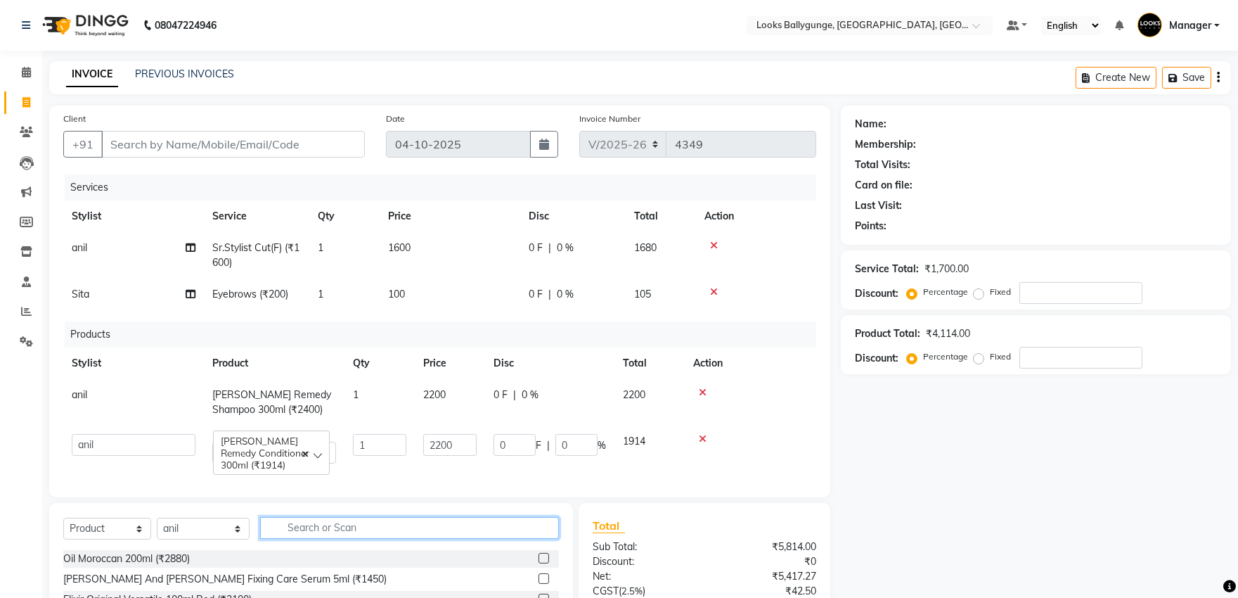
click at [460, 538] on input "text" at bounding box center [409, 528] width 299 height 22
type input "716053208408"
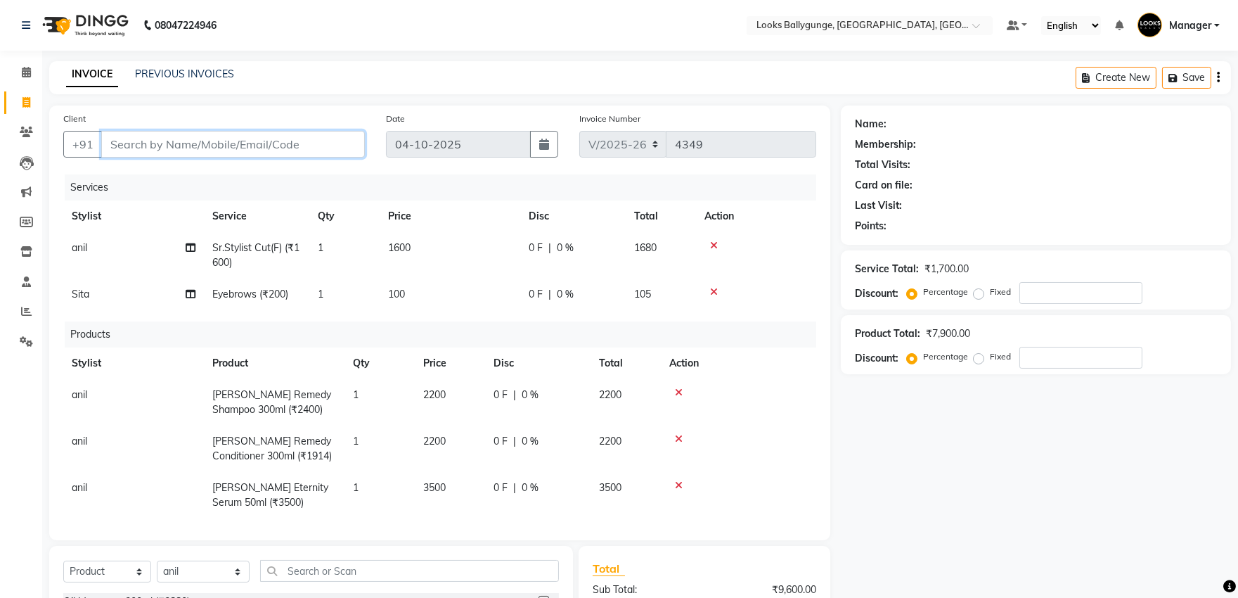
click at [285, 132] on input "Client" at bounding box center [233, 144] width 264 height 27
type input "8"
type input "0"
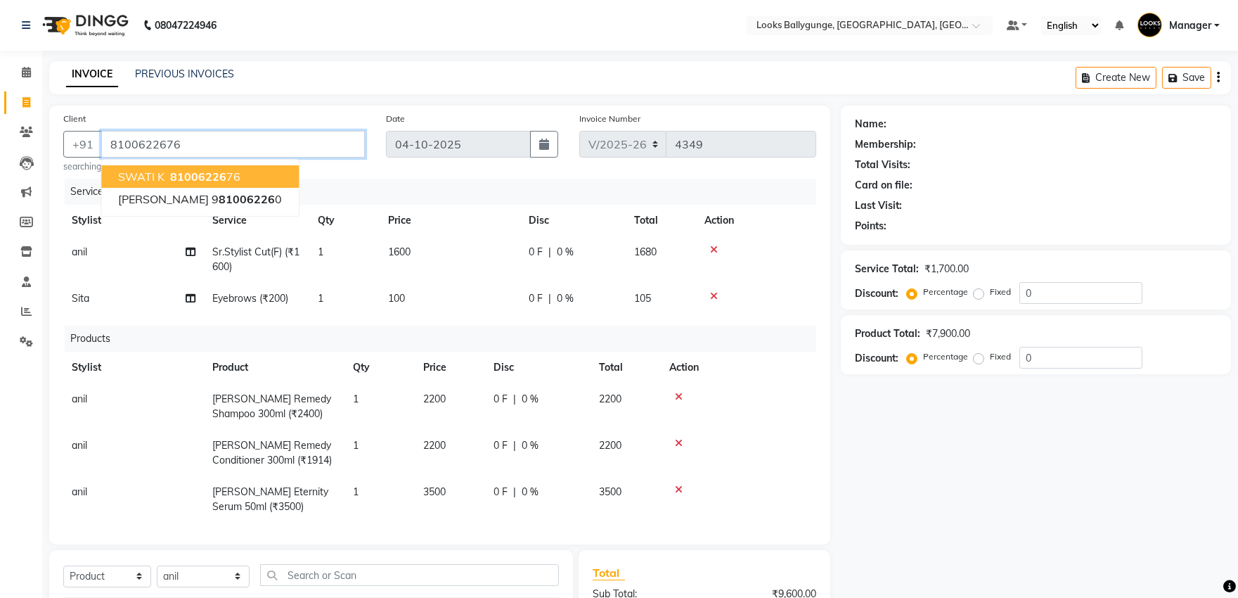
type input "8100622676"
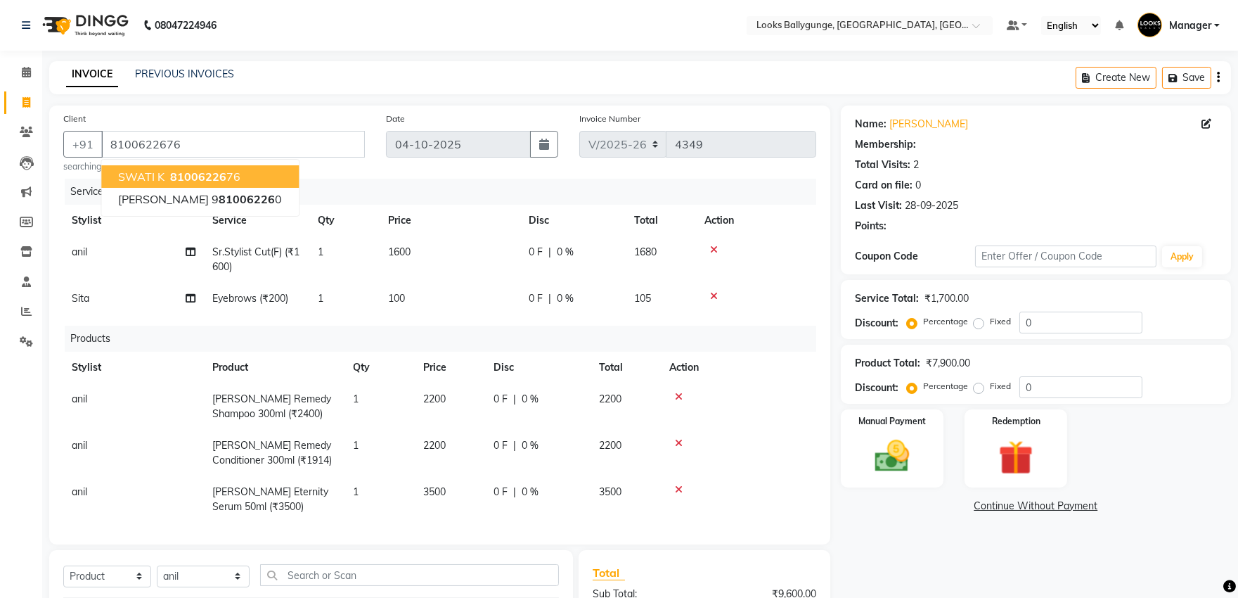
select select "1: Object"
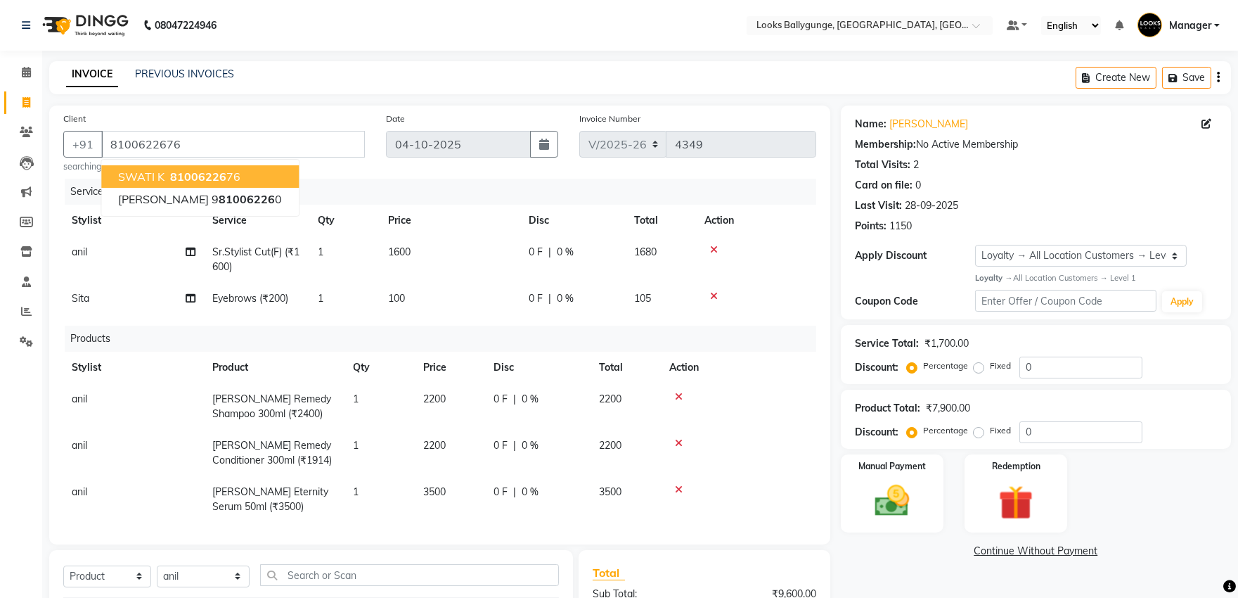
click at [200, 180] on span "81006226" at bounding box center [198, 176] width 56 height 14
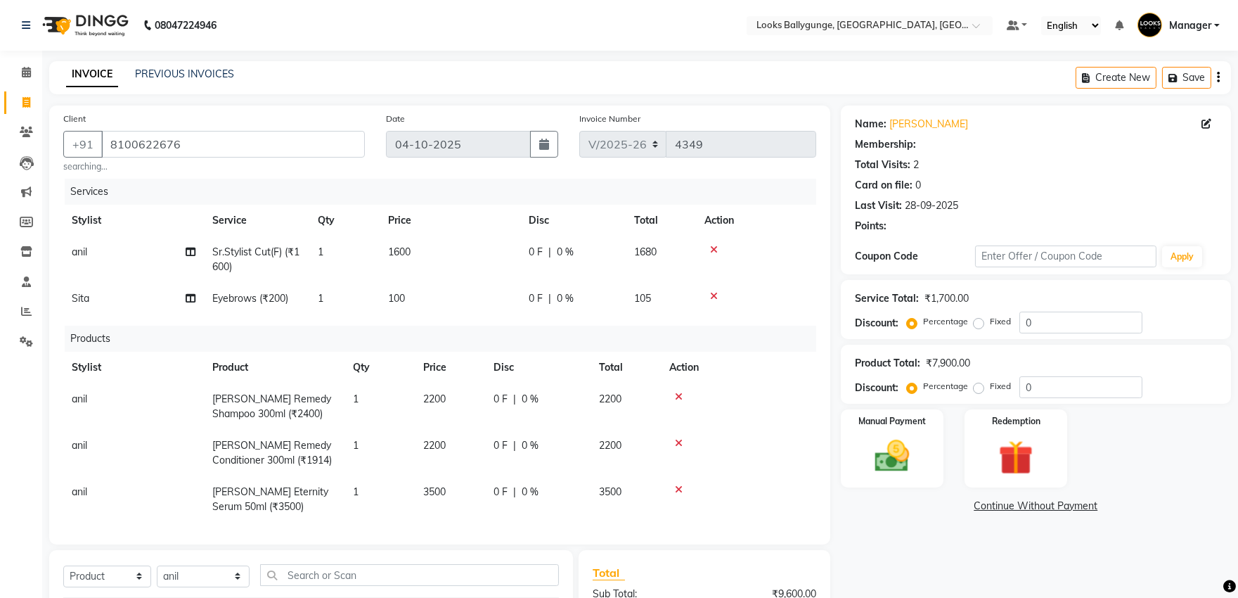
select select "1: Object"
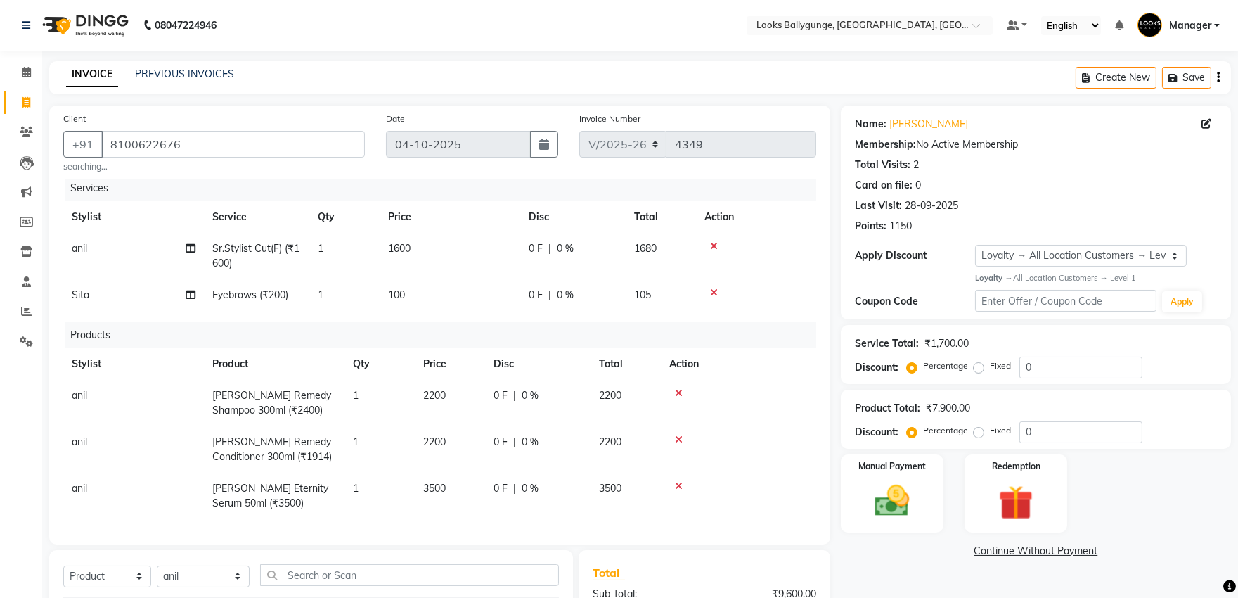
scroll to position [234, 0]
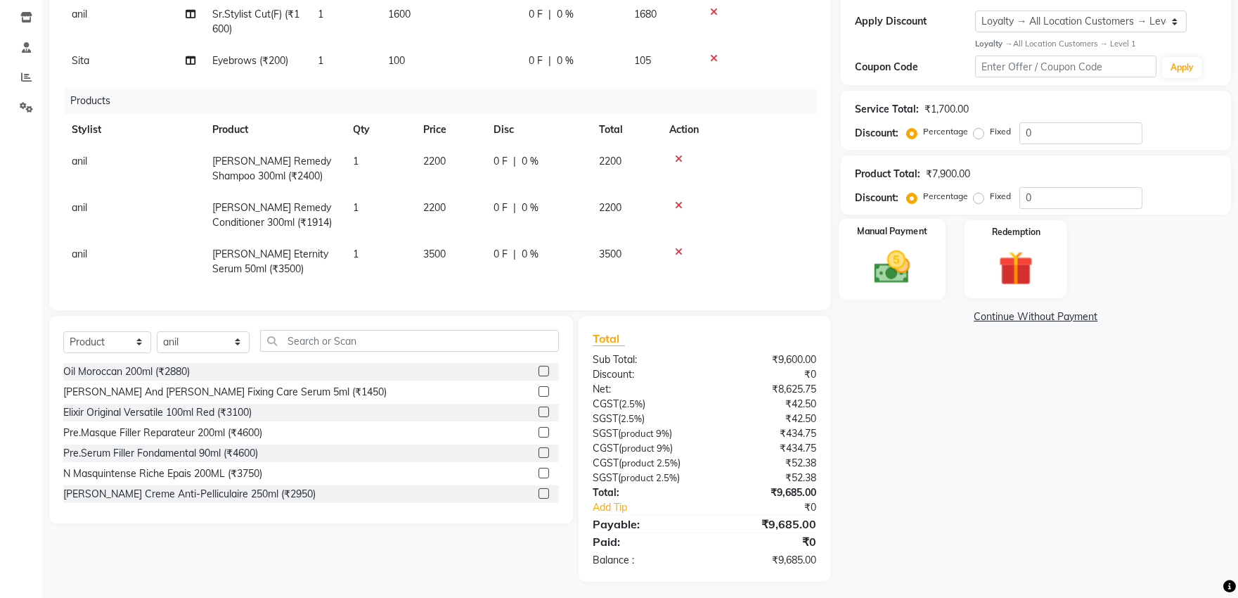
click at [928, 246] on div "Manual Payment" at bounding box center [892, 259] width 107 height 81
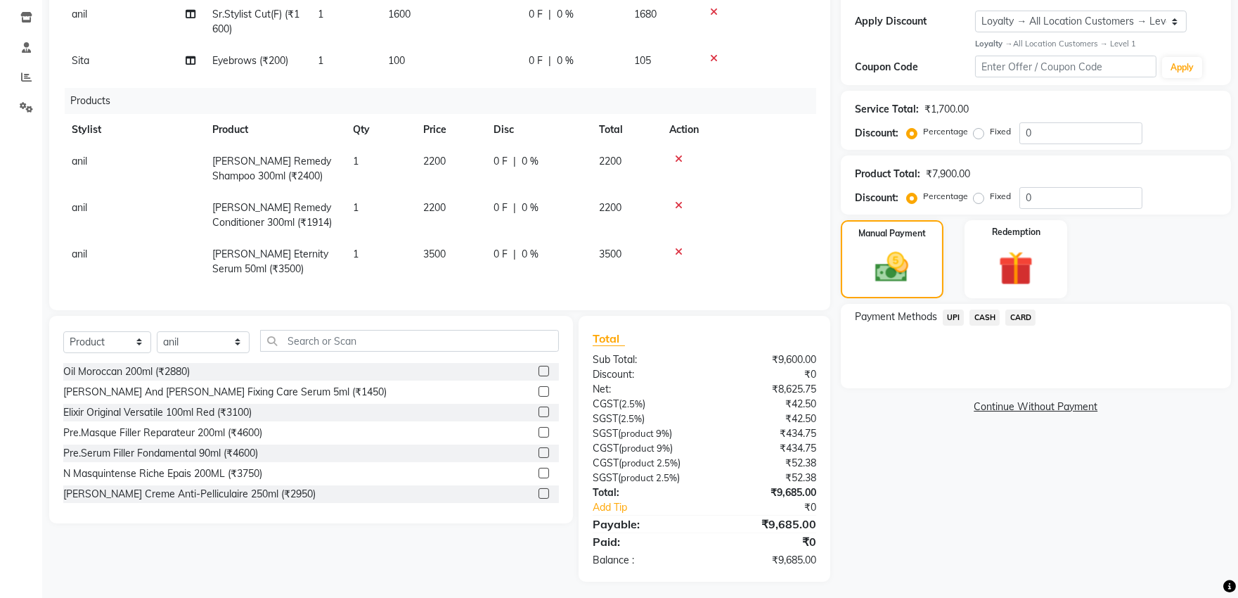
click at [1014, 317] on span "CARD" at bounding box center [1020, 317] width 30 height 16
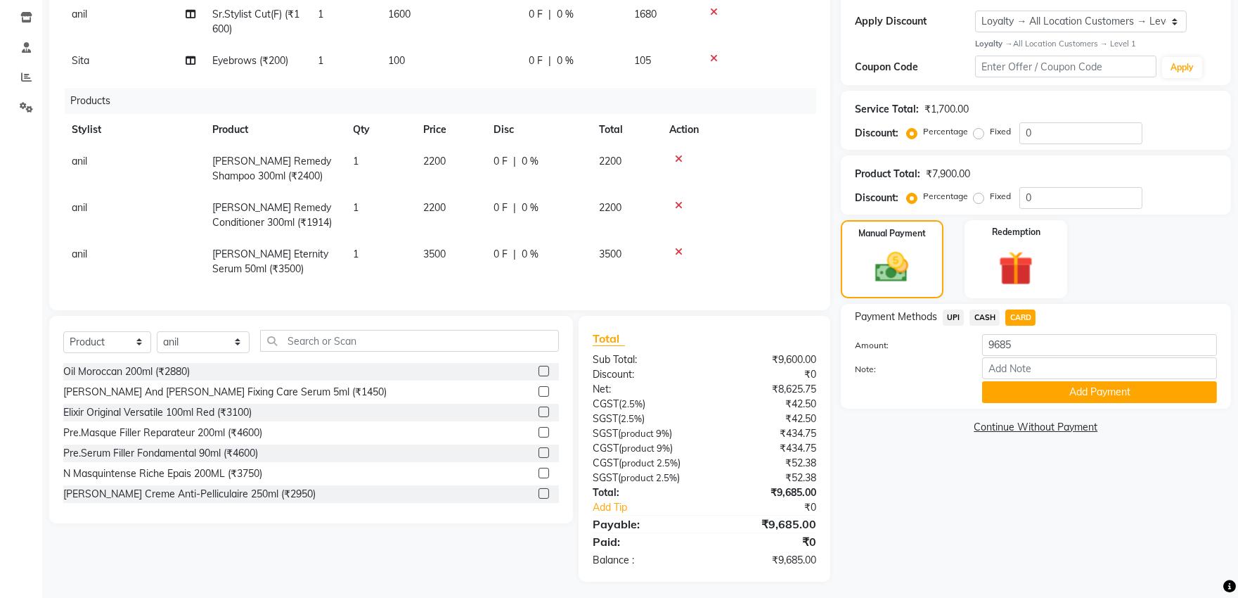
click at [1003, 384] on button "Add Payment" at bounding box center [1099, 392] width 235 height 22
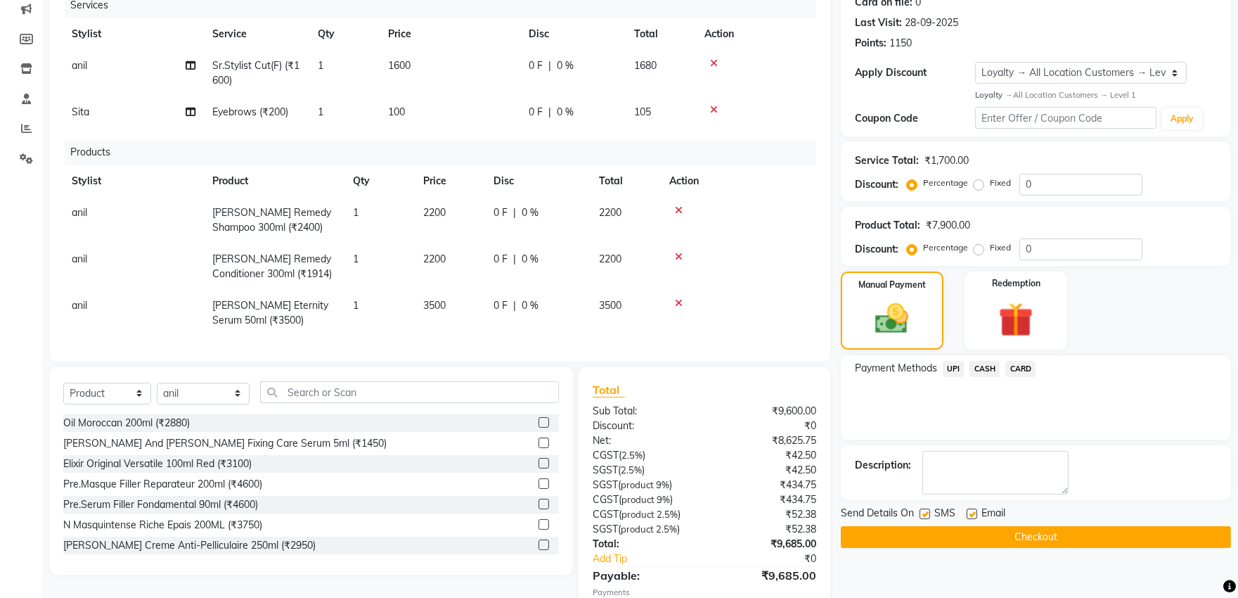
scroll to position [0, 0]
click at [1034, 537] on button "Checkout" at bounding box center [1036, 537] width 390 height 22
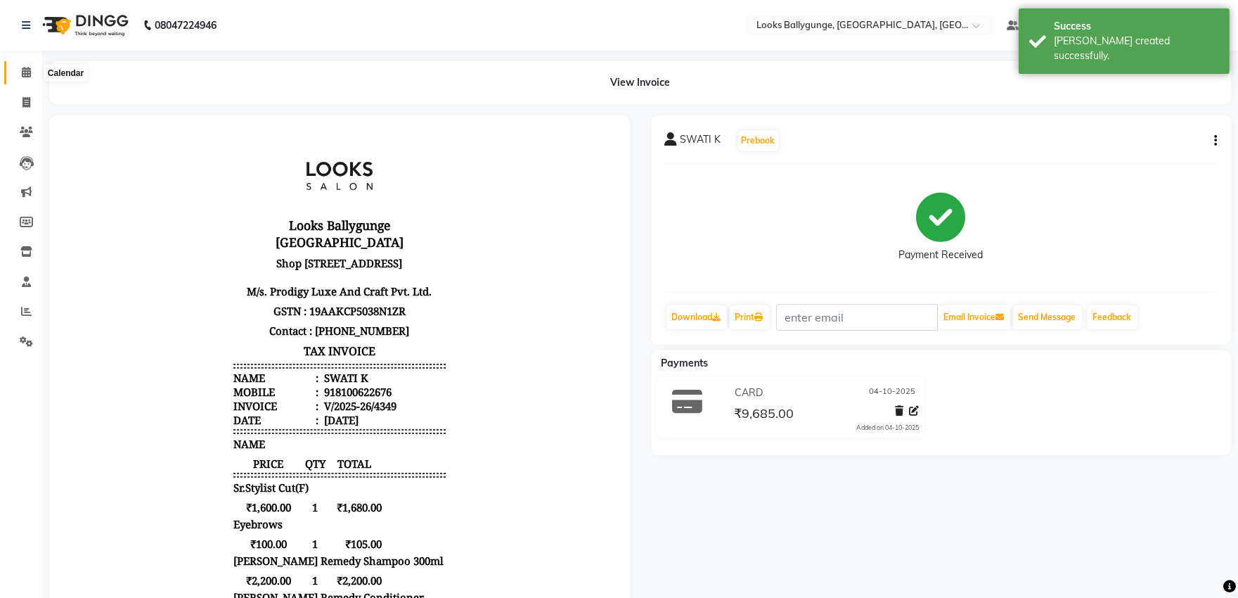
click at [28, 66] on span at bounding box center [26, 73] width 25 height 16
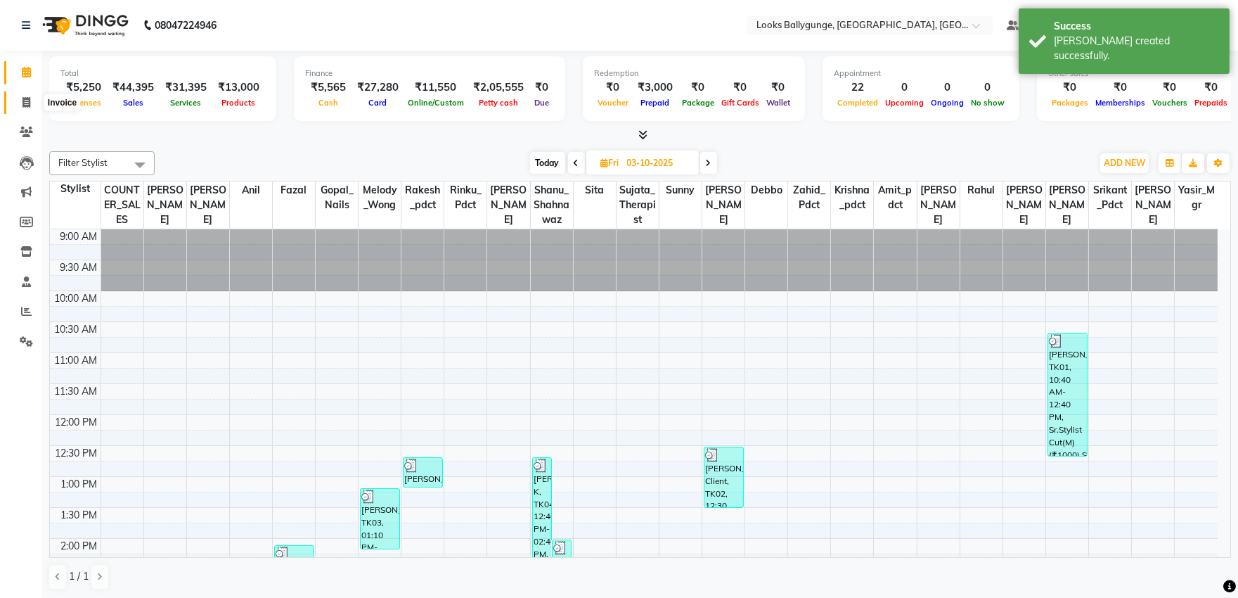
click at [22, 97] on icon at bounding box center [26, 102] width 8 height 11
select select "service"
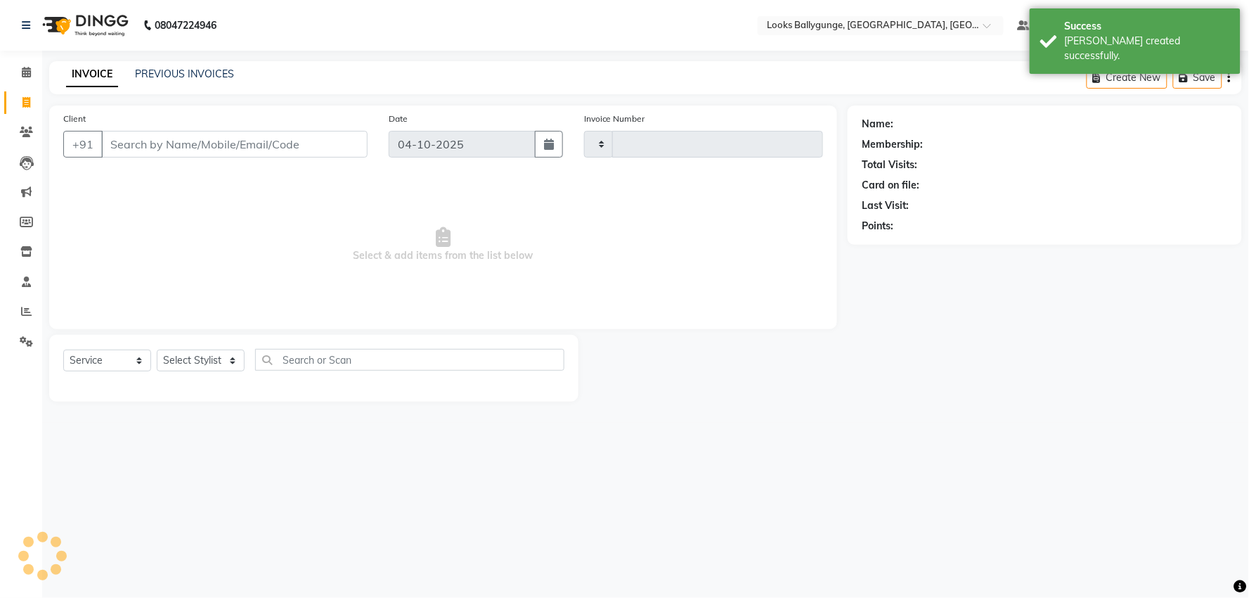
type input "4350"
select select "6477"
click at [197, 354] on select "Select Stylist" at bounding box center [201, 360] width 88 height 22
select select "52672"
click at [157, 350] on select "Select Stylist [PERSON_NAME] amit_pdct anil [PERSON_NAME] COUNTER_SALES [PERSON…" at bounding box center [204, 360] width 94 height 22
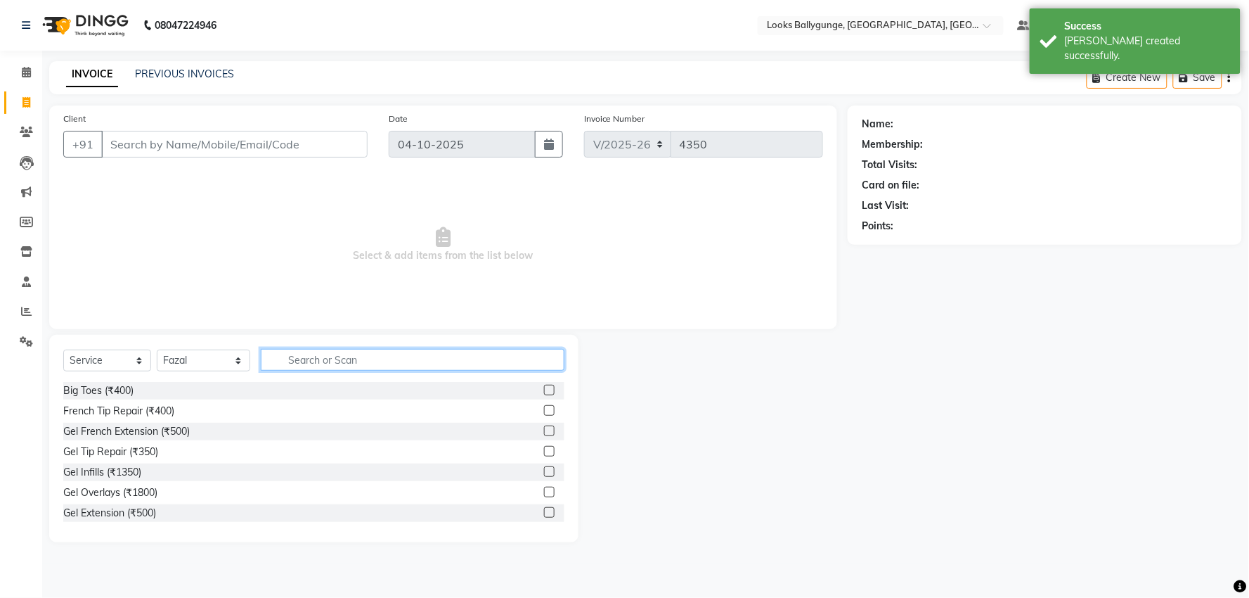
click at [343, 363] on input "text" at bounding box center [413, 360] width 304 height 22
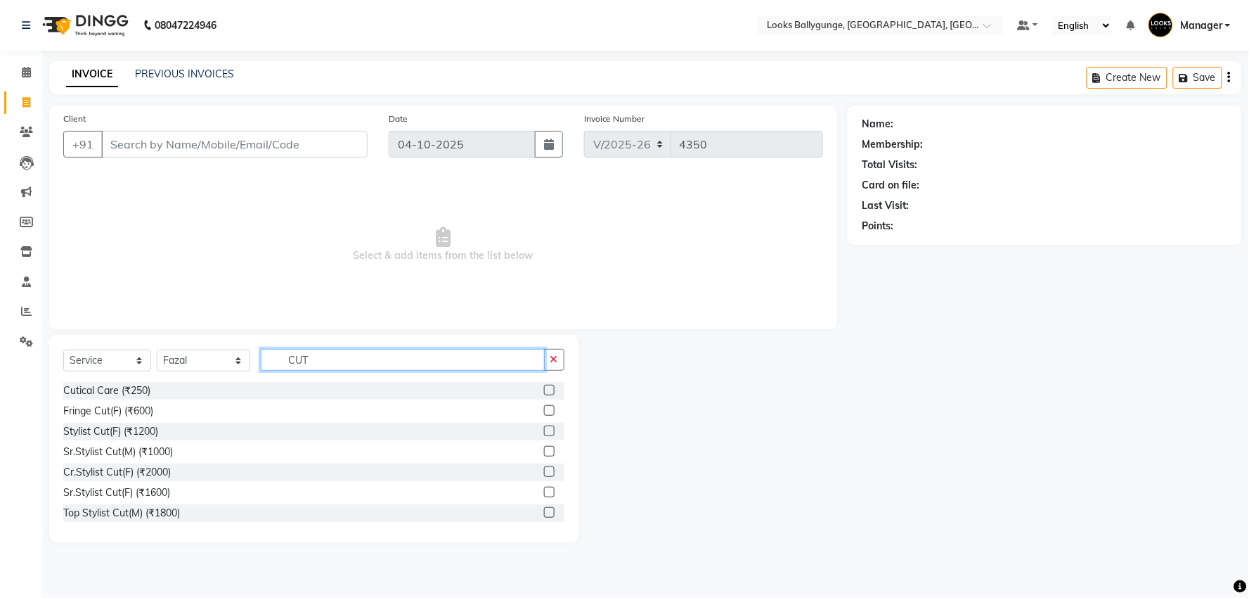
type input "CUT"
click at [117, 460] on div "Cutical Care (₹250) Fringe Cut(F) (₹600) Stylist Cut(F) (₹1200) Sr.Stylist Cut(…" at bounding box center [313, 452] width 501 height 141
click at [128, 448] on div "Sr.Stylist Cut(M) (₹1000)" at bounding box center [118, 451] width 110 height 15
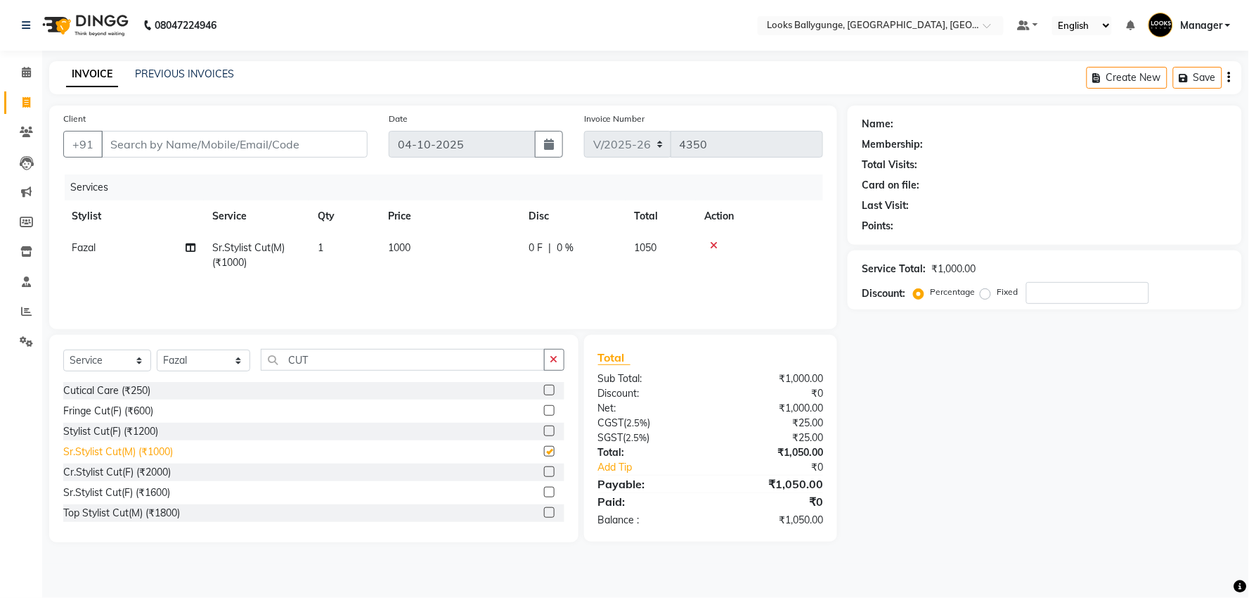
checkbox input "false"
drag, startPoint x: 321, startPoint y: 355, endPoint x: 248, endPoint y: 366, distance: 73.3
click at [248, 366] on div "Select Service Product Membership Package Voucher Prepaid Gift Card Select Styl…" at bounding box center [313, 365] width 501 height 33
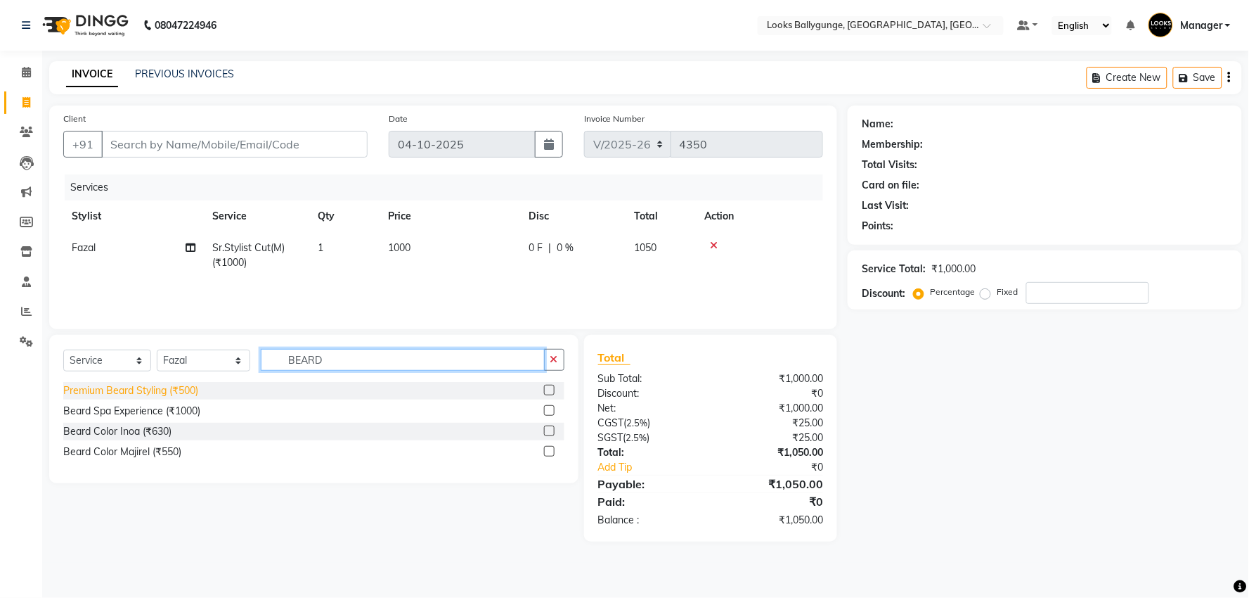
type input "BEARD"
click at [155, 388] on div "Premium Beard Styling (₹500)" at bounding box center [130, 390] width 135 height 15
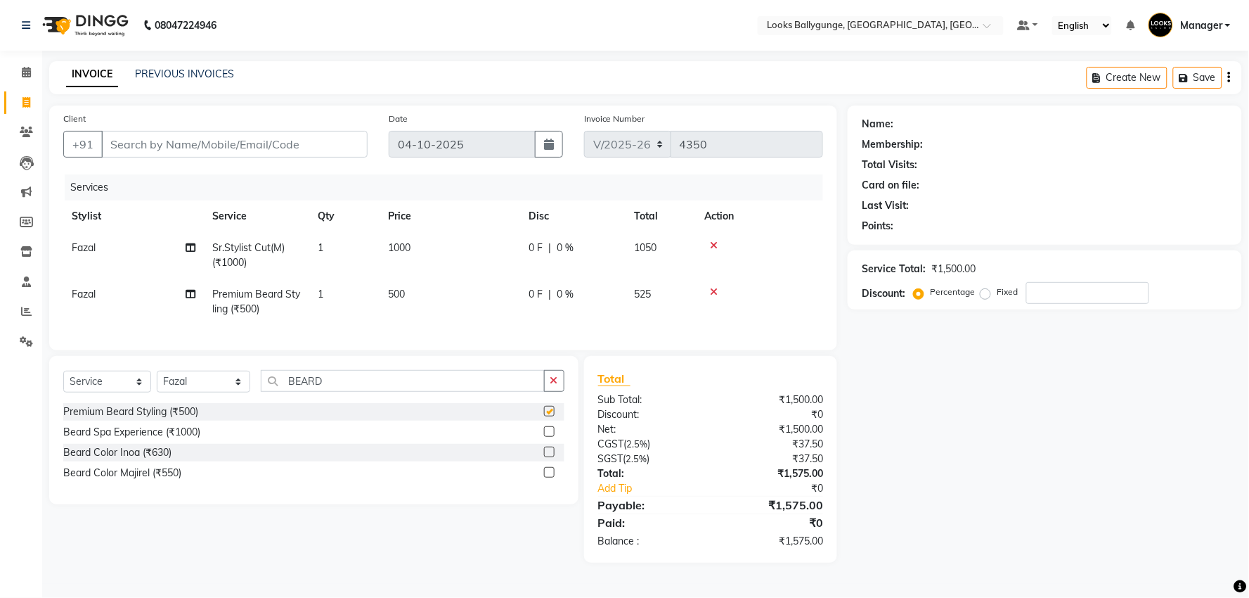
checkbox input "false"
click at [307, 136] on input "Client" at bounding box center [234, 144] width 266 height 27
click at [216, 139] on input "Client" at bounding box center [234, 144] width 266 height 27
click at [221, 148] on input "Client" at bounding box center [234, 144] width 266 height 27
type input "9"
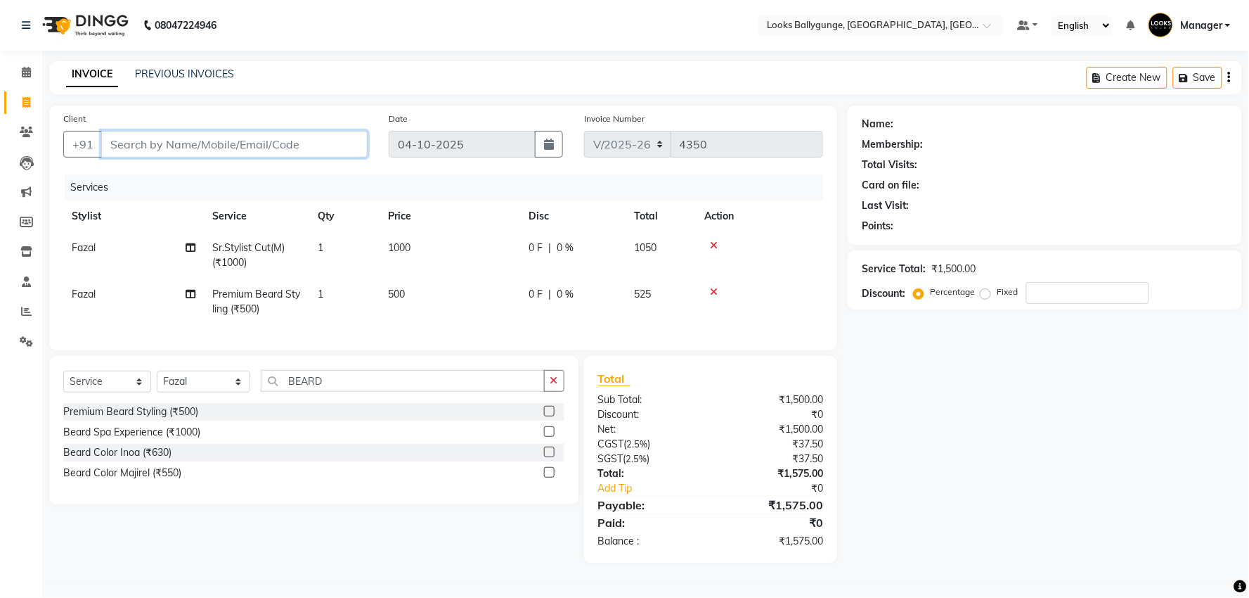
type input "0"
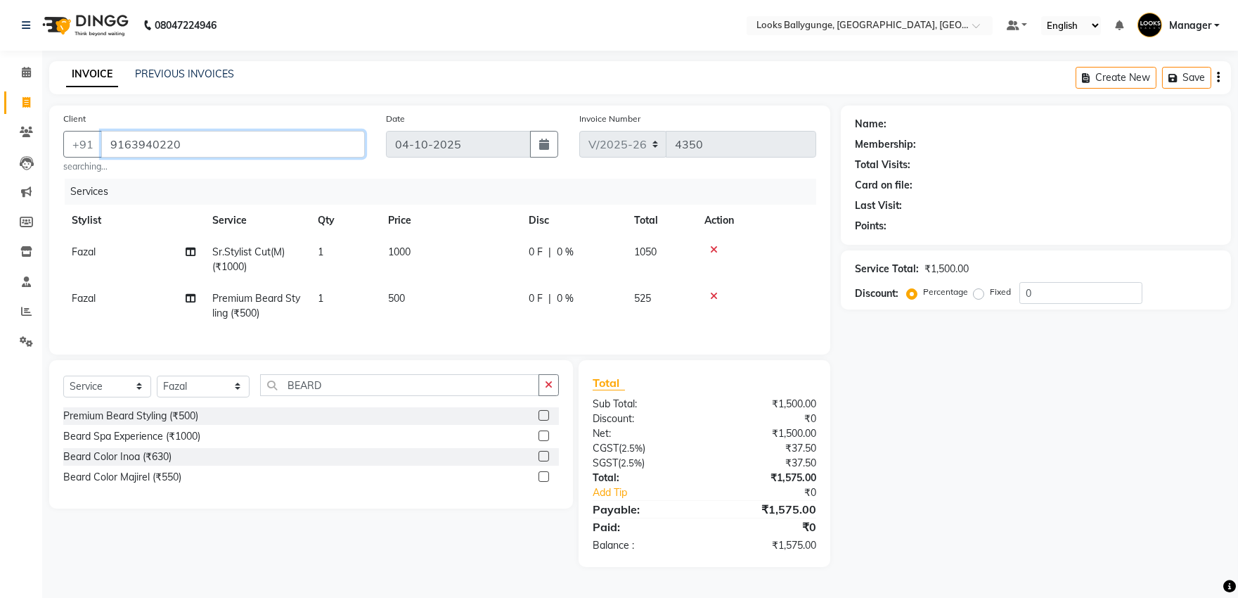
type input "9163940220"
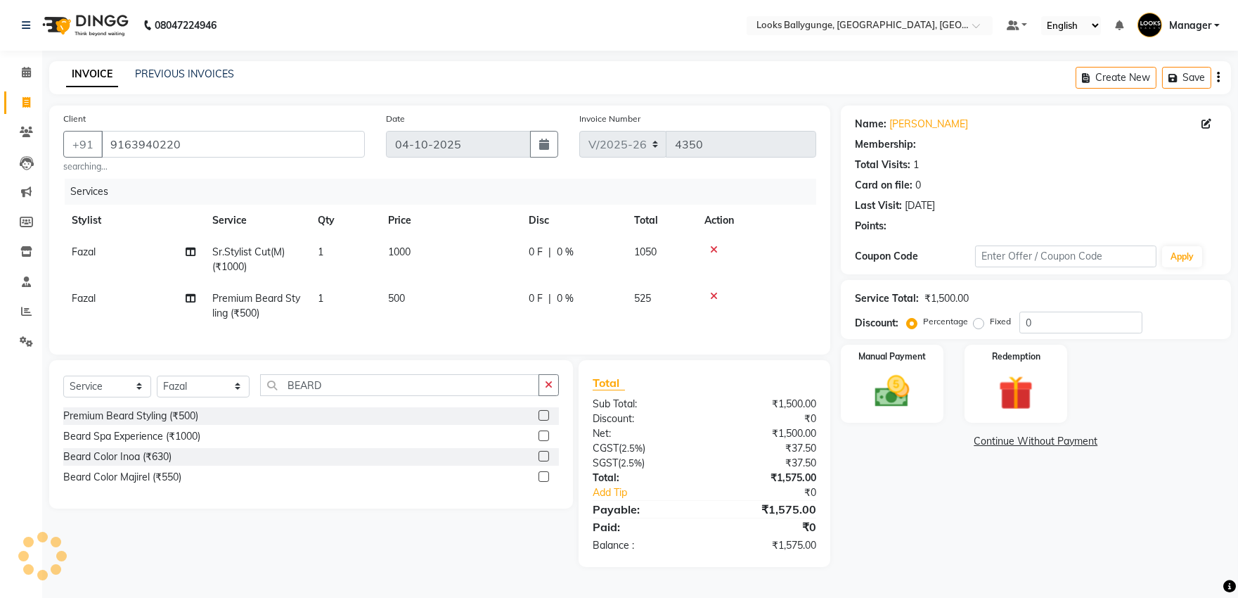
select select "1: Object"
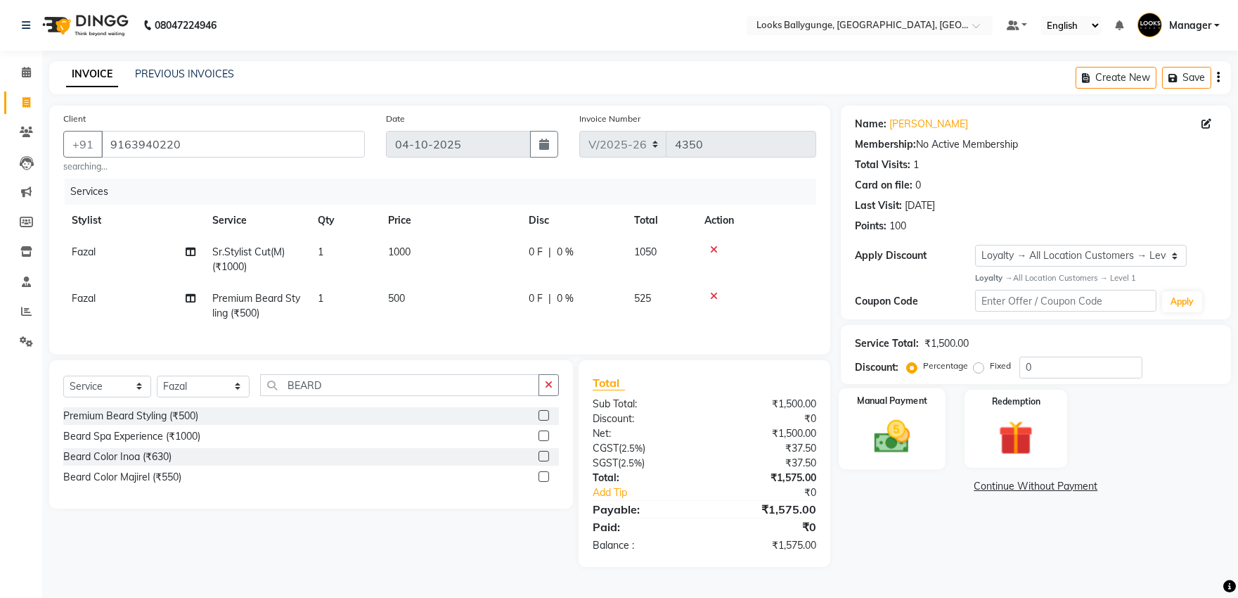
click at [903, 422] on img at bounding box center [892, 436] width 58 height 41
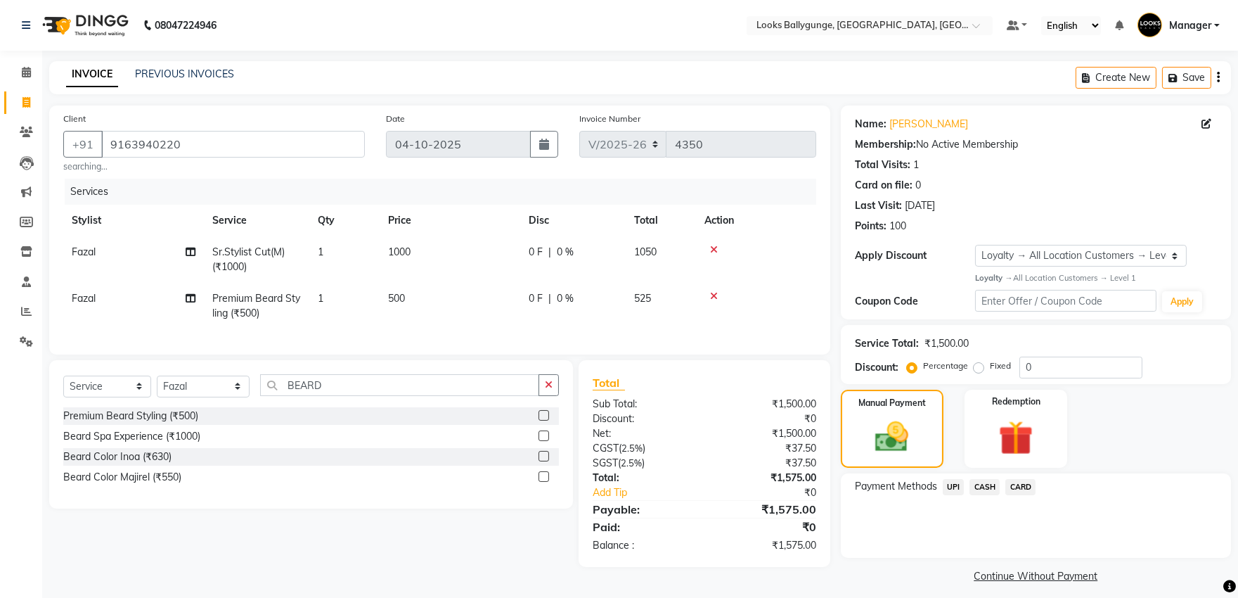
scroll to position [9, 0]
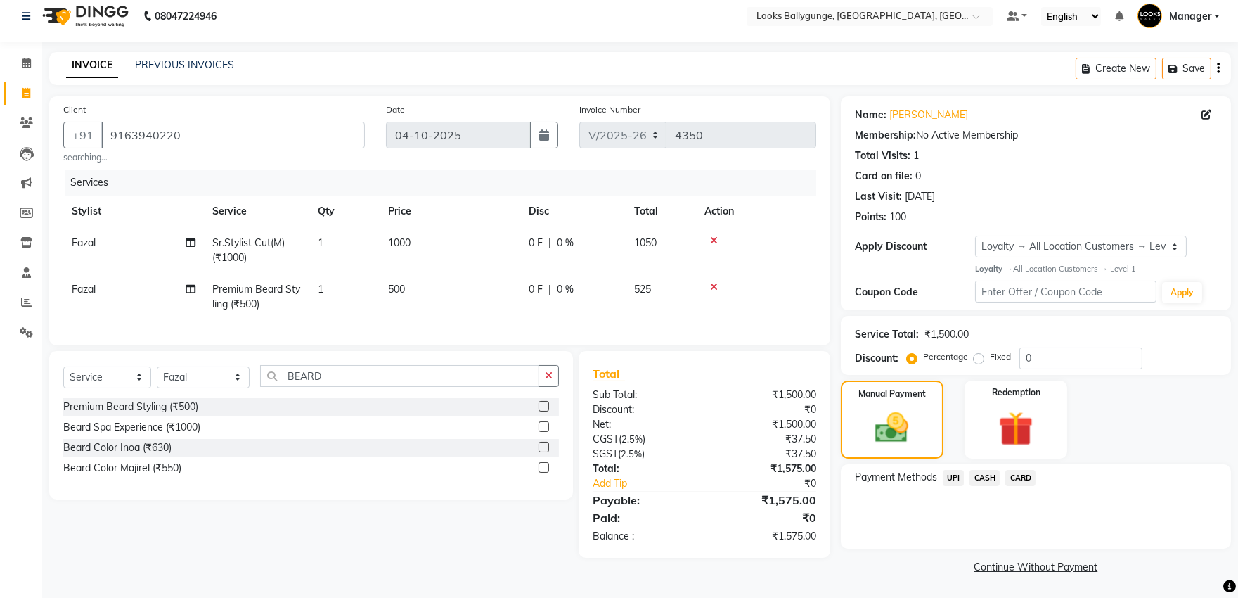
click at [957, 480] on span "UPI" at bounding box center [954, 478] width 22 height 16
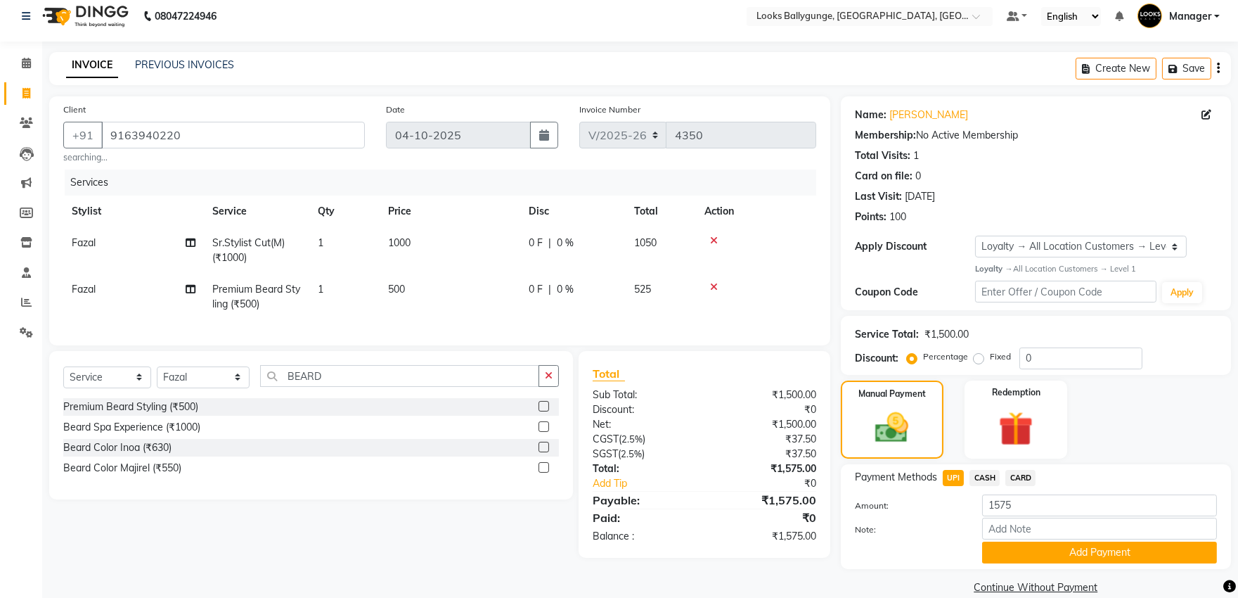
scroll to position [30, 0]
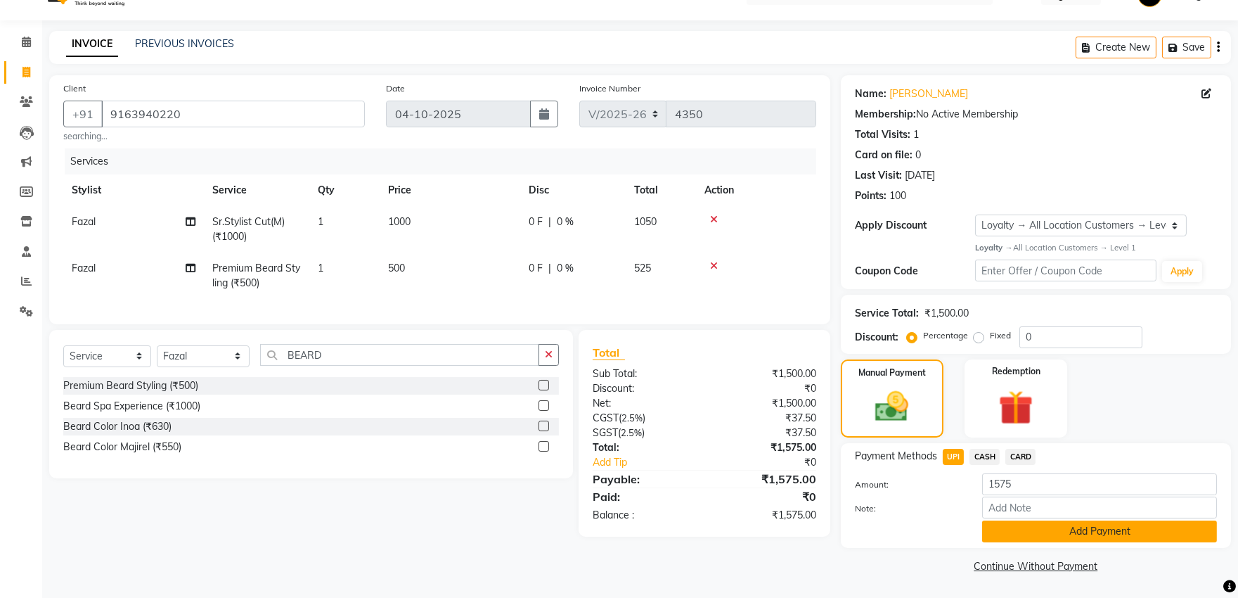
click at [1043, 532] on button "Add Payment" at bounding box center [1099, 531] width 235 height 22
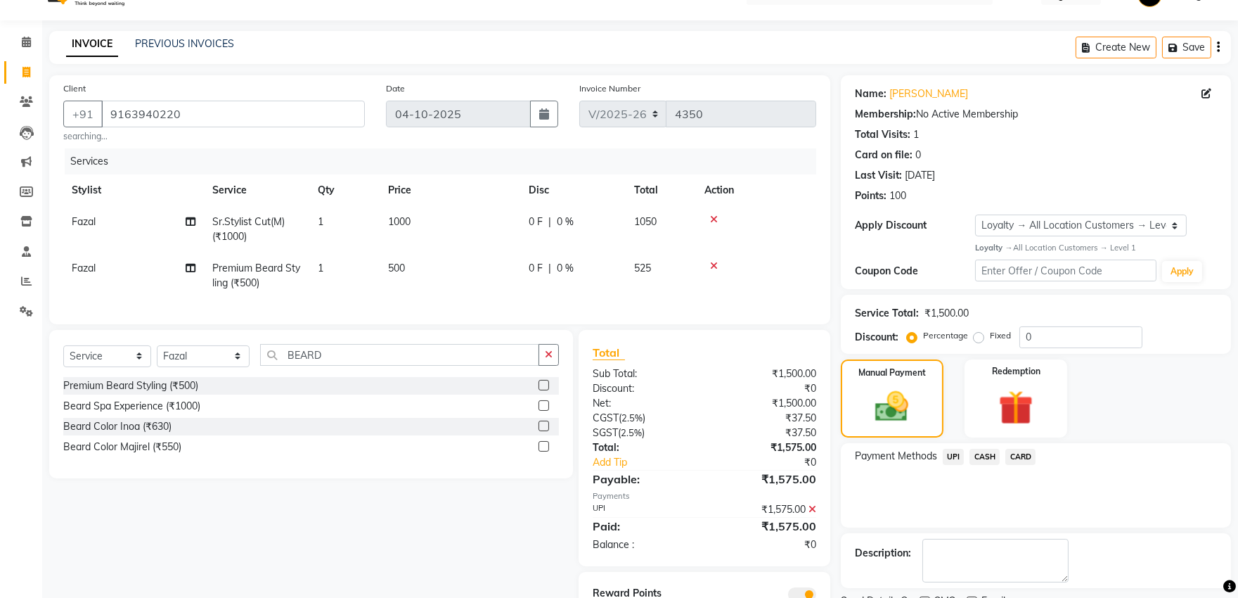
scroll to position [101, 0]
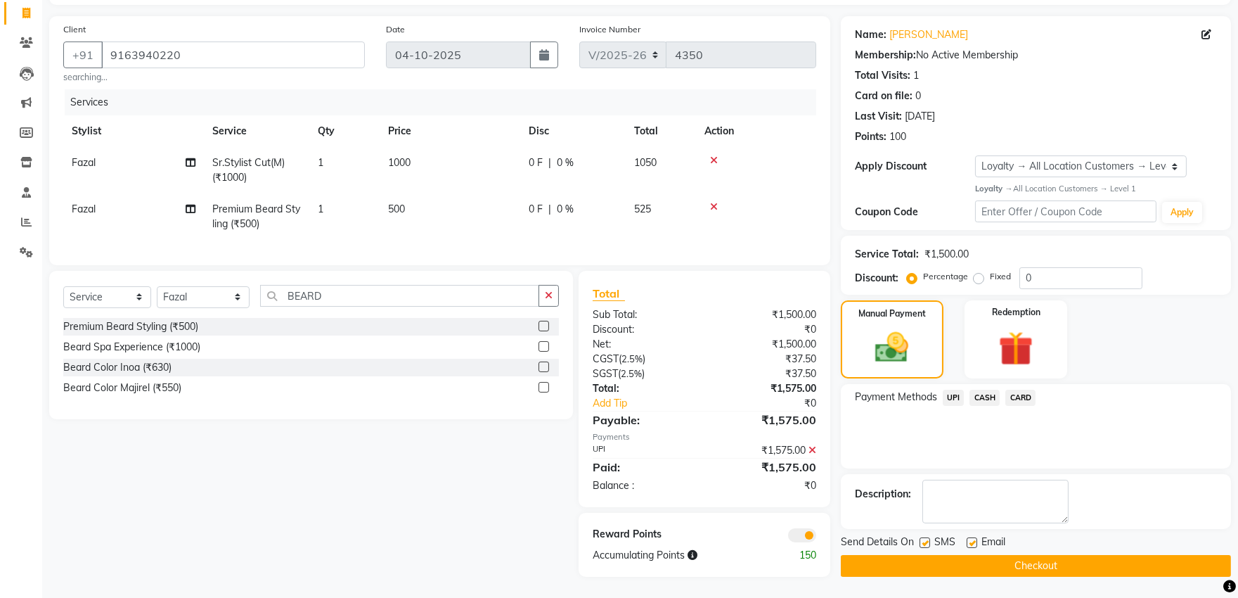
click at [1038, 555] on button "Checkout" at bounding box center [1036, 566] width 390 height 22
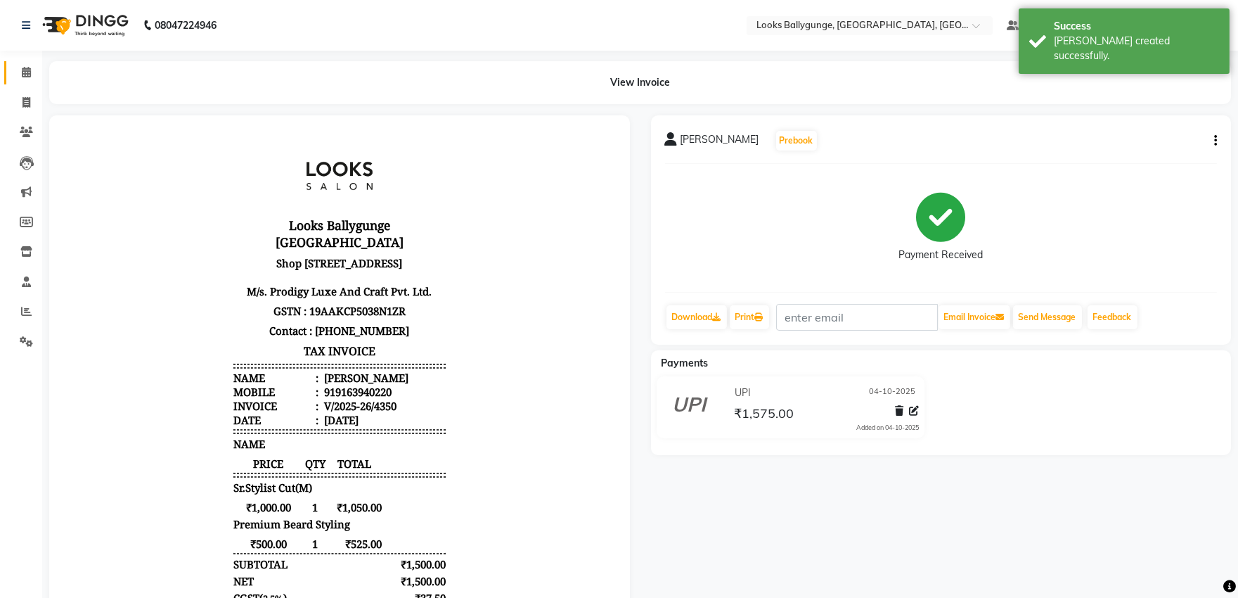
click at [24, 74] on icon at bounding box center [26, 72] width 9 height 11
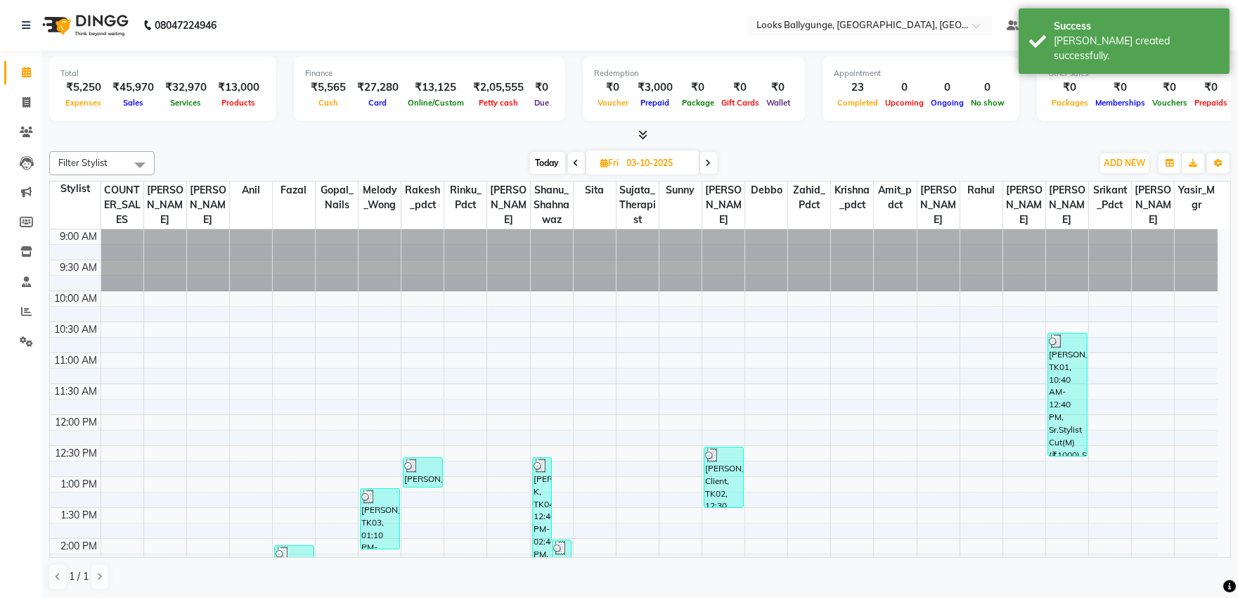
click at [539, 160] on span "Today" at bounding box center [547, 163] width 35 height 22
type input "04-10-2025"
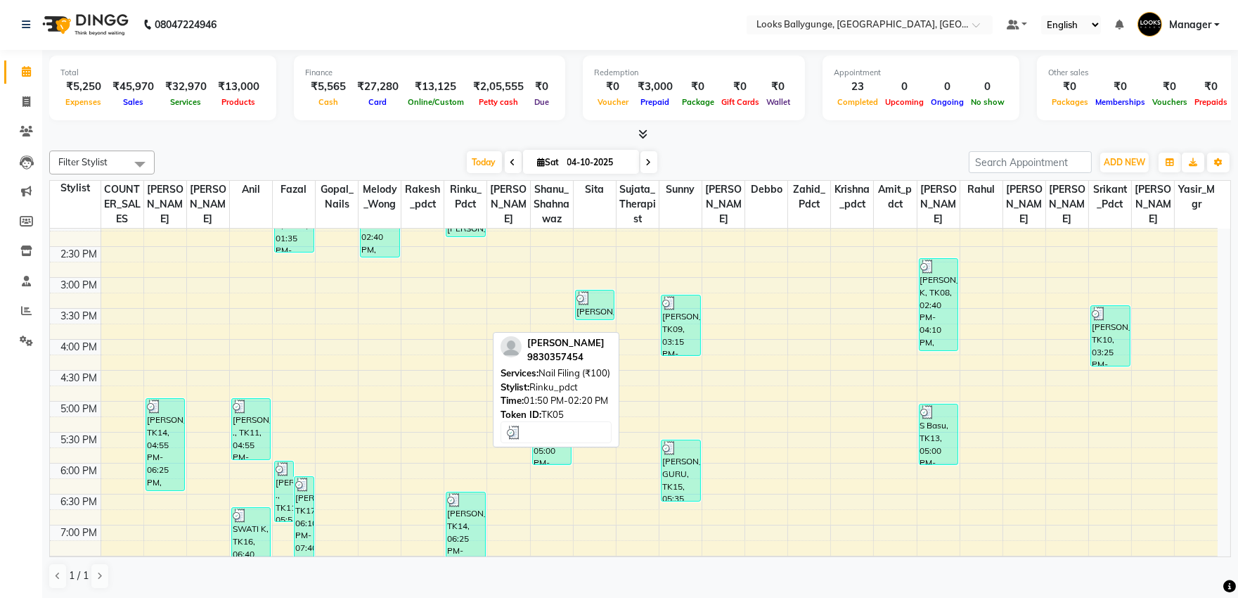
scroll to position [468, 0]
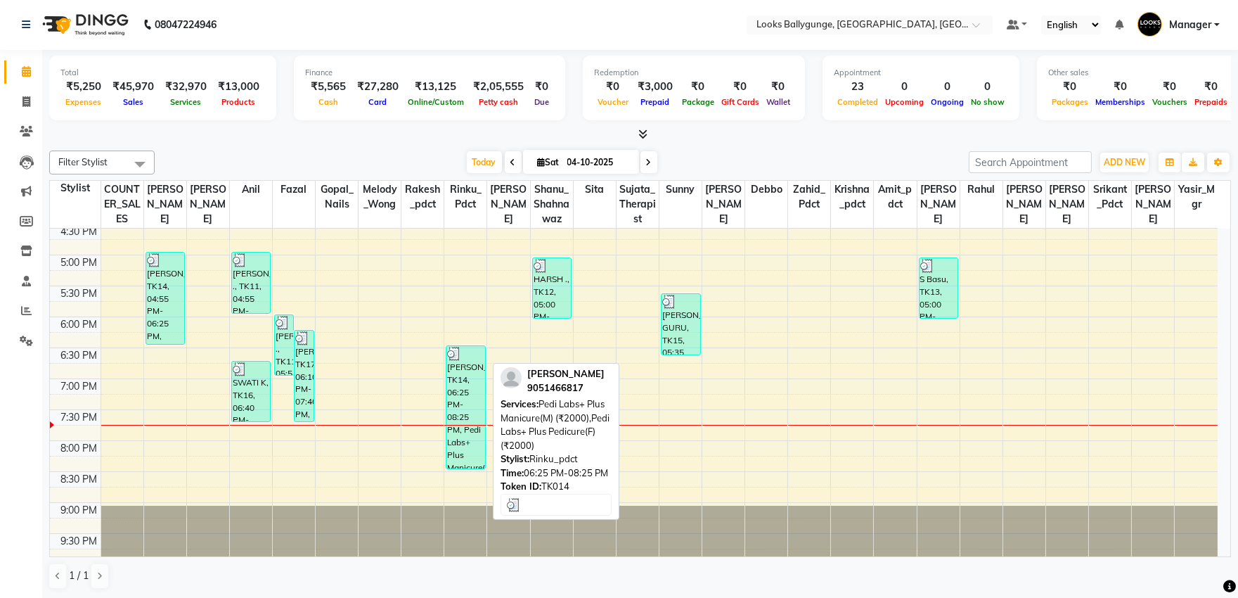
click at [472, 361] on div at bounding box center [465, 354] width 37 height 14
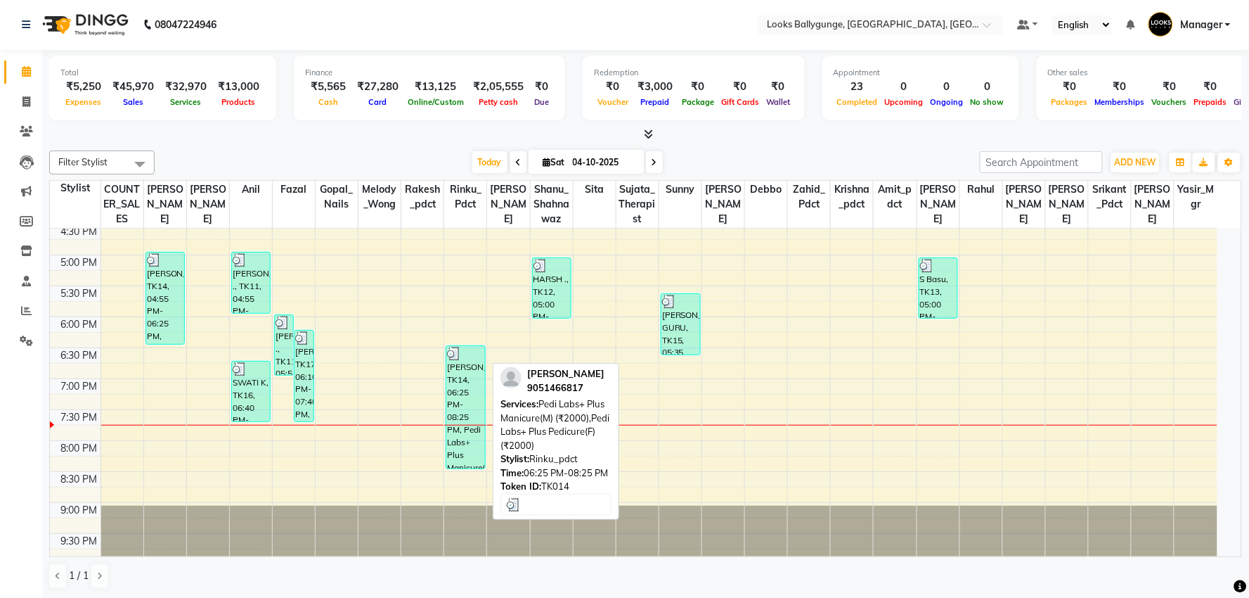
select select "3"
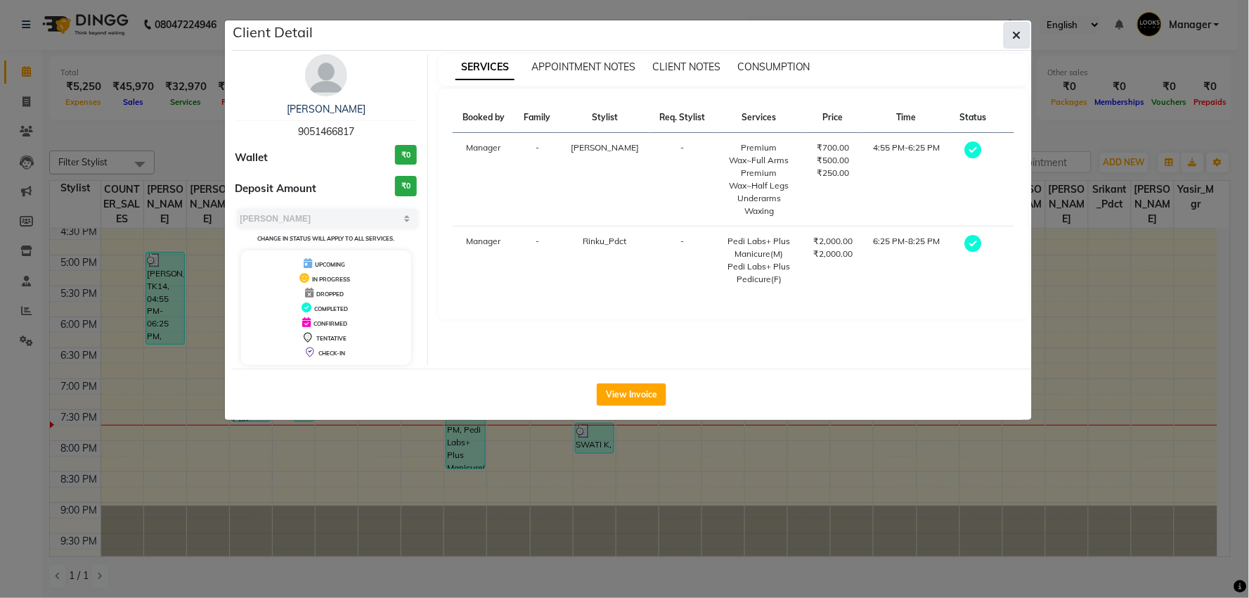
click at [1013, 33] on icon "button" at bounding box center [1017, 35] width 8 height 11
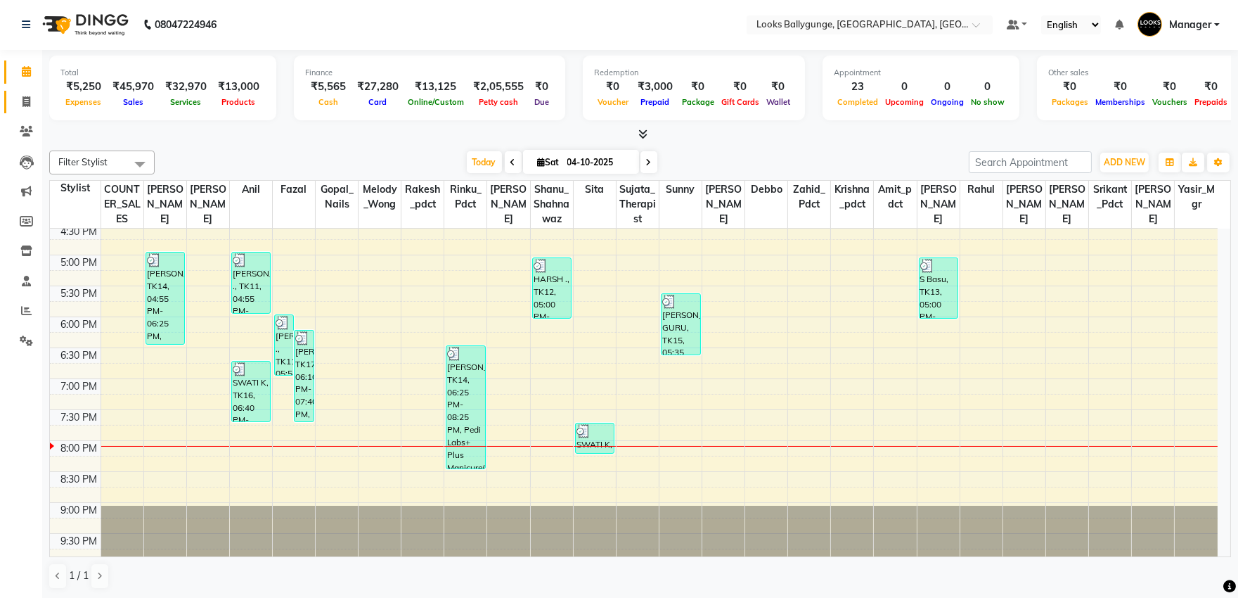
click at [22, 102] on icon at bounding box center [26, 101] width 8 height 11
select select "service"
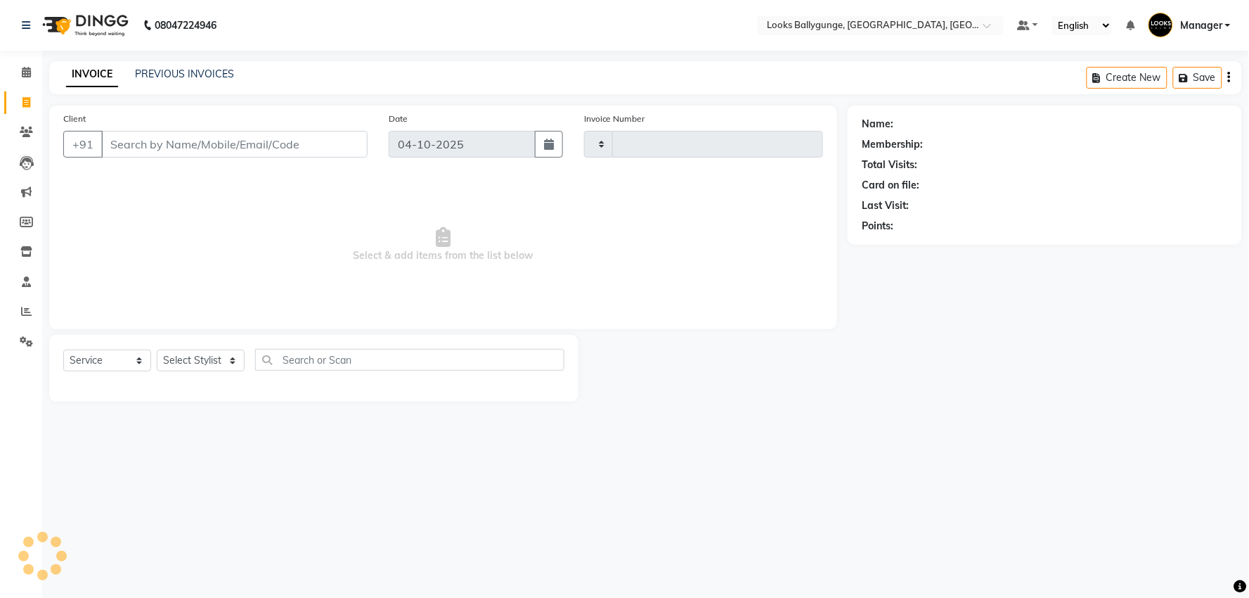
type input "4351"
select select "6477"
click at [207, 353] on select "Select Stylist" at bounding box center [201, 360] width 88 height 22
select select "50037"
click at [157, 350] on select "Select Stylist [PERSON_NAME] amit_pdct anil [PERSON_NAME] COUNTER_SALES [PERSON…" at bounding box center [204, 360] width 94 height 22
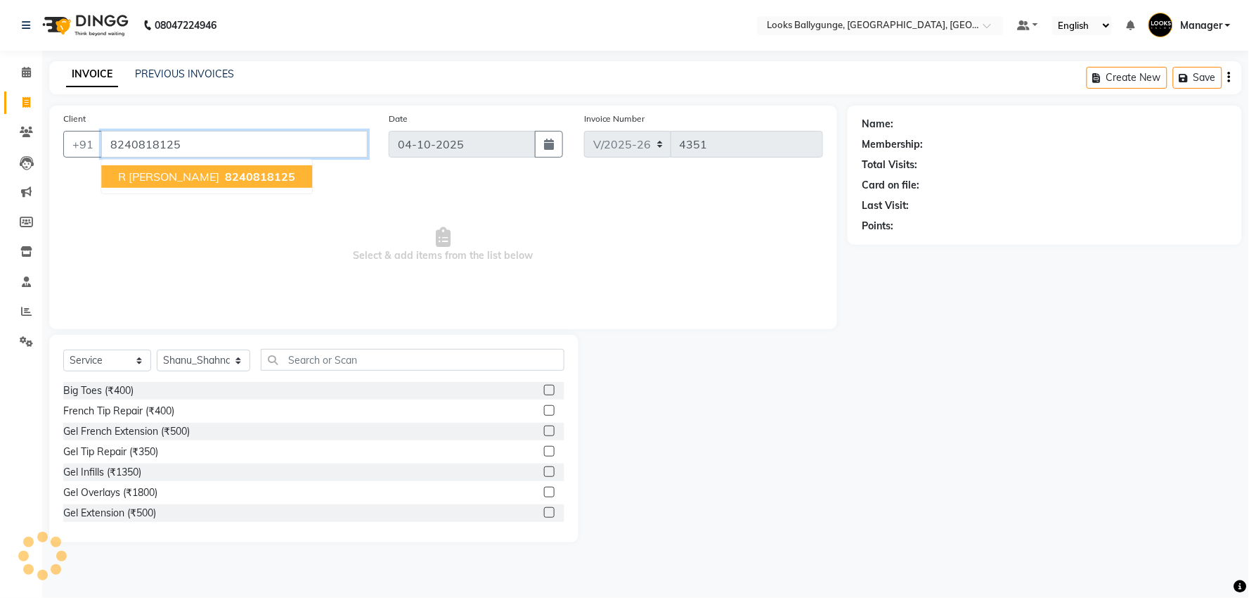
type input "8240818125"
select select "1: Object"
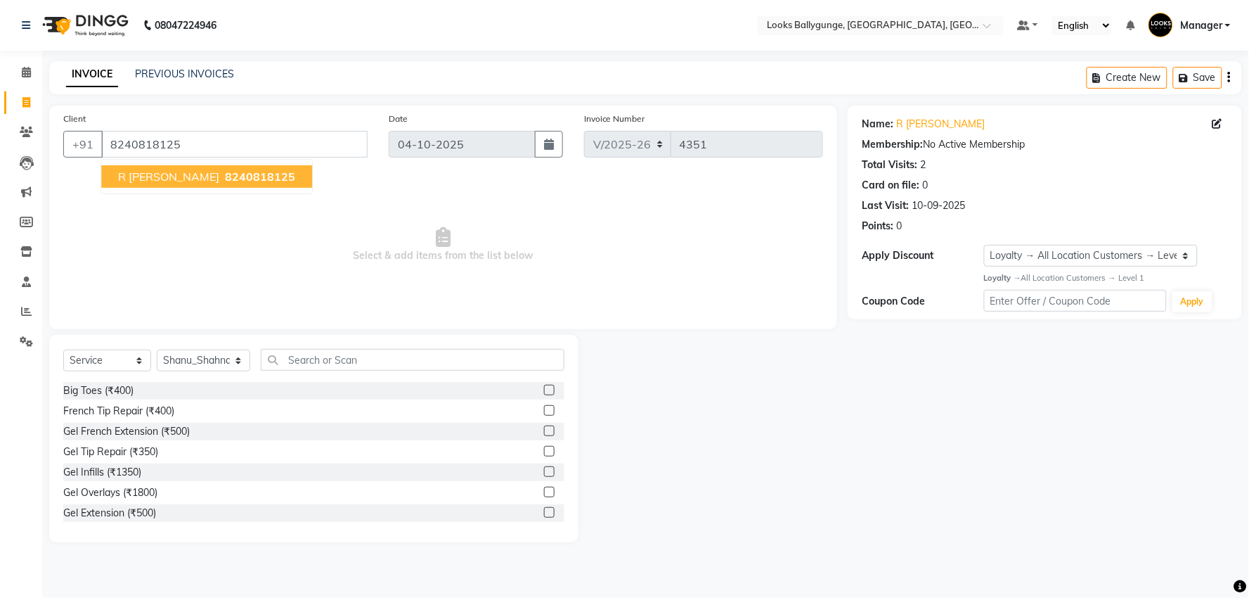
click at [145, 181] on span "R [PERSON_NAME]" at bounding box center [168, 176] width 101 height 14
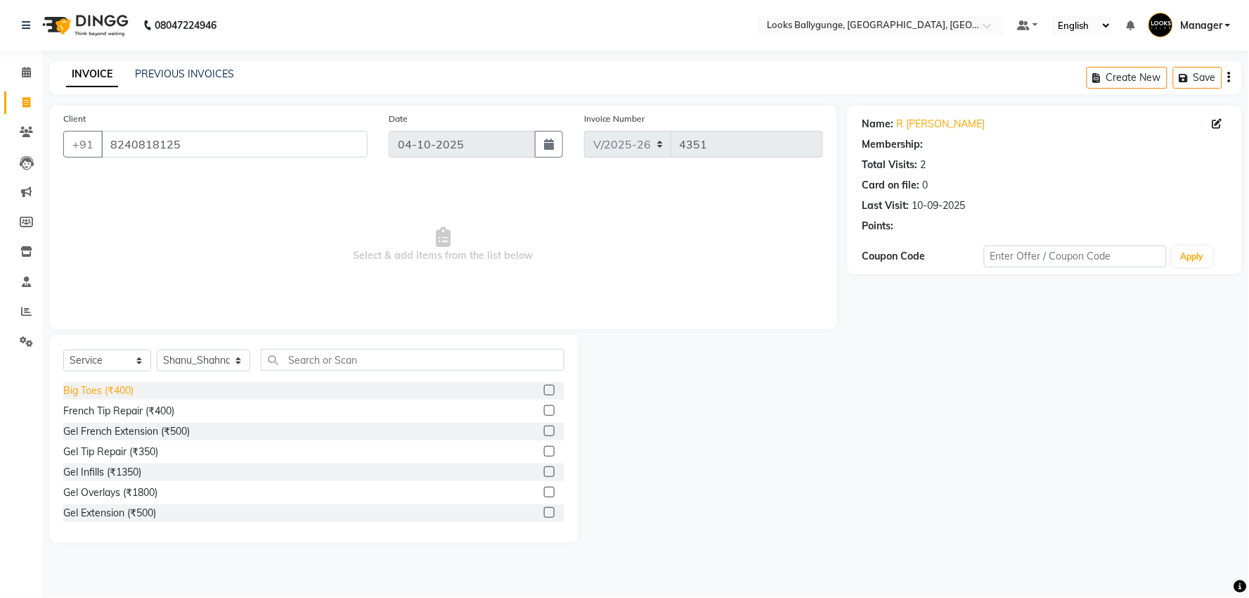
select select "1: Object"
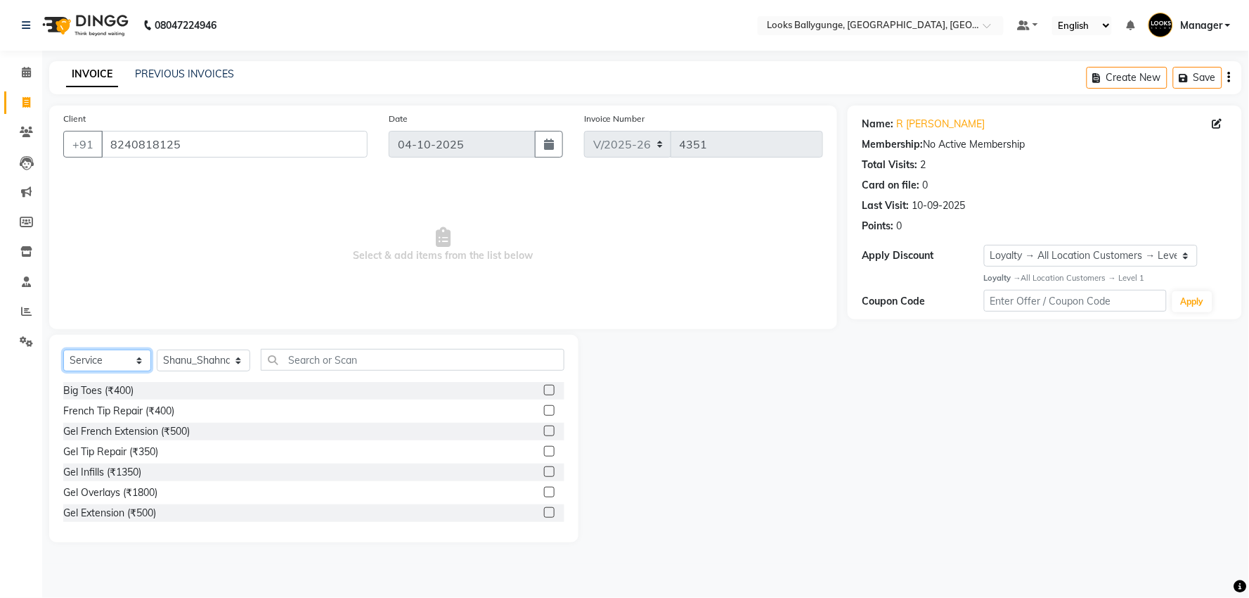
click at [110, 367] on select "Select Service Product Membership Package Voucher Prepaid Gift Card" at bounding box center [107, 360] width 88 height 22
select select "product"
click at [63, 350] on select "Select Service Product Membership Package Voucher Prepaid Gift Card" at bounding box center [107, 360] width 88 height 22
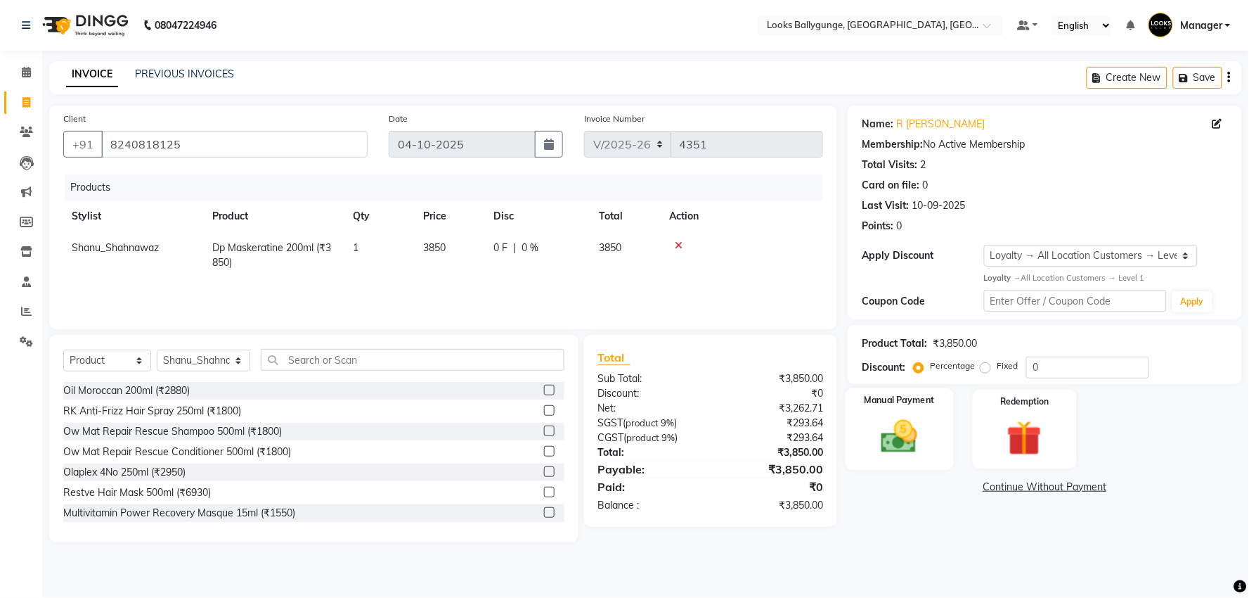
click at [913, 454] on img at bounding box center [899, 437] width 59 height 42
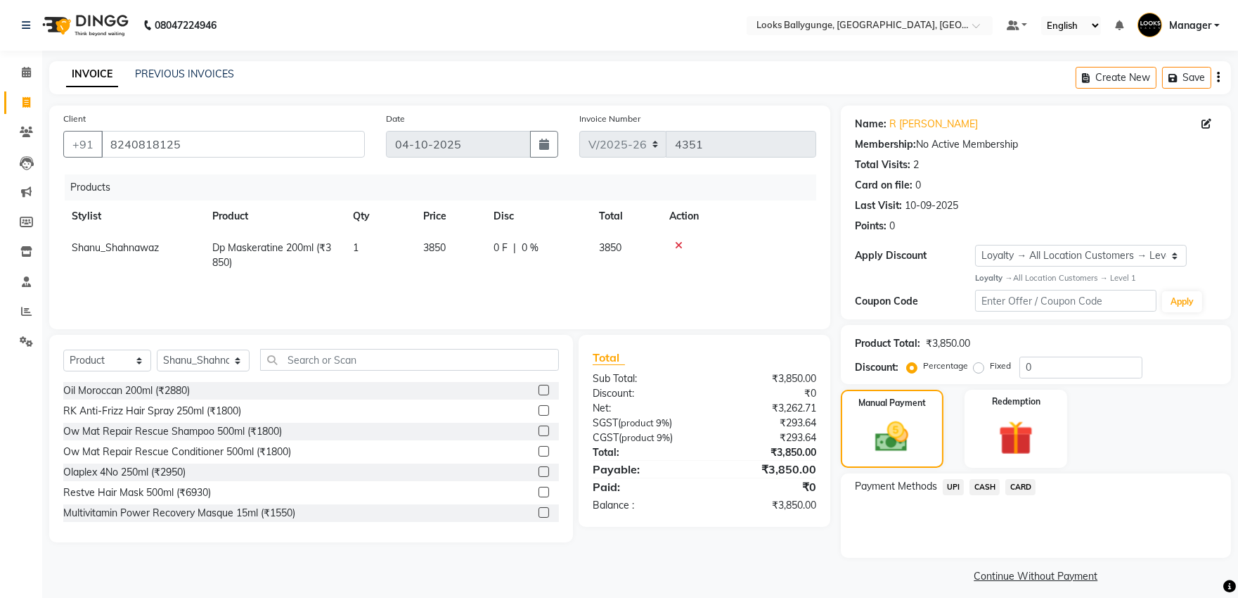
click at [955, 483] on span "UPI" at bounding box center [954, 487] width 22 height 16
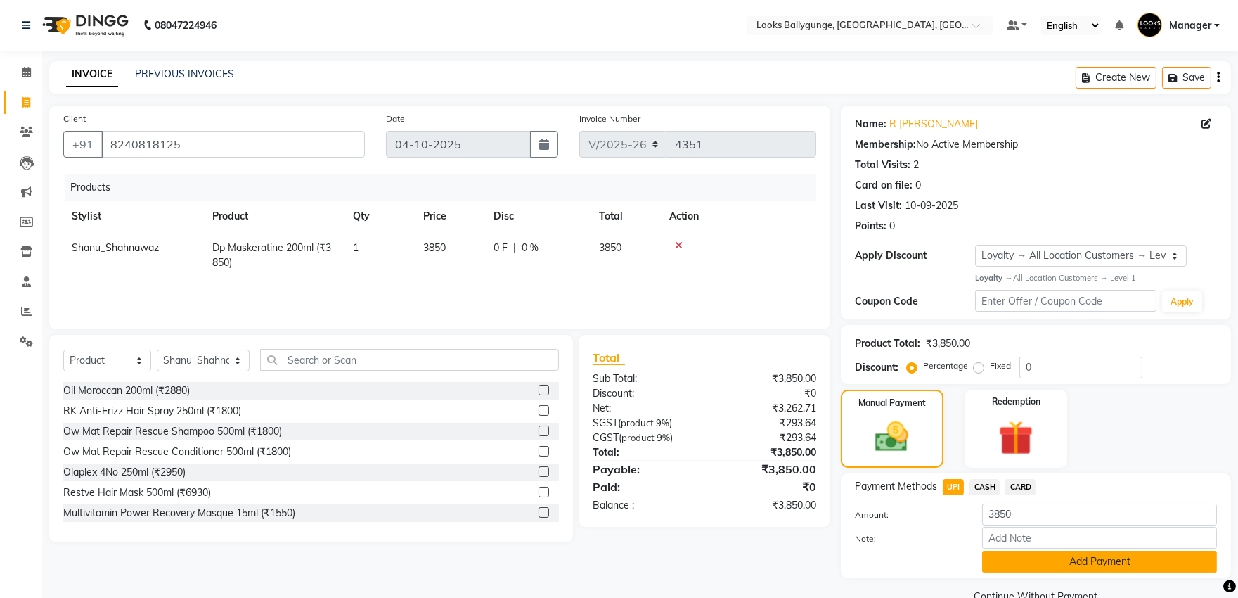
click at [1008, 551] on button "Add Payment" at bounding box center [1099, 562] width 235 height 22
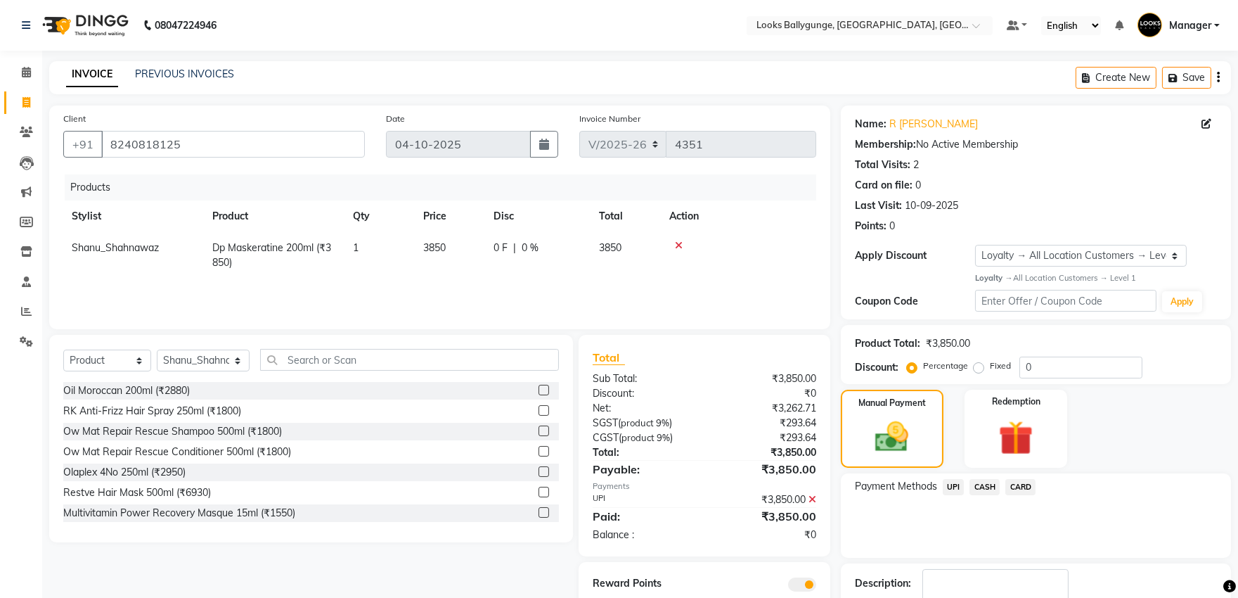
scroll to position [11, 0]
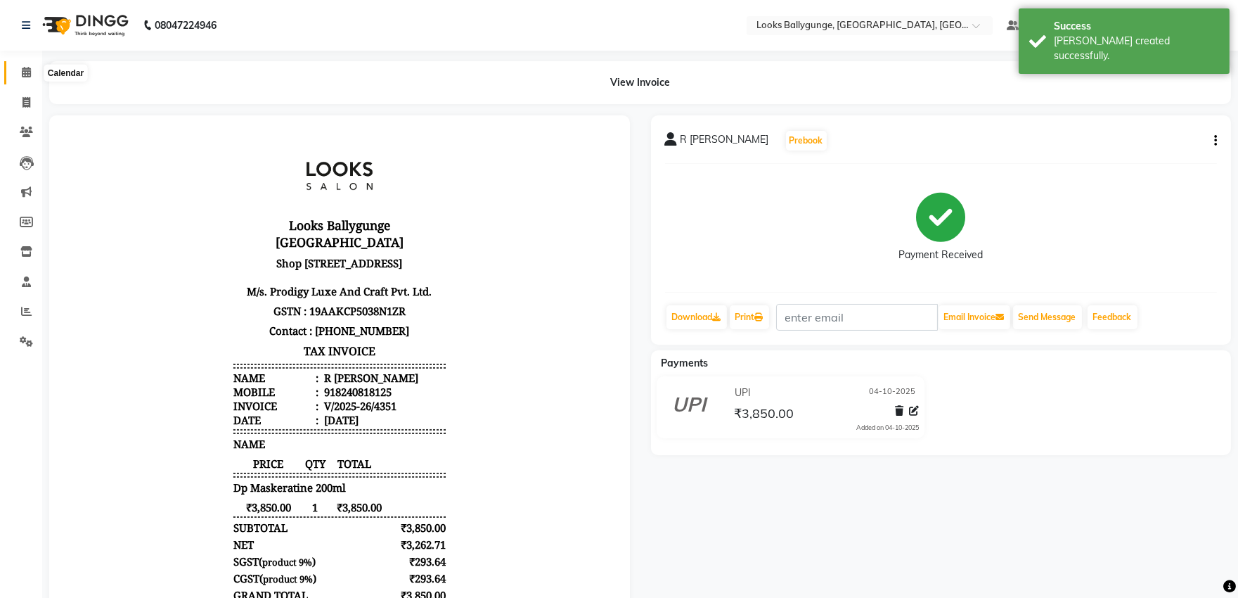
click at [34, 66] on span at bounding box center [26, 73] width 25 height 16
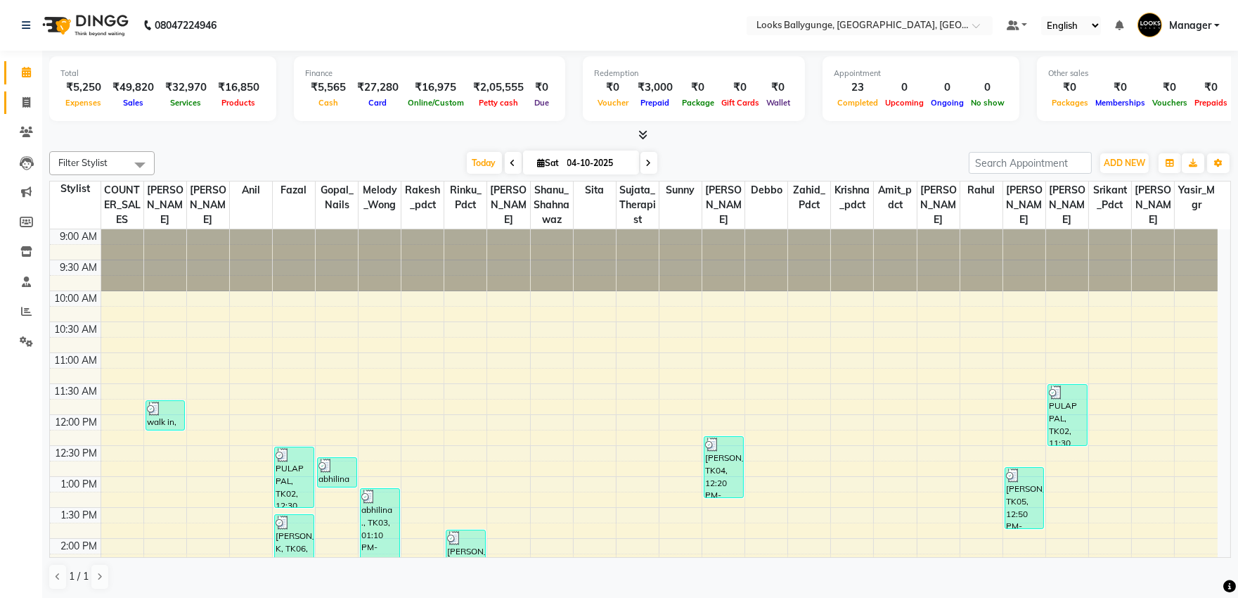
click at [23, 103] on icon at bounding box center [26, 102] width 8 height 11
select select "service"
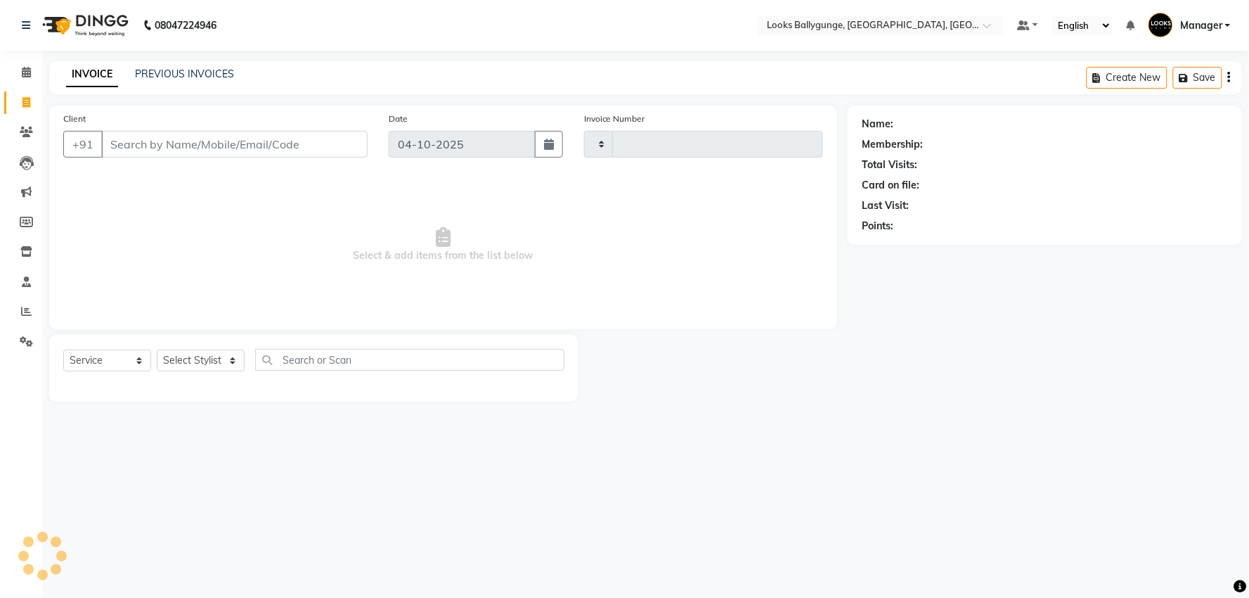
type input "4352"
select select "6477"
click at [199, 366] on select "Select Stylist" at bounding box center [201, 360] width 88 height 22
select select "50039"
click at [157, 350] on select "Select Stylist [PERSON_NAME] amit_pdct anil [PERSON_NAME] COUNTER_SALES [PERSON…" at bounding box center [204, 360] width 94 height 22
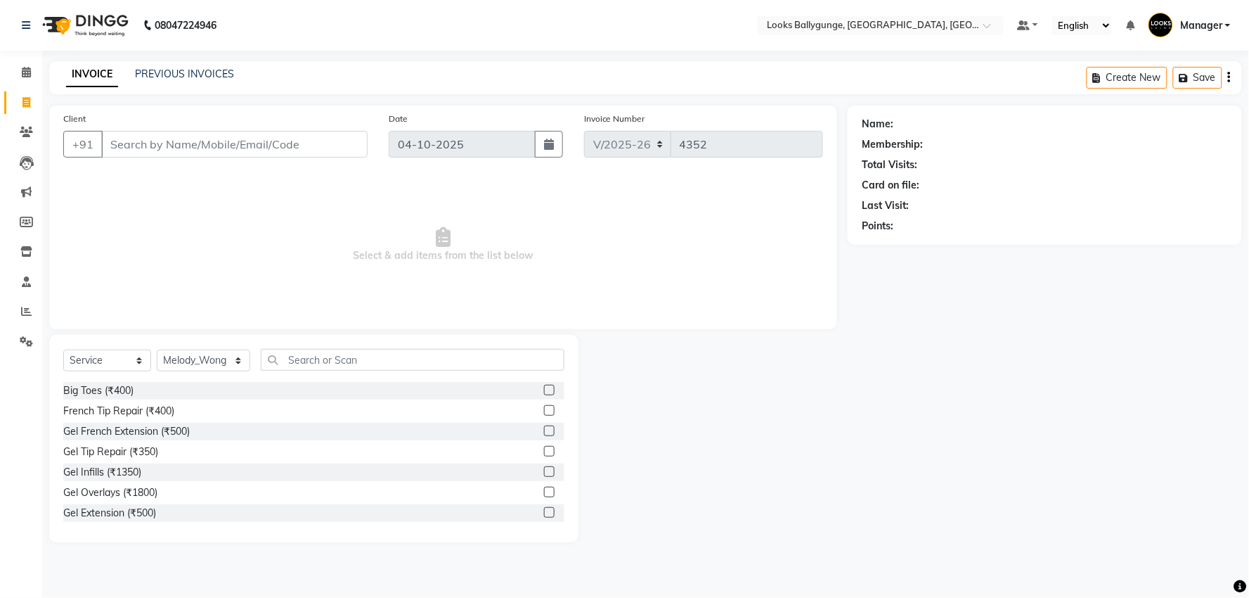
click at [209, 84] on div "INVOICE PREVIOUS INVOICES Create New Save" at bounding box center [645, 77] width 1193 height 33
click at [248, 145] on input "Client" at bounding box center [234, 144] width 266 height 27
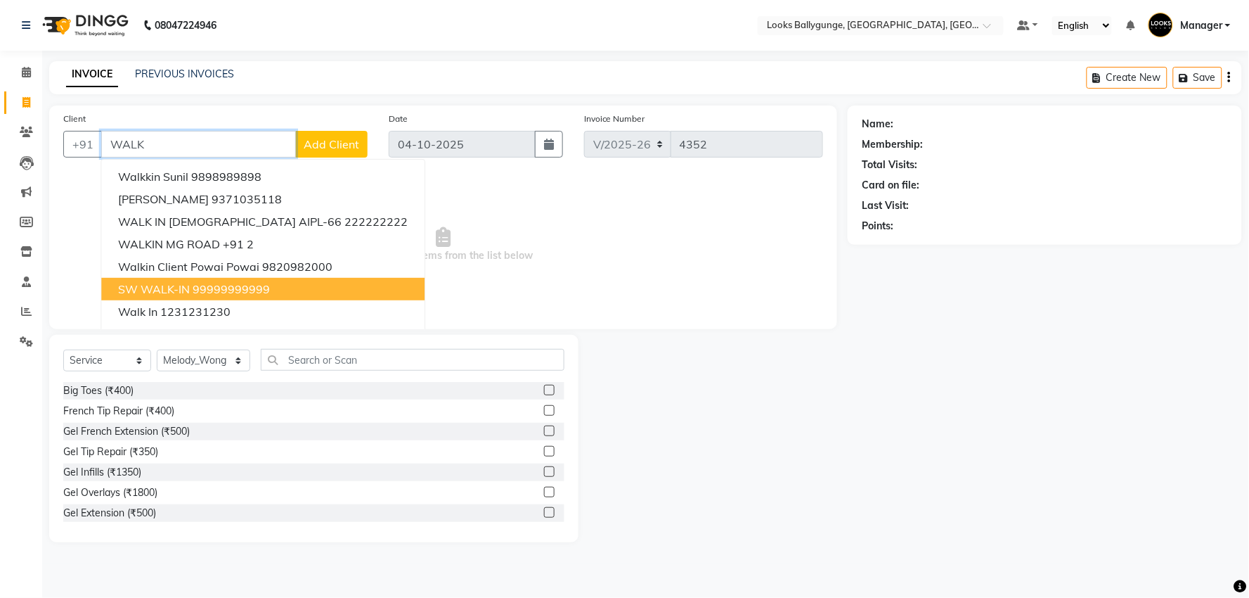
click at [264, 298] on button "SW WALK-IN 99999999999" at bounding box center [262, 289] width 323 height 22
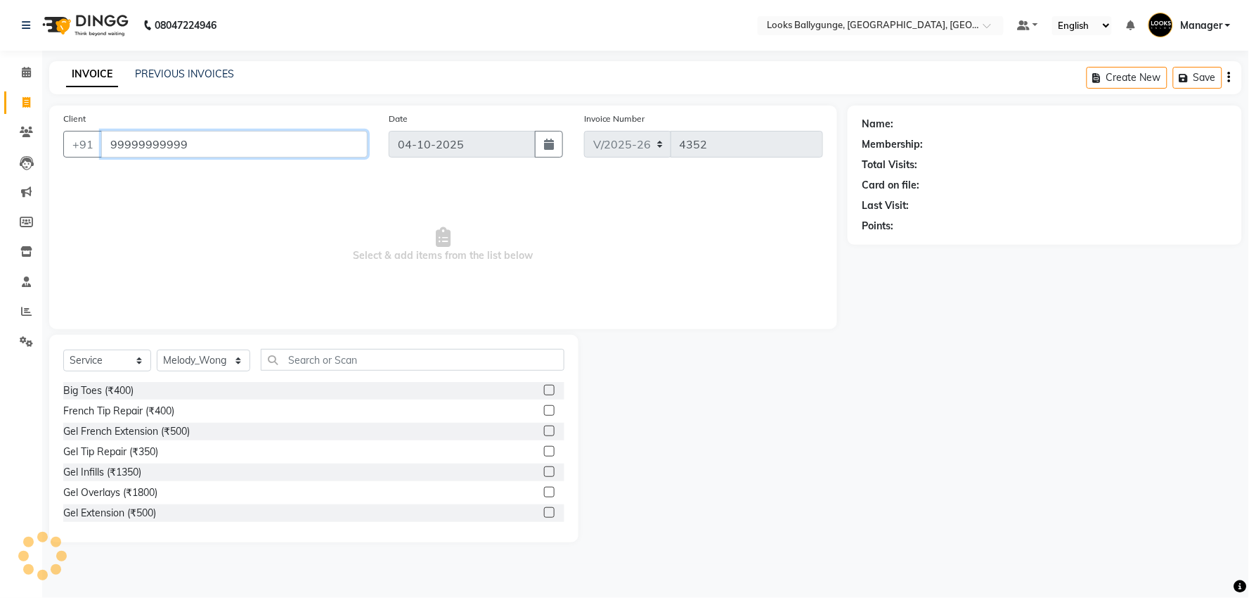
type input "99999999999"
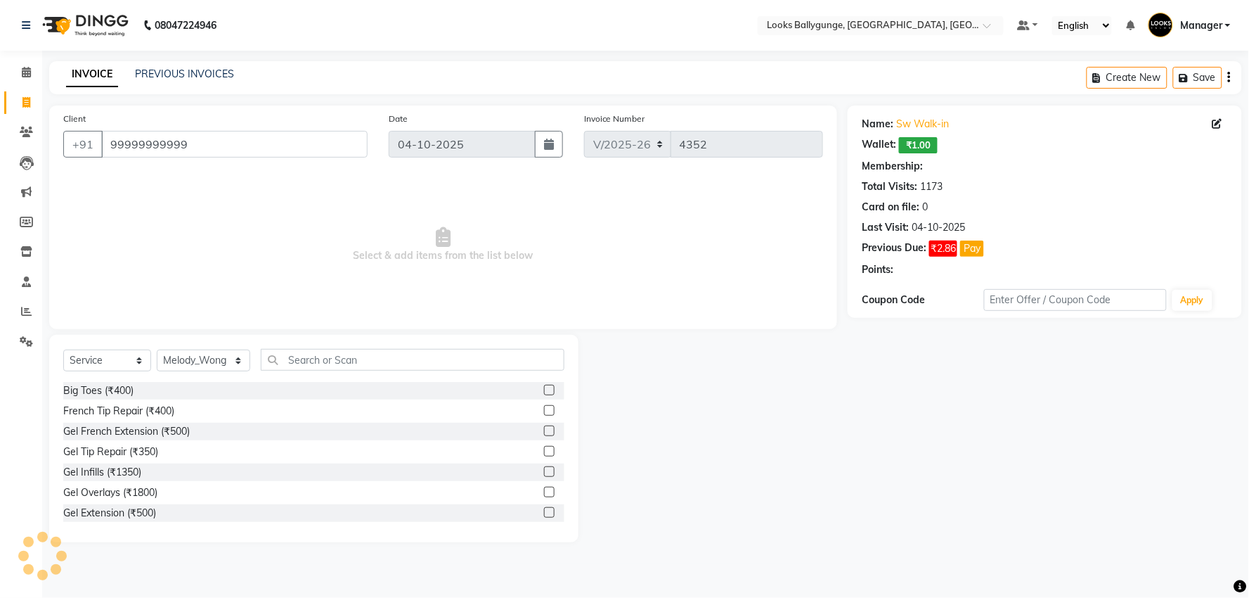
select select "1: Object"
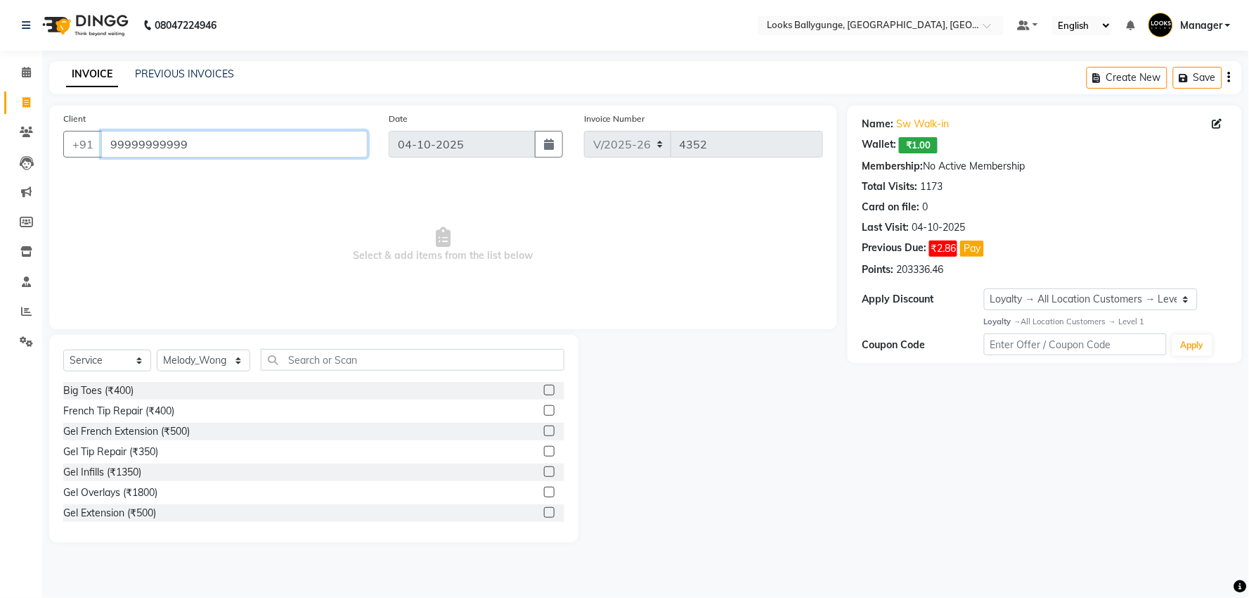
drag, startPoint x: 195, startPoint y: 143, endPoint x: 0, endPoint y: 130, distance: 195.9
click at [0, 130] on app-home "08047224946 Select Location × Looks Ballygunge, [GEOGRAPHIC_DATA], [GEOGRAPHIC_…" at bounding box center [624, 281] width 1249 height 563
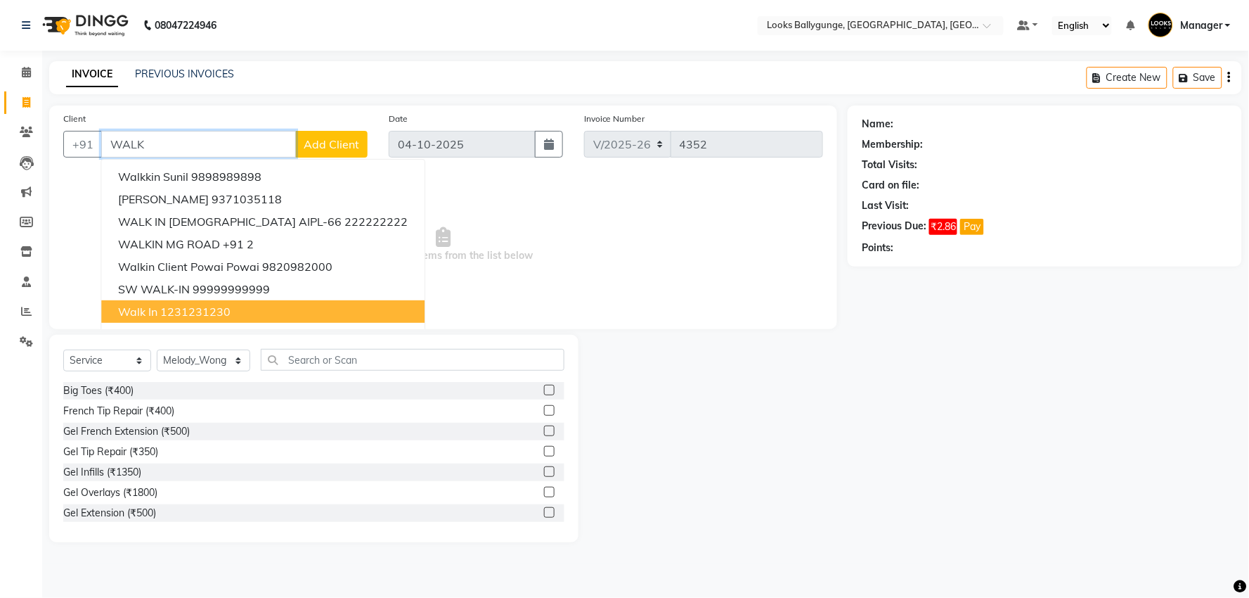
click at [238, 304] on button "walk in 1231231230" at bounding box center [262, 311] width 323 height 22
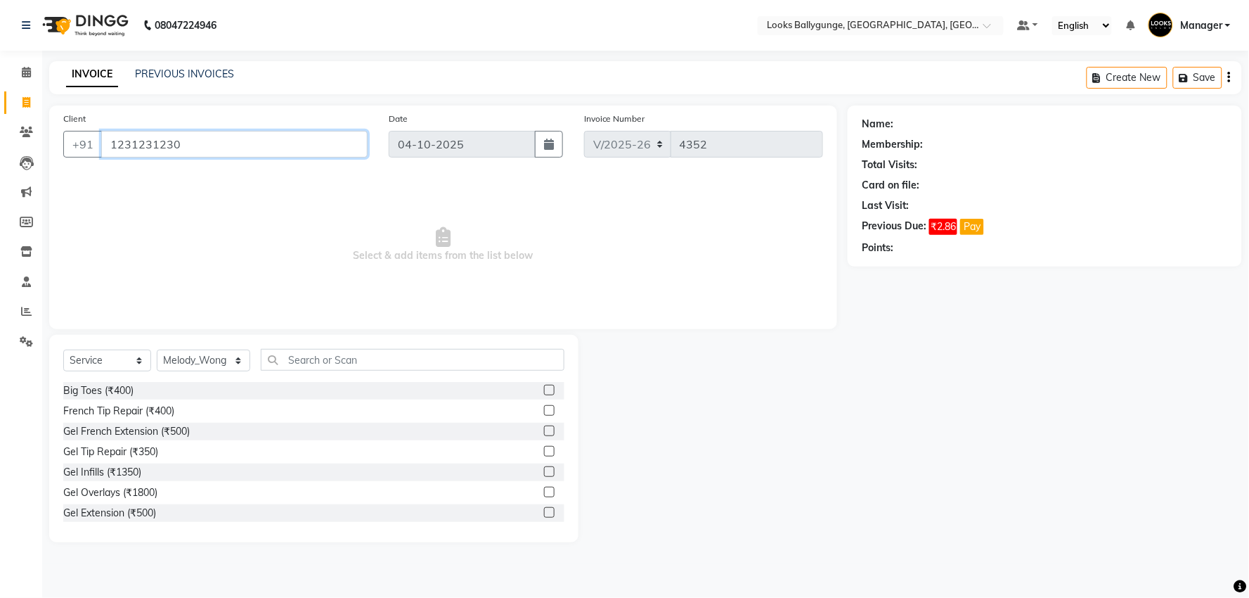
type input "1231231230"
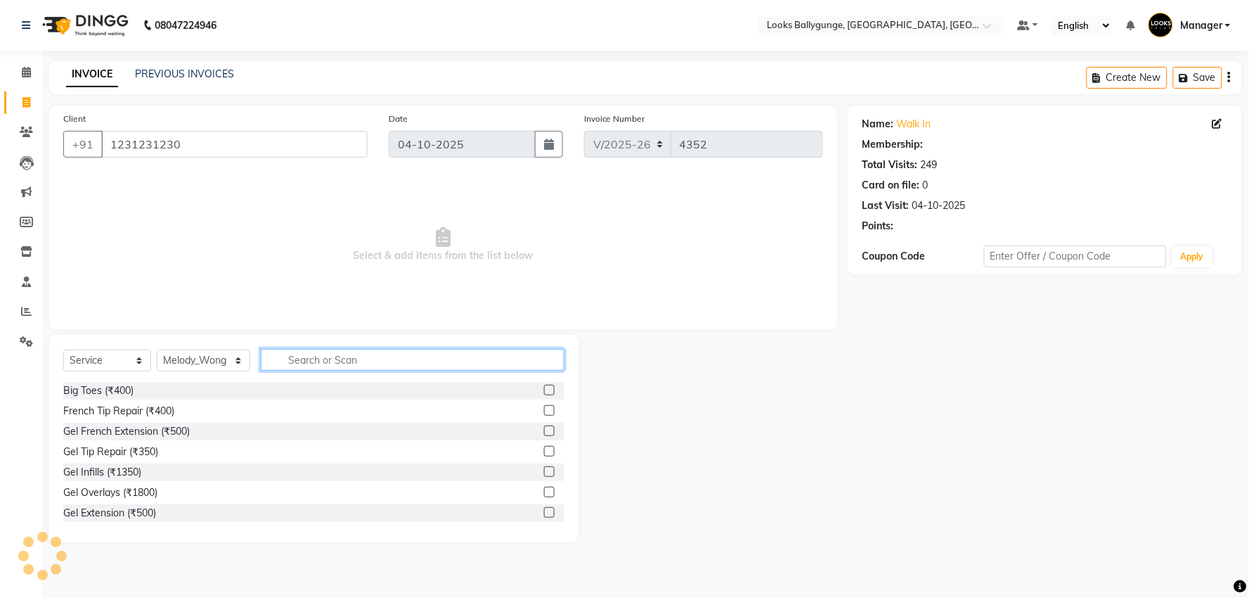
click at [342, 363] on input "text" at bounding box center [413, 360] width 304 height 22
select select "1: Object"
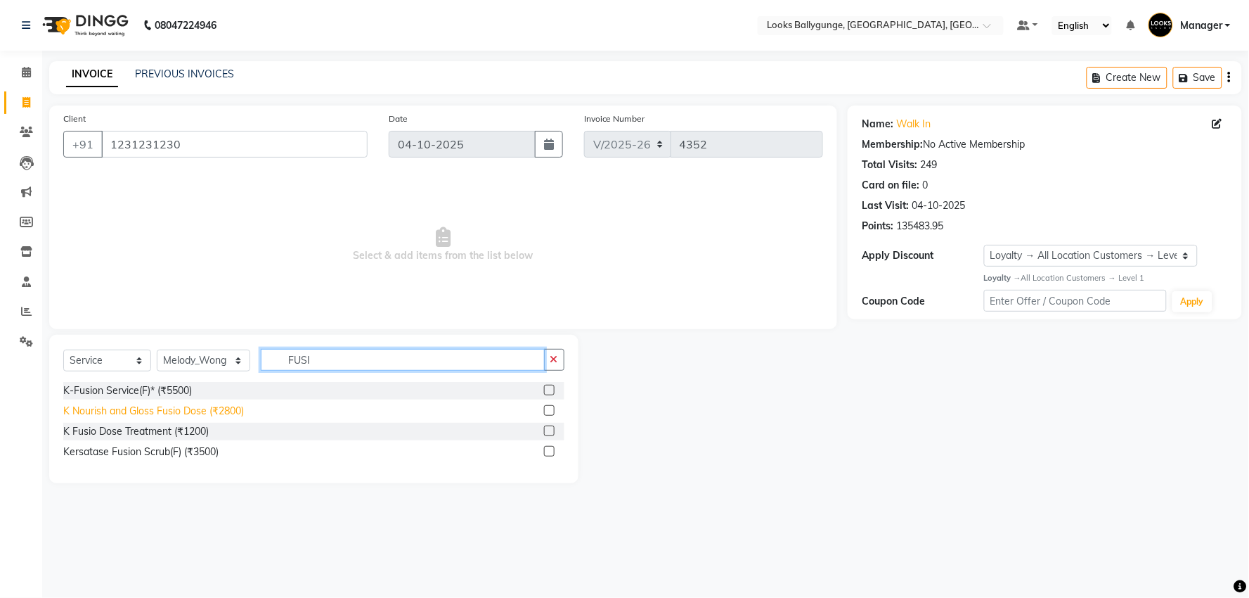
type input "FUSI"
click at [212, 404] on div "K Nourish and Gloss Fusio Dose (₹2800)" at bounding box center [153, 411] width 181 height 15
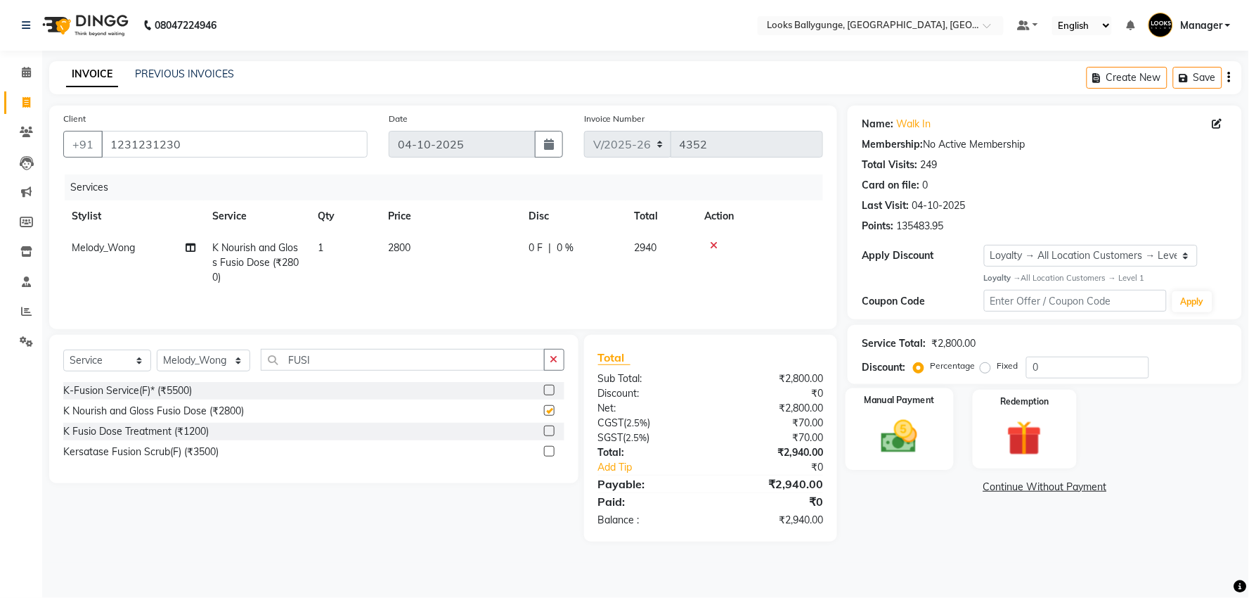
checkbox input "false"
click at [923, 441] on img at bounding box center [899, 437] width 59 height 42
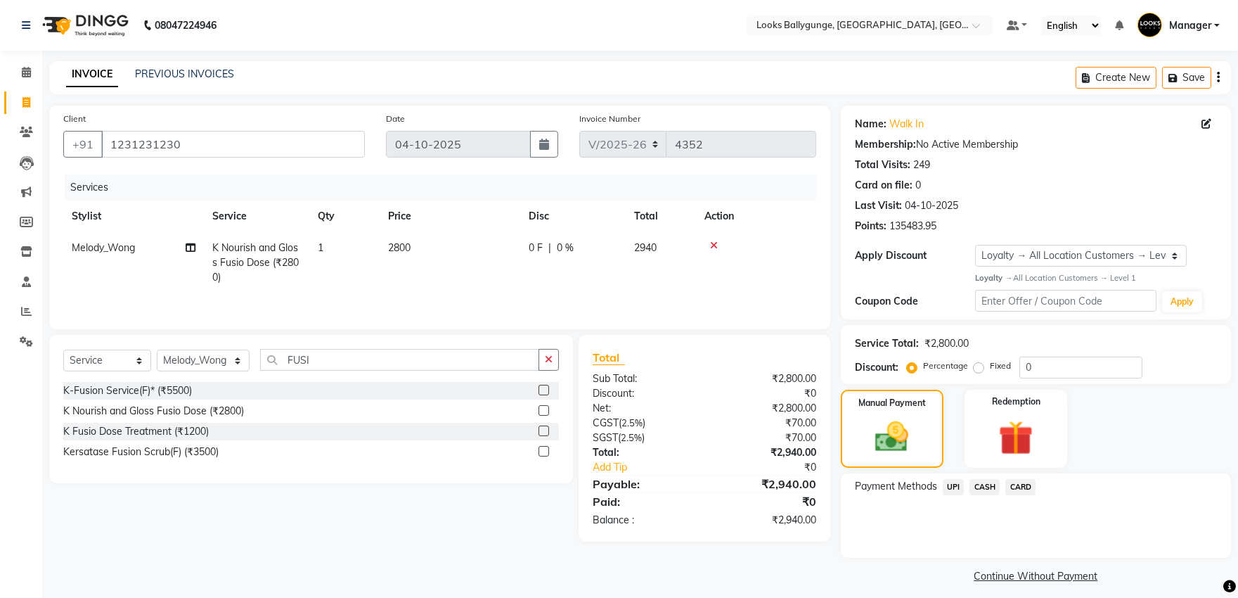
click at [987, 490] on span "CASH" at bounding box center [985, 487] width 30 height 16
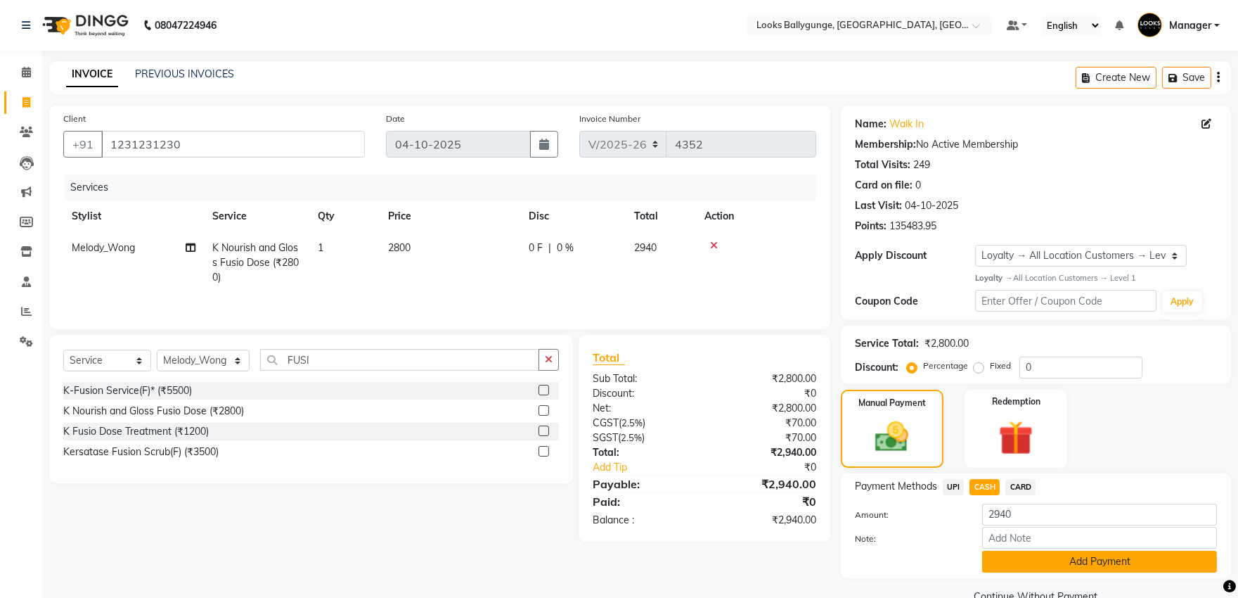
click at [1020, 560] on button "Add Payment" at bounding box center [1099, 562] width 235 height 22
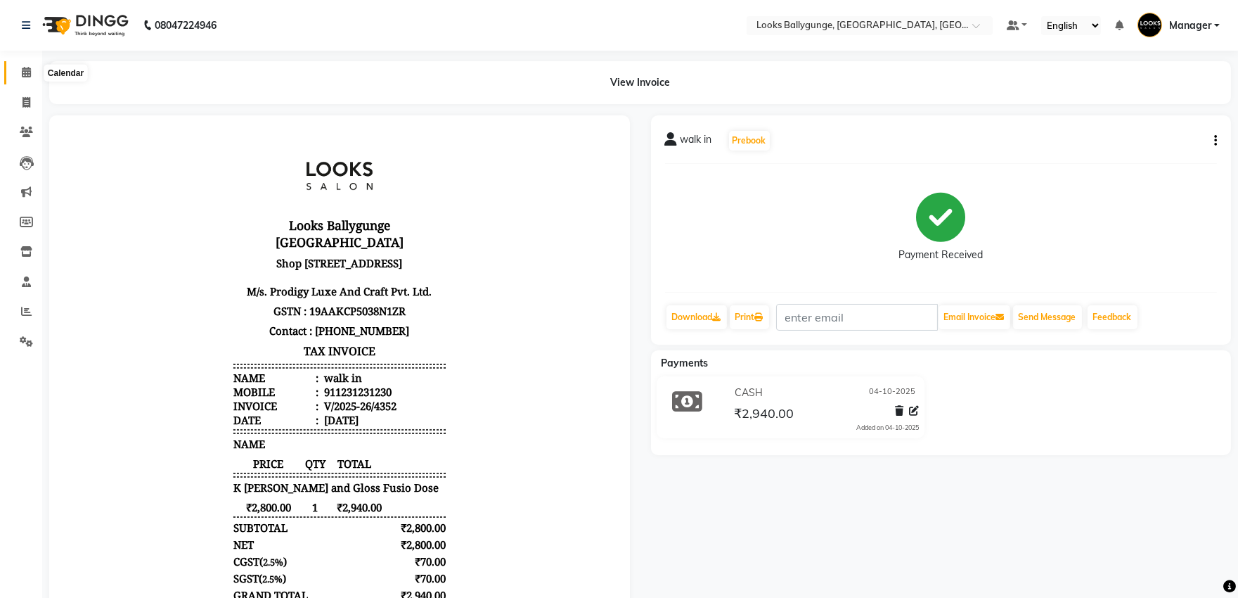
click at [22, 67] on icon at bounding box center [26, 72] width 9 height 11
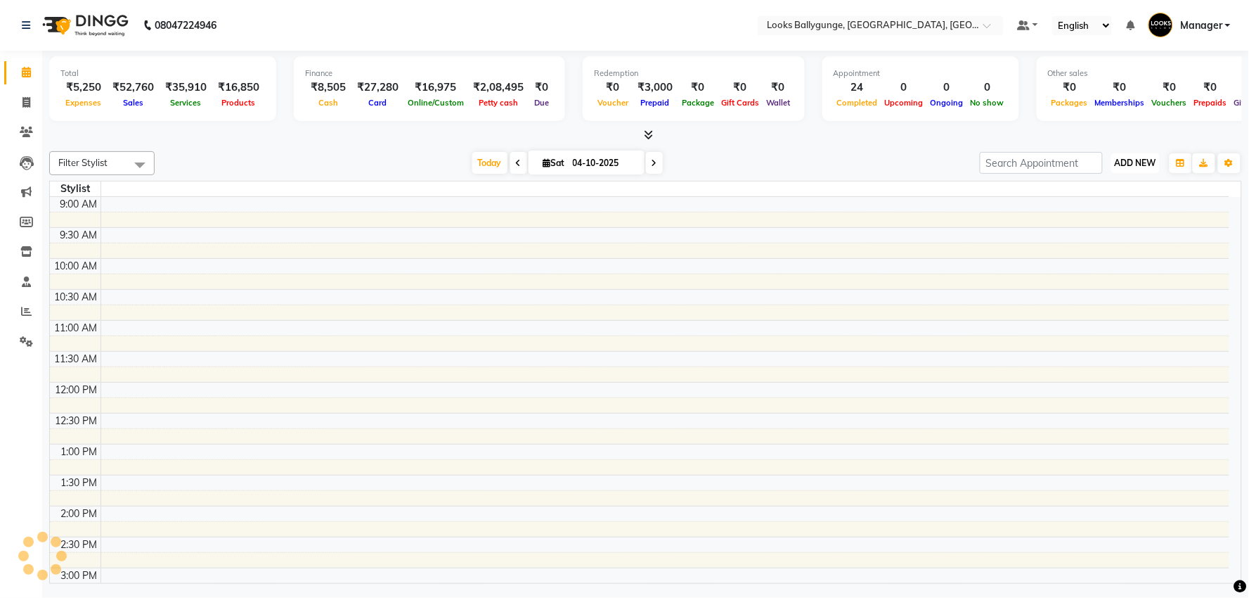
click at [1121, 164] on span "ADD NEW" at bounding box center [1135, 162] width 41 height 11
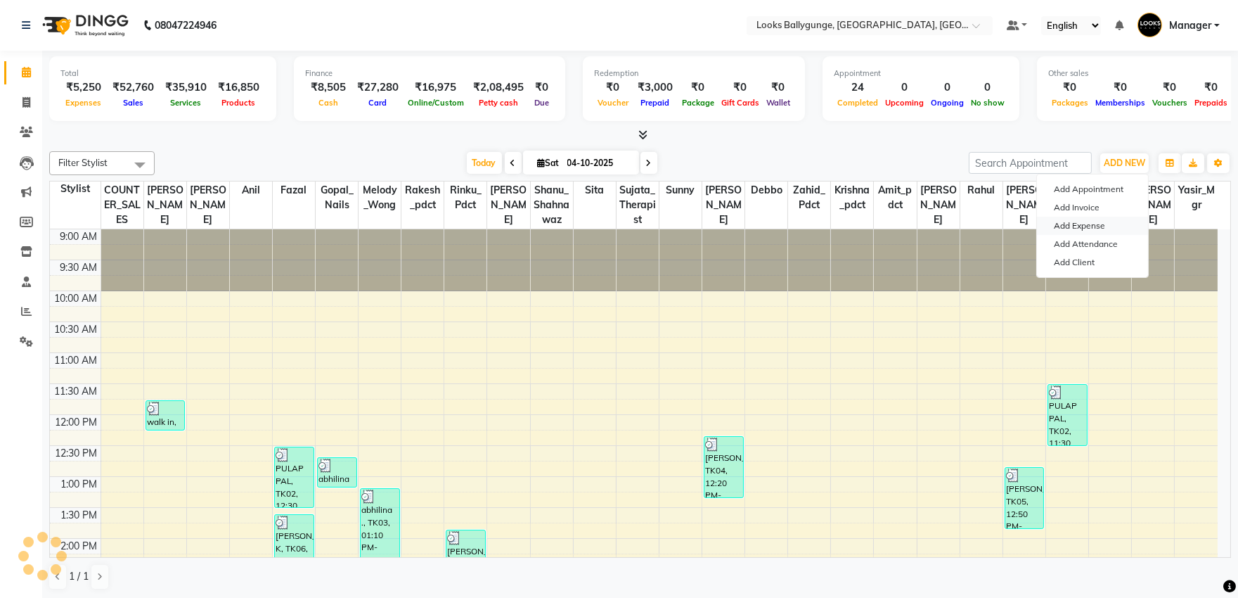
click at [1072, 224] on link "Add Expense" at bounding box center [1092, 226] width 111 height 18
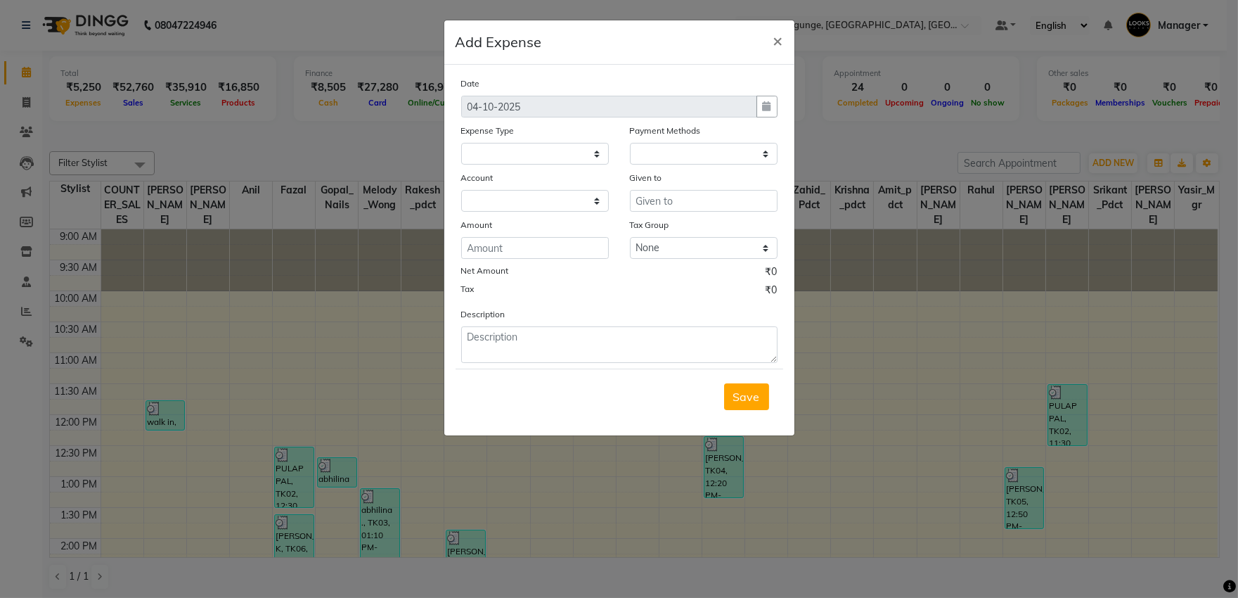
select select
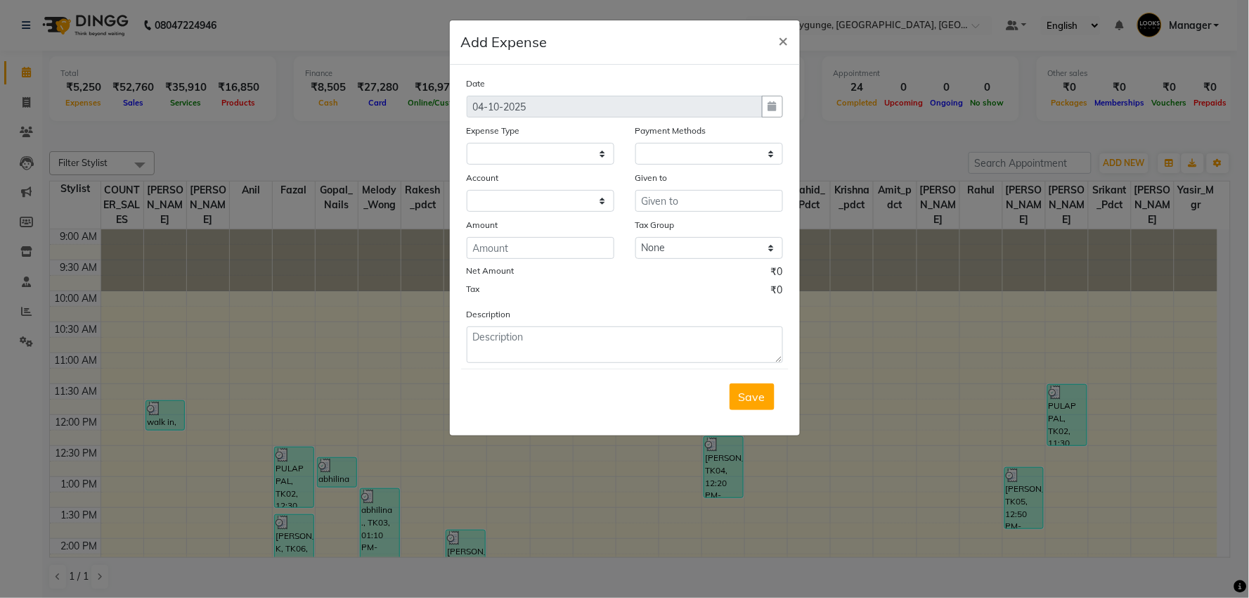
select select "1"
select select "5499"
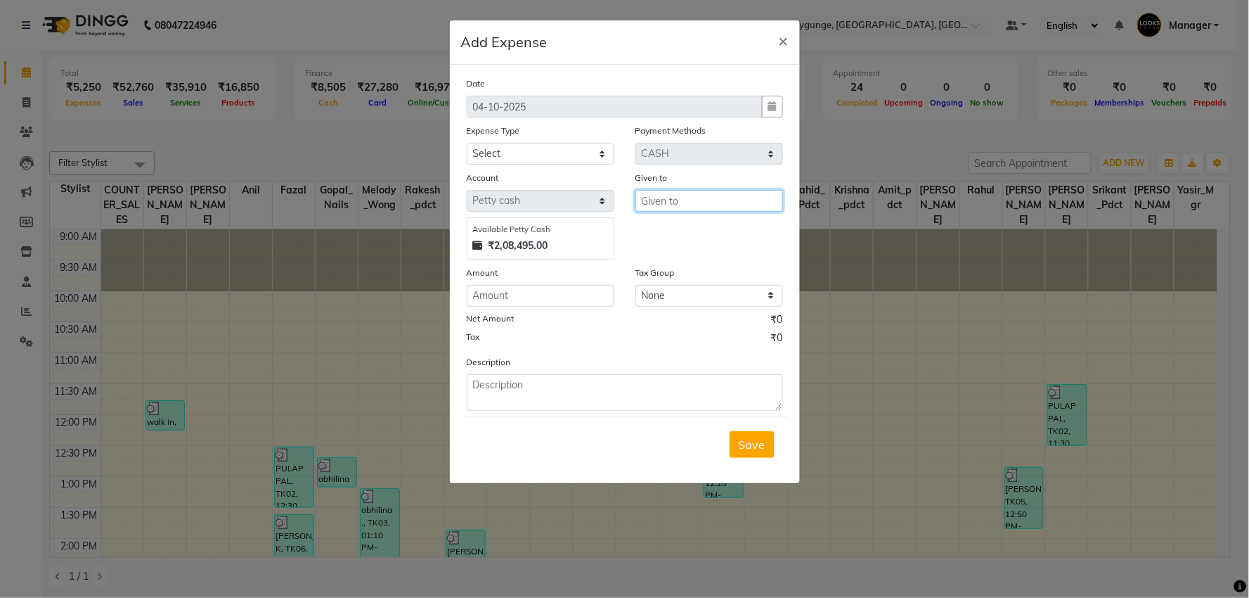
click at [678, 201] on input "text" at bounding box center [710, 201] width 148 height 22
type input "Melody_Wong"
select select "24170"
type input "500"
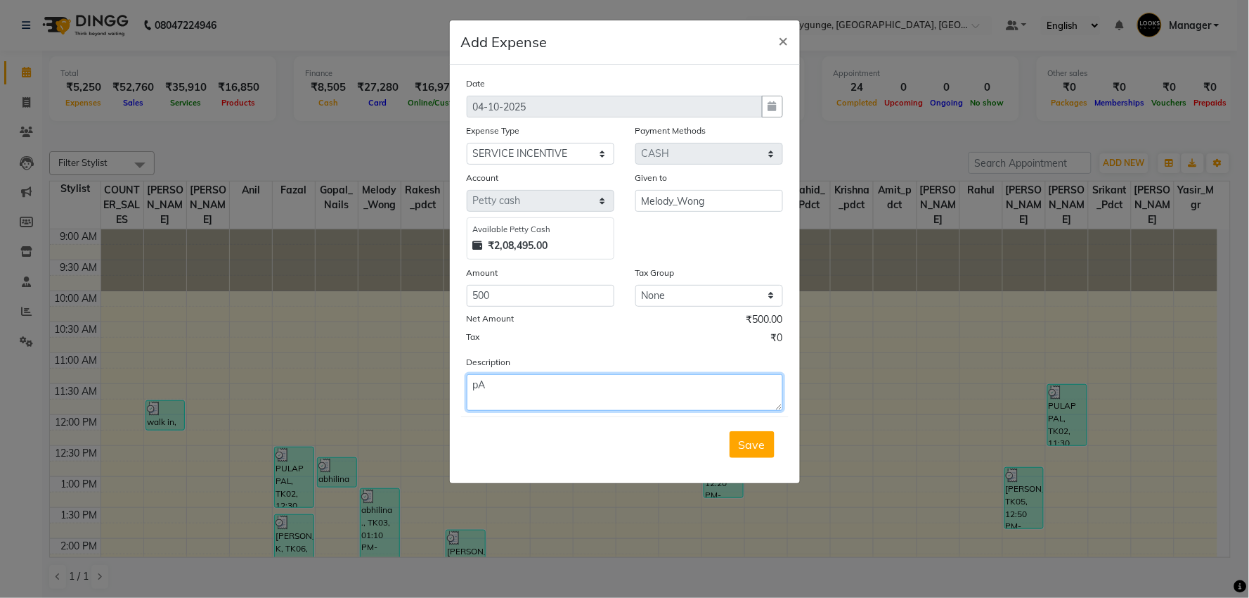
type textarea "p"
type textarea "PAID TO MELODY 500/- [DATE]"
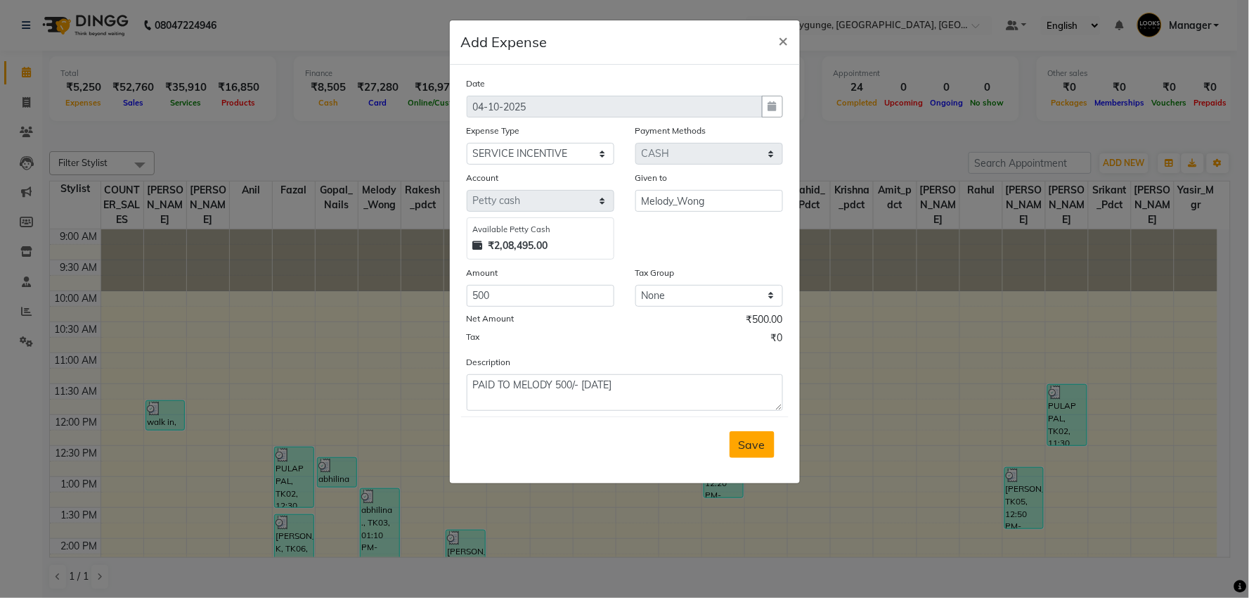
click at [747, 449] on span "Save" at bounding box center [752, 444] width 27 height 14
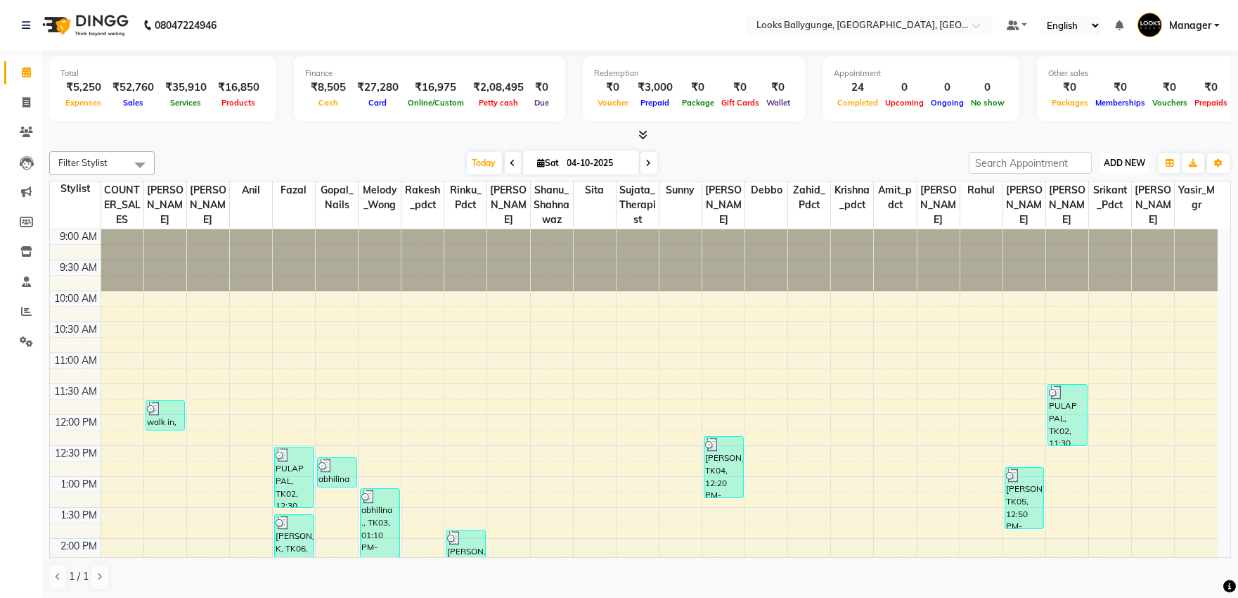
click at [1125, 160] on span "ADD NEW" at bounding box center [1124, 162] width 41 height 11
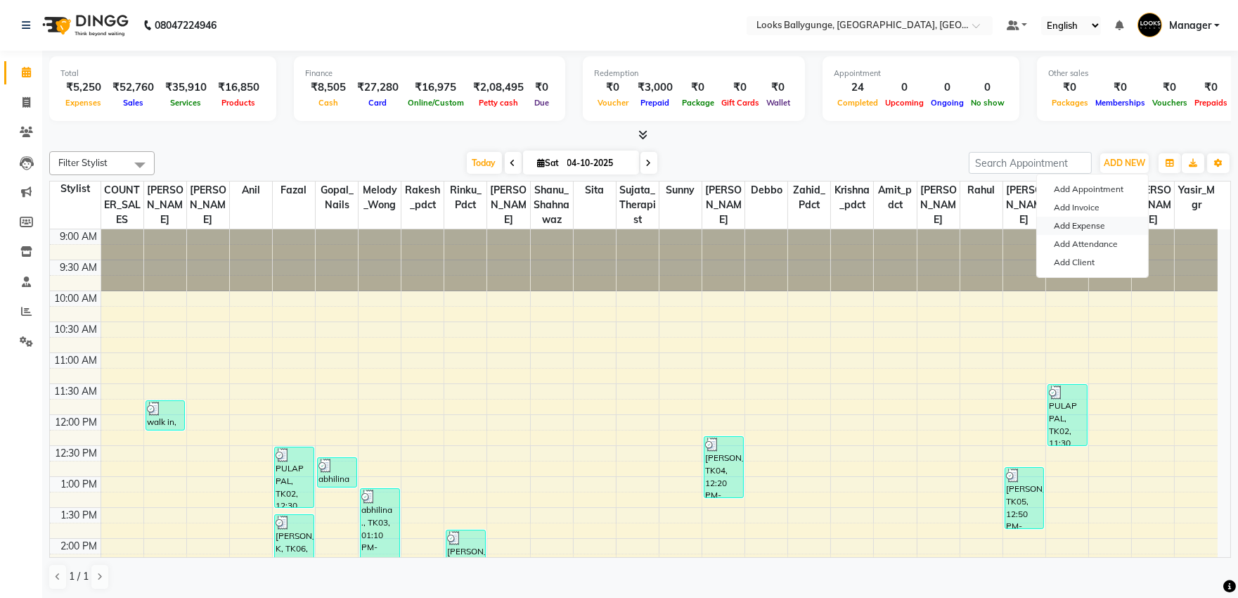
click at [1079, 229] on link "Add Expense" at bounding box center [1092, 226] width 111 height 18
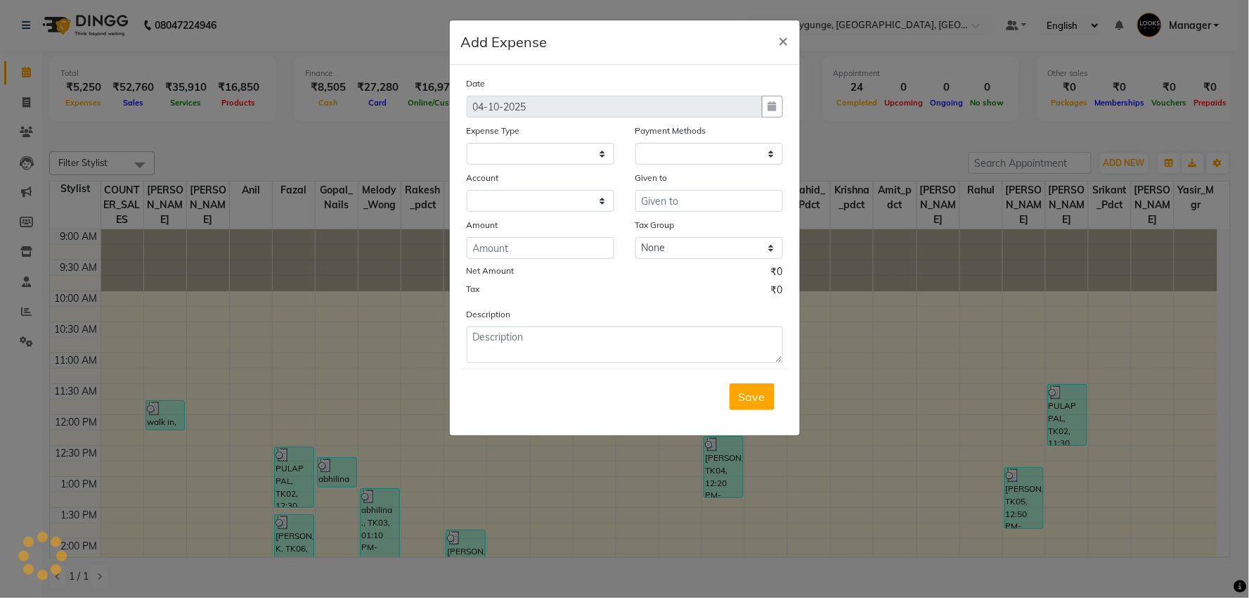
select select
select select "1"
select select "5499"
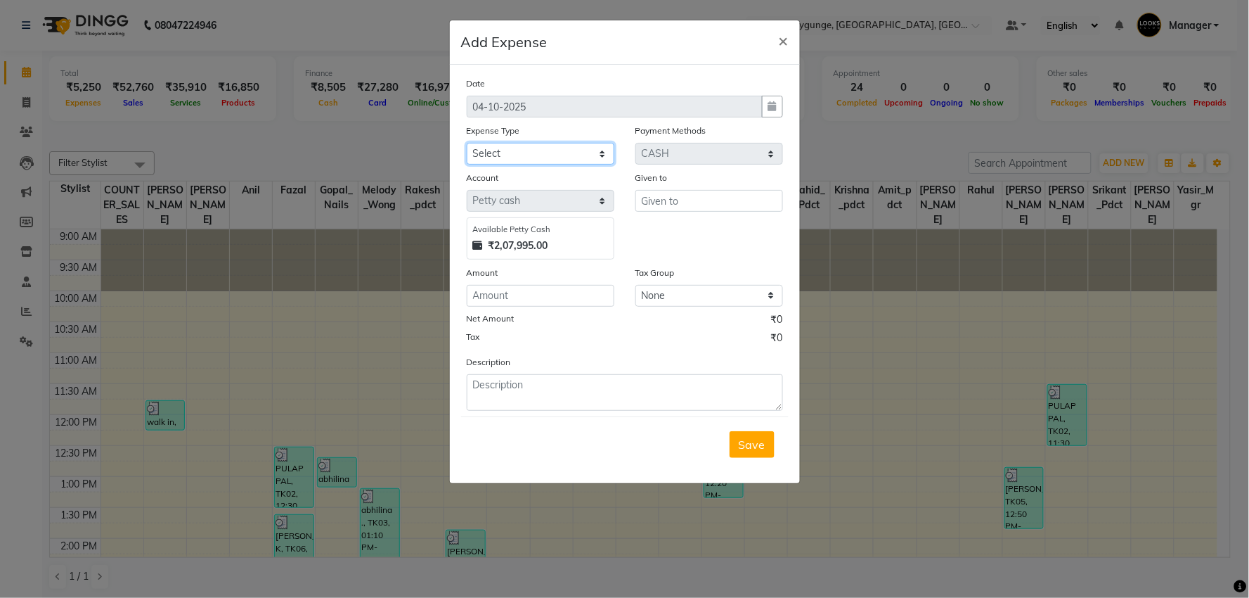
click at [584, 160] on select "Select Accommodation Aesthetics Bank Deposit BLINKIT Cash Handover Client Refun…" at bounding box center [541, 154] width 148 height 22
select select "24170"
click at [467, 143] on select "Select Accommodation Aesthetics Bank Deposit BLINKIT Cash Handover Client Refun…" at bounding box center [541, 154] width 148 height 22
type input "Rakesh_pdct"
type input "300"
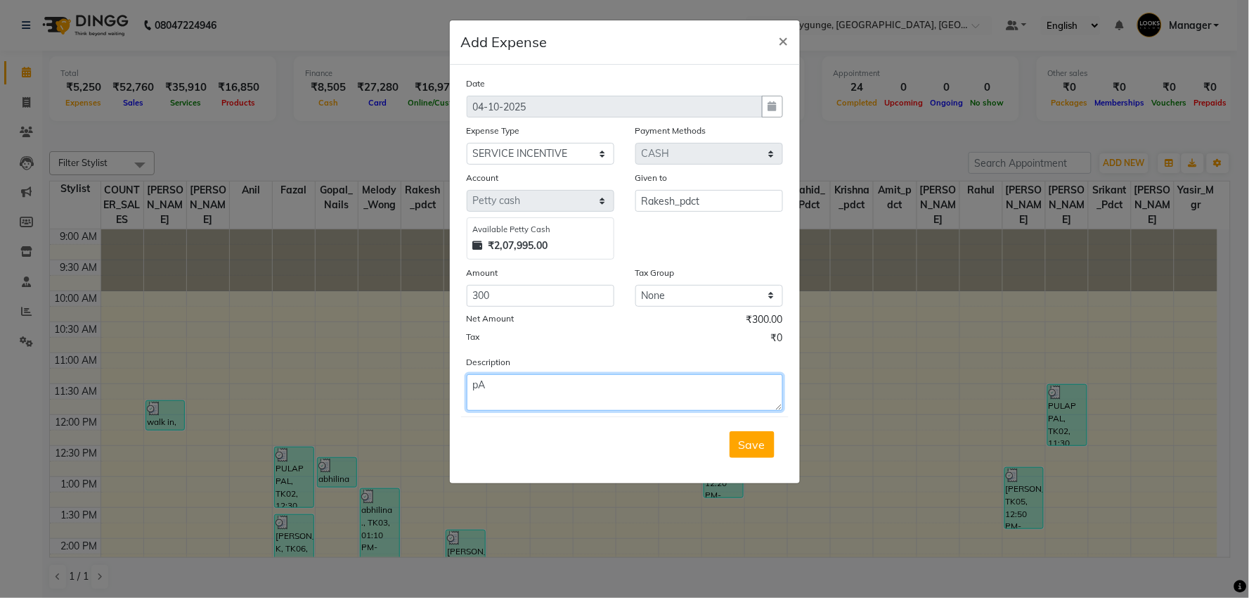
type textarea "p"
type textarea "PAID TO RAKESH 300/- [DATE]"
click at [767, 444] on button "Save" at bounding box center [752, 444] width 45 height 27
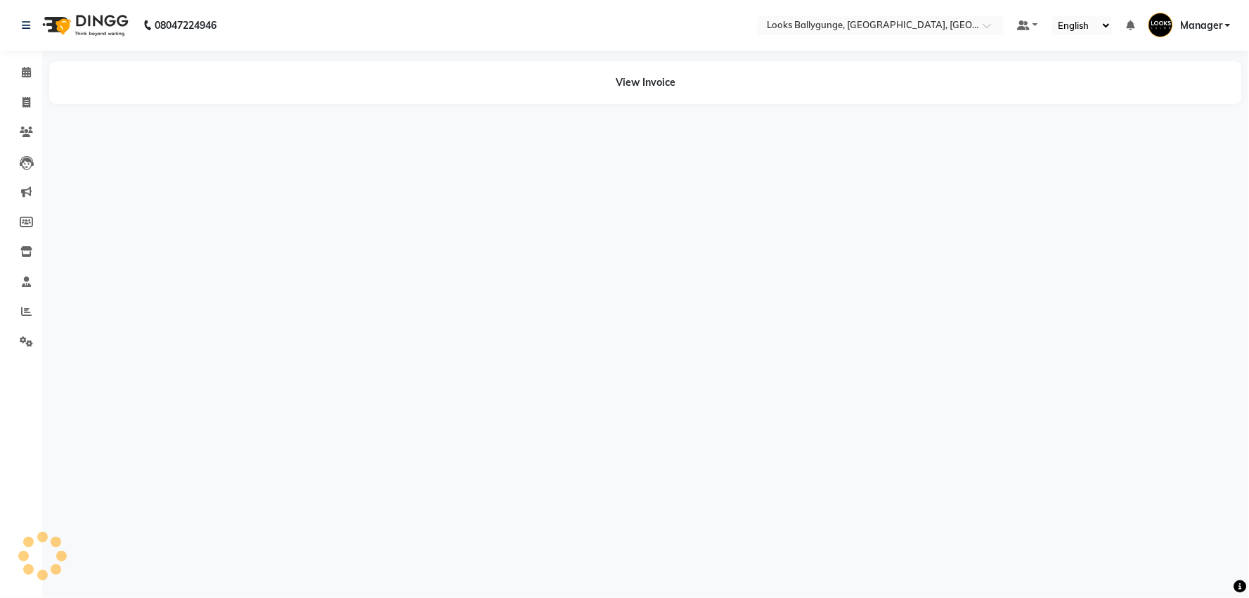
select select "en"
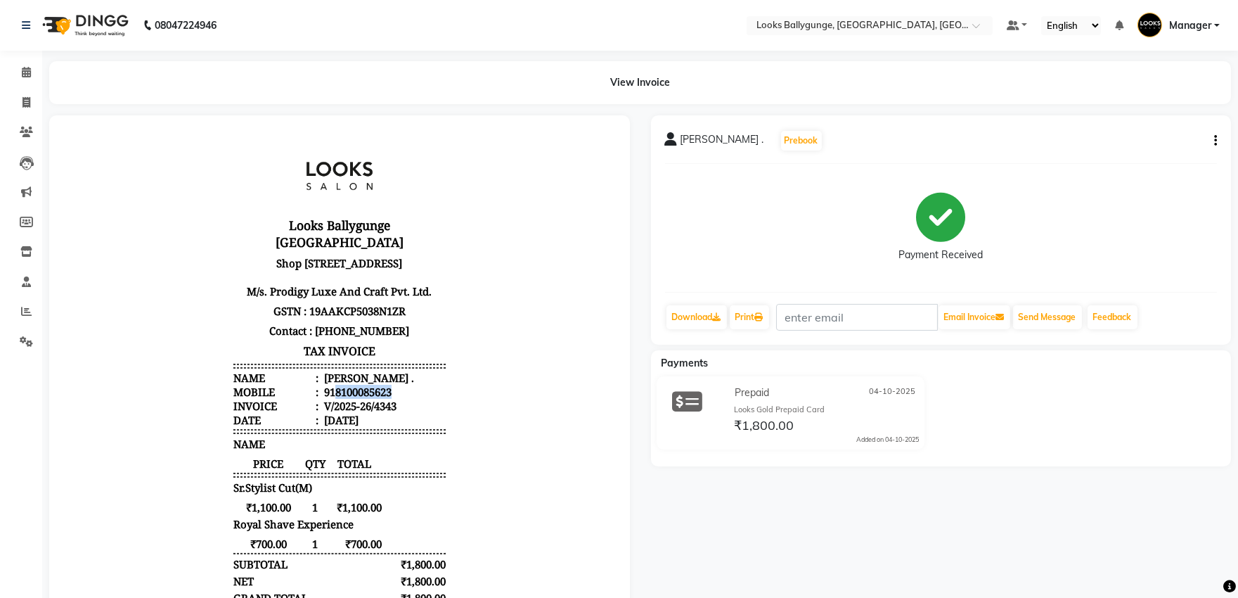
drag, startPoint x: 390, startPoint y: 389, endPoint x: 325, endPoint y: 388, distance: 64.7
click at [325, 388] on li "Mobile : 918100085623" at bounding box center [339, 391] width 212 height 14
copy div "8100085623"
click at [35, 99] on span at bounding box center [26, 103] width 25 height 16
select select "service"
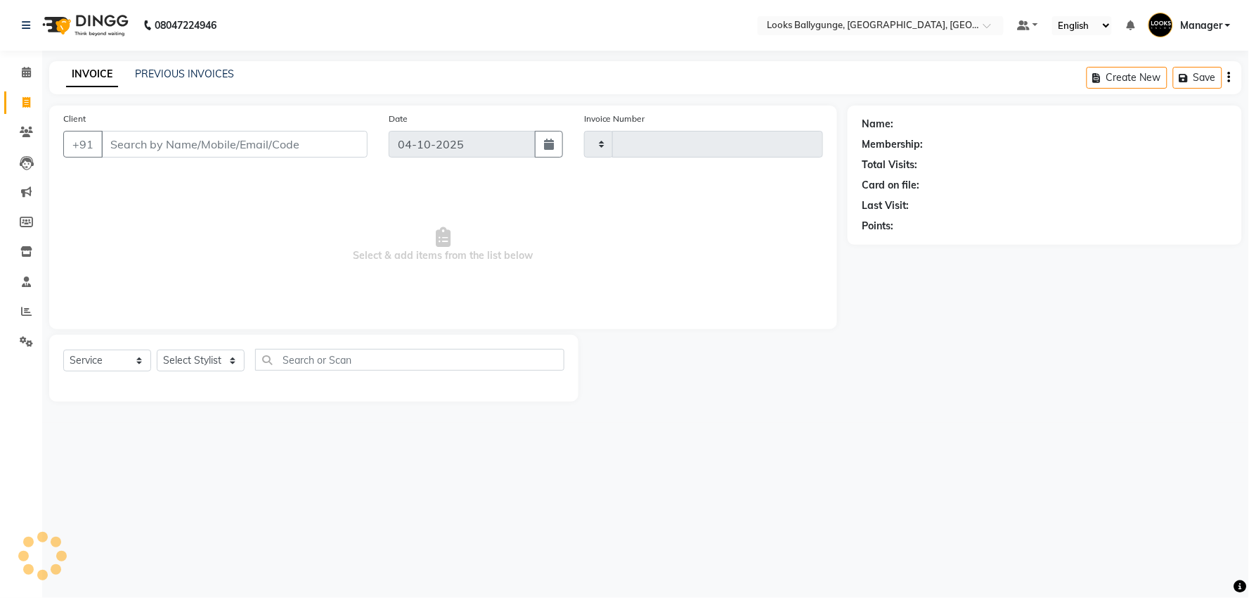
type input "4344"
select select "6477"
click at [169, 132] on div "Client +91" at bounding box center [216, 140] width 326 height 58
click at [164, 139] on input "Client" at bounding box center [234, 144] width 266 height 27
paste input "8100085623"
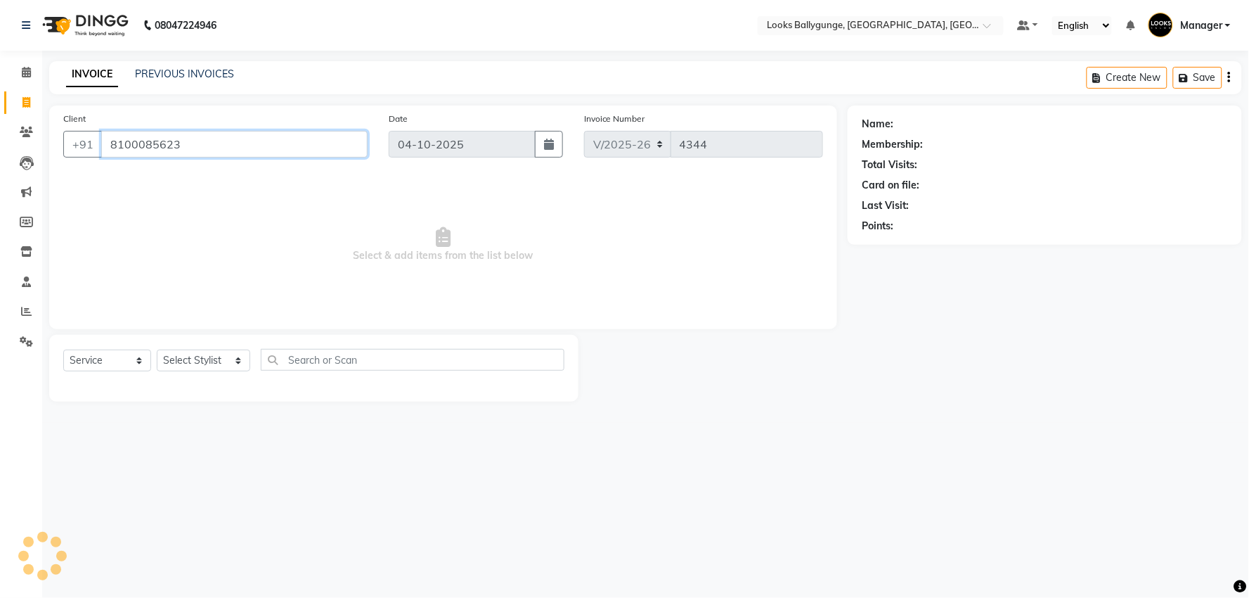
type input "8100085623"
select select "1: Object"
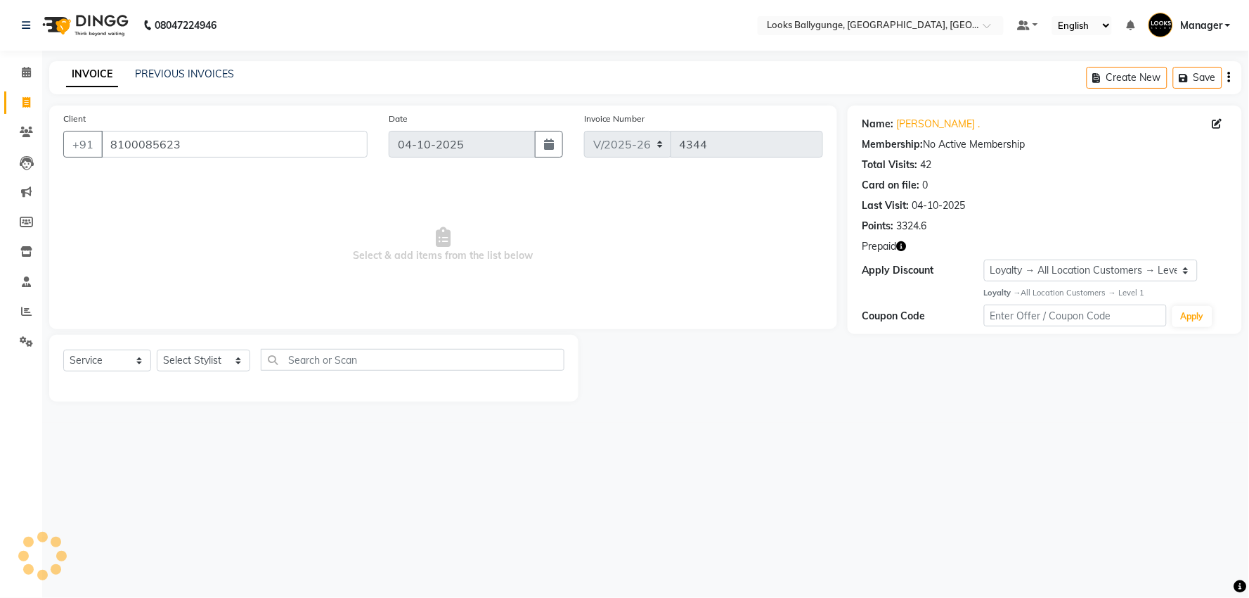
click at [903, 242] on icon "button" at bounding box center [901, 246] width 10 height 10
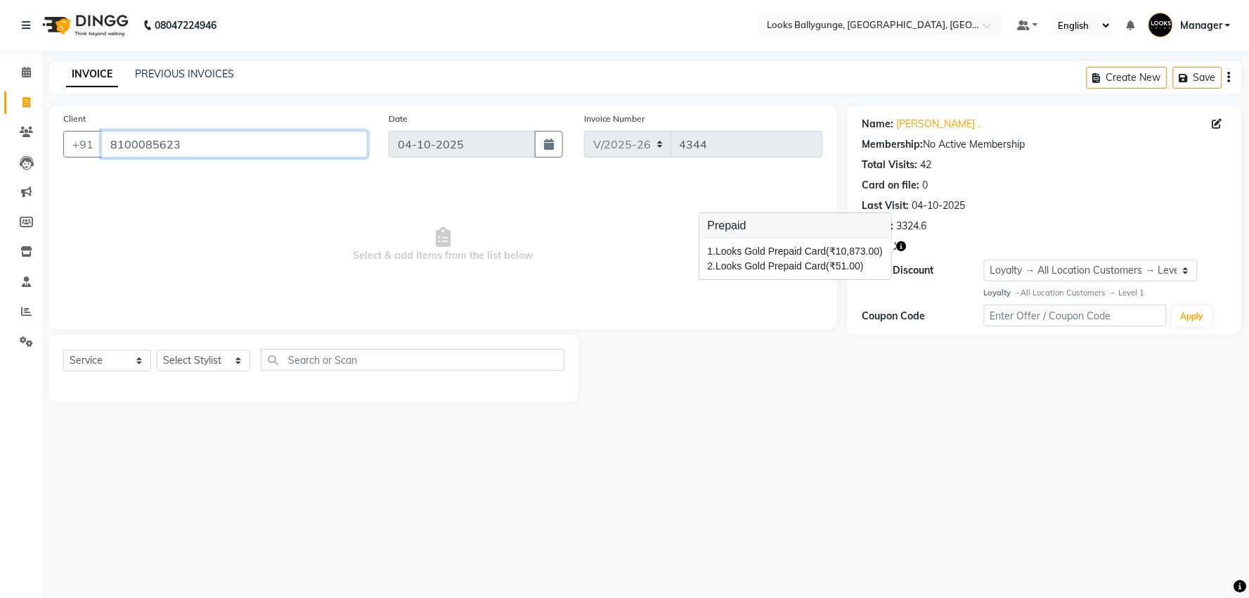
click at [191, 153] on input "8100085623" at bounding box center [234, 144] width 266 height 27
click at [191, 151] on input "8100085623" at bounding box center [234, 144] width 266 height 27
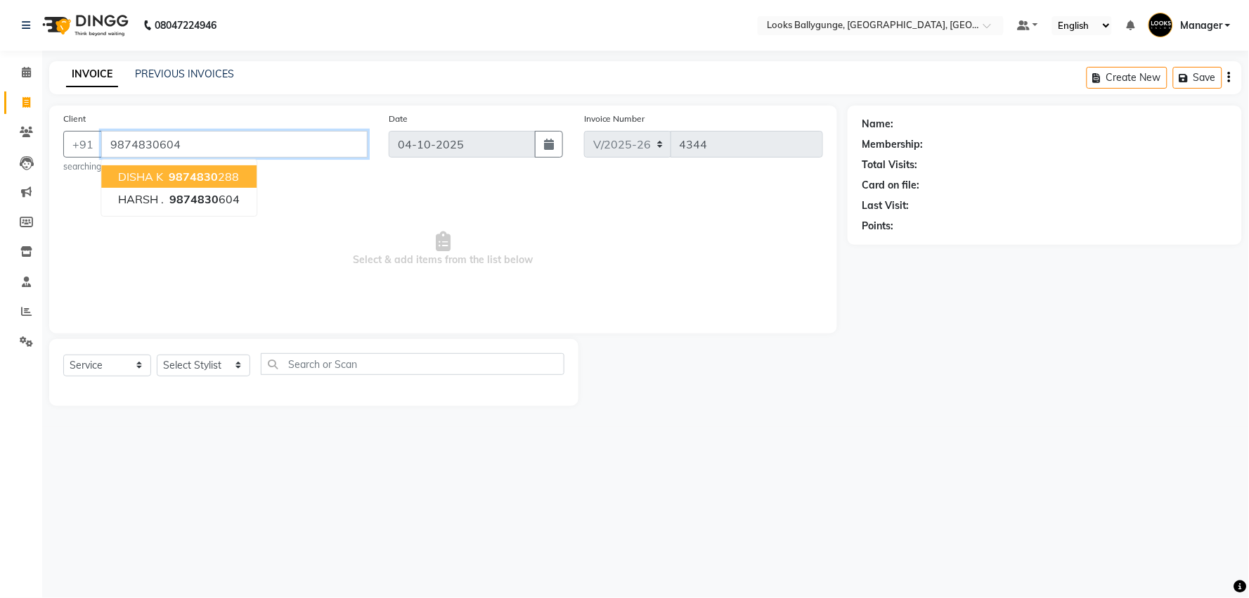
type input "9874830604"
select select "1: Object"
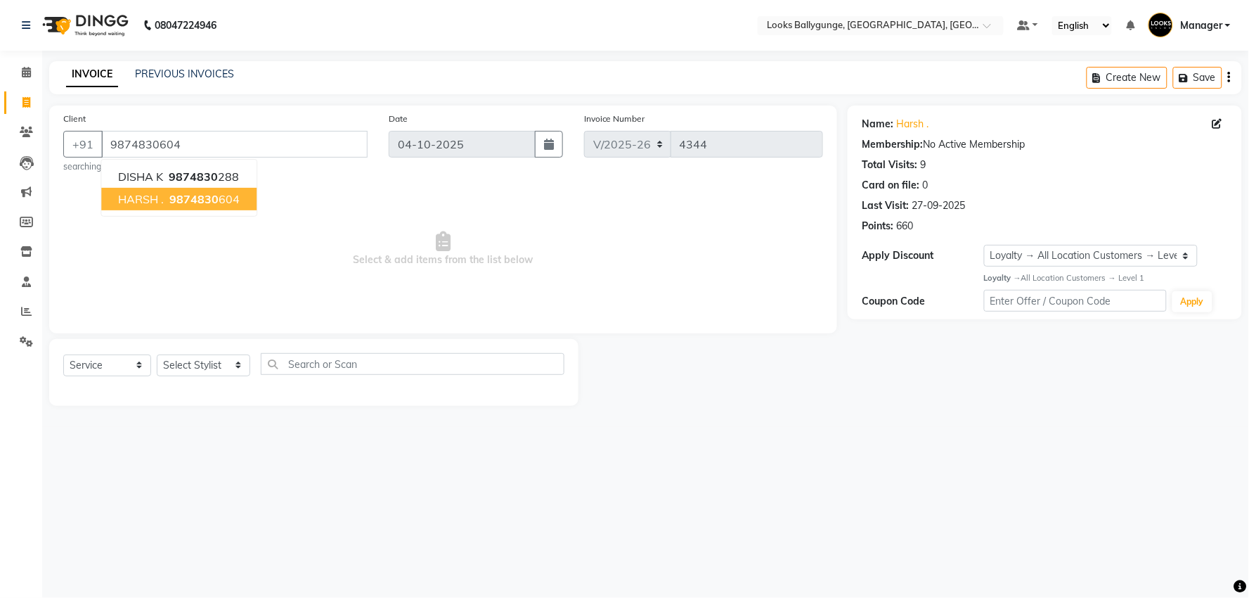
click at [197, 202] on span "9874830" at bounding box center [193, 199] width 49 height 14
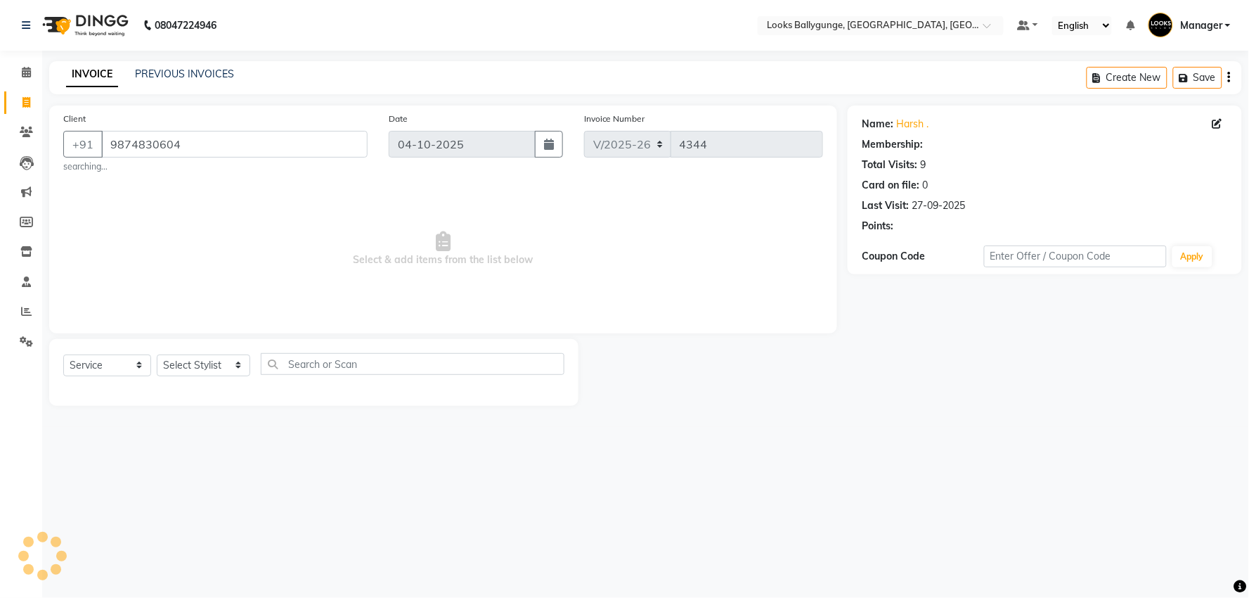
select select "1: Object"
click at [917, 122] on link "Harsh ." at bounding box center [912, 124] width 32 height 15
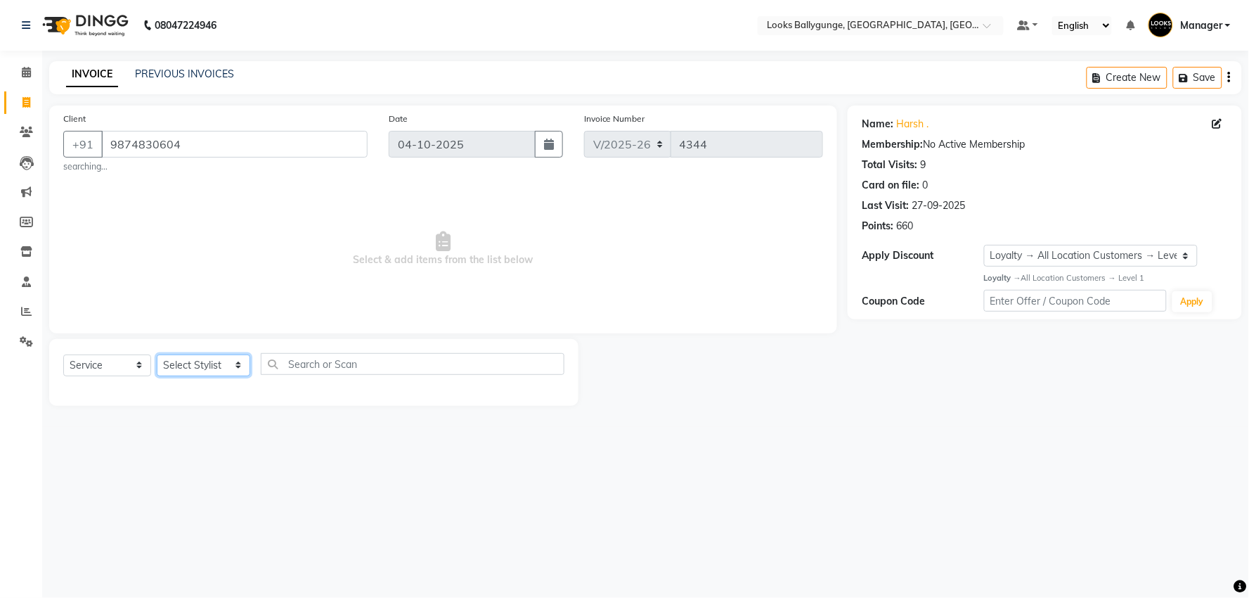
click at [227, 362] on select "Select Stylist [PERSON_NAME] amit_pdct anil [PERSON_NAME] COUNTER_SALES [PERSON…" at bounding box center [204, 365] width 94 height 22
select select "50037"
click at [157, 354] on select "Select Stylist [PERSON_NAME] amit_pdct anil [PERSON_NAME] COUNTER_SALES [PERSON…" at bounding box center [204, 365] width 94 height 22
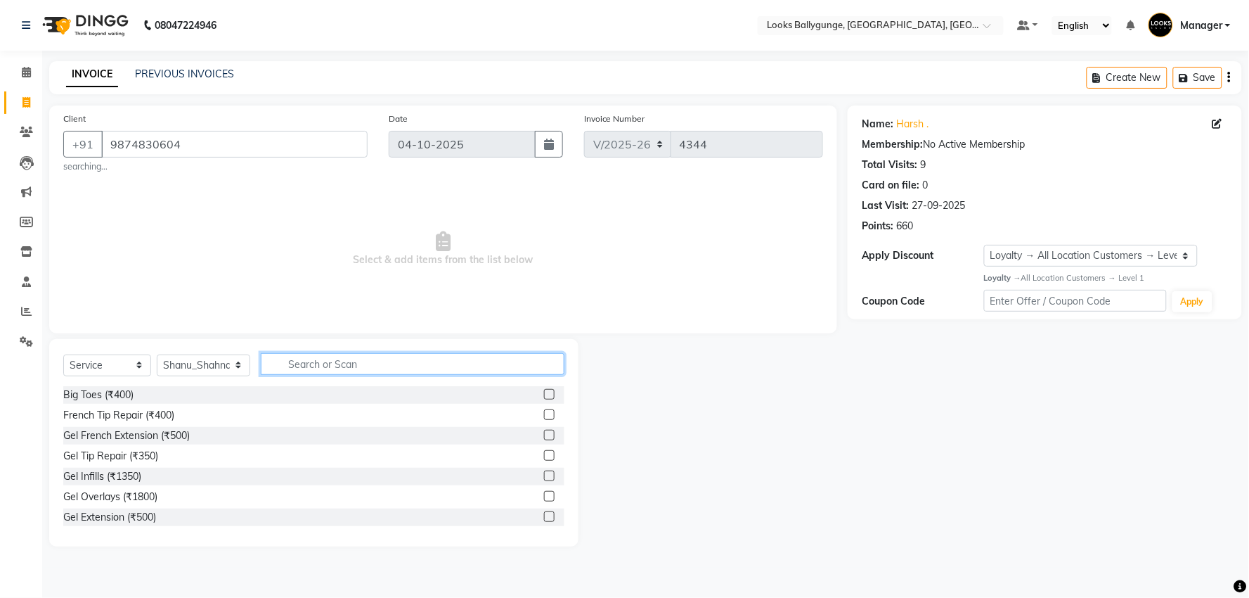
type input "7"
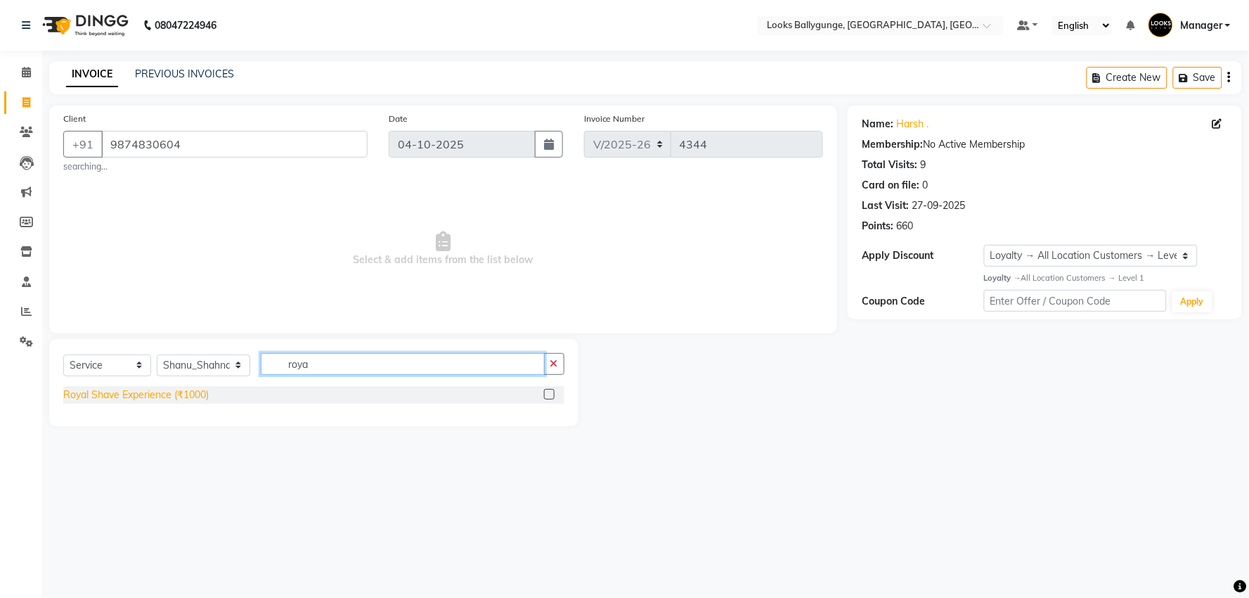
type input "roya"
click at [200, 390] on div "Royal Shave Experience (₹1000)" at bounding box center [136, 394] width 146 height 15
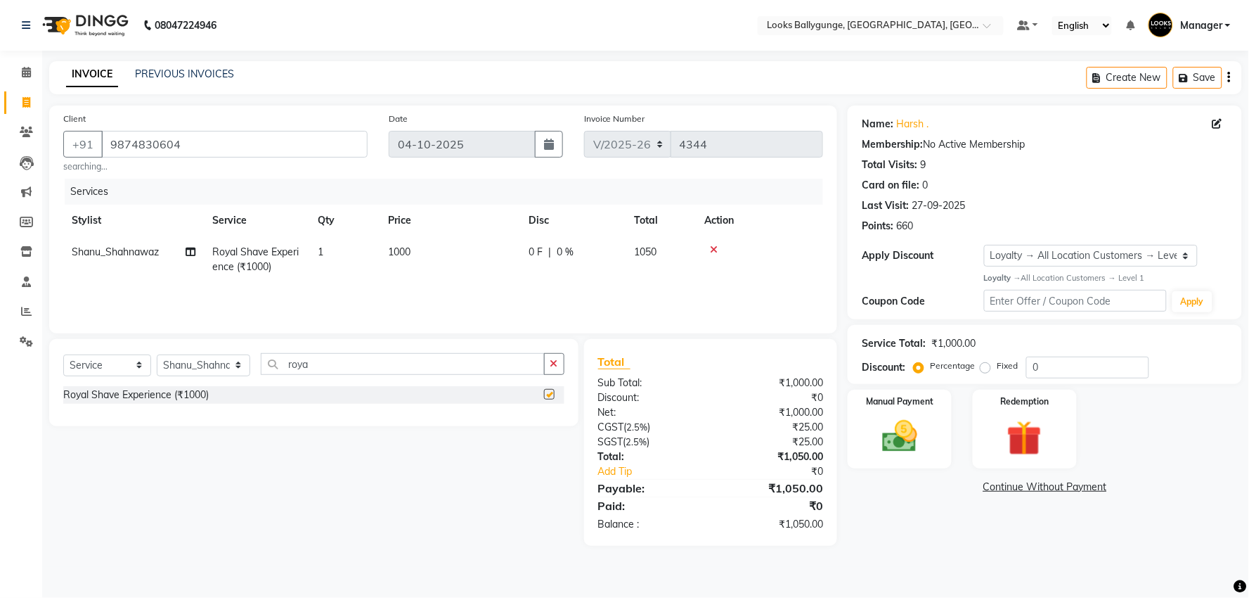
checkbox input "false"
click at [401, 244] on td "1000" at bounding box center [450, 259] width 141 height 46
select select "50037"
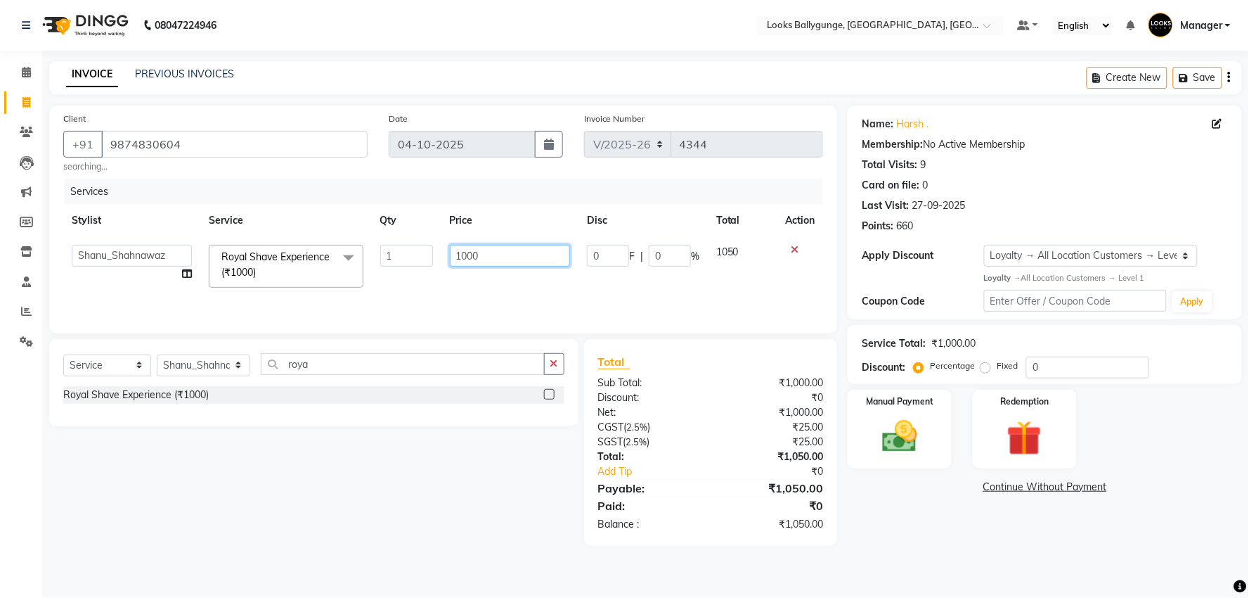
drag, startPoint x: 378, startPoint y: 234, endPoint x: 316, endPoint y: 230, distance: 61.3
click at [318, 230] on table "Stylist Service Qty Price Disc Total Action Ali_Stylist amit_pdct anil Ayush Sa…" at bounding box center [443, 250] width 760 height 91
type input "700"
click at [439, 296] on div "Services Stylist Service Qty Price Disc Total Action Ali_Stylist amit_pdct anil…" at bounding box center [443, 249] width 760 height 141
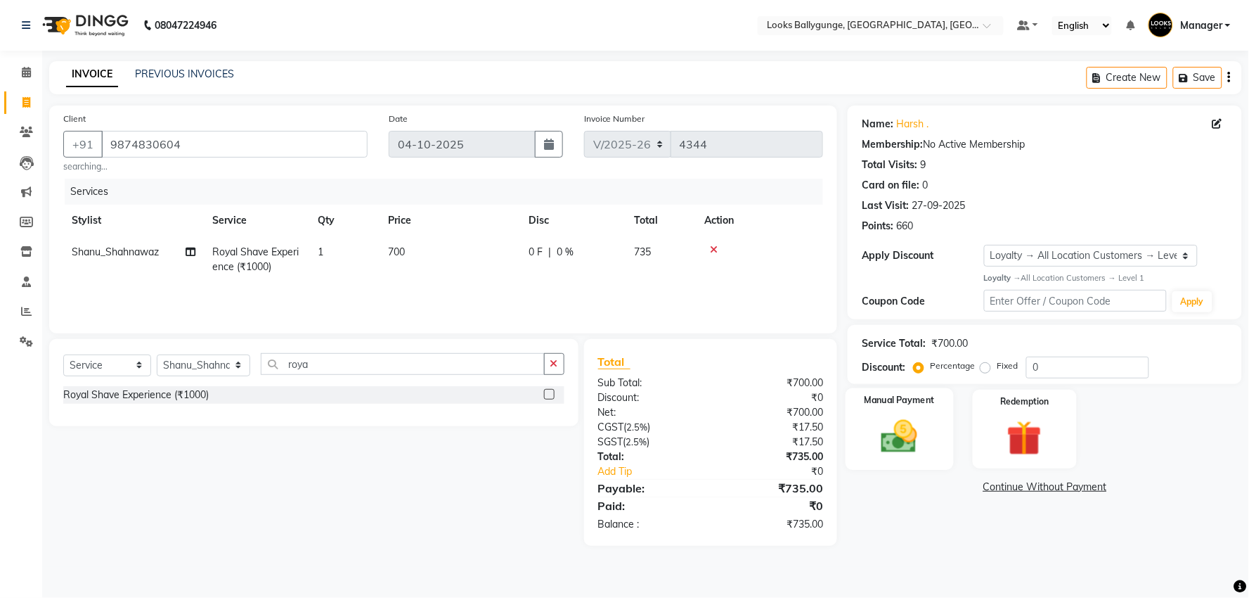
click at [908, 431] on img at bounding box center [899, 437] width 59 height 42
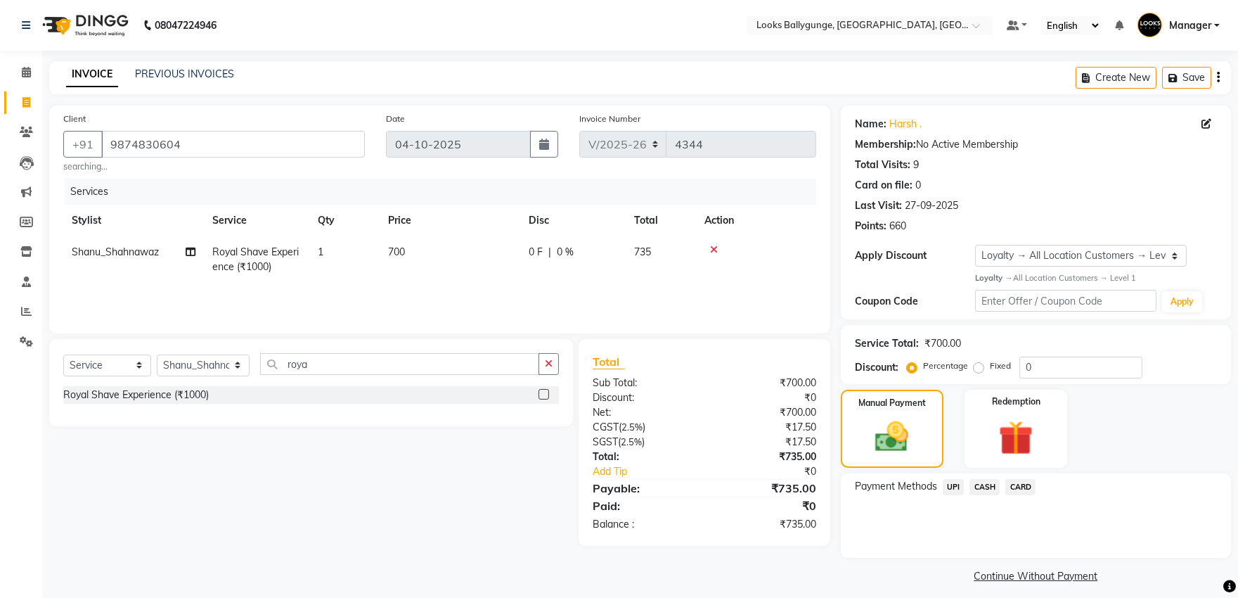
click at [1014, 479] on span "CARD" at bounding box center [1020, 487] width 30 height 16
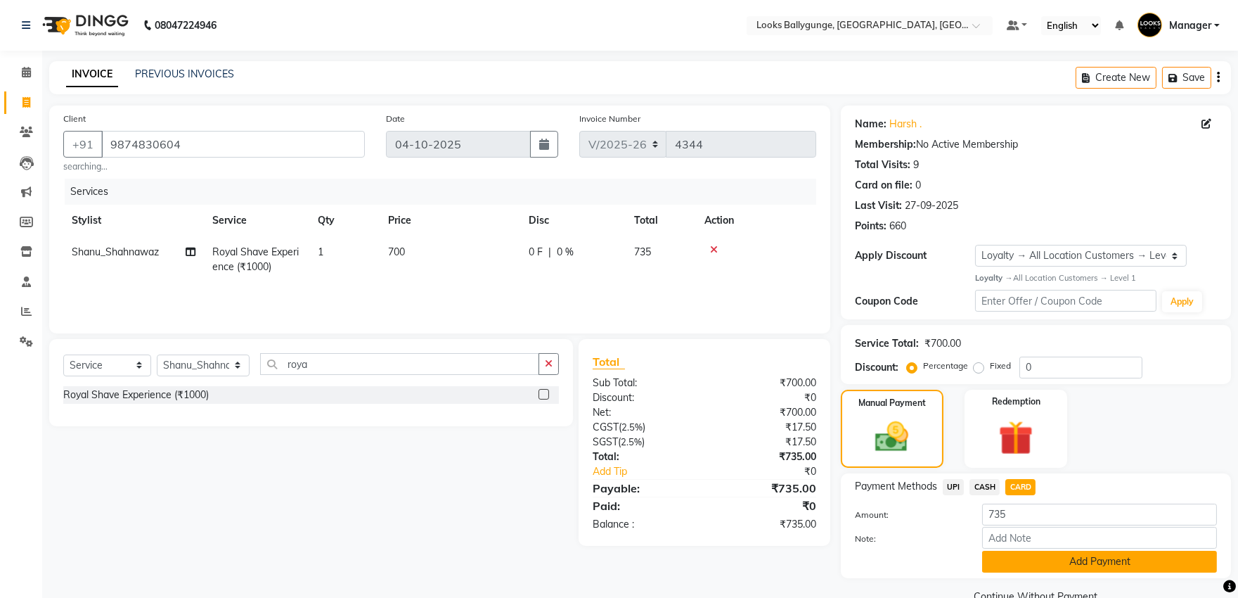
click at [1032, 558] on button "Add Payment" at bounding box center [1099, 562] width 235 height 22
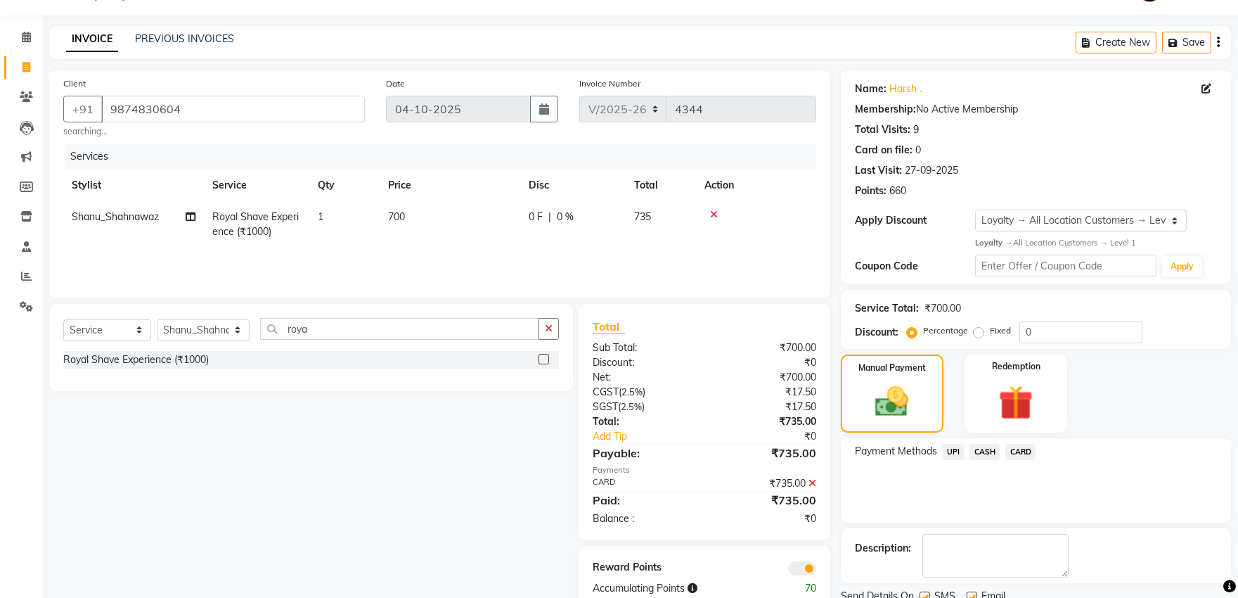
scroll to position [89, 0]
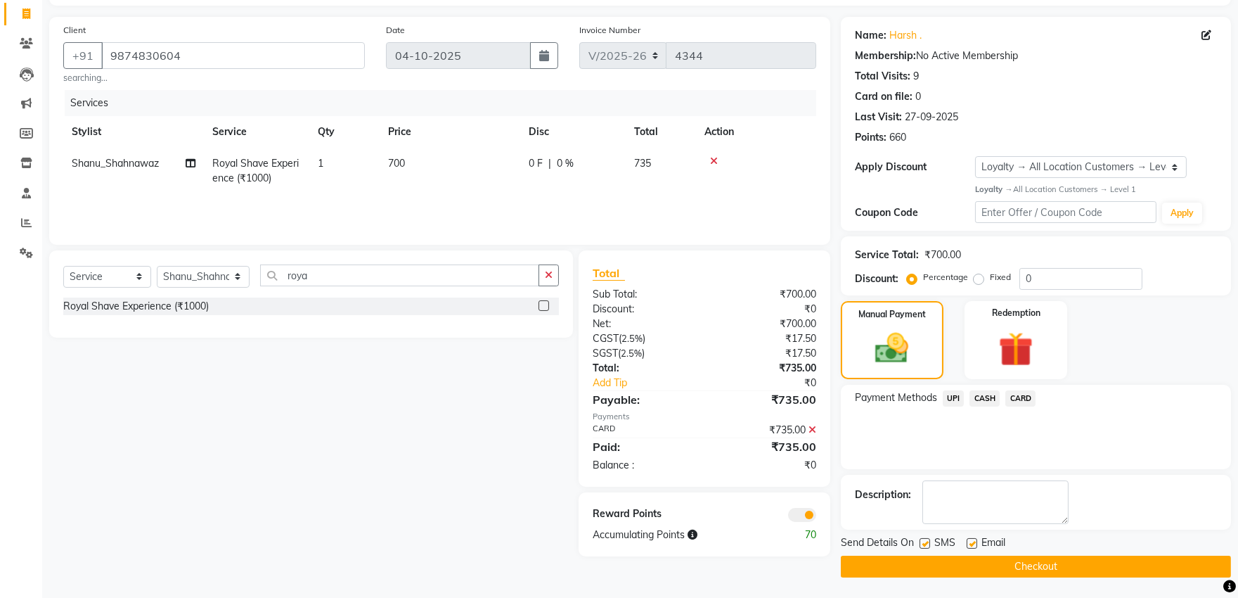
click at [1048, 560] on button "Checkout" at bounding box center [1036, 566] width 390 height 22
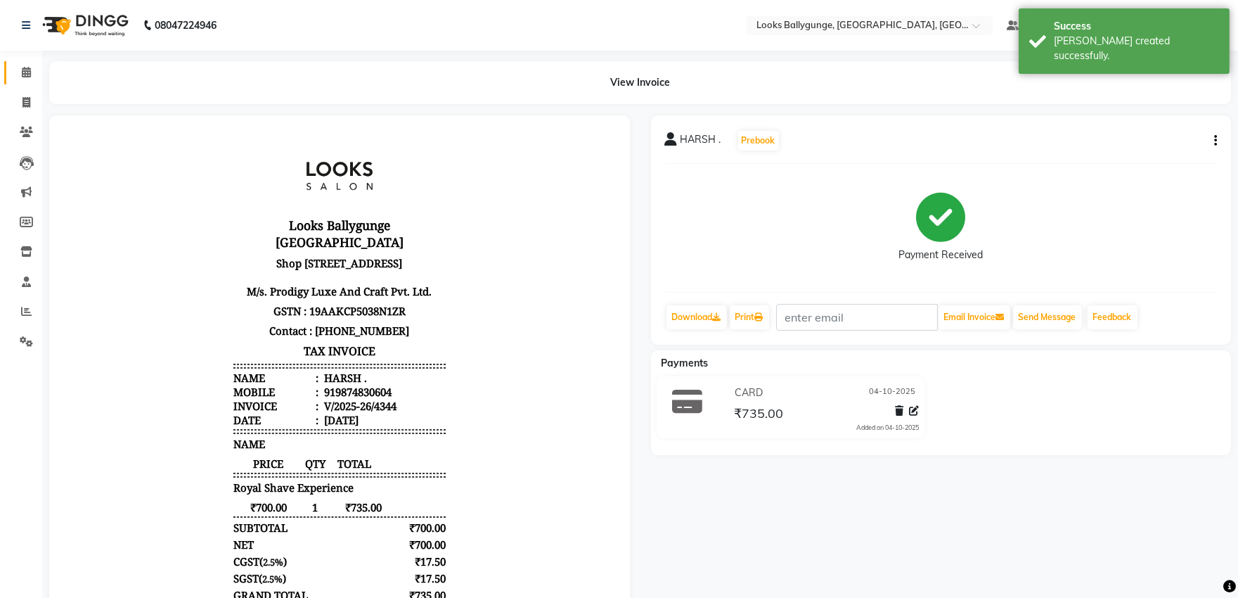
click at [11, 72] on link "Calendar" at bounding box center [21, 72] width 34 height 23
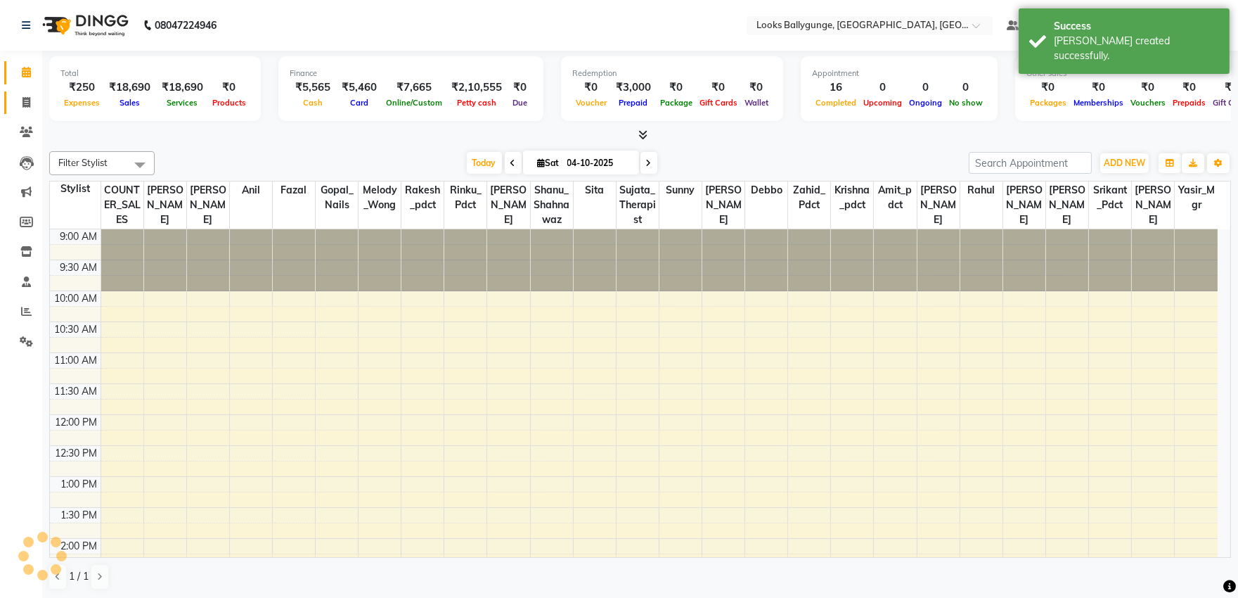
click at [27, 106] on icon at bounding box center [26, 102] width 8 height 11
select select "service"
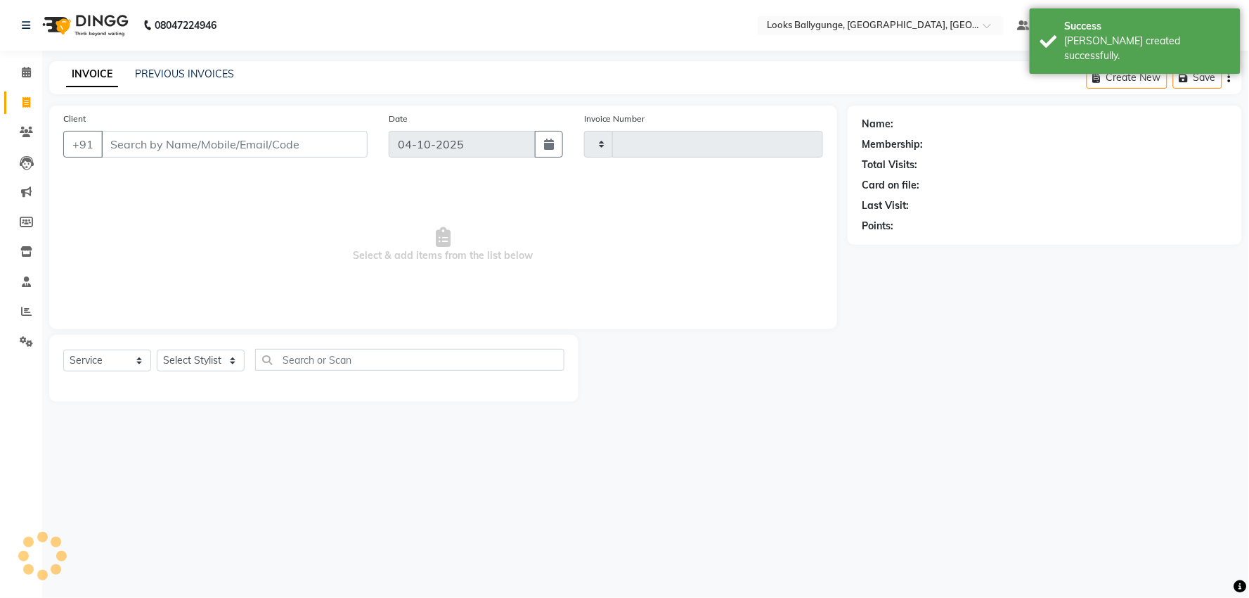
type input "4345"
select select "6477"
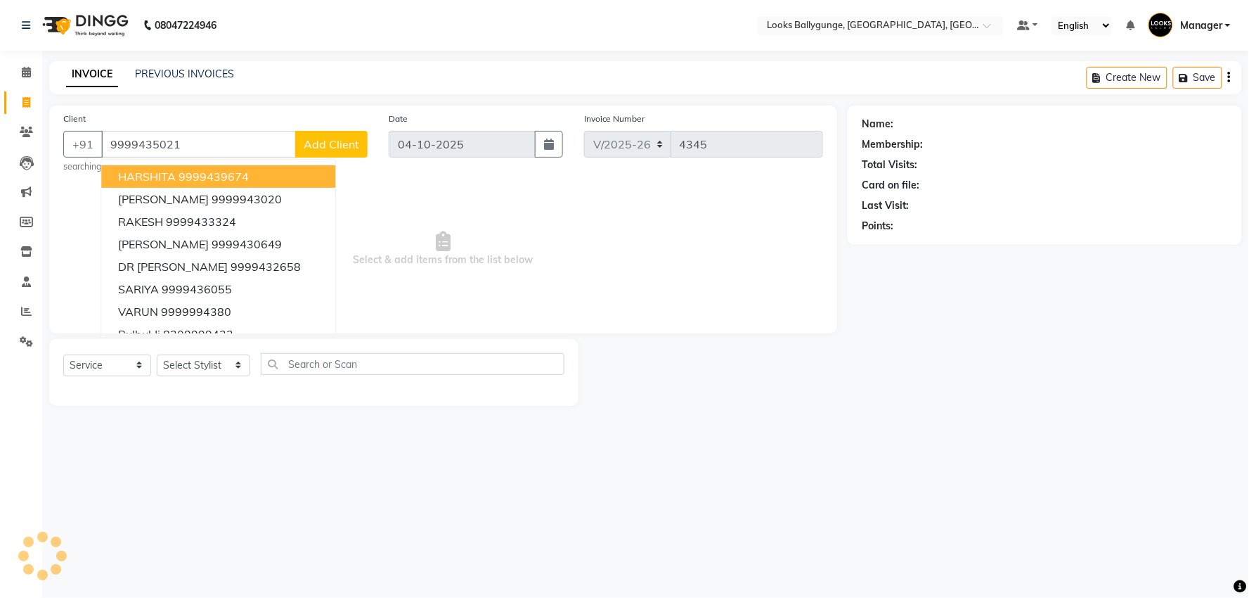
type input "9999435021"
click at [322, 143] on span "Add Client" at bounding box center [332, 144] width 56 height 14
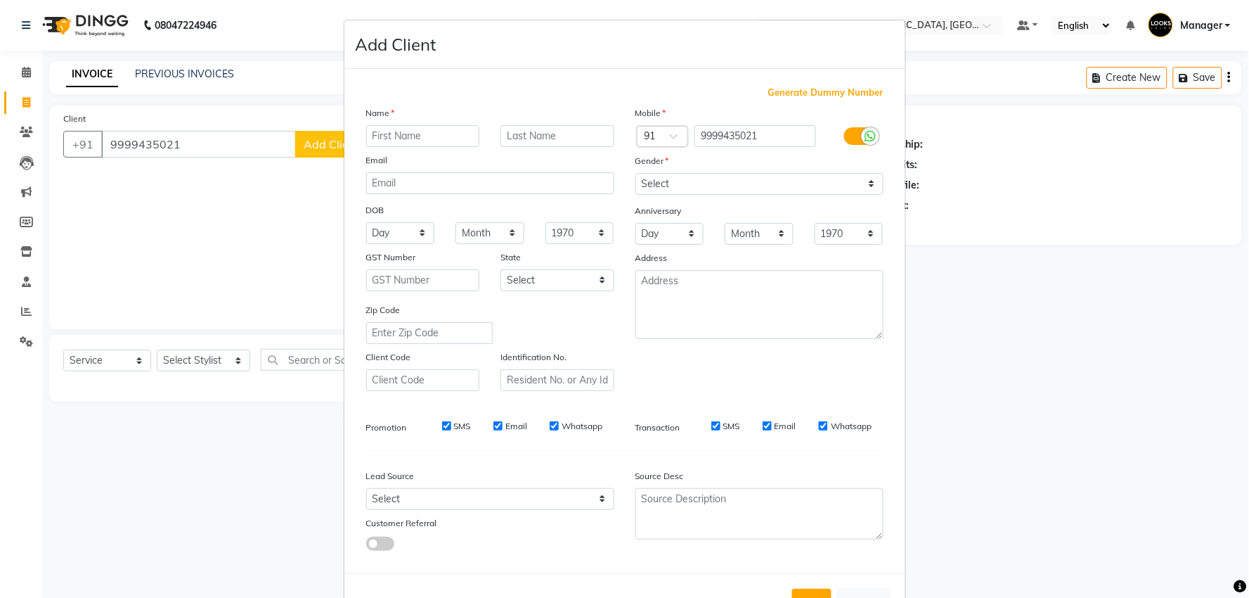
type input "A"
type input "S"
type input "Basu"
click at [732, 176] on select "Select Male Female Other Prefer Not To Say" at bounding box center [760, 184] width 248 height 22
select select "female"
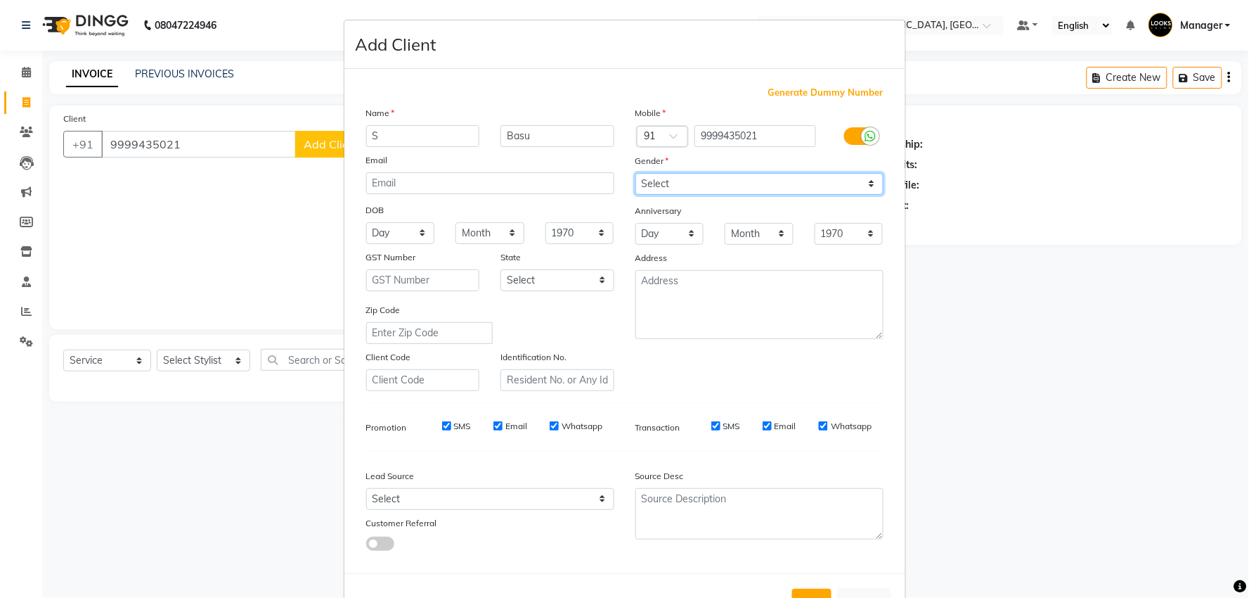
click at [636, 173] on select "Select Male Female Other Prefer Not To Say" at bounding box center [760, 184] width 248 height 22
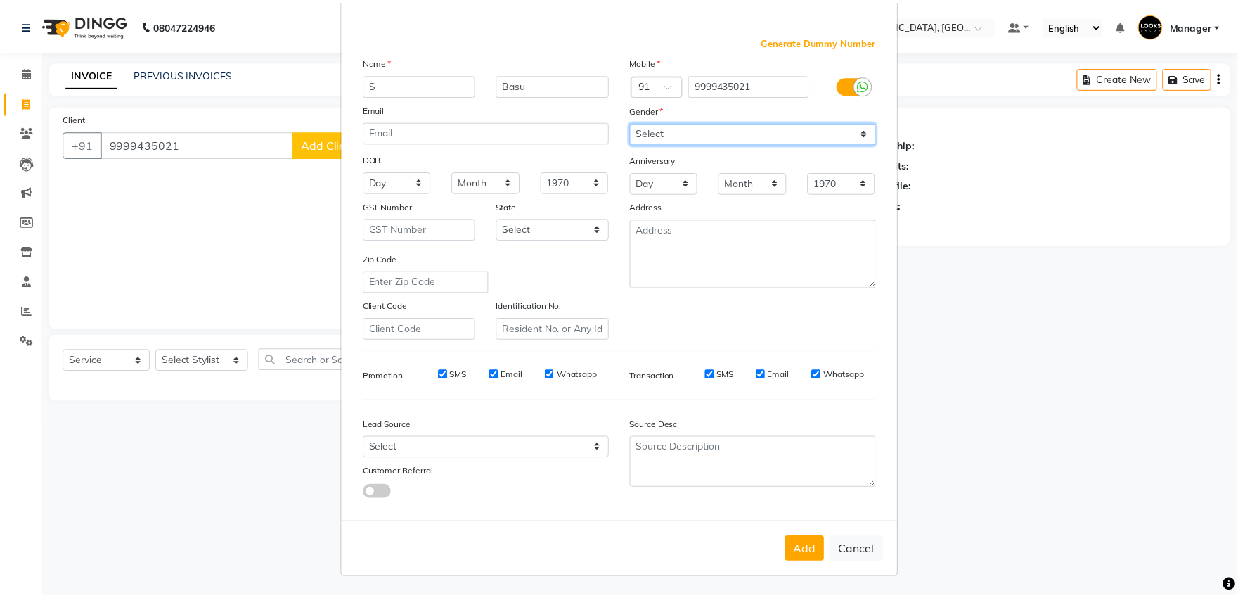
scroll to position [52, 0]
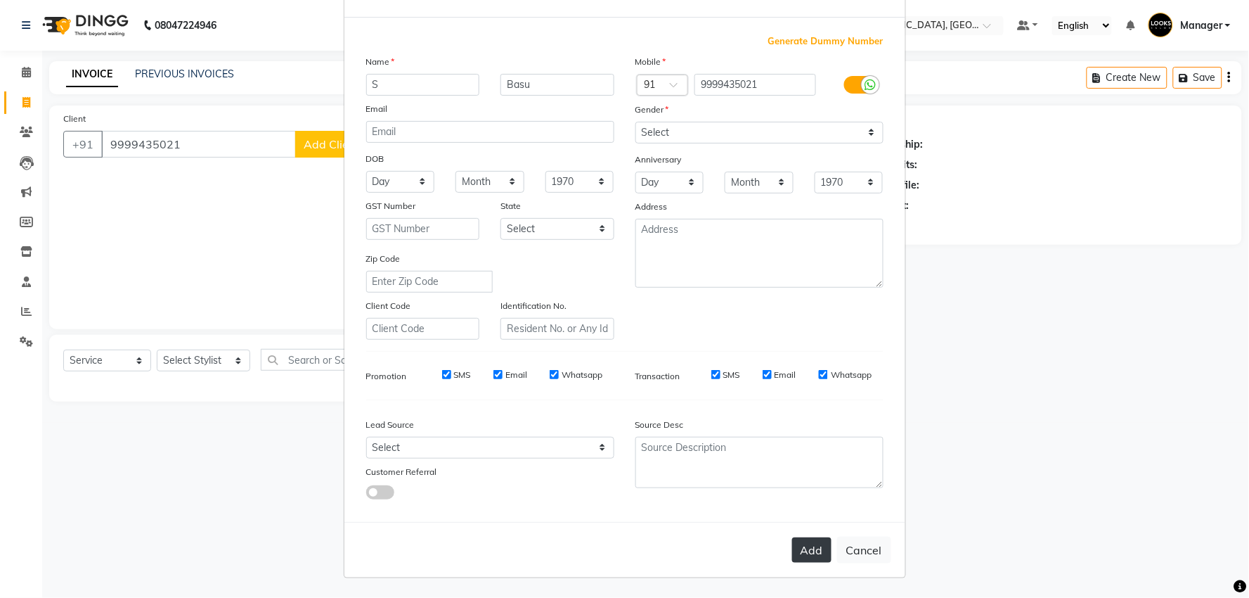
click at [811, 553] on button "Add" at bounding box center [811, 549] width 39 height 25
select select
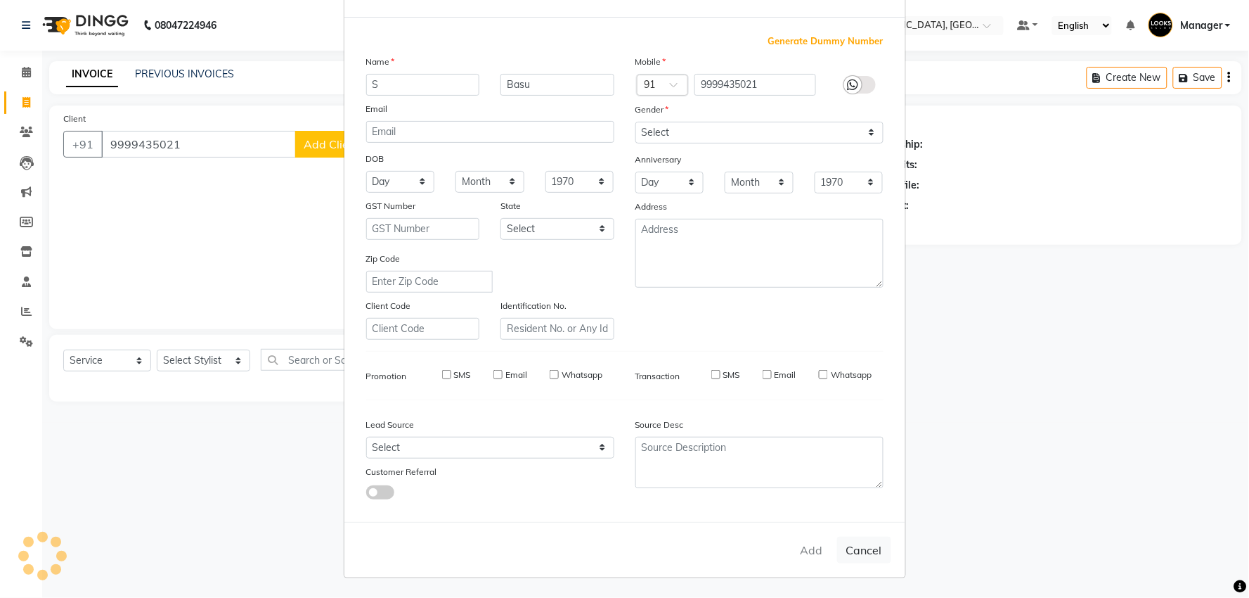
select select
checkbox input "false"
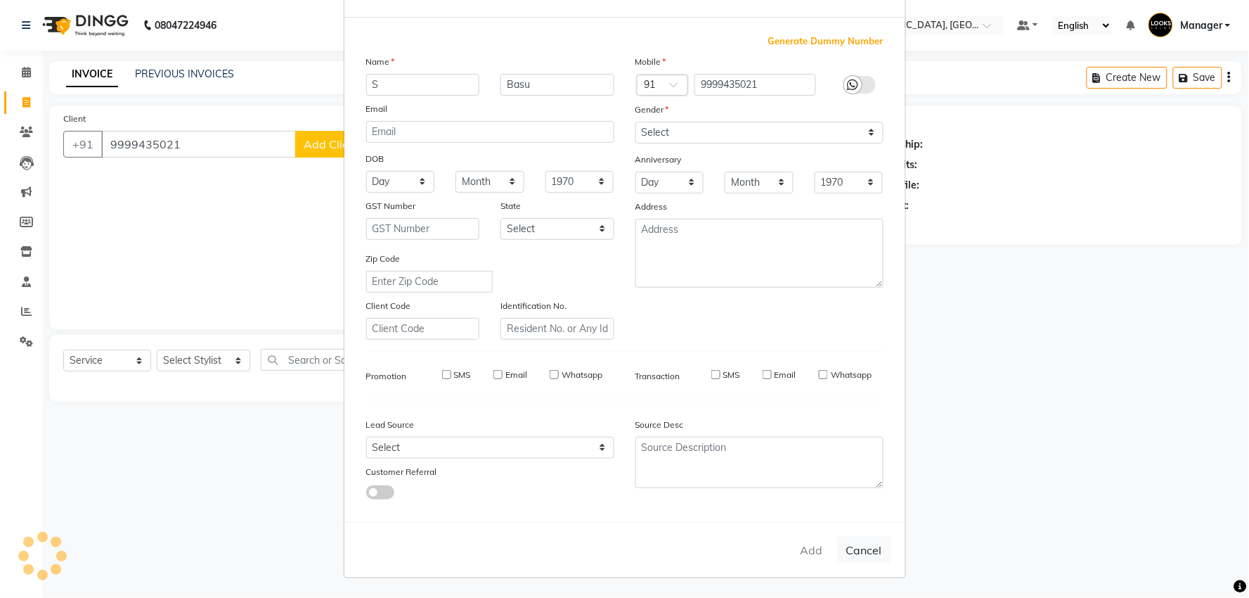
checkbox input "false"
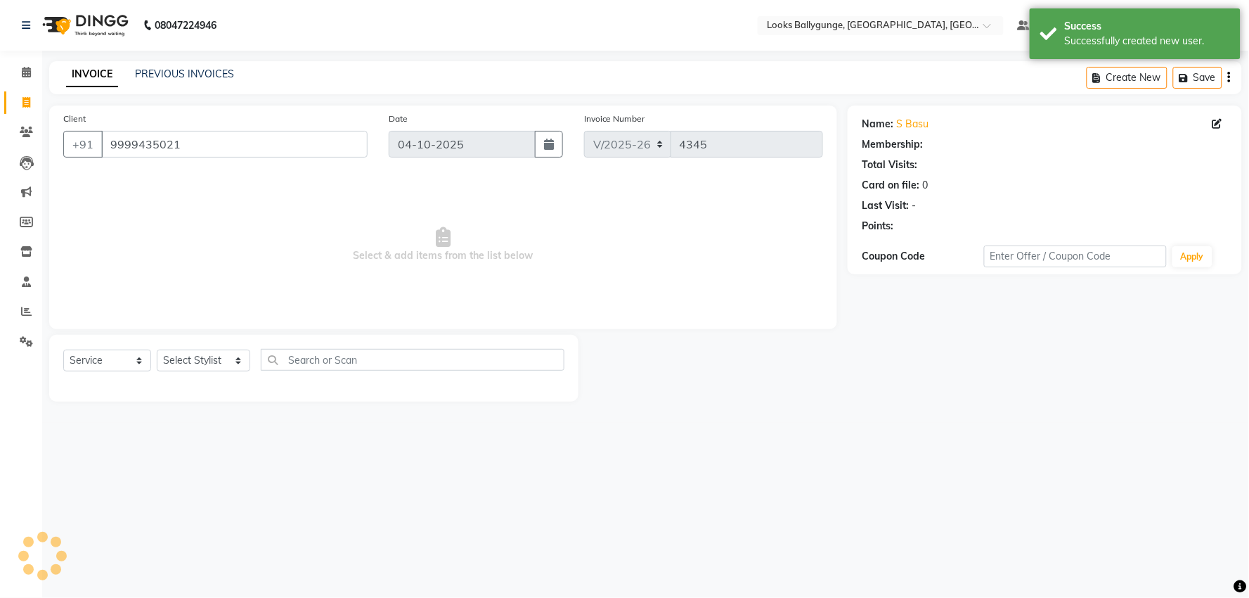
select select "1: Object"
click at [222, 355] on select "Select Stylist [PERSON_NAME] amit_pdct anil [PERSON_NAME] COUNTER_SALES [PERSON…" at bounding box center [204, 360] width 94 height 22
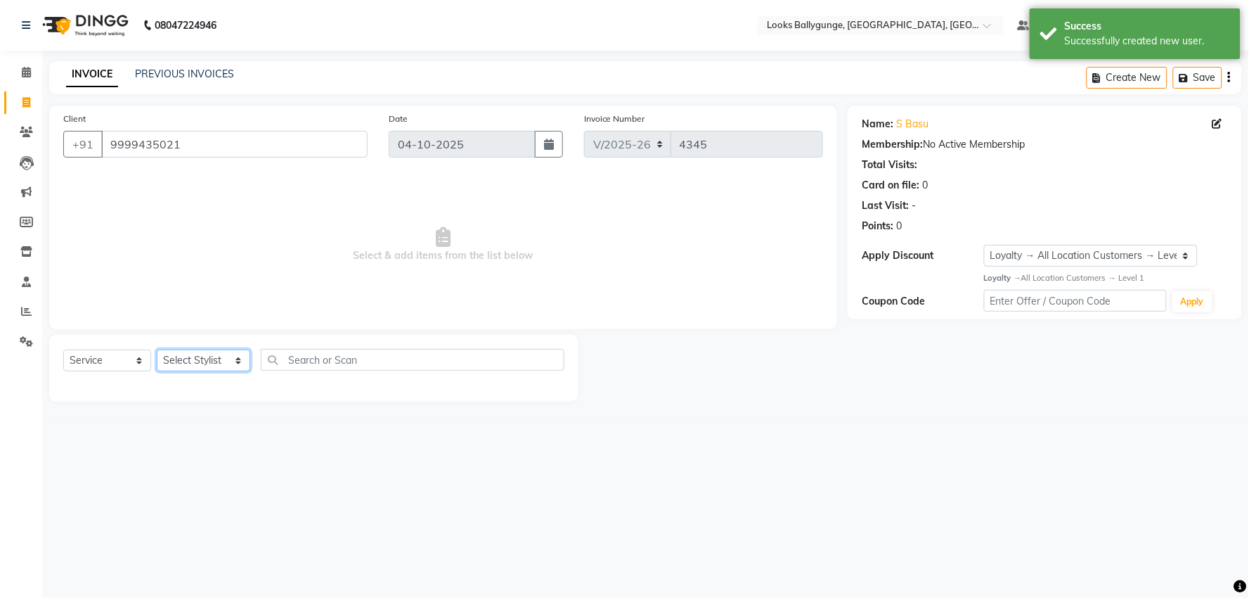
select select "85490"
click at [157, 350] on select "Select Stylist [PERSON_NAME] amit_pdct anil [PERSON_NAME] COUNTER_SALES [PERSON…" at bounding box center [204, 360] width 94 height 22
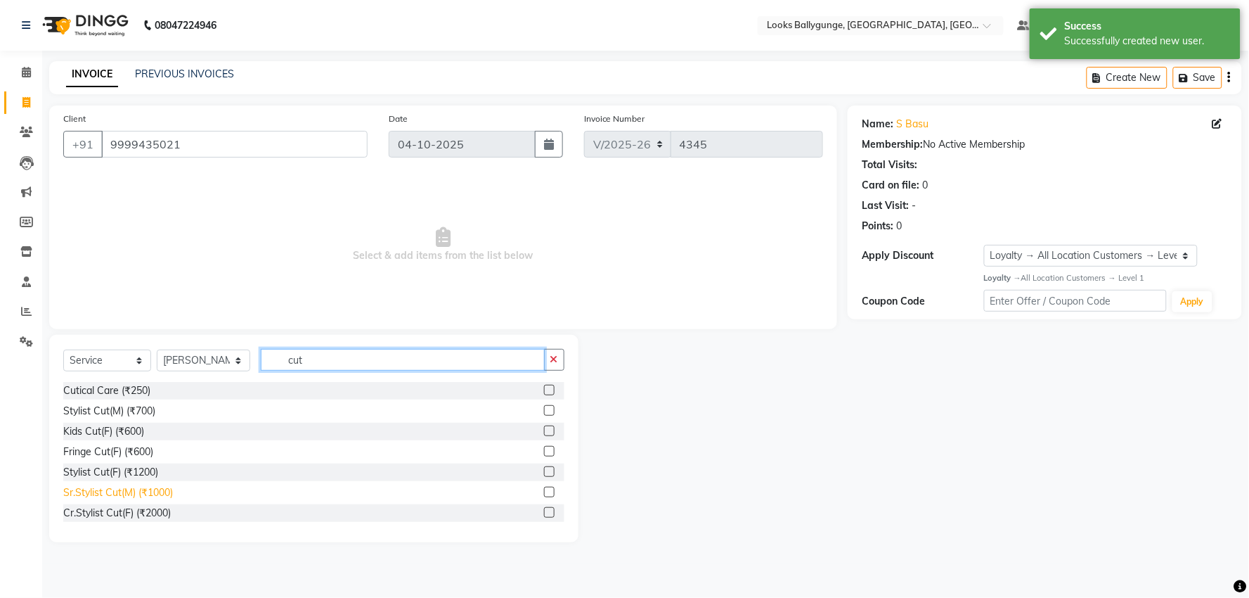
type input "cut"
click at [120, 486] on div "Sr.Stylist Cut(M) (₹1000)" at bounding box center [118, 492] width 110 height 15
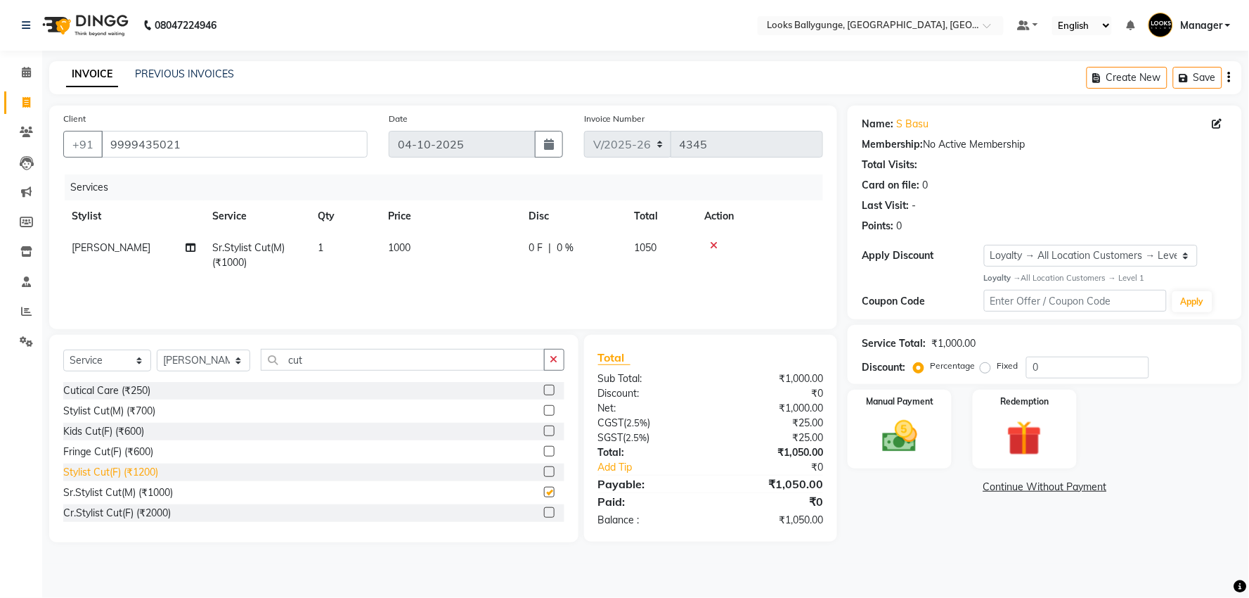
checkbox input "false"
click at [413, 247] on td "1000" at bounding box center [450, 255] width 141 height 46
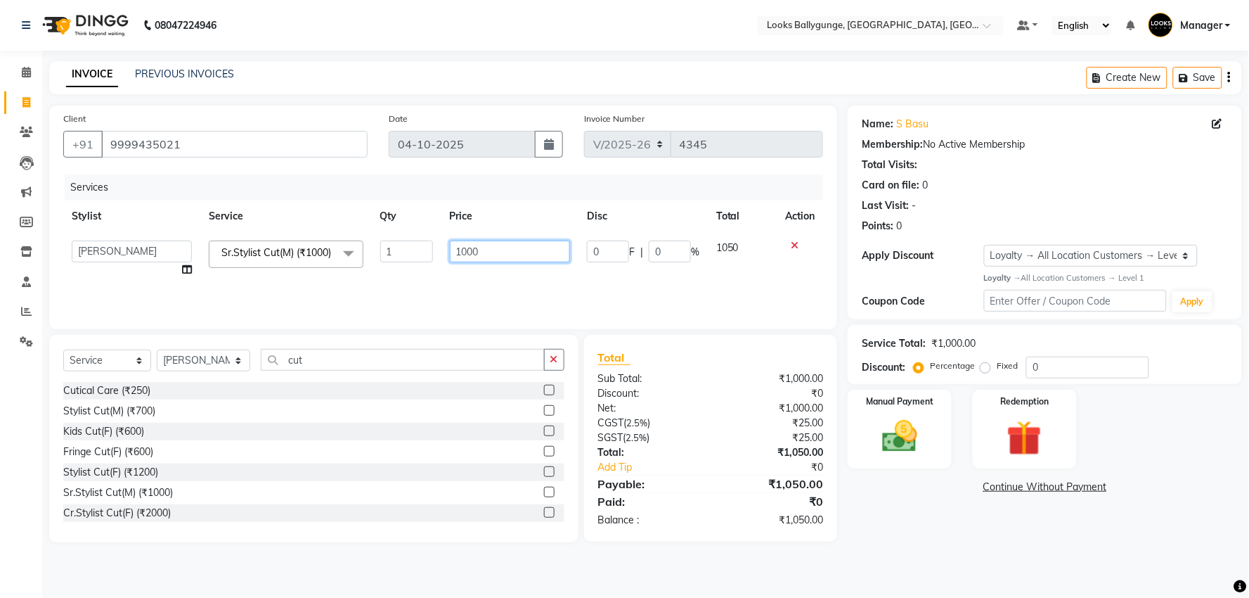
drag, startPoint x: 494, startPoint y: 255, endPoint x: 333, endPoint y: 209, distance: 167.6
click at [333, 209] on table "Stylist Service Qty Price Disc Total Action Ali_Stylist amit_pdct anil Ayush Sa…" at bounding box center [443, 242] width 760 height 85
type input "1500"
click at [447, 283] on div "Services Stylist Service Qty Price Disc Total Action Ali_Stylist amit_pdct anil…" at bounding box center [443, 244] width 760 height 141
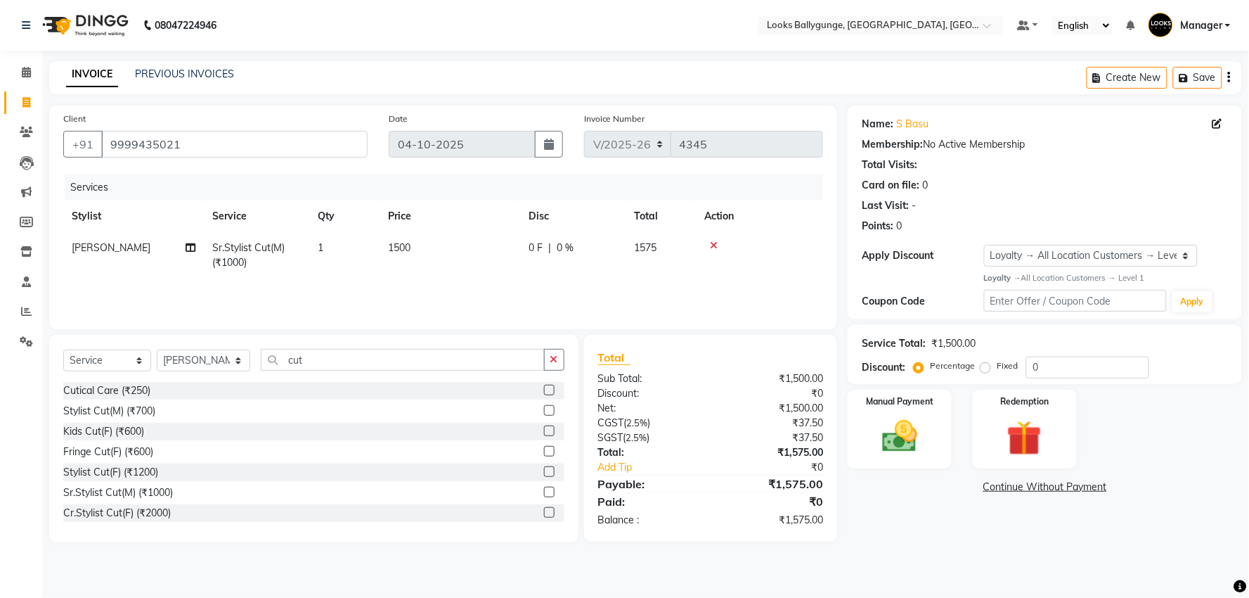
click at [396, 250] on span "1500" at bounding box center [399, 247] width 22 height 13
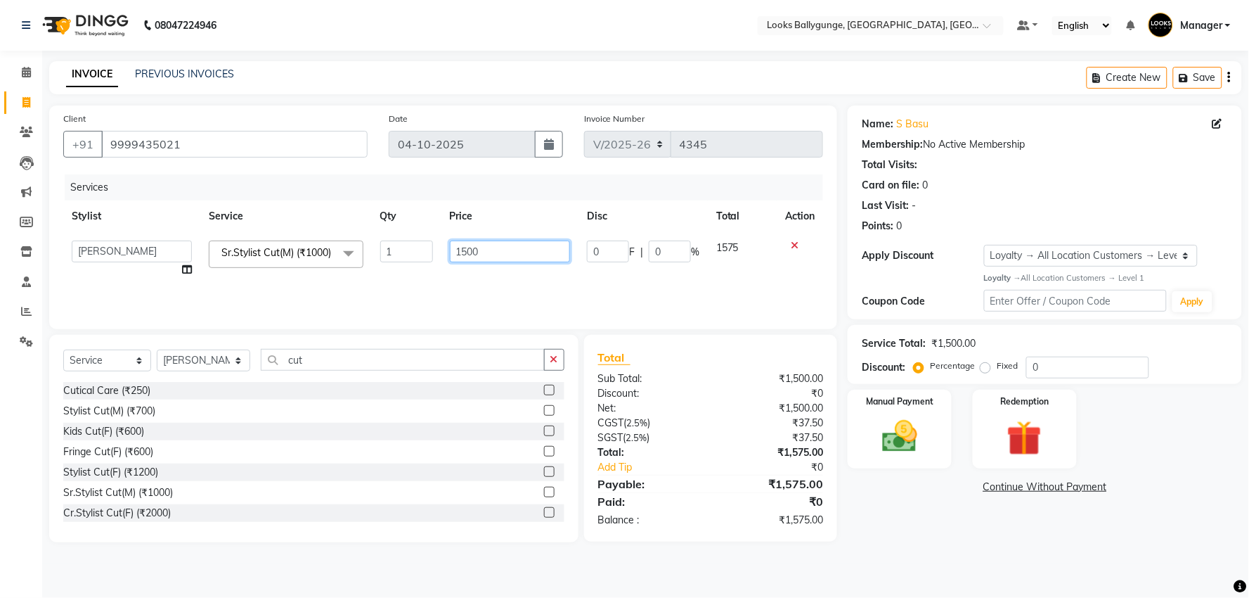
drag, startPoint x: 465, startPoint y: 246, endPoint x: 427, endPoint y: 240, distance: 39.2
click at [427, 240] on tr "Ali_Stylist amit_pdct anil Ayush Sahu COUNTER_SALES Debbo Fazal Gopal_Nails Kri…" at bounding box center [443, 258] width 760 height 53
type input "2000"
click at [467, 284] on div "Services Stylist Service Qty Price Disc Total Action Ali_Stylist amit_pdct anil…" at bounding box center [443, 244] width 760 height 141
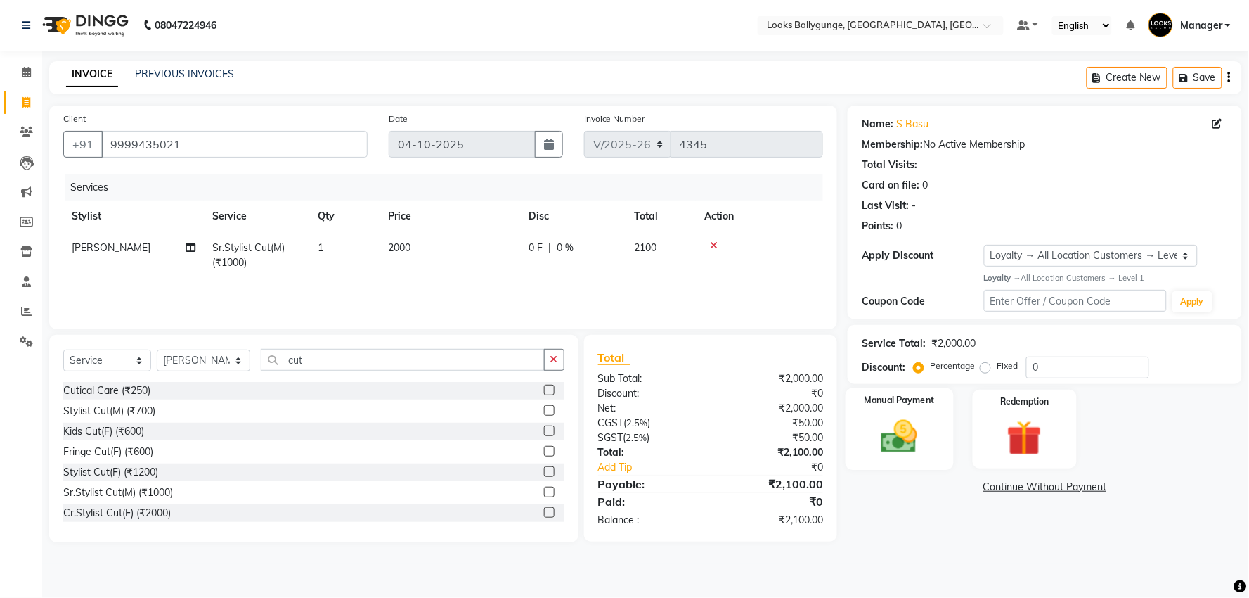
click at [887, 417] on img at bounding box center [899, 437] width 59 height 42
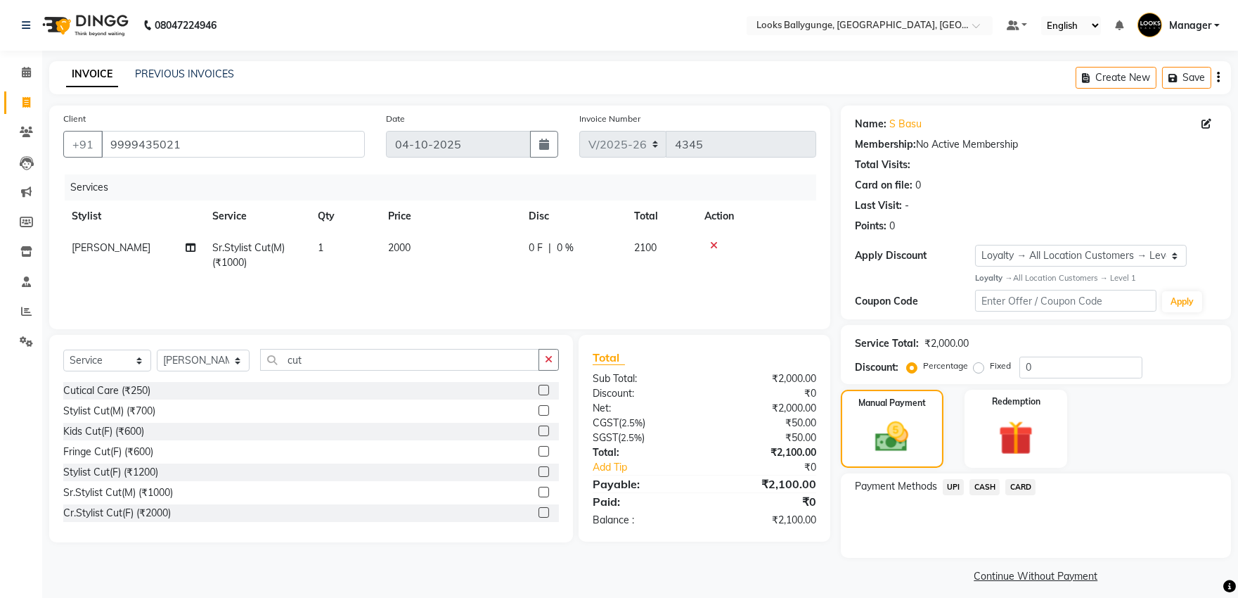
click at [959, 483] on span "UPI" at bounding box center [954, 487] width 22 height 16
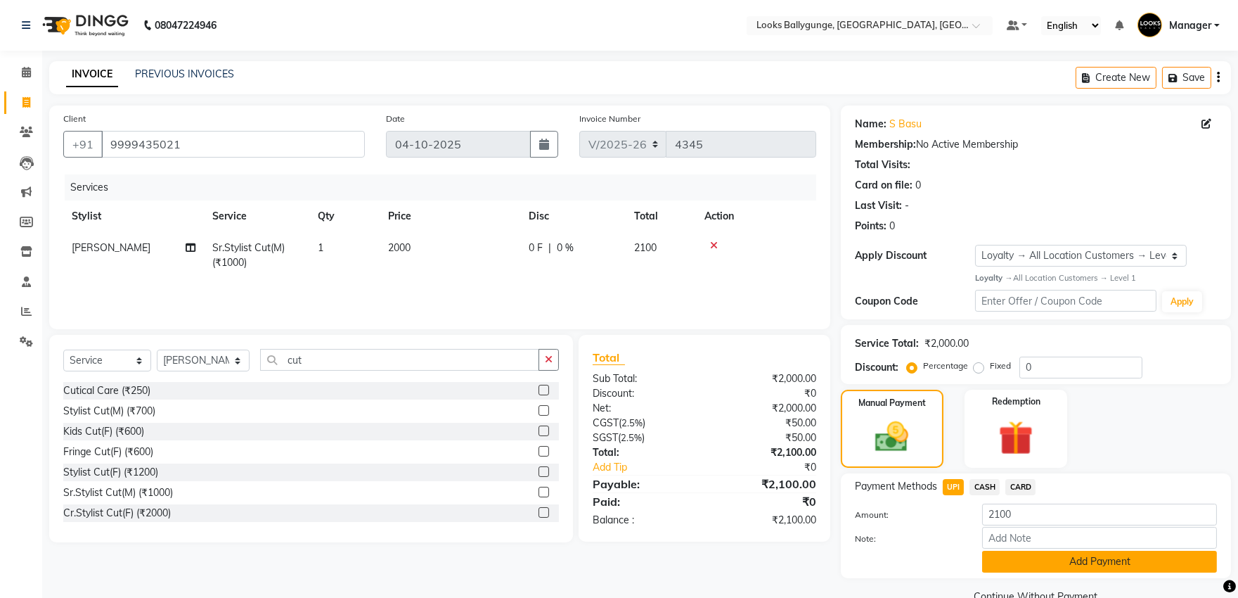
click at [1013, 553] on button "Add Payment" at bounding box center [1099, 562] width 235 height 22
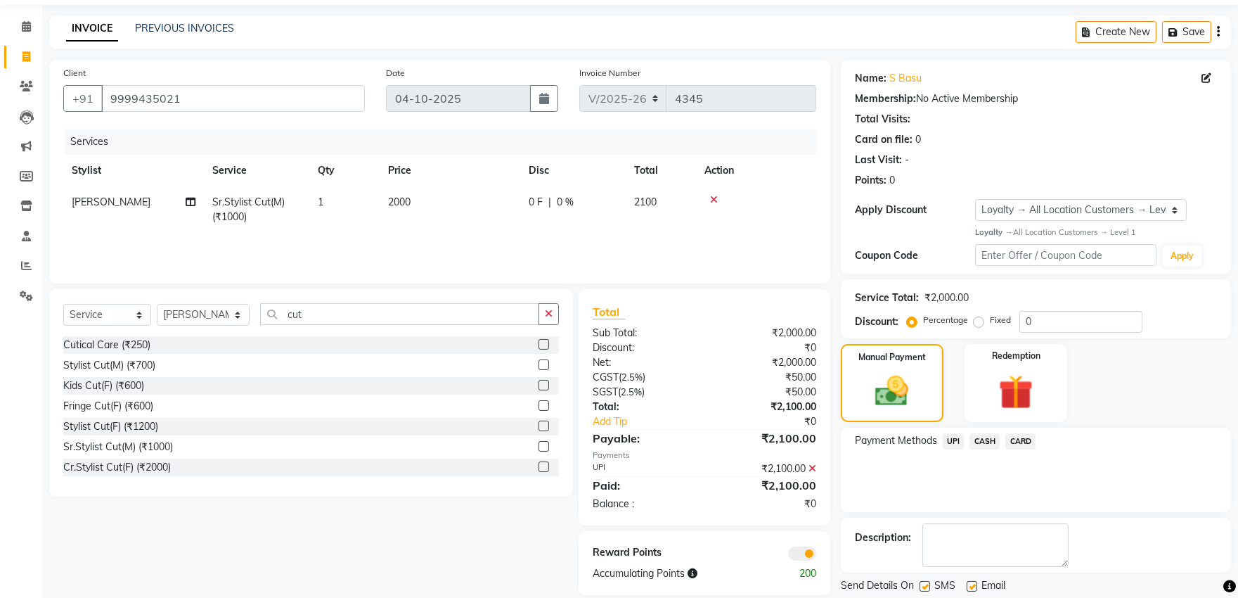
scroll to position [89, 0]
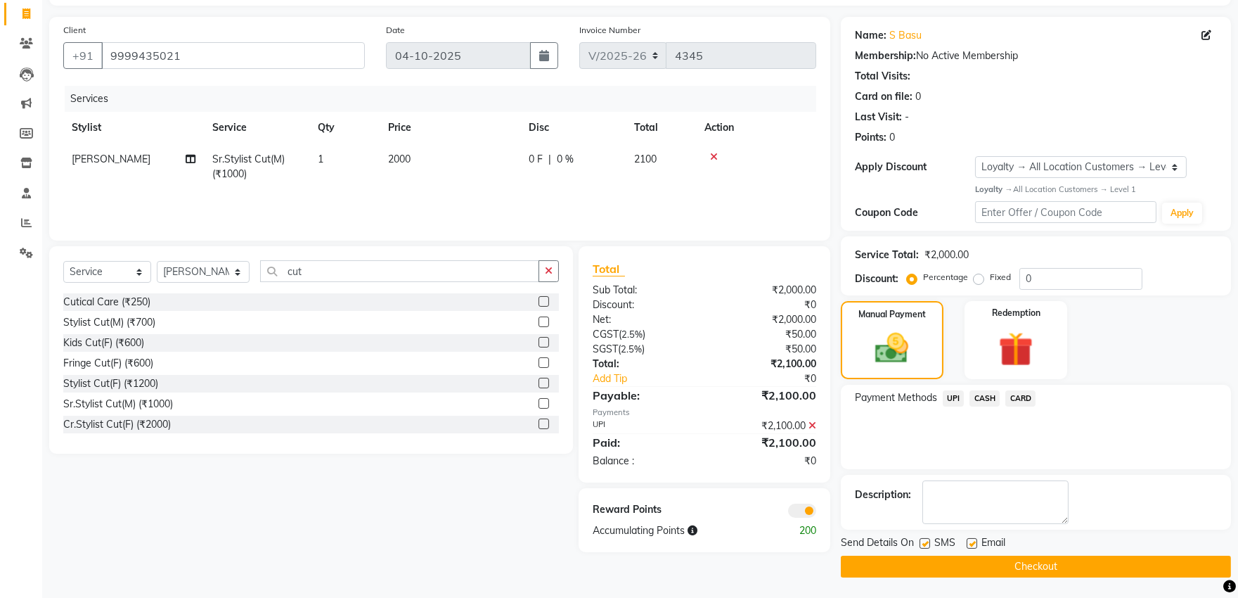
click at [984, 562] on button "Checkout" at bounding box center [1036, 566] width 390 height 22
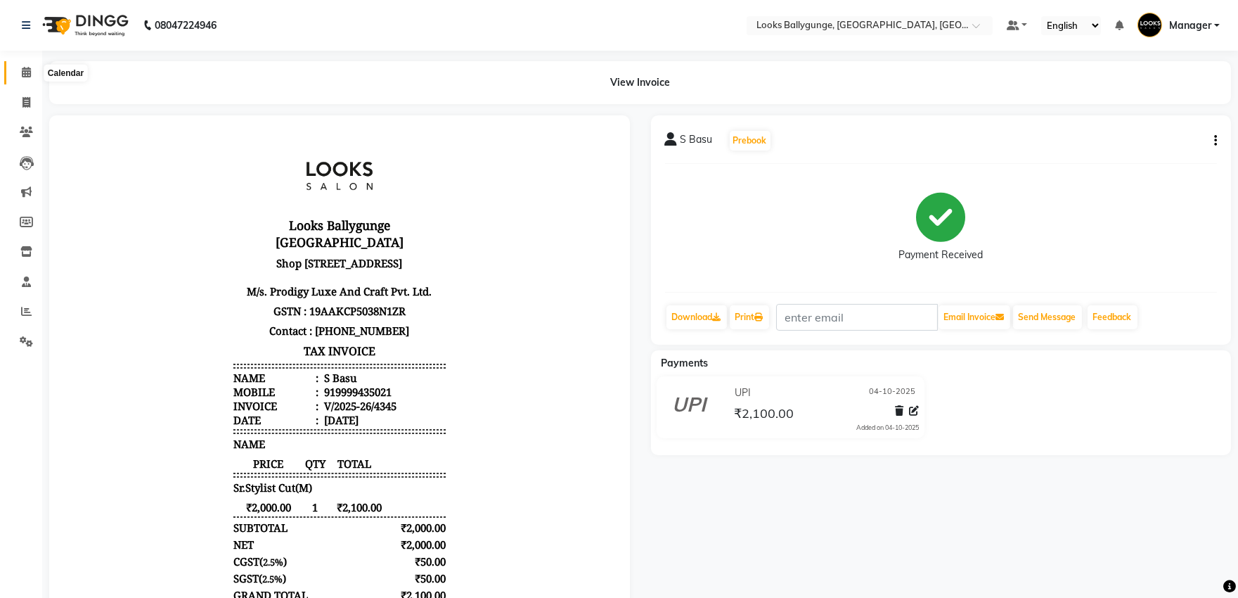
click at [20, 74] on span at bounding box center [26, 73] width 25 height 16
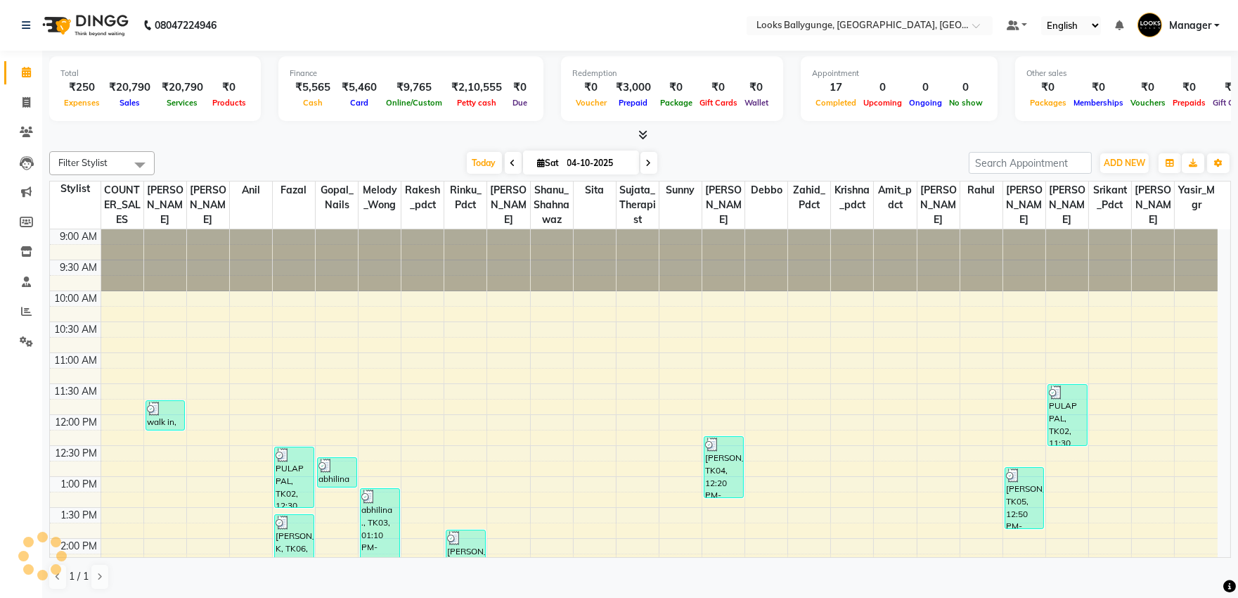
scroll to position [468, 0]
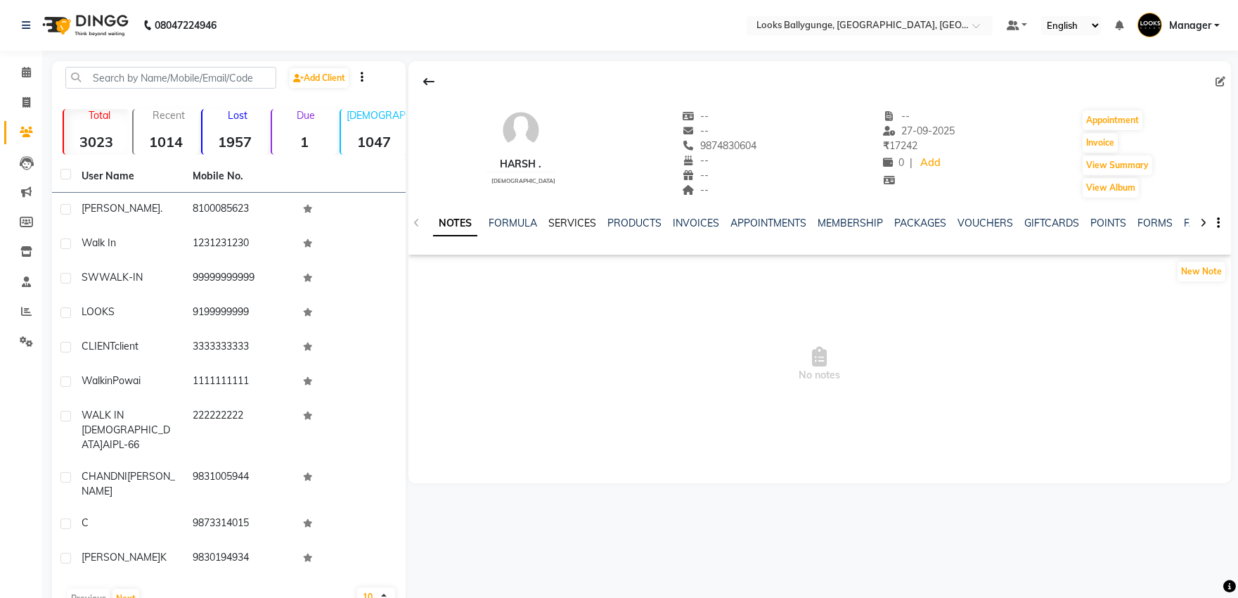
click at [567, 221] on link "SERVICES" at bounding box center [572, 223] width 48 height 13
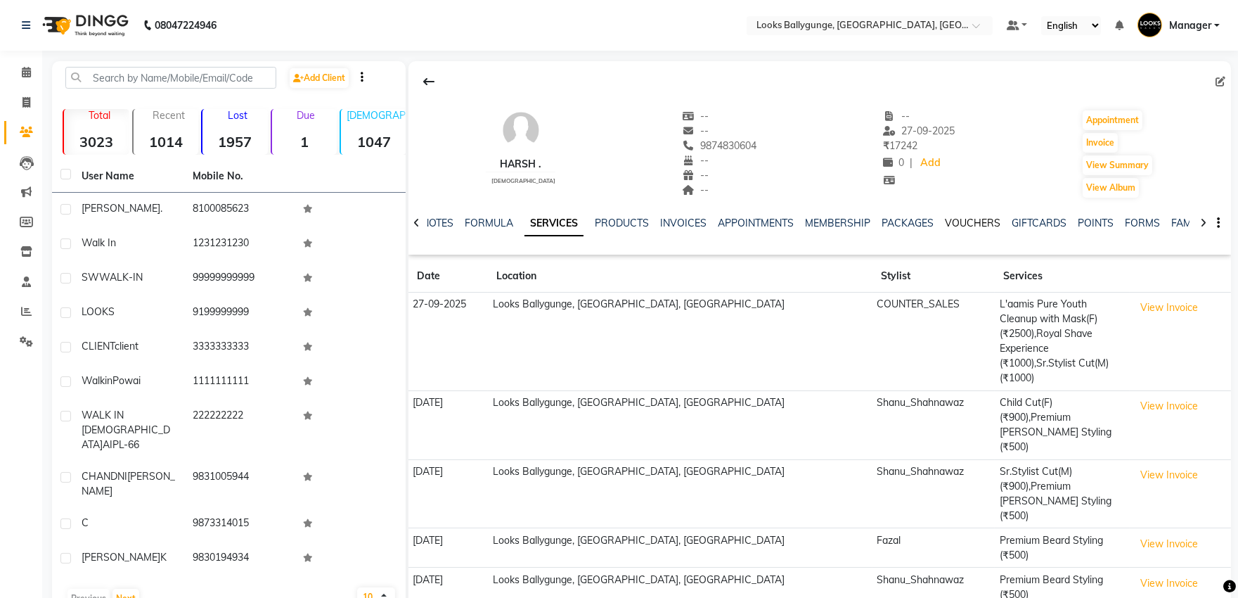
click at [958, 223] on link "VOUCHERS" at bounding box center [973, 223] width 56 height 13
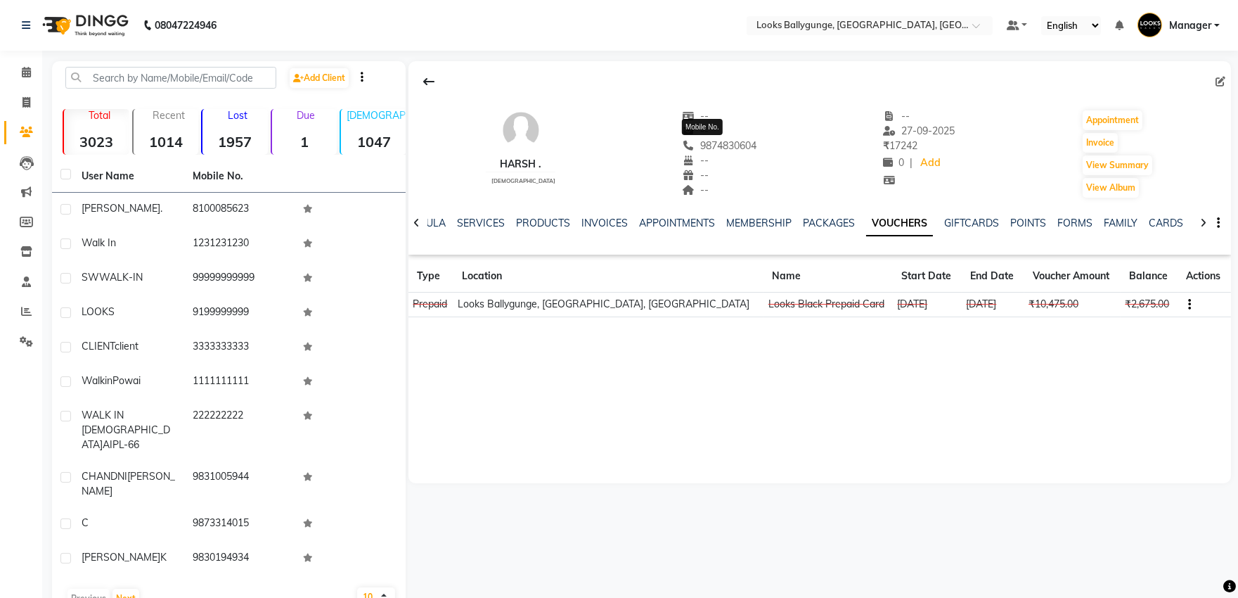
click at [731, 145] on span "9874830604" at bounding box center [719, 145] width 75 height 13
copy span "9874830604"
